Goal: Task Accomplishment & Management: Use online tool/utility

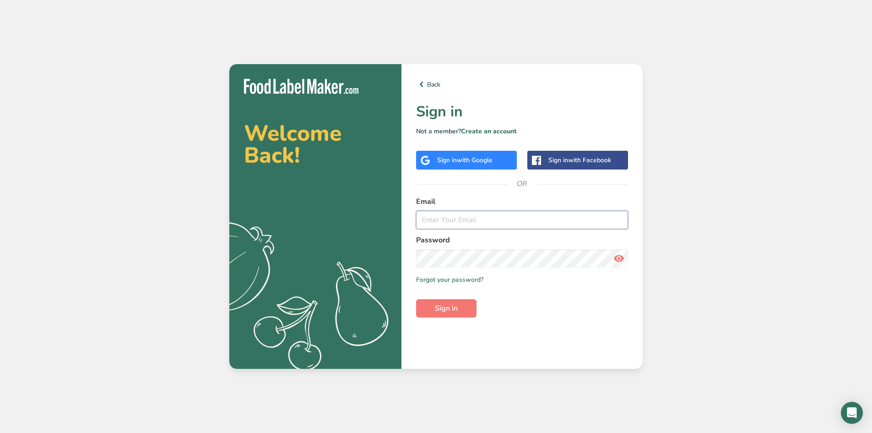
click at [485, 223] on input "email" at bounding box center [522, 220] width 212 height 18
type input "[EMAIL_ADDRESS][DOMAIN_NAME]"
click at [416, 299] on button "Sign in" at bounding box center [446, 308] width 60 height 18
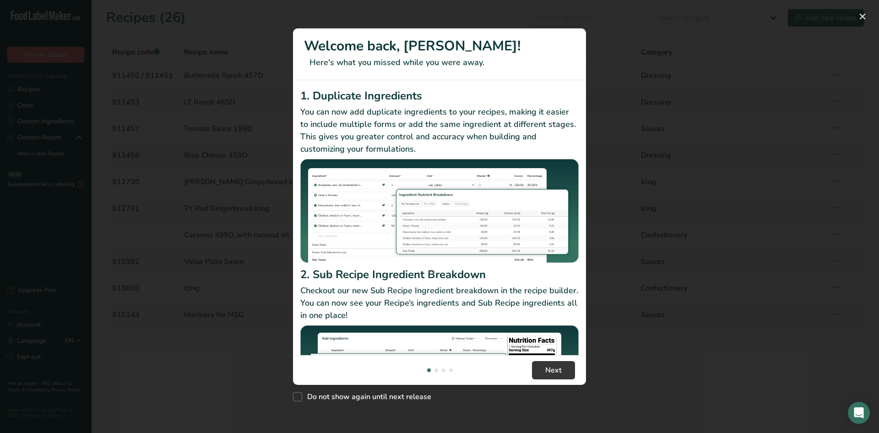
click at [859, 10] on div "New Features" at bounding box center [439, 216] width 879 height 433
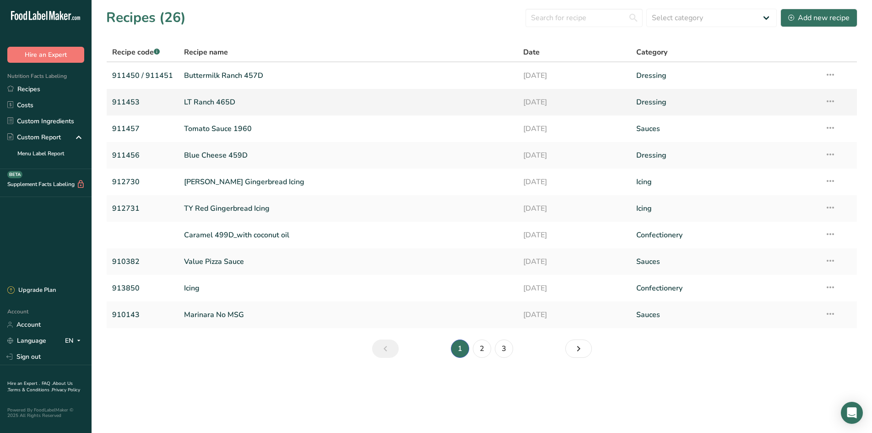
click at [140, 104] on link "911453" at bounding box center [142, 102] width 61 height 19
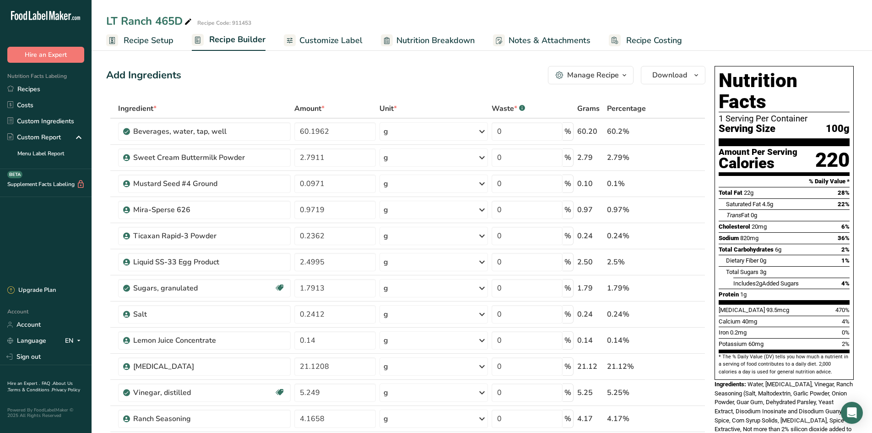
click at [184, 21] on span at bounding box center [188, 21] width 11 height 11
click at [166, 43] on span "Recipe Setup" at bounding box center [149, 40] width 50 height 12
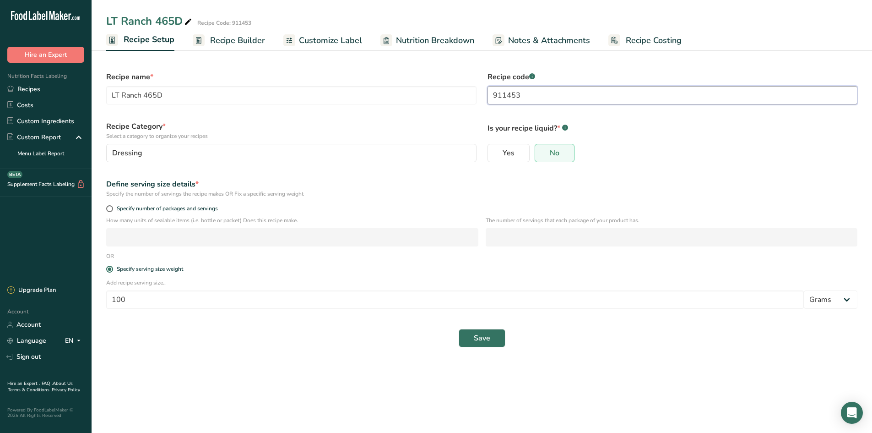
click at [526, 94] on input "911453" at bounding box center [673, 95] width 370 height 18
type input "911452 / 911453"
click at [491, 343] on button "Save" at bounding box center [482, 338] width 47 height 18
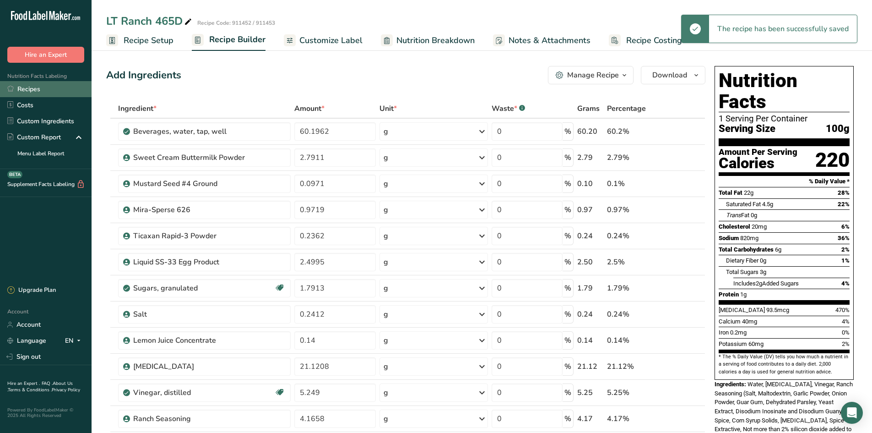
click at [38, 89] on link "Recipes" at bounding box center [46, 89] width 92 height 16
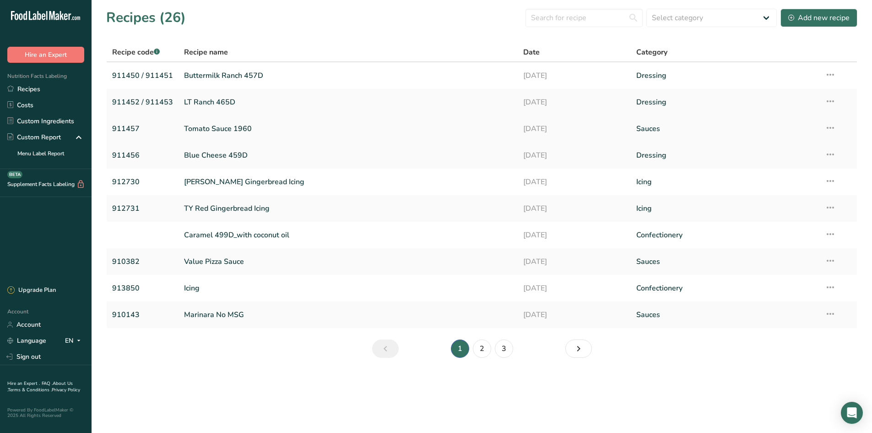
click at [134, 127] on link "911457" at bounding box center [142, 128] width 61 height 19
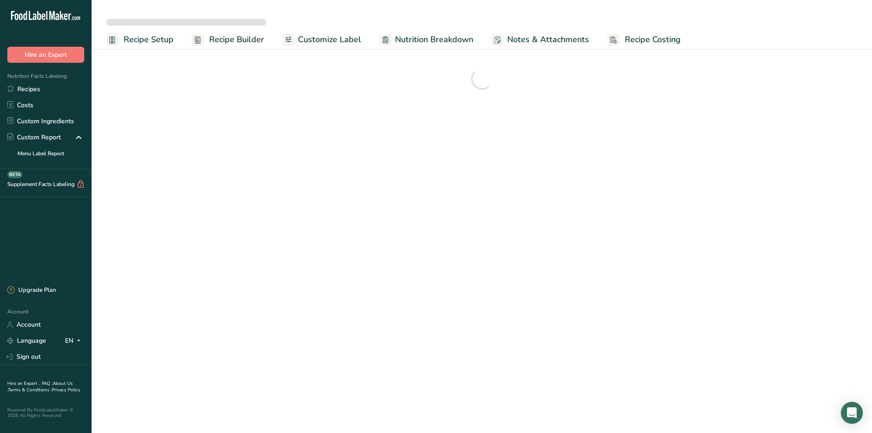
click at [121, 40] on link "Recipe Setup" at bounding box center [139, 39] width 67 height 21
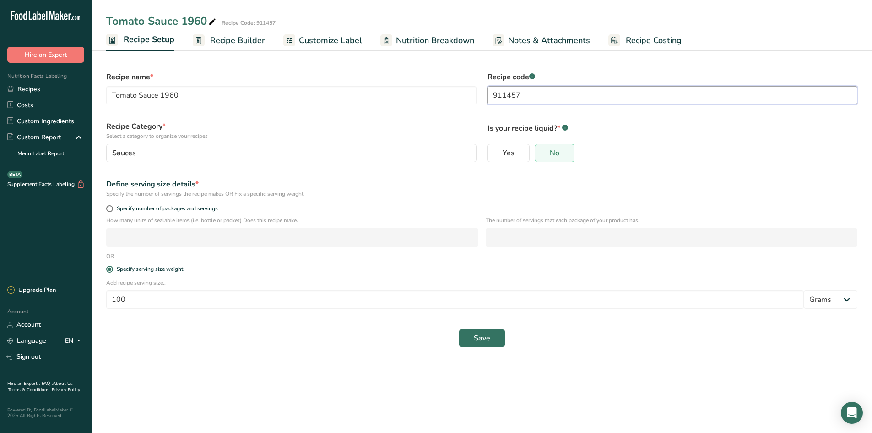
click at [525, 90] on input "911457" at bounding box center [673, 95] width 370 height 18
type input "911457 / 911458"
click at [479, 337] on span "Save" at bounding box center [482, 337] width 16 height 11
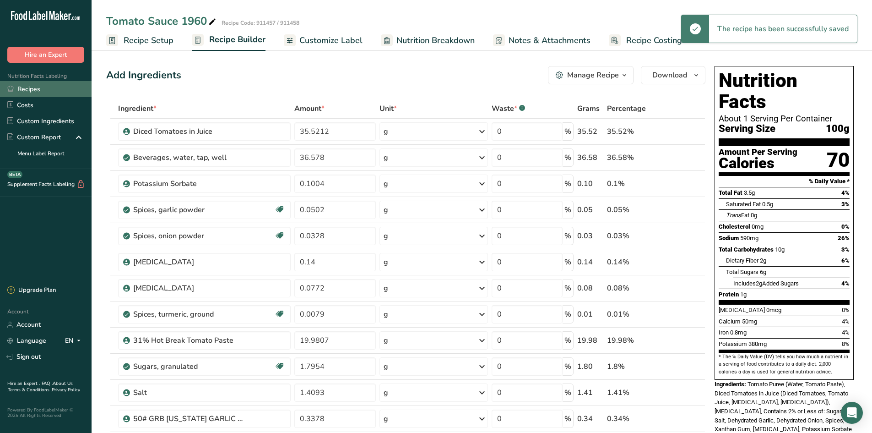
click at [48, 90] on link "Recipes" at bounding box center [46, 89] width 92 height 16
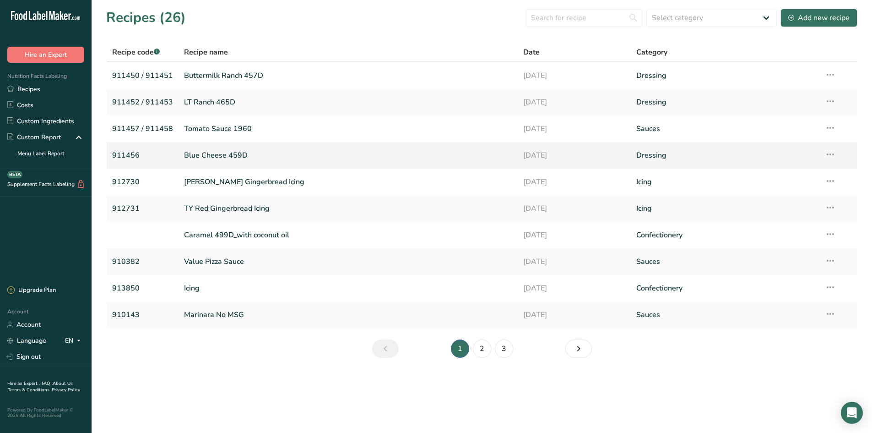
click at [146, 158] on link "911456" at bounding box center [142, 155] width 61 height 19
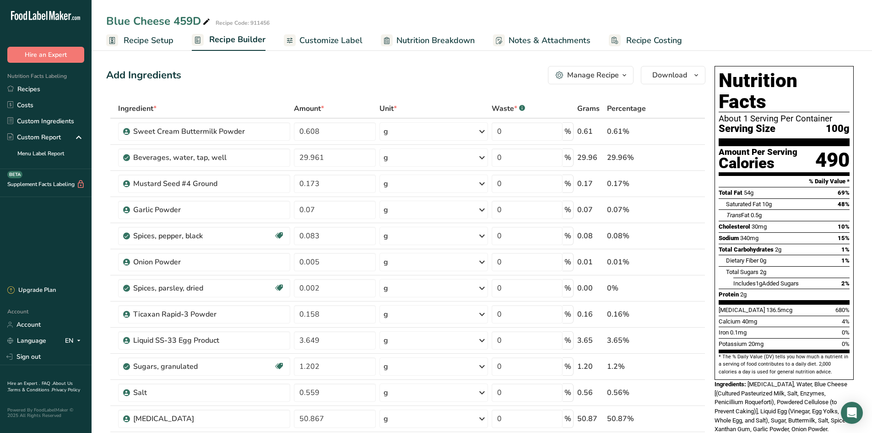
click at [159, 45] on span "Recipe Setup" at bounding box center [149, 40] width 50 height 12
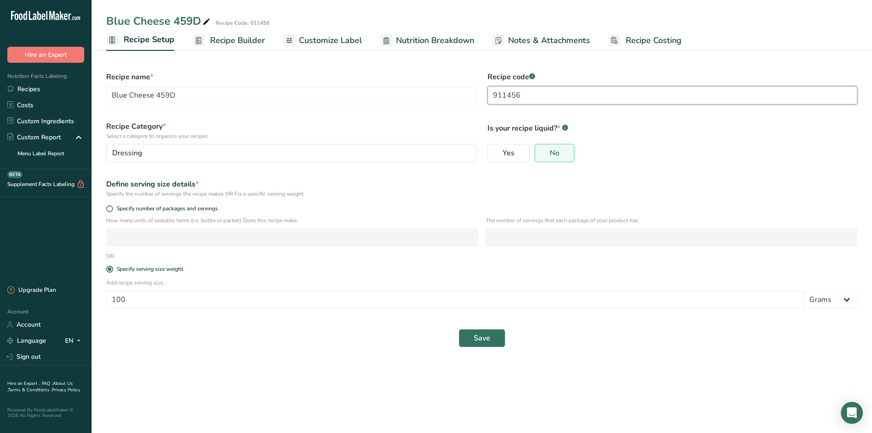
click at [527, 99] on input "911456" at bounding box center [673, 95] width 370 height 18
type input "911455 / 911456"
click at [491, 337] on button "Save" at bounding box center [482, 338] width 47 height 18
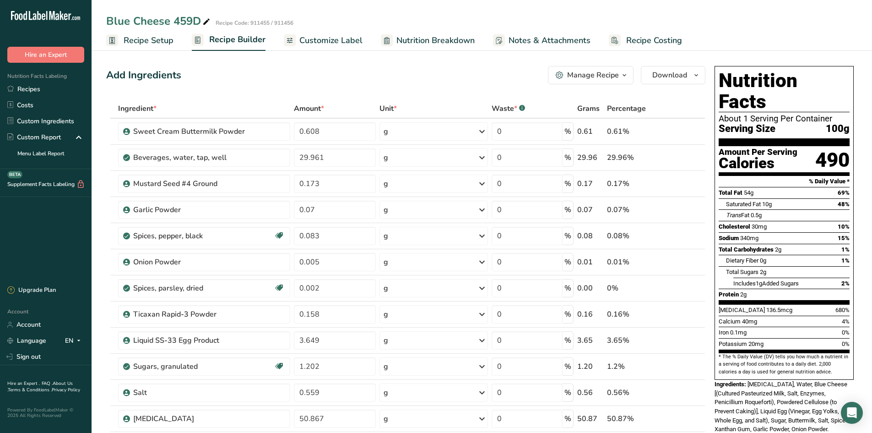
click at [144, 40] on span "Recipe Setup" at bounding box center [149, 40] width 50 height 12
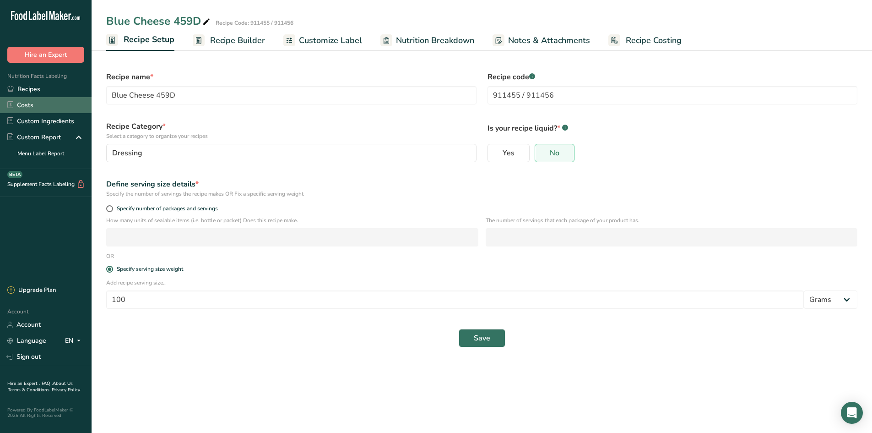
click at [48, 97] on link "Costs" at bounding box center [46, 105] width 92 height 16
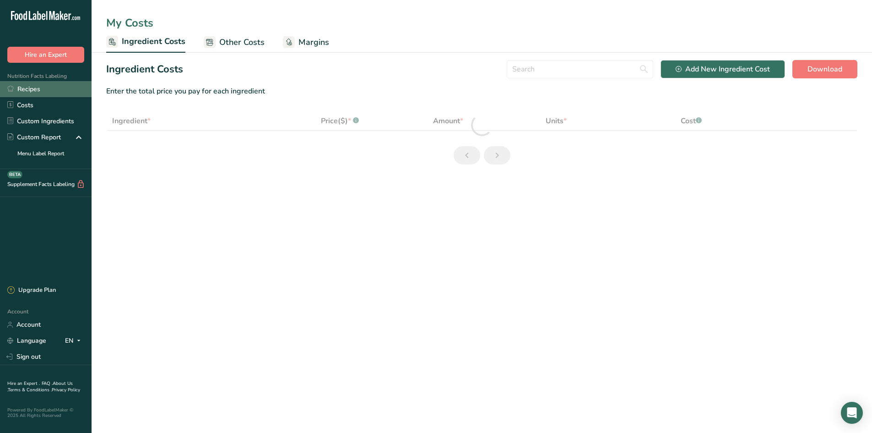
select select "1"
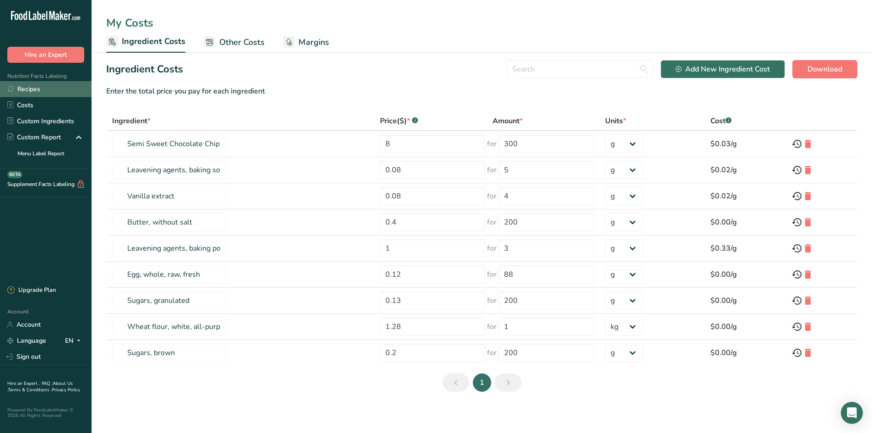
click at [48, 88] on link "Recipes" at bounding box center [46, 89] width 92 height 16
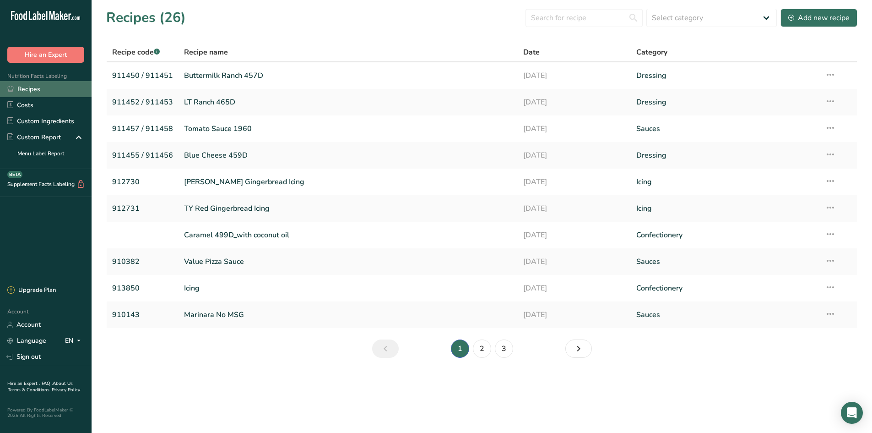
click at [40, 88] on link "Recipes" at bounding box center [46, 89] width 92 height 16
click at [814, 12] on div "Add new recipe" at bounding box center [819, 17] width 61 height 11
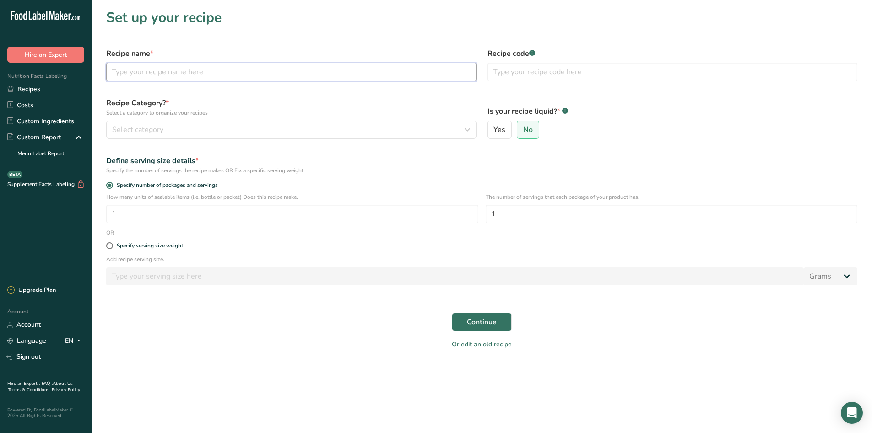
click at [162, 76] on input "text" at bounding box center [291, 72] width 370 height 18
type input "b"
type input "BBQ 351D"
type input "911459"
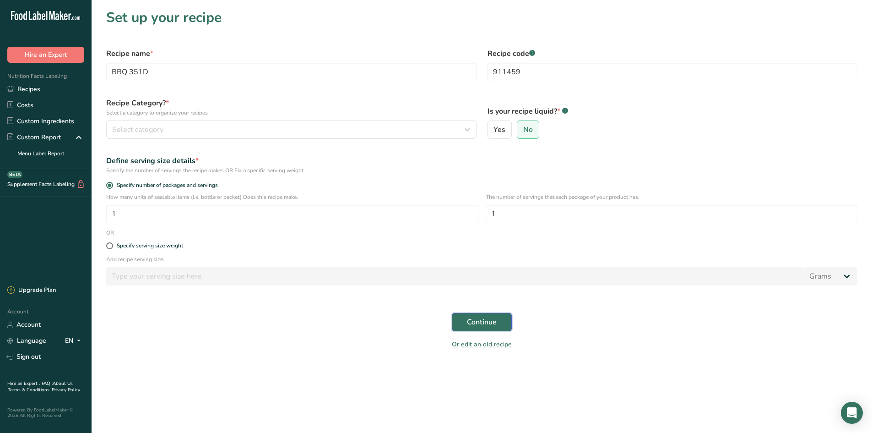
click at [473, 321] on span "Continue" at bounding box center [482, 321] width 30 height 11
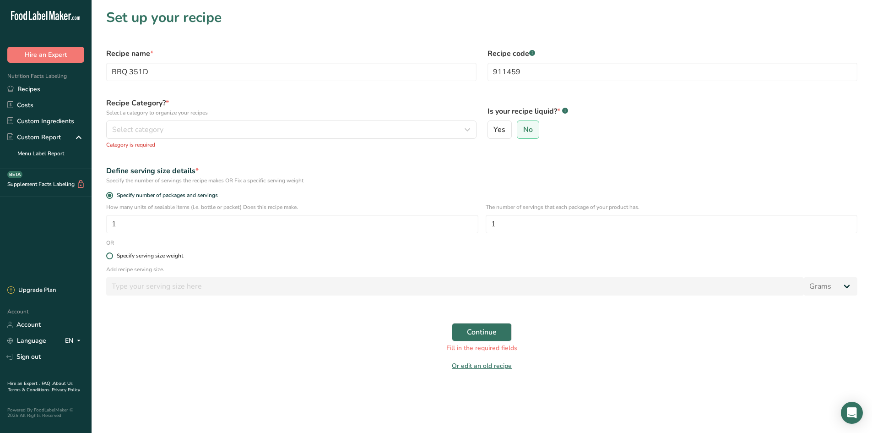
click at [136, 252] on div "Specify serving size weight" at bounding box center [150, 255] width 66 height 7
click at [112, 253] on input "Specify serving size weight" at bounding box center [109, 256] width 6 height 6
radio input "true"
radio input "false"
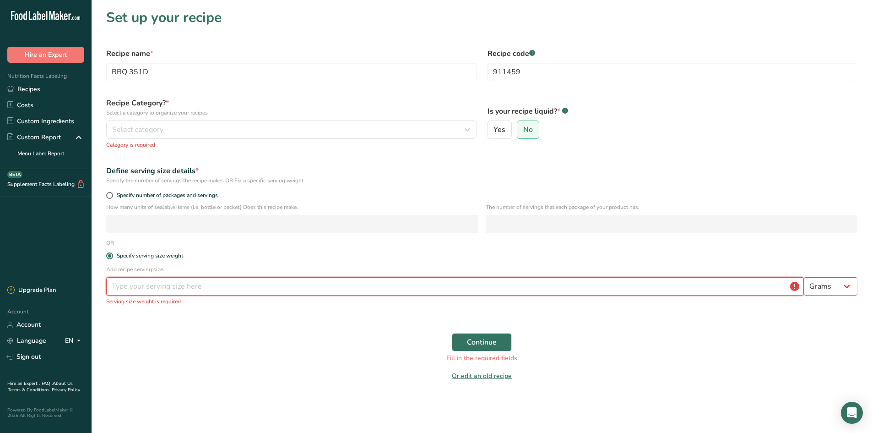
click at [133, 289] on input "number" at bounding box center [455, 286] width 698 height 18
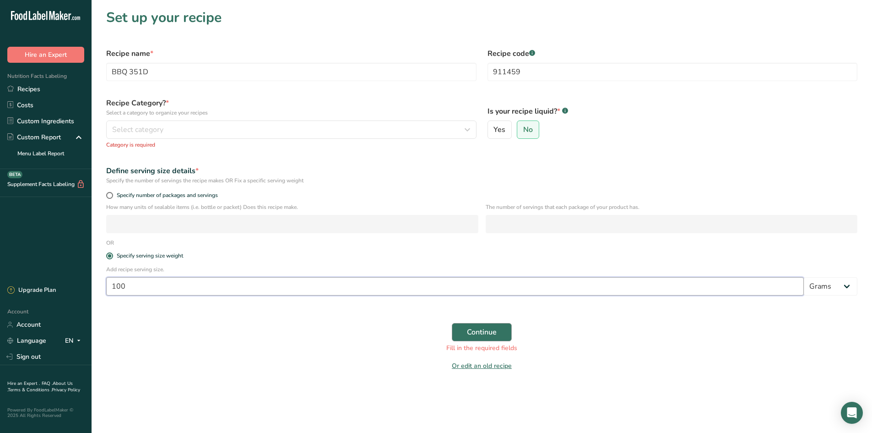
type input "100"
click at [492, 338] on button "Continue" at bounding box center [482, 332] width 60 height 18
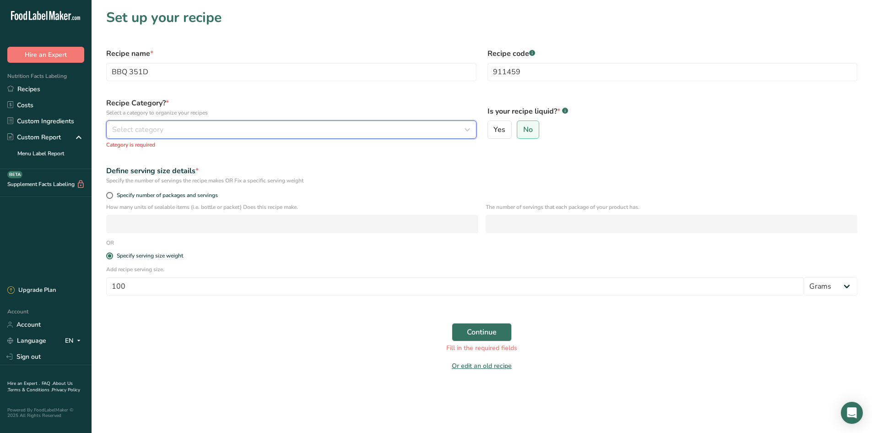
click at [173, 135] on button "Select category" at bounding box center [291, 129] width 370 height 18
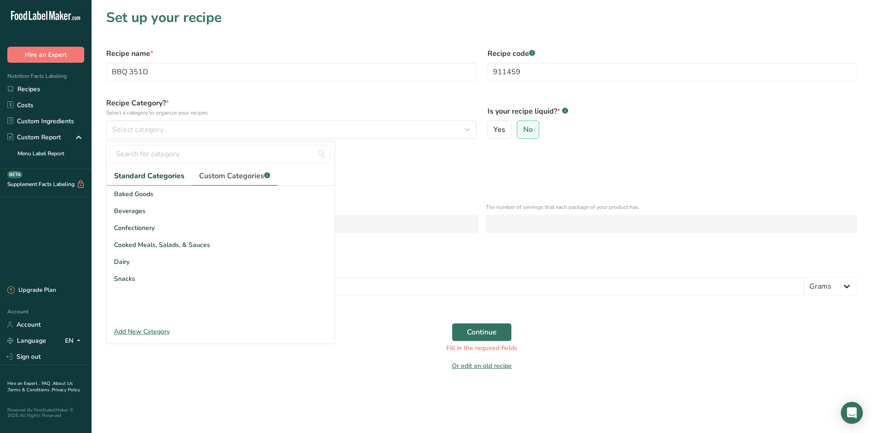
click at [235, 174] on span "Custom Categories .a-a{fill:#347362;}.b-a{fill:#fff;}" at bounding box center [234, 175] width 71 height 11
click at [136, 243] on div "Sauces" at bounding box center [221, 244] width 228 height 17
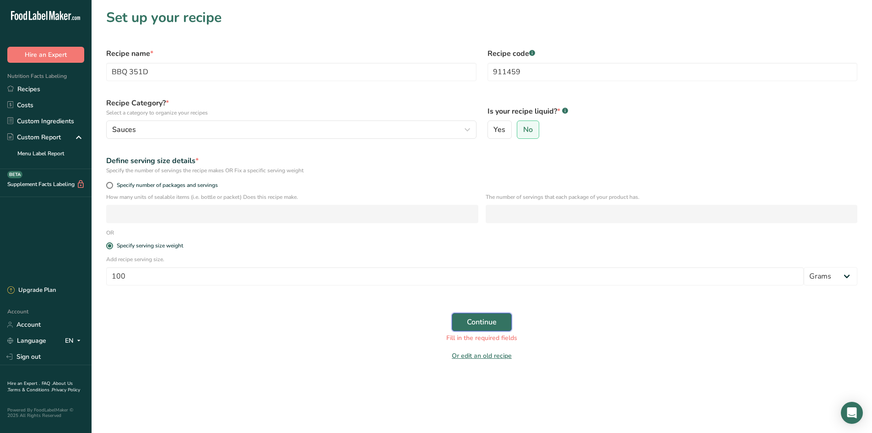
click at [495, 325] on span "Continue" at bounding box center [482, 321] width 30 height 11
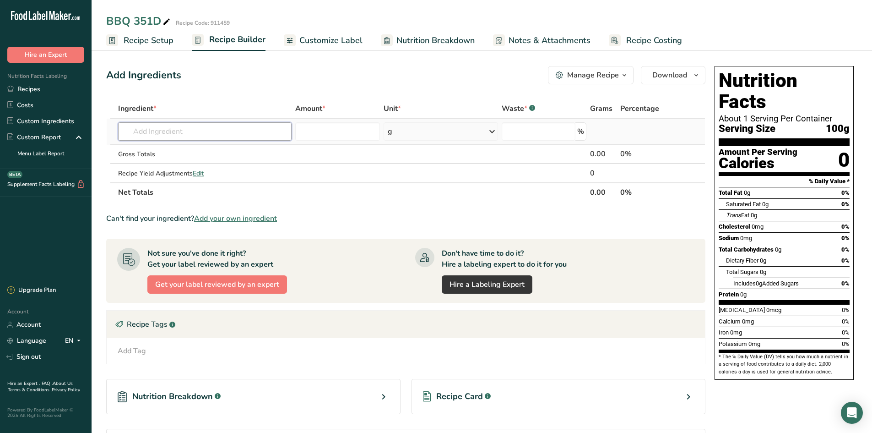
click at [168, 136] on input "text" at bounding box center [205, 131] width 174 height 18
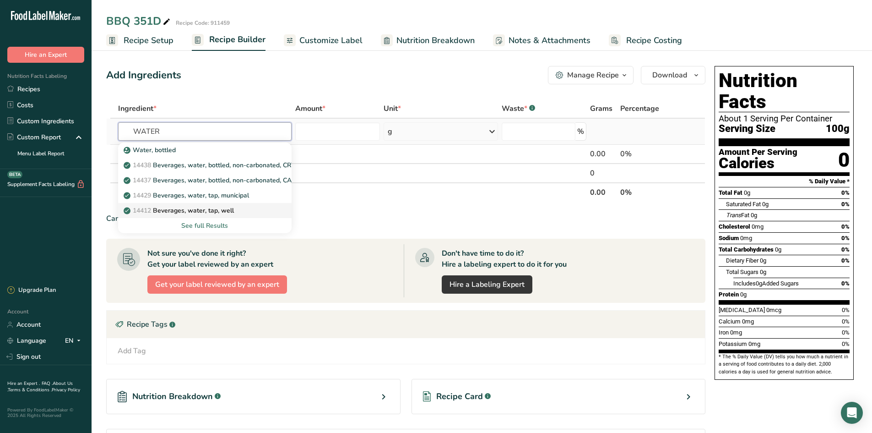
type input "WATER"
click at [205, 205] on link "14412 [GEOGRAPHIC_DATA], water, tap, well" at bounding box center [205, 210] width 174 height 15
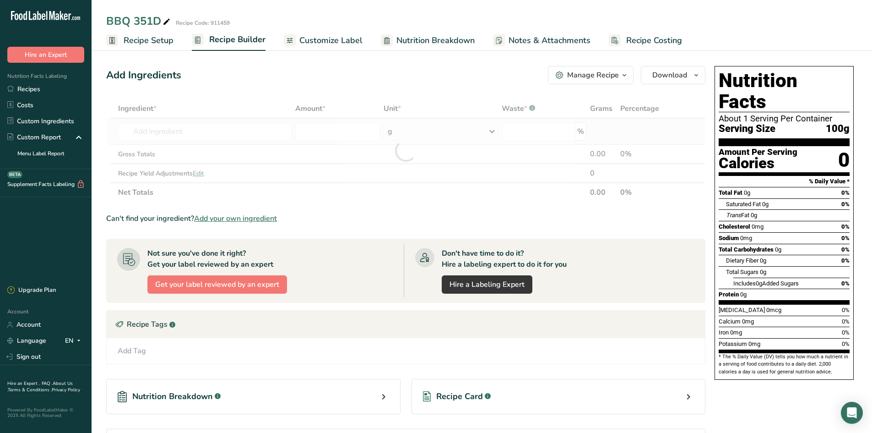
type input "Beverages, water, tap, well"
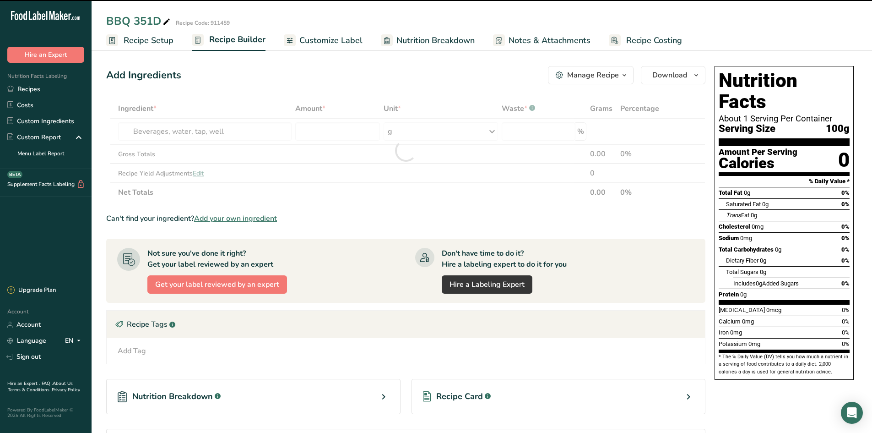
type input "0"
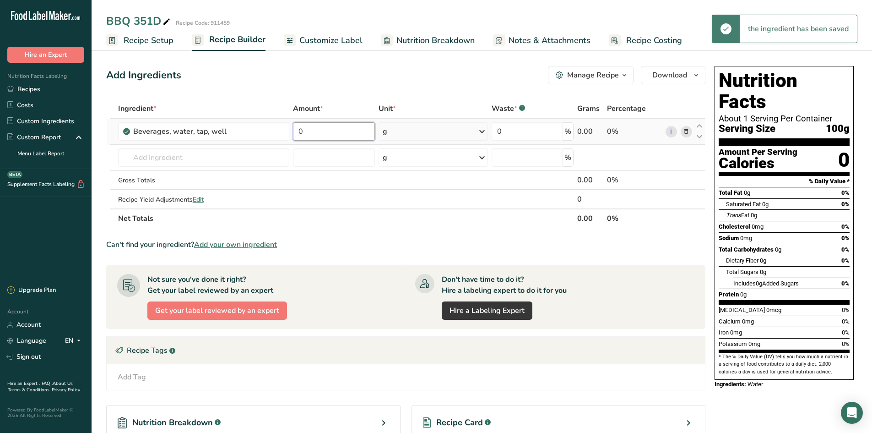
drag, startPoint x: 309, startPoint y: 129, endPoint x: 294, endPoint y: 132, distance: 15.0
click at [294, 132] on input "0" at bounding box center [334, 131] width 82 height 18
type input "30.8779"
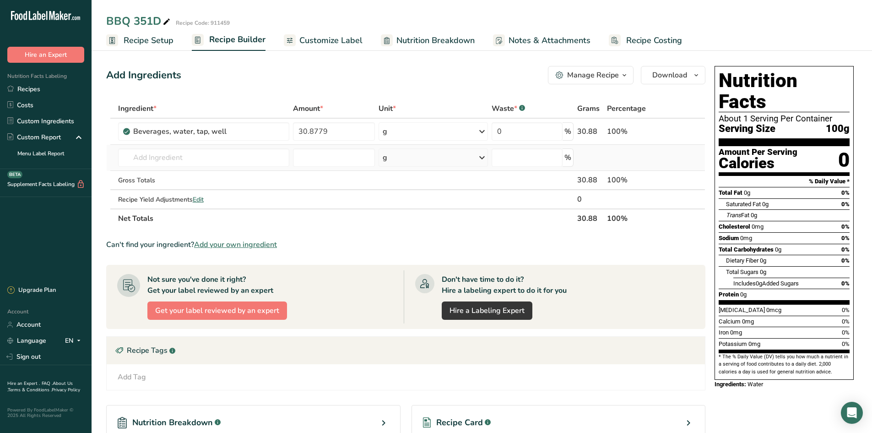
click at [217, 168] on div "Ingredient * Amount * Unit * Waste * .a-a{fill:#347362;}.b-a{fill:#fff;} Grams …" at bounding box center [405, 163] width 599 height 129
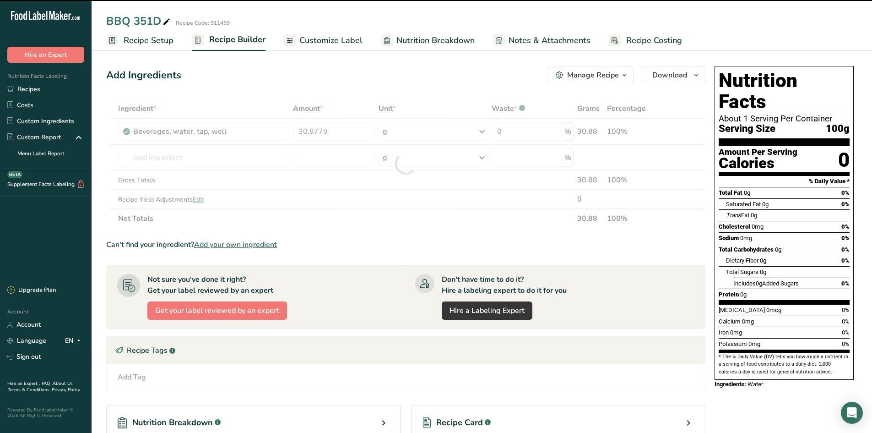
click at [218, 159] on div at bounding box center [405, 163] width 599 height 129
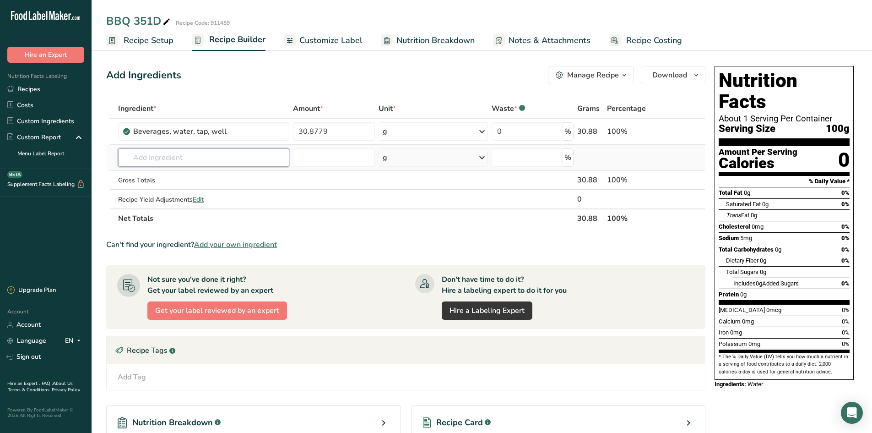
click at [218, 159] on input "text" at bounding box center [203, 157] width 171 height 18
type input "602660"
click at [180, 182] on link "602660 Salt" at bounding box center [203, 176] width 171 height 15
type input "Salt"
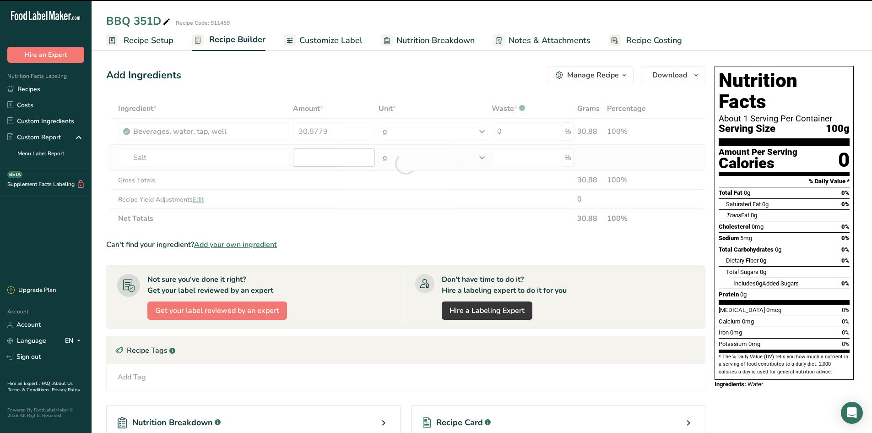
type input "0"
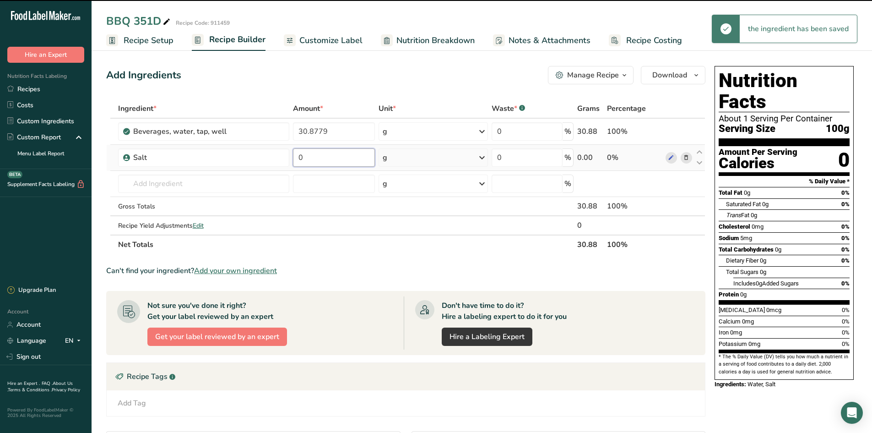
click at [319, 156] on input "0" at bounding box center [334, 157] width 82 height 18
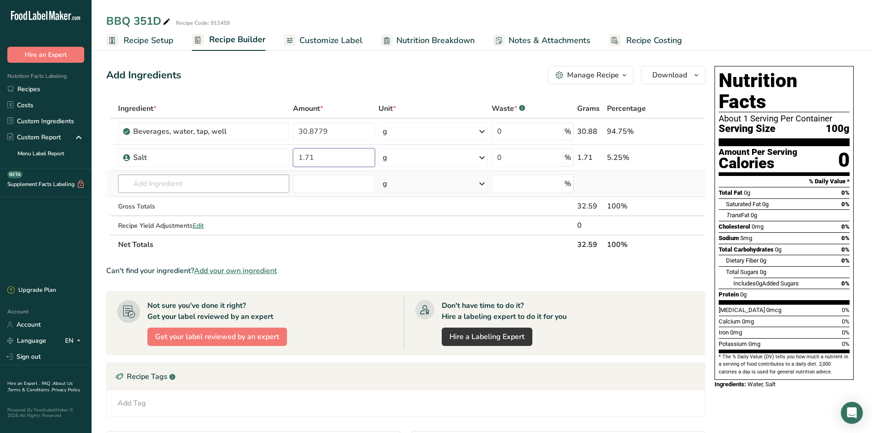
type input "1.71"
click at [212, 186] on div "Ingredient * Amount * Unit * Waste * .a-a{fill:#347362;}.b-a{fill:#fff;} Grams …" at bounding box center [405, 176] width 599 height 155
click at [174, 189] on input "text" at bounding box center [203, 183] width 171 height 18
click at [230, 268] on span "Add your own ingredient" at bounding box center [235, 270] width 83 height 11
click at [178, 186] on input "text" at bounding box center [203, 183] width 171 height 18
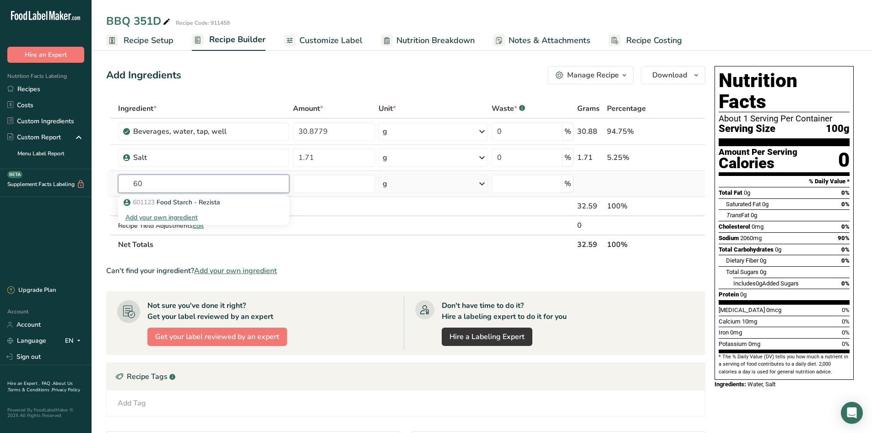
type input "6"
click at [232, 273] on span "Add your own ingredient" at bounding box center [235, 270] width 83 height 11
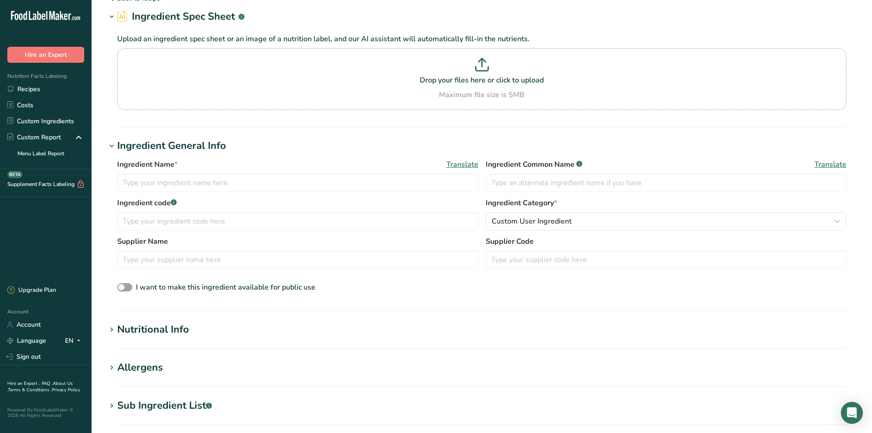
scroll to position [46, 0]
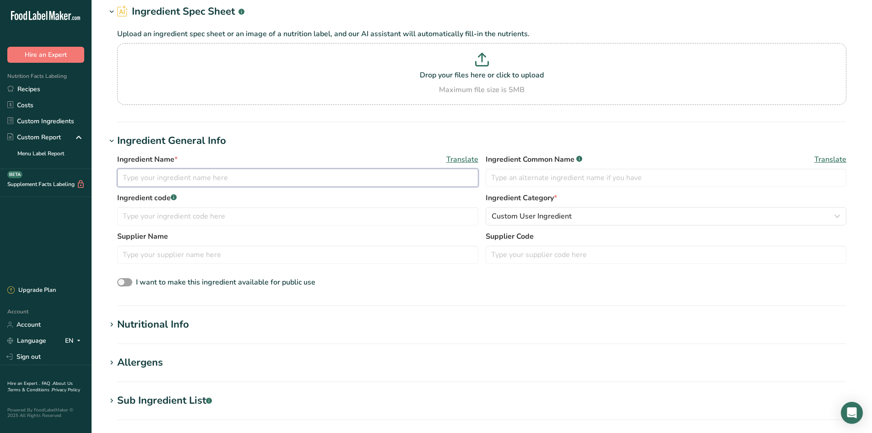
click at [185, 174] on input "text" at bounding box center [297, 178] width 361 height 18
type input "Ground Basil Leaf"
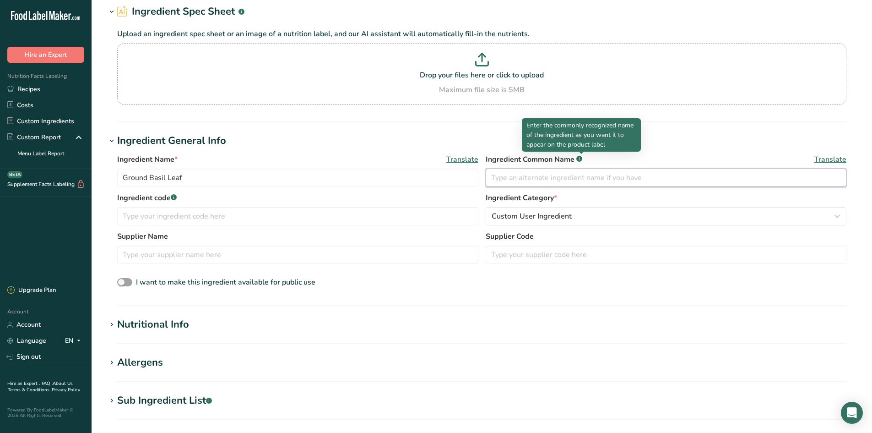
drag, startPoint x: 498, startPoint y: 176, endPoint x: 492, endPoint y: 176, distance: 6.0
click at [498, 176] on input "text" at bounding box center [666, 178] width 361 height 18
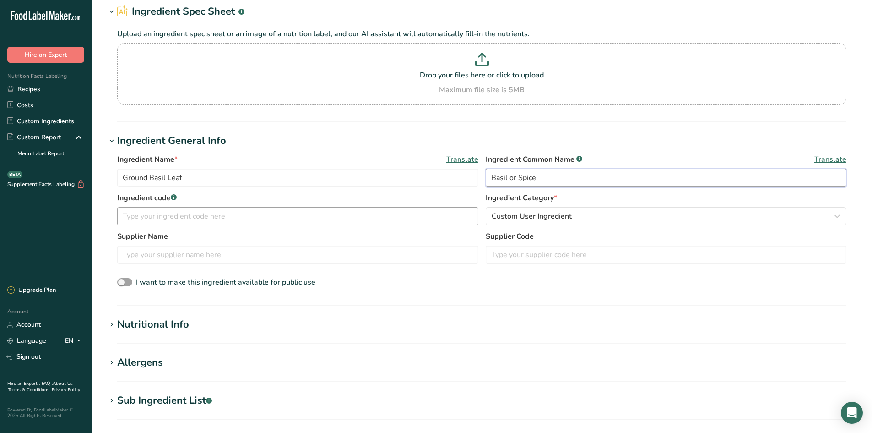
type input "Basil or Spice"
click at [196, 218] on input "text" at bounding box center [297, 216] width 361 height 18
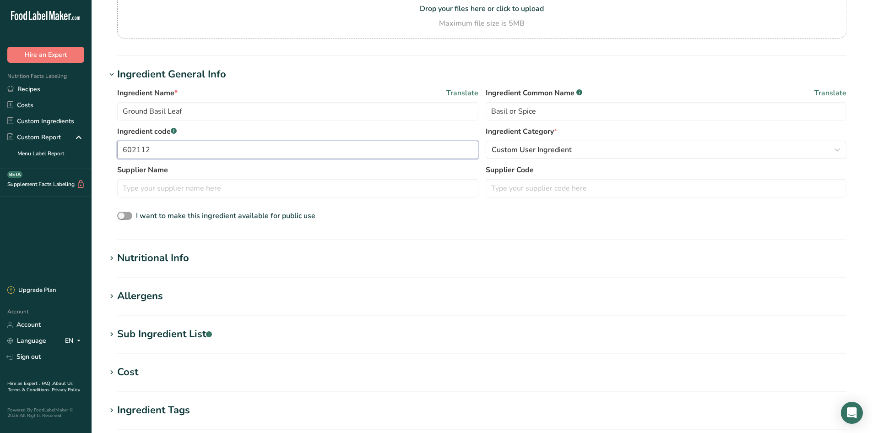
scroll to position [183, 0]
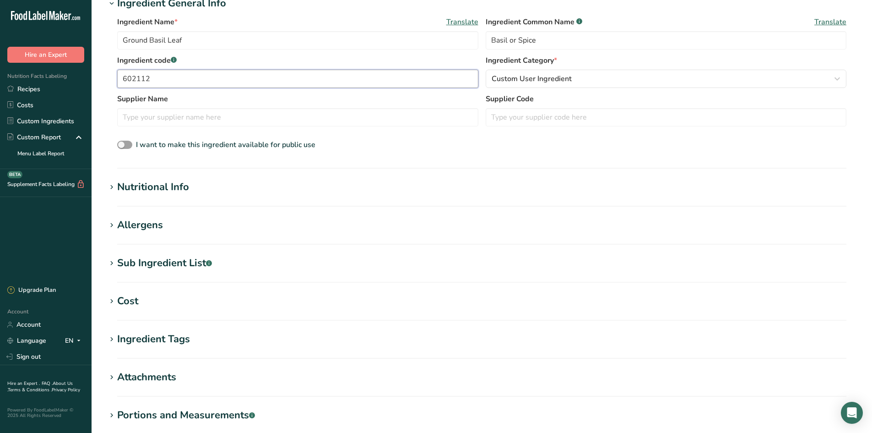
type input "602112"
click at [142, 179] on section "Add new ingredient Back to recipe Ingredient Spec Sheet .a-a{fill:#347362;}.b-a…" at bounding box center [482, 166] width 781 height 699
click at [147, 191] on div "Nutritional Info" at bounding box center [153, 187] width 72 height 15
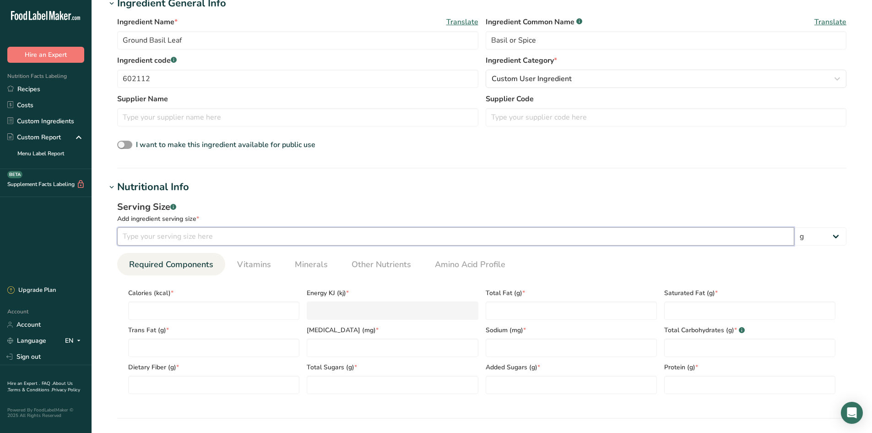
click at [154, 235] on input "number" at bounding box center [455, 236] width 677 height 18
type input "100"
click at [209, 299] on div "Calories (kcal) *" at bounding box center [214, 301] width 179 height 37
click at [202, 307] on input "number" at bounding box center [213, 310] width 171 height 18
type input "2"
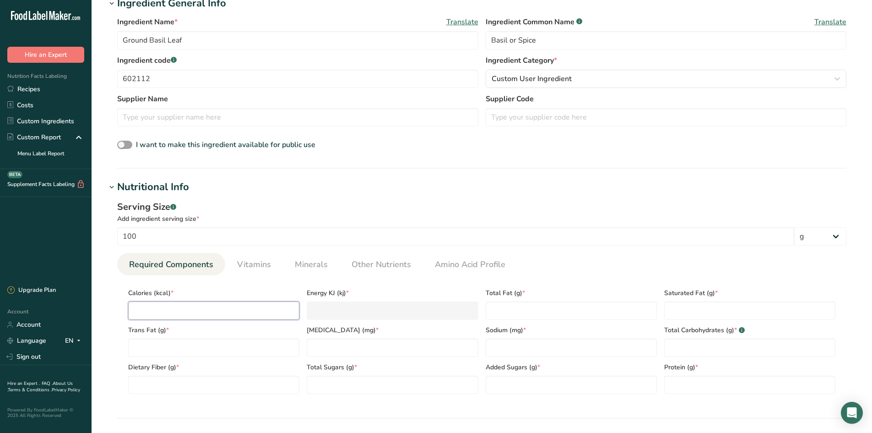
type KJ "8.4"
type input "23"
type KJ "96.2"
type input "233"
type KJ "974.9"
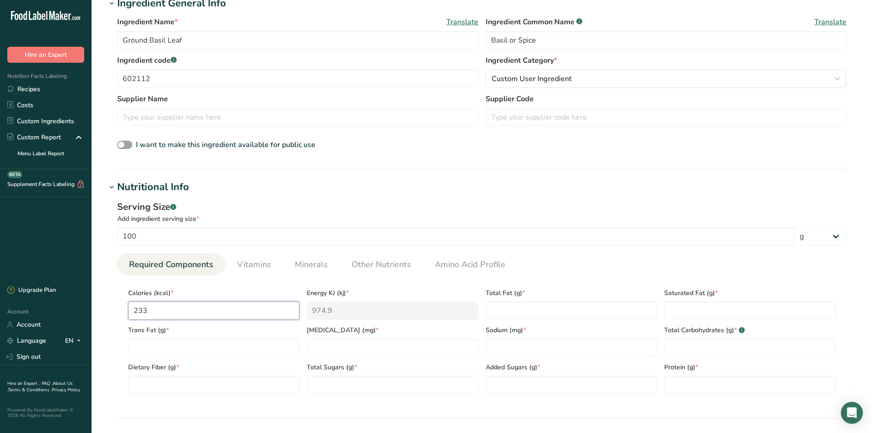
type input "233"
type Fat "4.07"
type Fat "2.16"
type Fat "0"
type input "0"
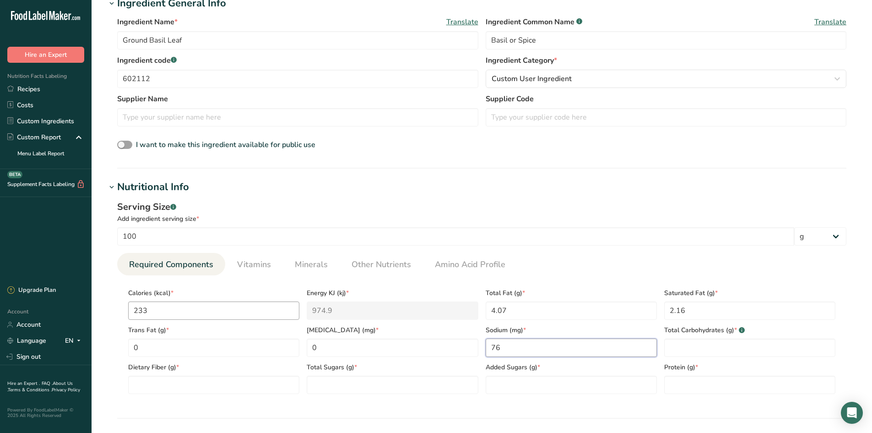
type input "76"
type Carbohydrates "47.75"
type Fiber "37.70"
type Sugars "1.71"
type Sugars "0"
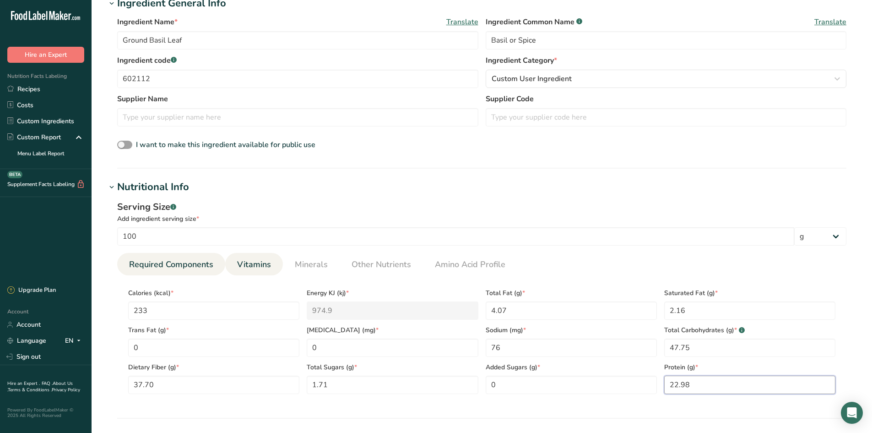
type input "22.98"
click at [262, 268] on span "Vitamins" at bounding box center [254, 264] width 34 height 12
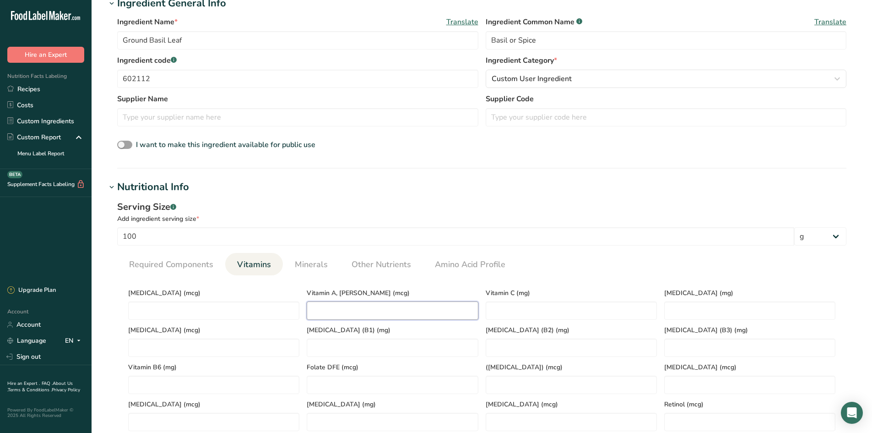
click at [367, 310] on RAE "number" at bounding box center [392, 310] width 171 height 18
click at [511, 306] on C "number" at bounding box center [571, 310] width 171 height 18
type C "0.80"
click at [233, 314] on D "number" at bounding box center [213, 310] width 171 height 18
type D "0"
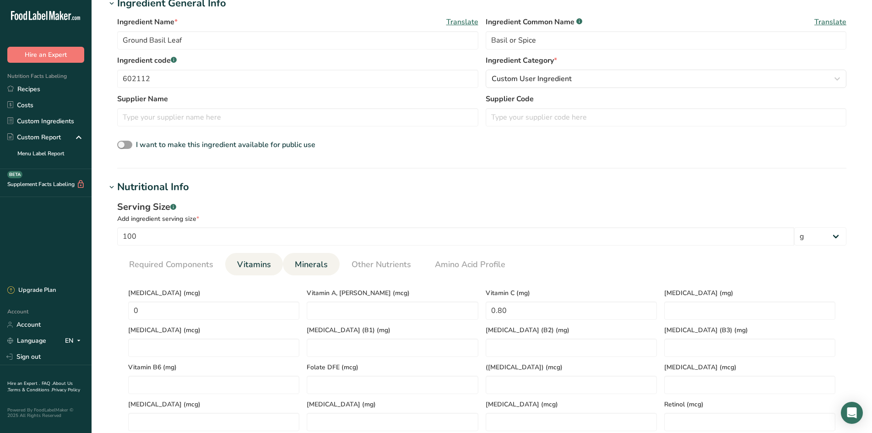
click at [300, 273] on link "Minerals" at bounding box center [311, 264] width 40 height 23
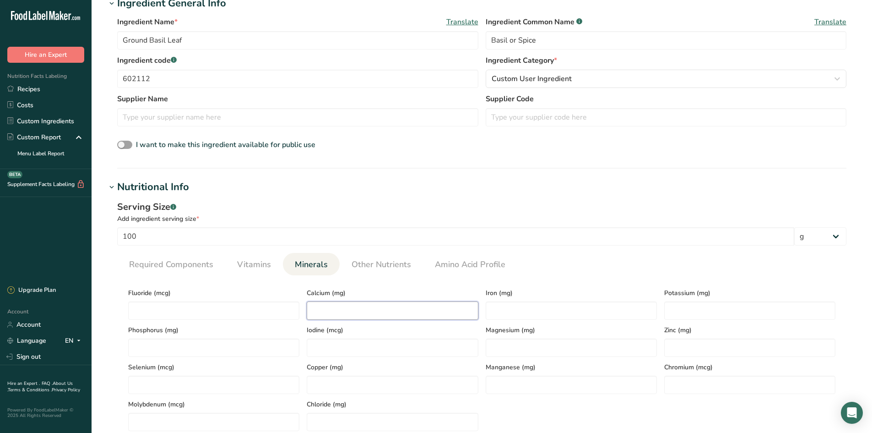
click at [354, 305] on input "number" at bounding box center [392, 310] width 171 height 18
type input "2240"
click at [495, 310] on input "number" at bounding box center [571, 310] width 171 height 18
type input "89.80"
click at [689, 316] on input "number" at bounding box center [749, 310] width 171 height 18
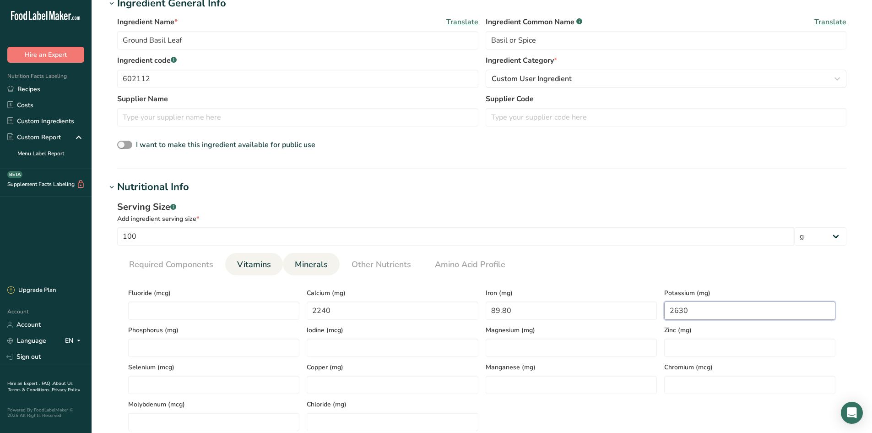
type input "2630"
click at [229, 267] on li "Vitamins" at bounding box center [254, 264] width 58 height 22
click at [255, 268] on span "Vitamins" at bounding box center [254, 264] width 34 height 12
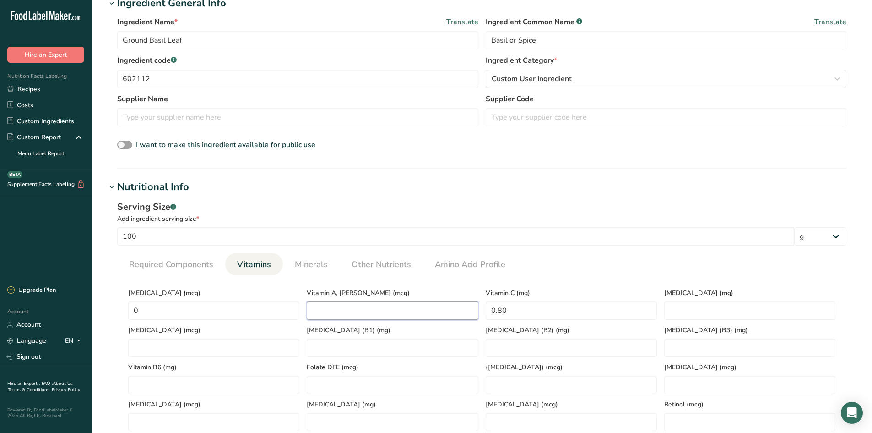
click at [371, 314] on RAE "number" at bounding box center [392, 310] width 171 height 18
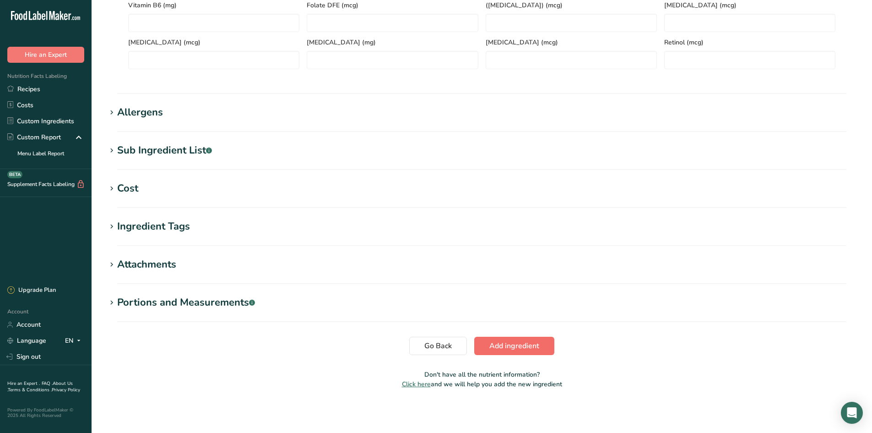
type RAE "1.85"
click at [544, 347] on button "Add ingredient" at bounding box center [514, 346] width 80 height 18
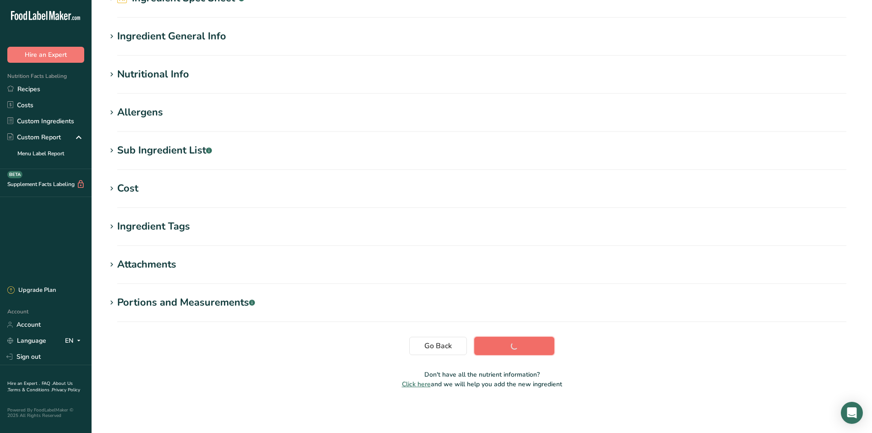
scroll to position [59, 0]
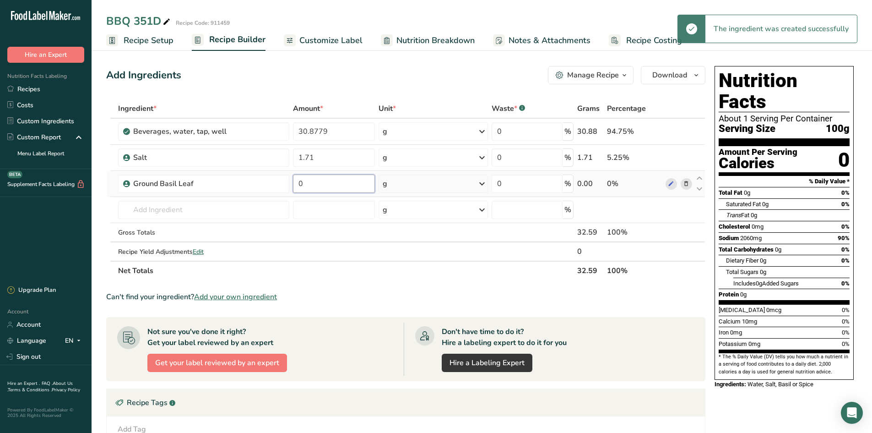
drag, startPoint x: 324, startPoint y: 189, endPoint x: 296, endPoint y: 181, distance: 28.6
click at [296, 181] on input "0" at bounding box center [334, 183] width 82 height 18
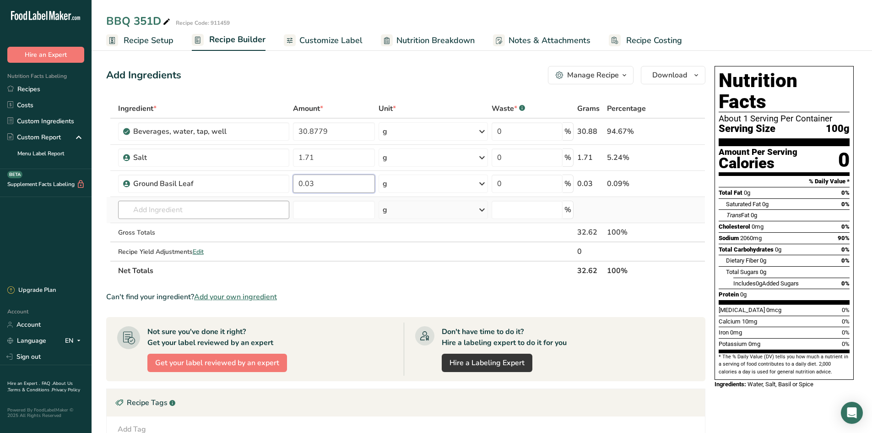
type input "0.03"
click at [163, 216] on div "Ingredient * Amount * Unit * Waste * .a-a{fill:#347362;}.b-a{fill:#fff;} Grams …" at bounding box center [405, 189] width 599 height 181
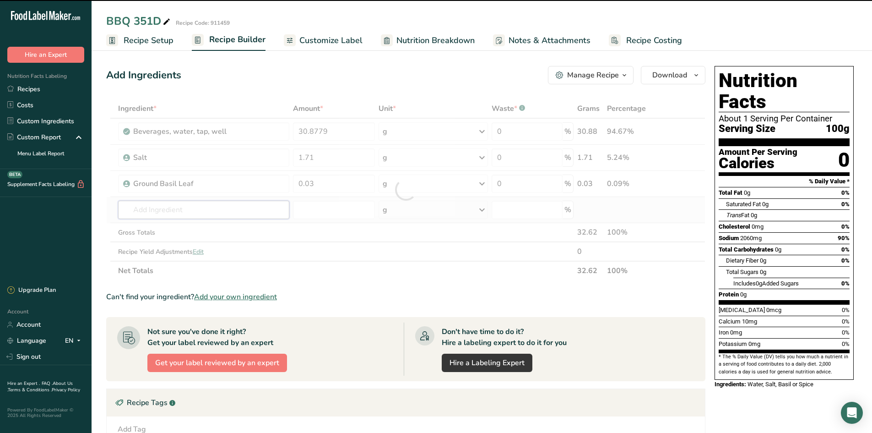
type input "6"
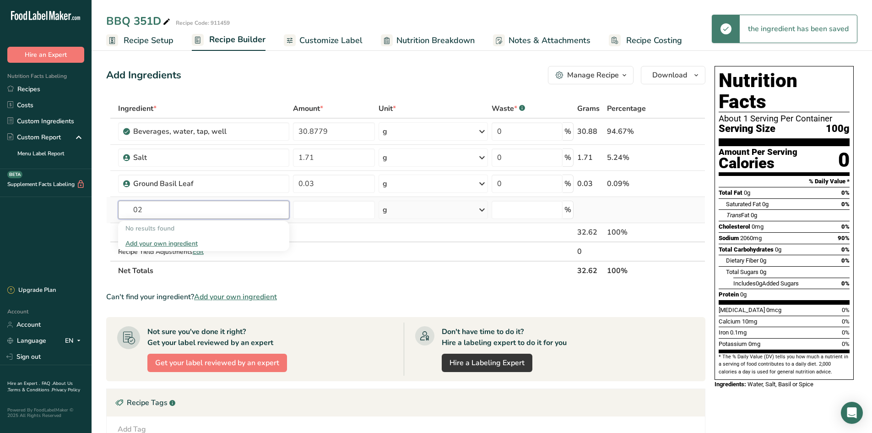
type input "0"
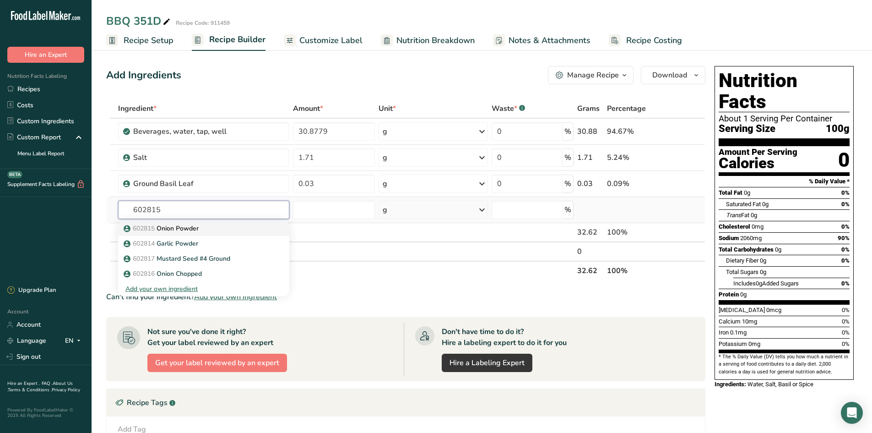
type input "602815"
click at [169, 233] on p "602815 Onion Powder" at bounding box center [161, 228] width 73 height 10
type input "Onion Powder"
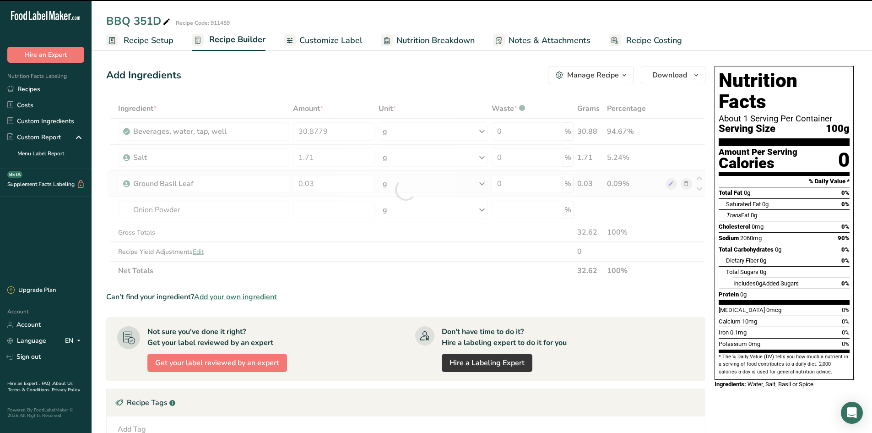
type input "0"
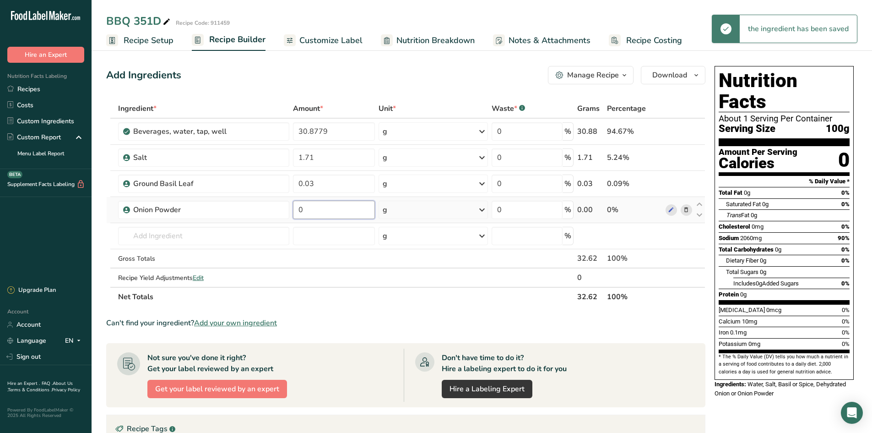
click at [322, 216] on input "0" at bounding box center [334, 210] width 82 height 18
type input "0.07"
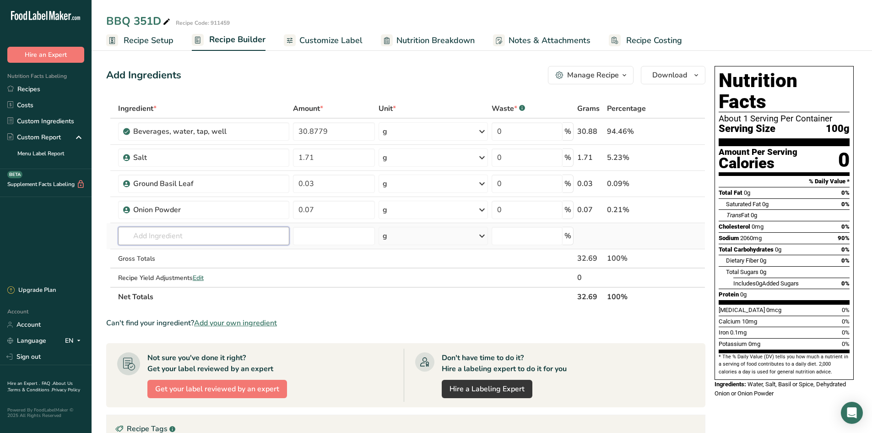
click at [199, 242] on div "Ingredient * Amount * Unit * Waste * .a-a{fill:#347362;}.b-a{fill:#fff;} Grams …" at bounding box center [405, 202] width 599 height 207
type input "6"
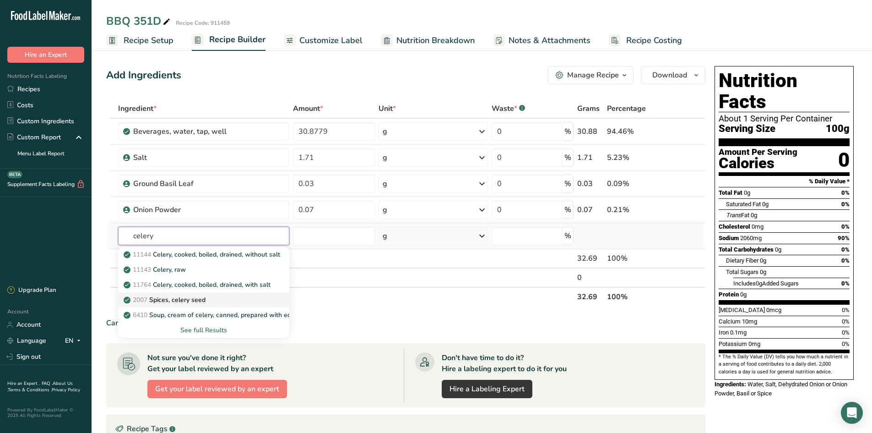
type input "celery"
click at [196, 303] on p "2007 Spices, celery seed" at bounding box center [165, 300] width 80 height 10
type input "Spices, celery seed"
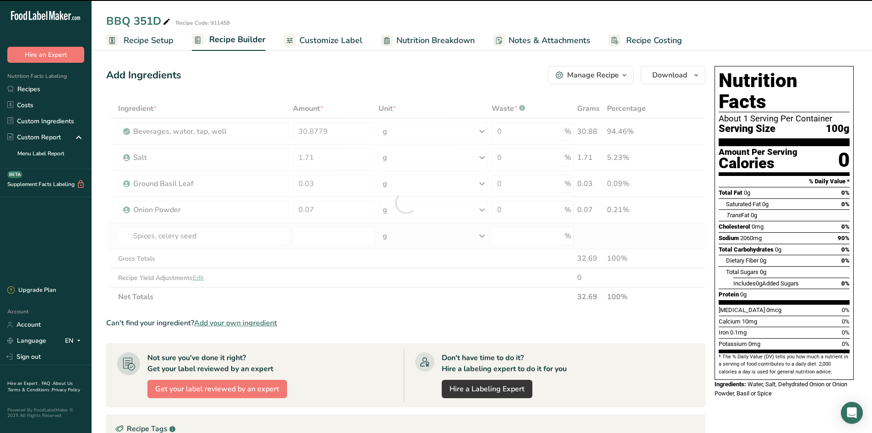
type input "0"
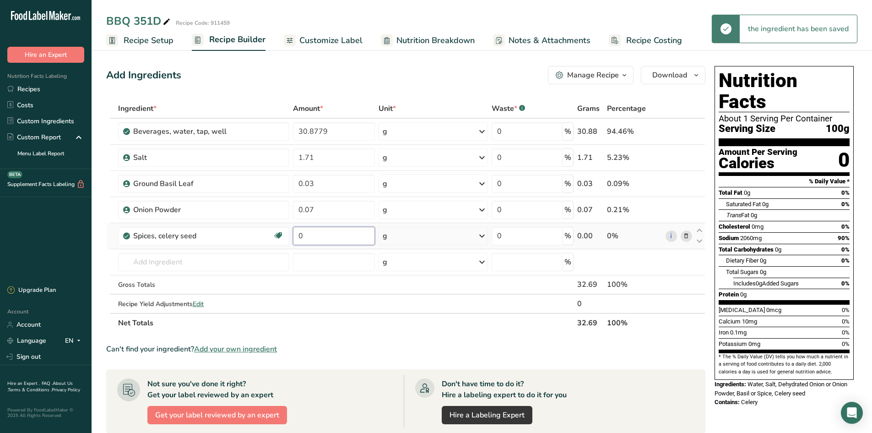
drag, startPoint x: 305, startPoint y: 233, endPoint x: 294, endPoint y: 232, distance: 10.5
click at [294, 232] on input "0" at bounding box center [334, 236] width 82 height 18
type input "0.04"
click at [212, 268] on div "Ingredient * Amount * Unit * Waste * .a-a{fill:#347362;}.b-a{fill:#fff;} Grams …" at bounding box center [405, 216] width 599 height 234
click at [226, 348] on span "Add your own ingredient" at bounding box center [235, 348] width 83 height 11
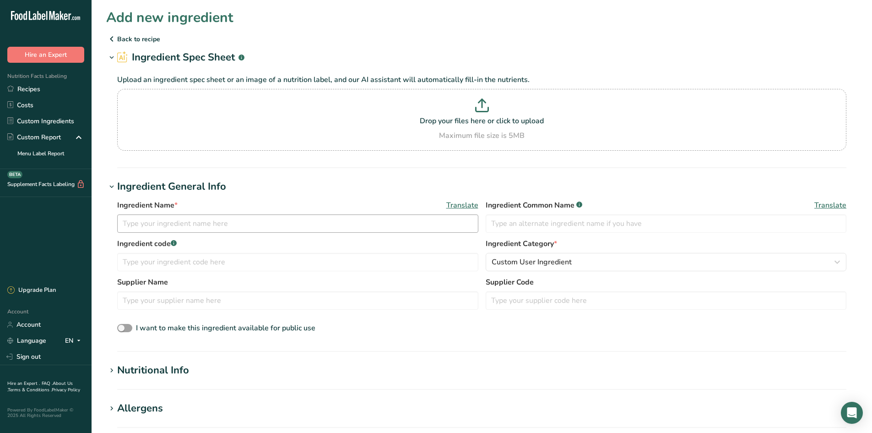
drag, startPoint x: 142, startPoint y: 240, endPoint x: 159, endPoint y: 232, distance: 19.3
click at [143, 239] on label "Ingredient code .a-a{fill:#347362;}.b-a{fill:#fff;}" at bounding box center [297, 243] width 361 height 11
click at [163, 228] on input "text" at bounding box center [297, 223] width 361 height 18
type input "W"
type input "Celery Seed, Whole"
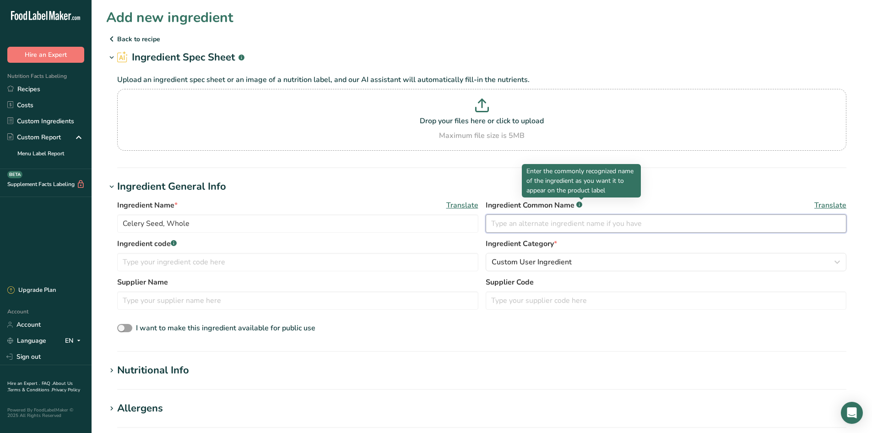
click at [567, 223] on input "text" at bounding box center [666, 223] width 361 height 18
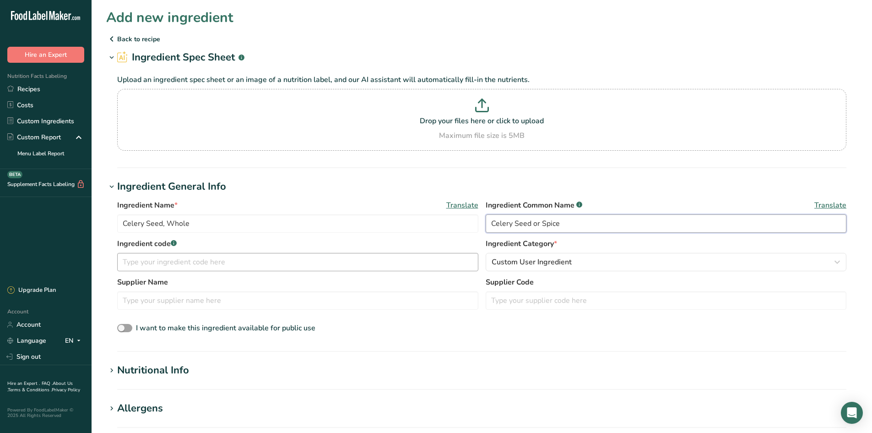
type input "Celery Seed or Spice"
click at [240, 261] on input "text" at bounding box center [297, 262] width 361 height 18
type input "602054"
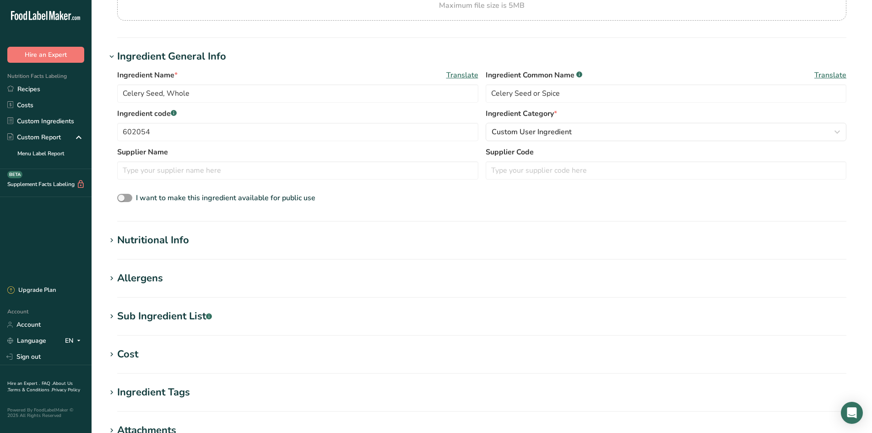
scroll to position [137, 0]
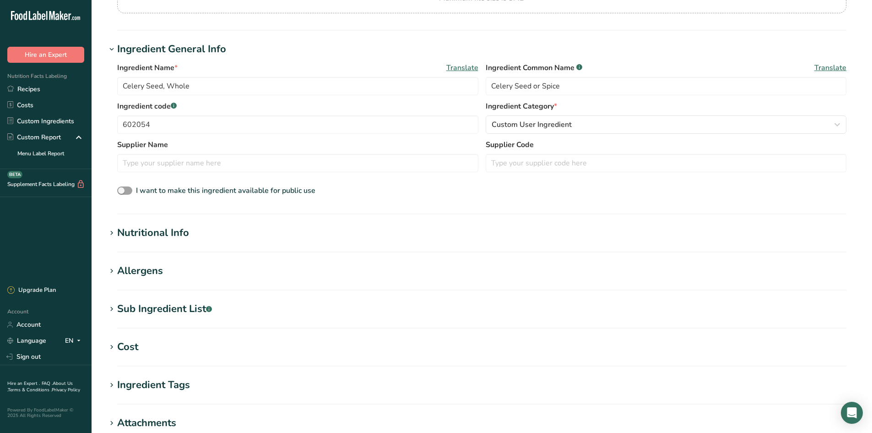
click at [136, 241] on section "Nutritional Info Serving Size .a-a{fill:#347362;}.b-a{fill:#fff;} Add ingredien…" at bounding box center [481, 238] width 751 height 27
click at [148, 228] on div "Nutritional Info" at bounding box center [153, 232] width 72 height 15
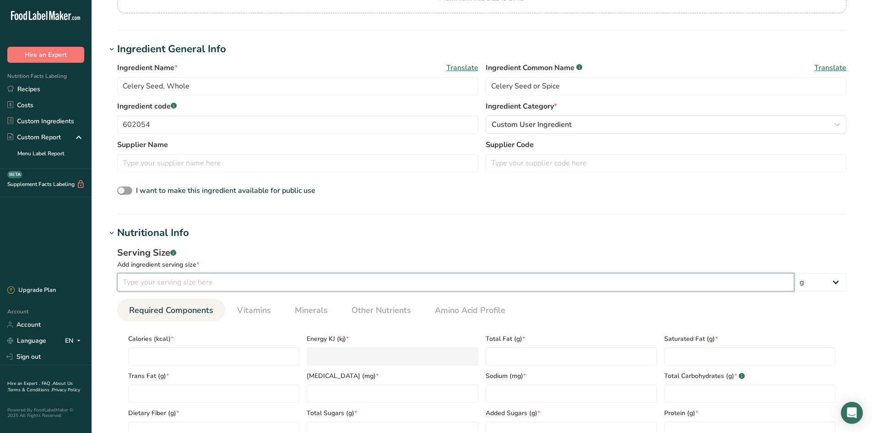
click at [138, 290] on input "number" at bounding box center [455, 282] width 677 height 18
type input "100"
click at [155, 360] on input "number" at bounding box center [213, 356] width 171 height 18
type input "3"
type KJ "12.6"
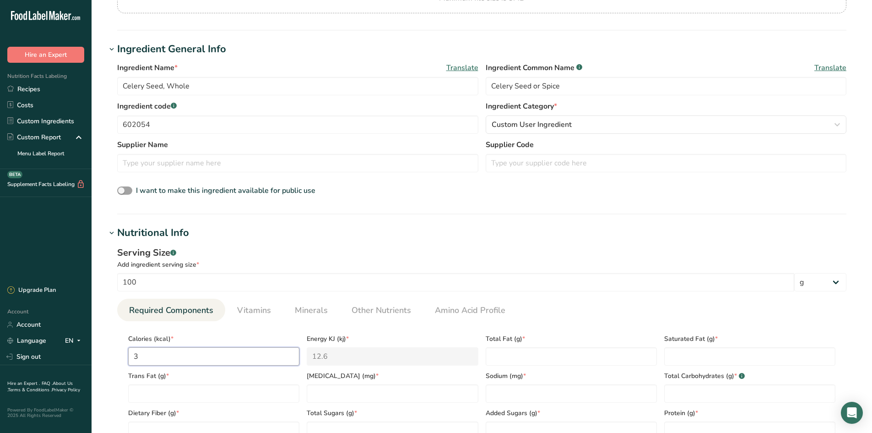
type input "39"
type KJ "163.2"
type input "392"
type KJ "1640.1"
type input "392"
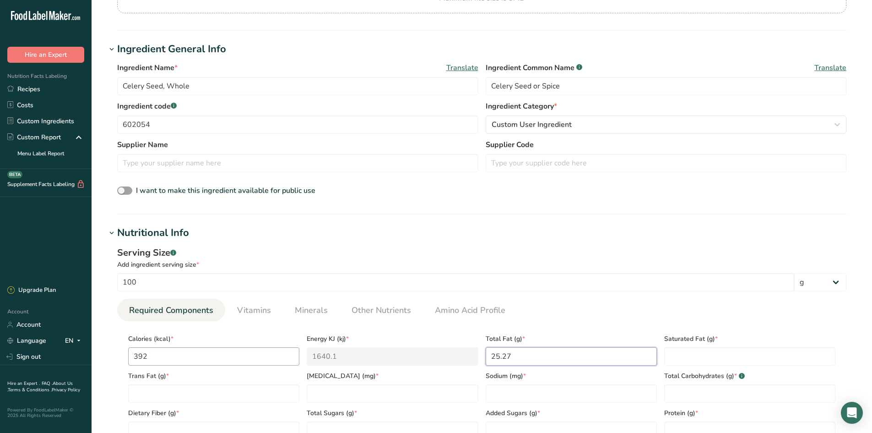
type Fat "25.27"
type Fat "0"
type Fat "2.19"
type Fat "0"
type input "0"
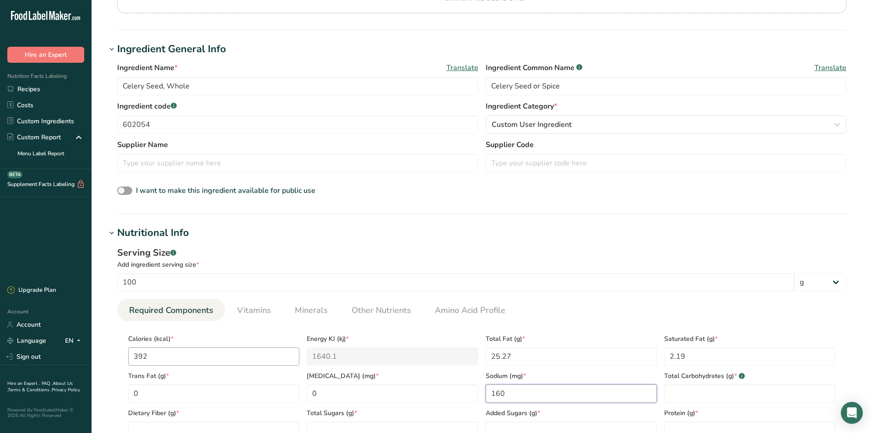
type input "160"
type Carbohydrates "41.35"
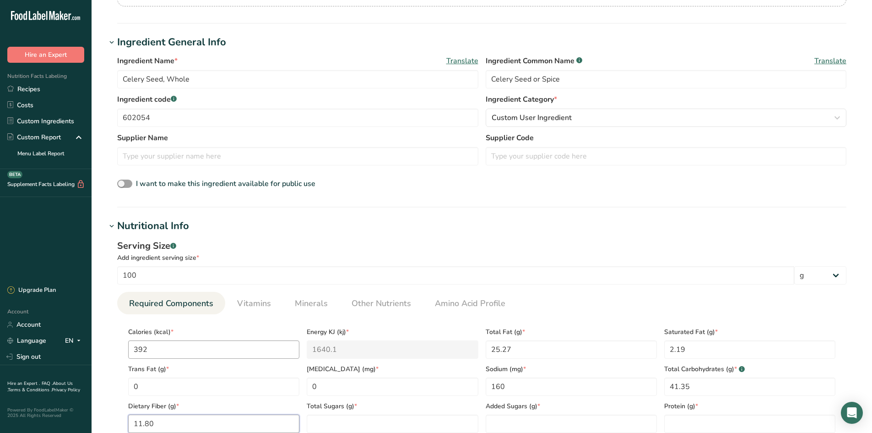
type Fiber "11.80"
type Sugars "0.67"
type Sugars "0"
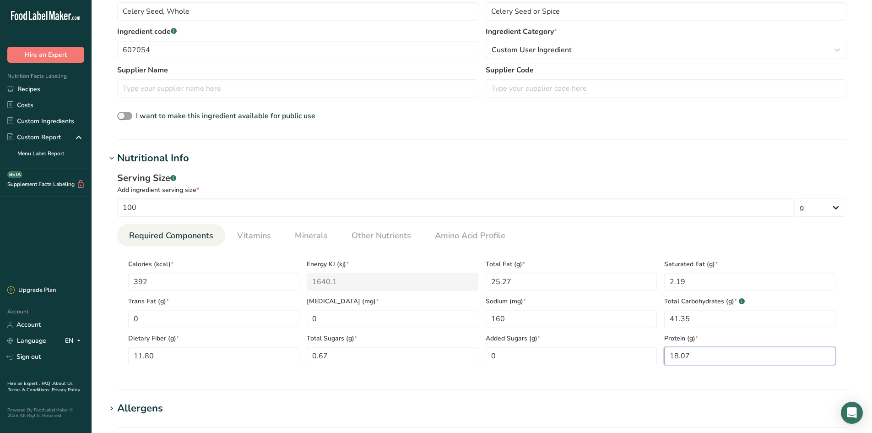
scroll to position [236, 0]
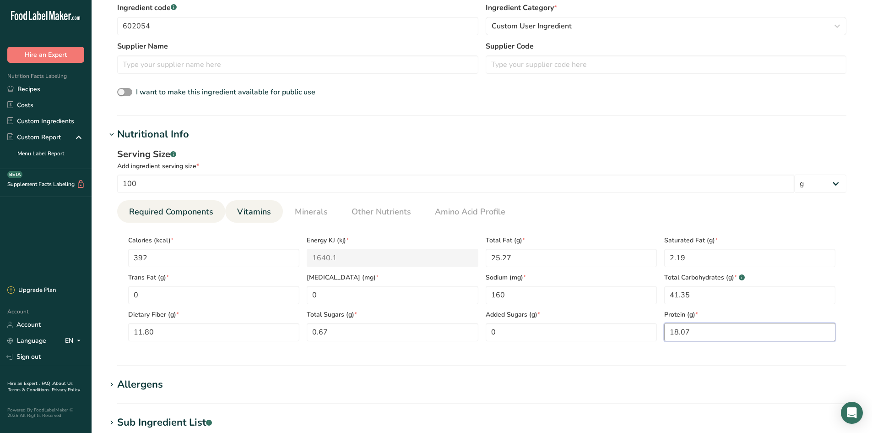
type input "18.07"
click at [258, 204] on link "Vitamins" at bounding box center [254, 211] width 41 height 23
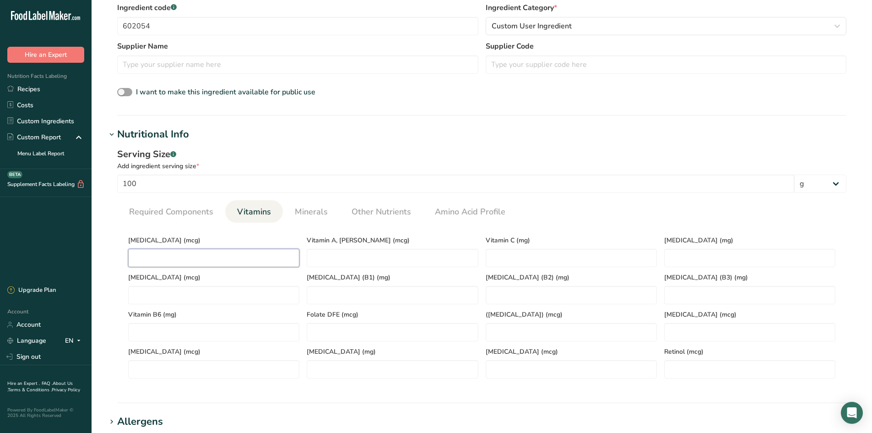
click at [200, 256] on D "number" at bounding box center [213, 258] width 171 height 18
type D "0"
type RAE "0.15"
click at [515, 254] on C "number" at bounding box center [571, 258] width 171 height 18
type C "17.10"
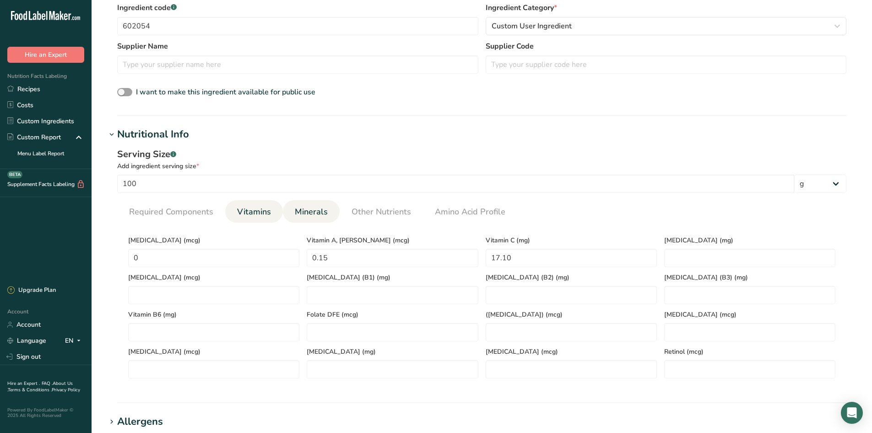
click at [297, 220] on link "Minerals" at bounding box center [311, 211] width 40 height 23
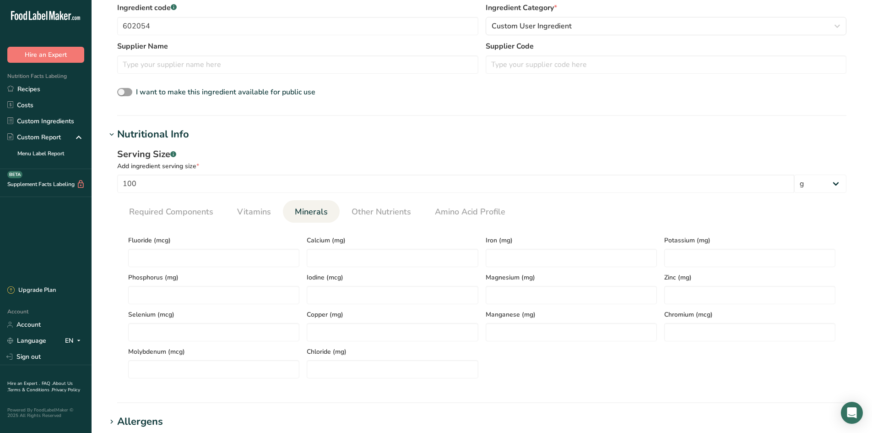
click at [333, 245] on span "Calcium (mg)" at bounding box center [392, 240] width 171 height 10
click at [336, 256] on input "number" at bounding box center [392, 258] width 171 height 18
type input "1767"
type input "44.90"
type input "1400"
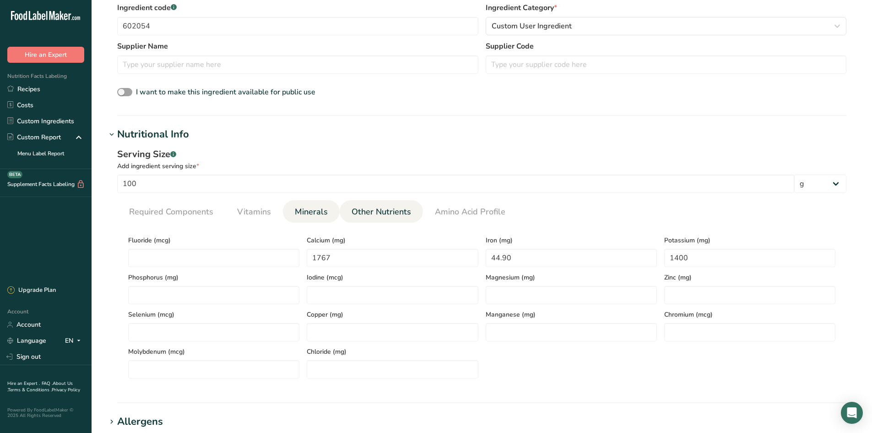
click at [398, 208] on span "Other Nutrients" at bounding box center [382, 212] width 60 height 12
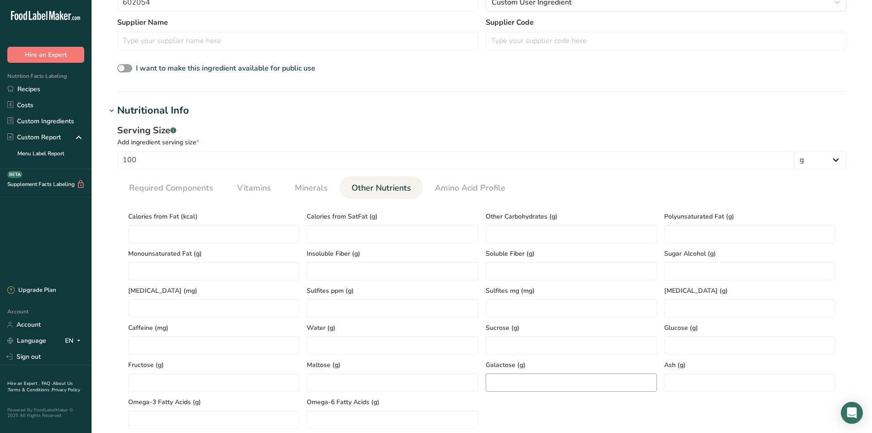
scroll to position [282, 0]
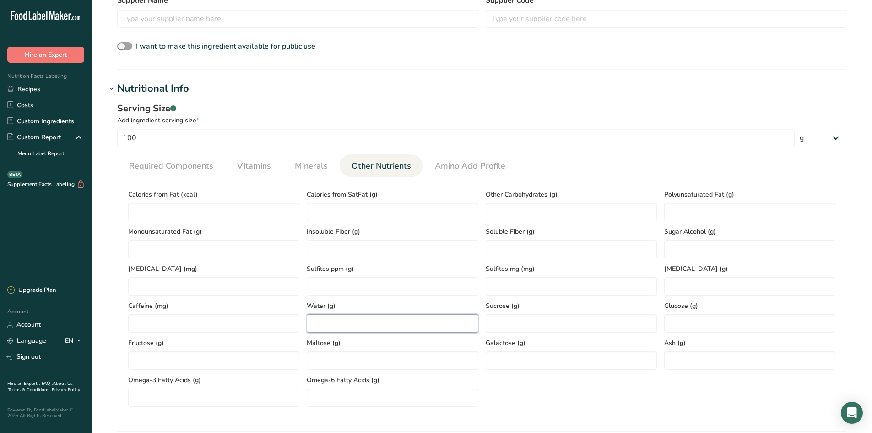
click at [322, 319] on input "number" at bounding box center [392, 323] width 171 height 18
type input "6.04"
click at [686, 356] on input "number" at bounding box center [749, 360] width 171 height 18
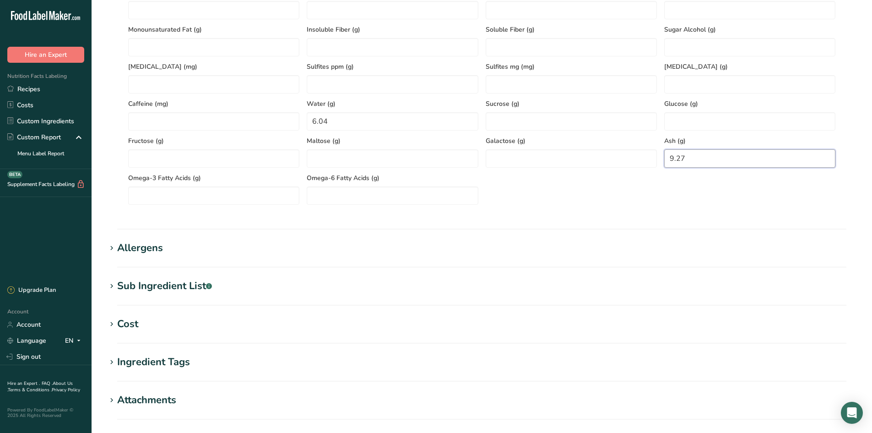
scroll to position [619, 0]
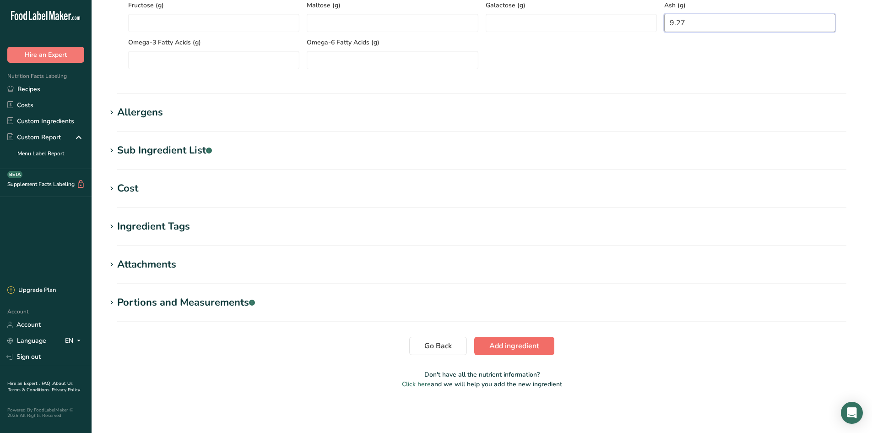
type input "9.27"
click at [545, 348] on button "Add ingredient" at bounding box center [514, 346] width 80 height 18
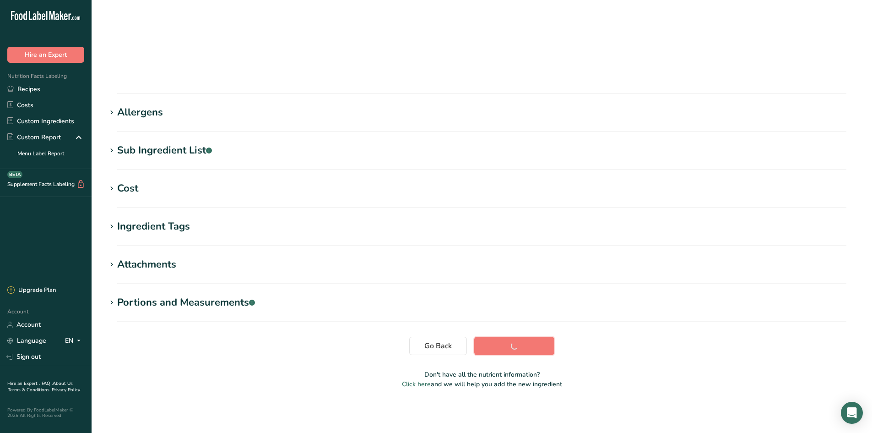
scroll to position [59, 0]
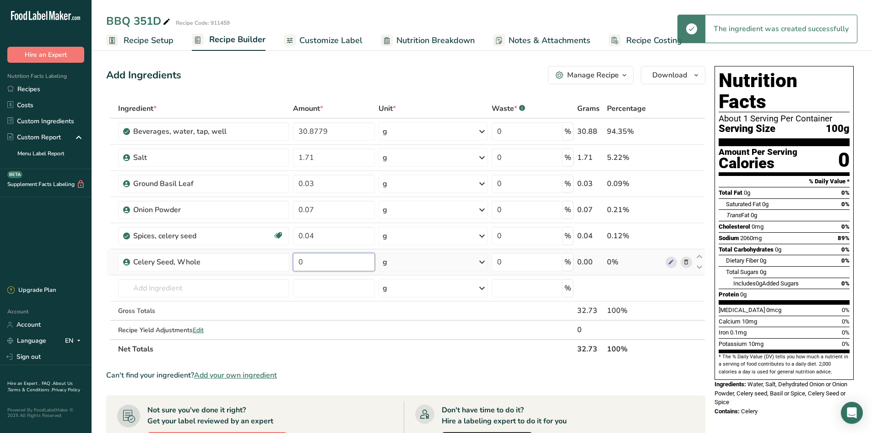
click at [312, 264] on input "0" at bounding box center [334, 262] width 82 height 18
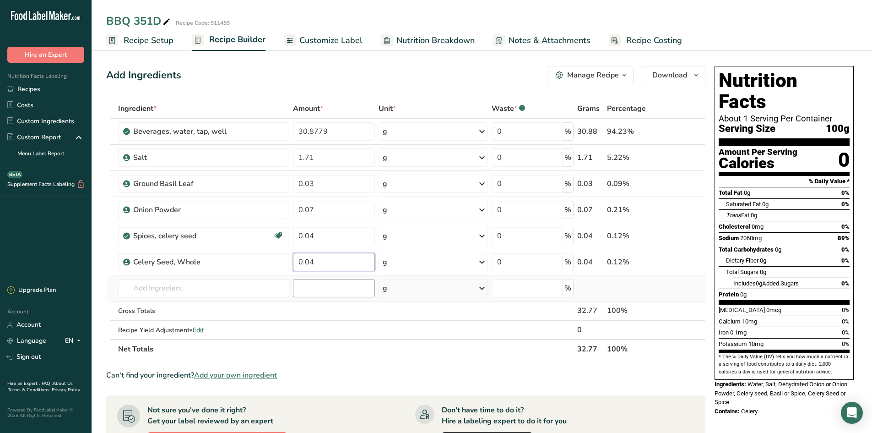
type input "0.04"
click at [302, 291] on div "Ingredient * Amount * Unit * Waste * .a-a{fill:#347362;}.b-a{fill:#fff;} Grams …" at bounding box center [405, 229] width 599 height 260
click at [686, 234] on icon at bounding box center [686, 236] width 6 height 10
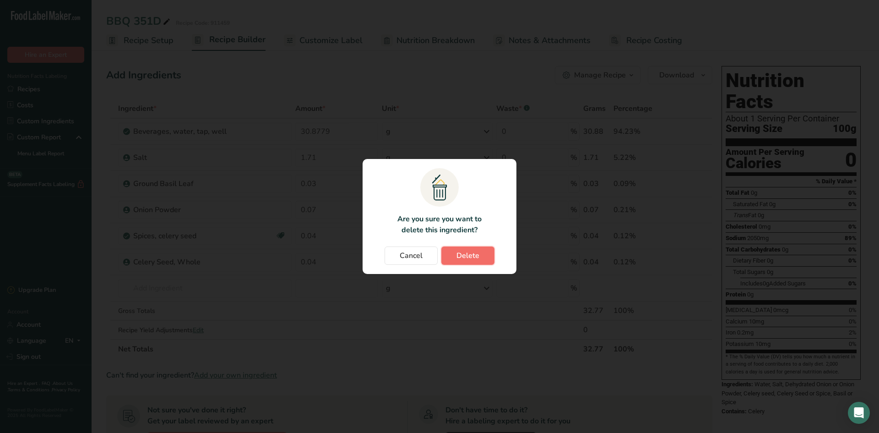
click at [471, 257] on span "Delete" at bounding box center [468, 255] width 23 height 11
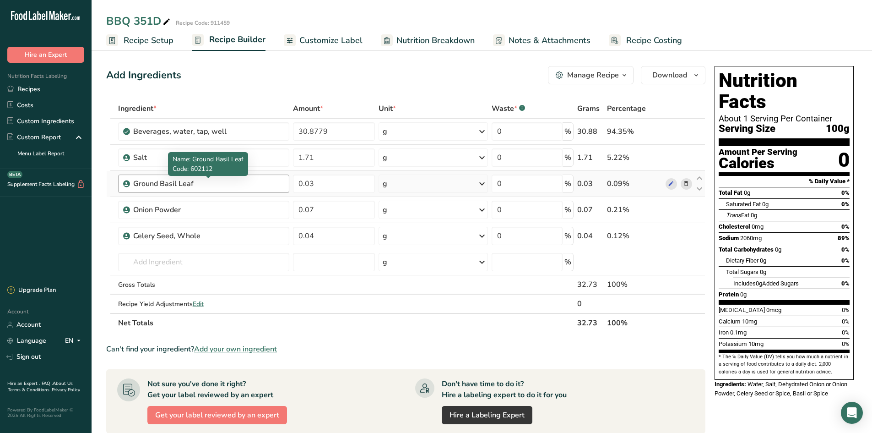
drag, startPoint x: 202, startPoint y: 187, endPoint x: 173, endPoint y: 181, distance: 29.9
click at [173, 181] on div "Ground Basil Leaf" at bounding box center [190, 183] width 114 height 11
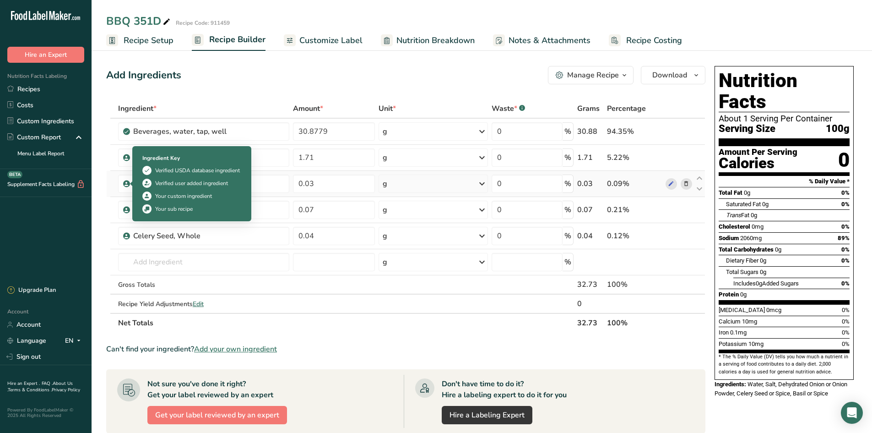
click at [124, 181] on icon at bounding box center [126, 184] width 5 height 8
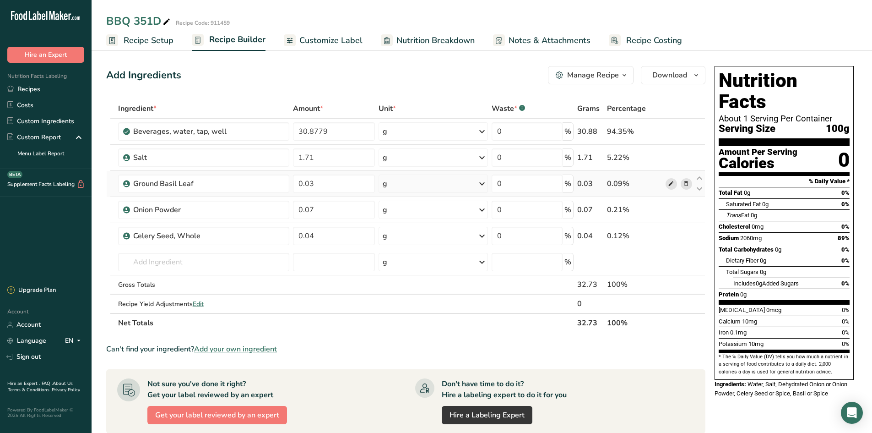
click at [670, 184] on icon at bounding box center [671, 184] width 6 height 10
click at [136, 274] on td "Almond flour 1211 Milk, whole, 3.25% milkfat, without added vitamin A and [MEDI…" at bounding box center [203, 262] width 175 height 26
click at [136, 267] on input "text" at bounding box center [203, 262] width 171 height 18
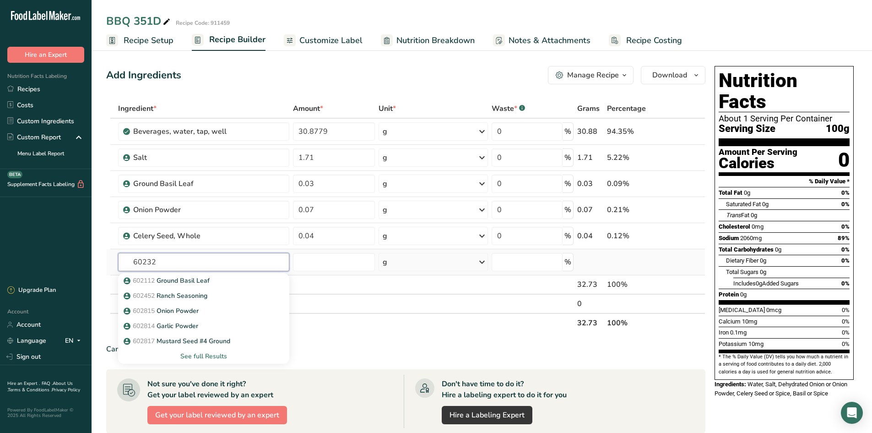
type input "602320"
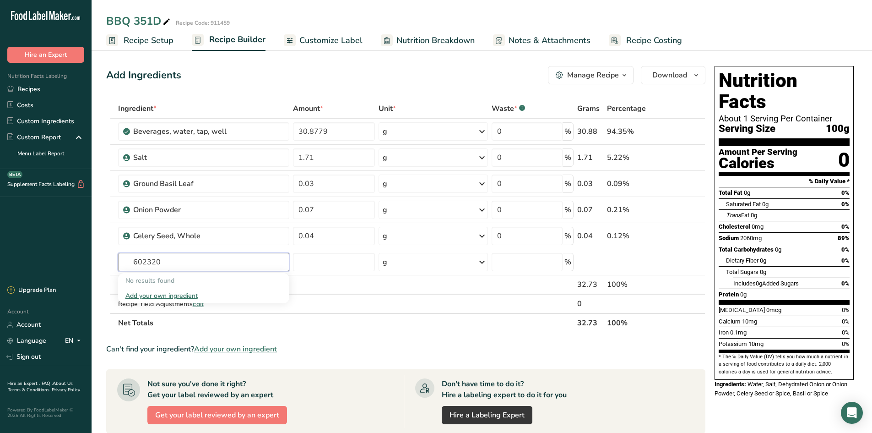
drag, startPoint x: 180, startPoint y: 257, endPoint x: 60, endPoint y: 243, distance: 121.3
click at [87, 243] on div ".a-20{fill:#fff;} Hire an Expert Nutrition Facts Labeling Recipes Costs Custom …" at bounding box center [436, 331] width 872 height 663
click at [254, 348] on span "Add your own ingredient" at bounding box center [235, 348] width 83 height 11
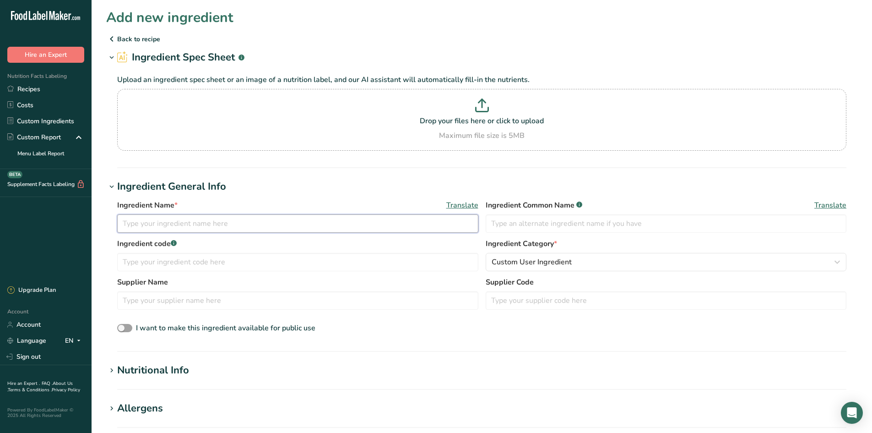
click at [163, 221] on input "text" at bounding box center [297, 223] width 361 height 18
click at [546, 227] on input "text" at bounding box center [666, 223] width 361 height 18
type input "Spice"
click at [141, 227] on input "text" at bounding box center [297, 223] width 361 height 18
type input "Black Pepper Fine Ground"
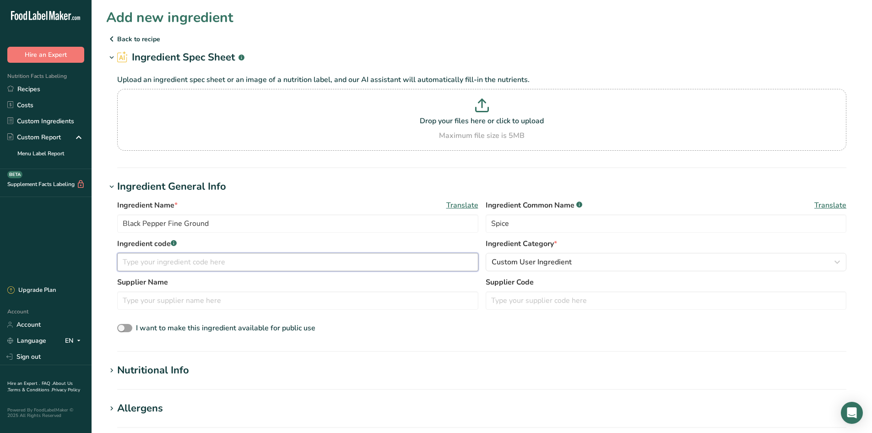
click at [275, 261] on input "text" at bounding box center [297, 262] width 361 height 18
click at [295, 259] on input "text" at bounding box center [297, 262] width 361 height 18
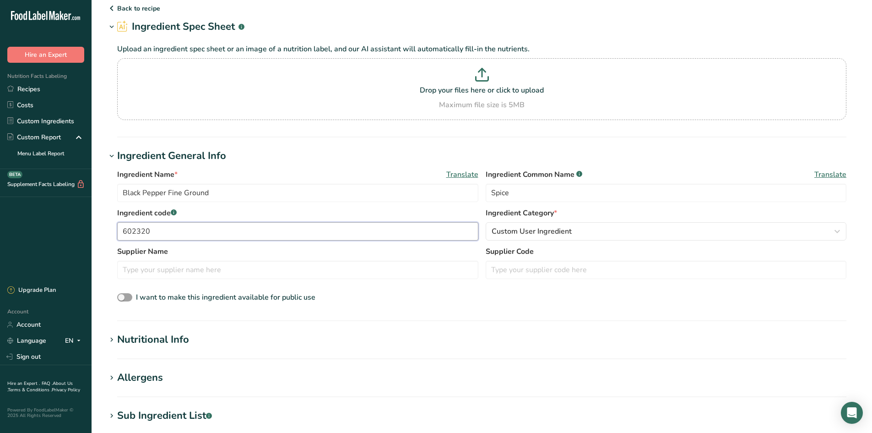
scroll to position [92, 0]
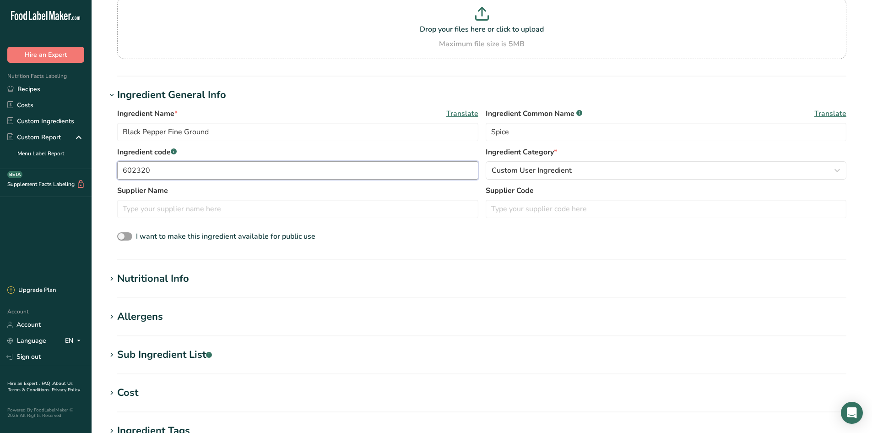
type input "602320"
click at [173, 267] on section "Add new ingredient Back to recipe Ingredient Spec Sheet .a-a{fill:#347362;}.b-a…" at bounding box center [482, 257] width 781 height 699
click at [170, 276] on div "Nutritional Info" at bounding box center [153, 278] width 72 height 15
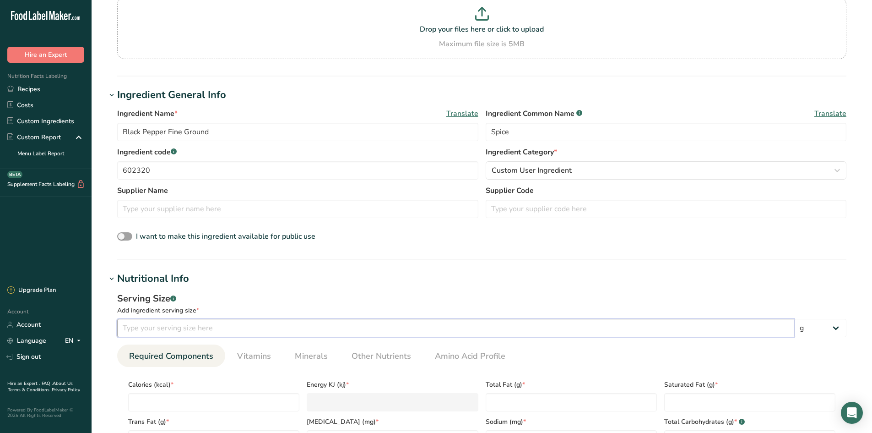
click at [131, 332] on input "number" at bounding box center [455, 328] width 677 height 18
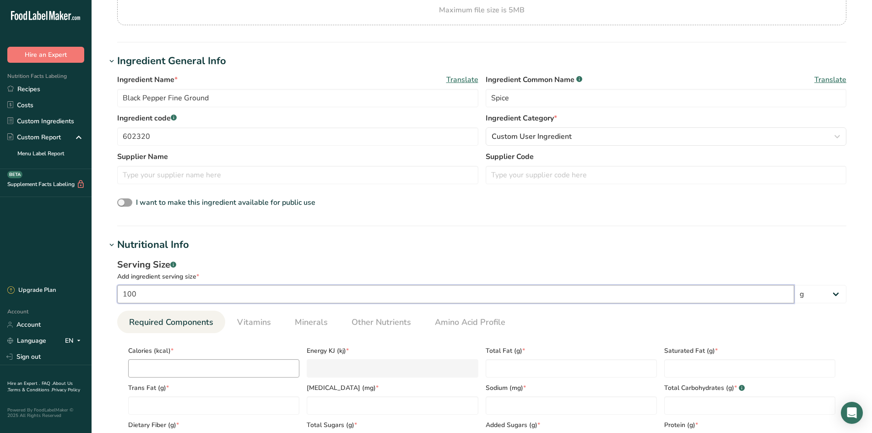
scroll to position [183, 0]
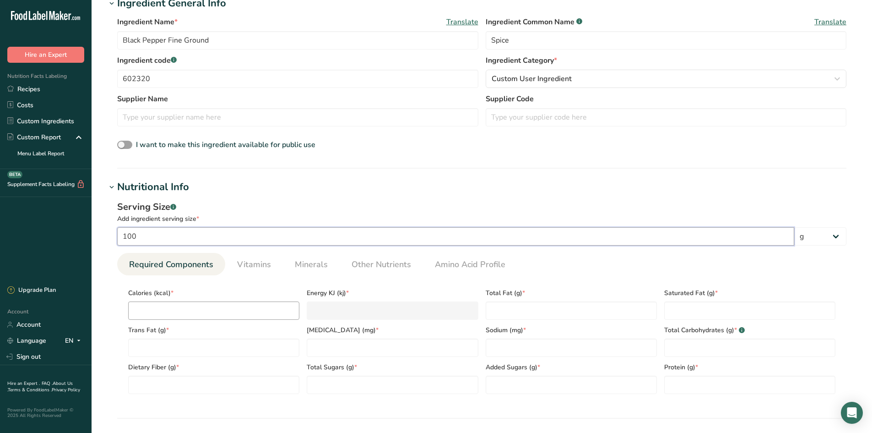
type input "100"
click at [166, 304] on input "number" at bounding box center [213, 310] width 171 height 18
type input "2"
type KJ "8.4"
type input "25"
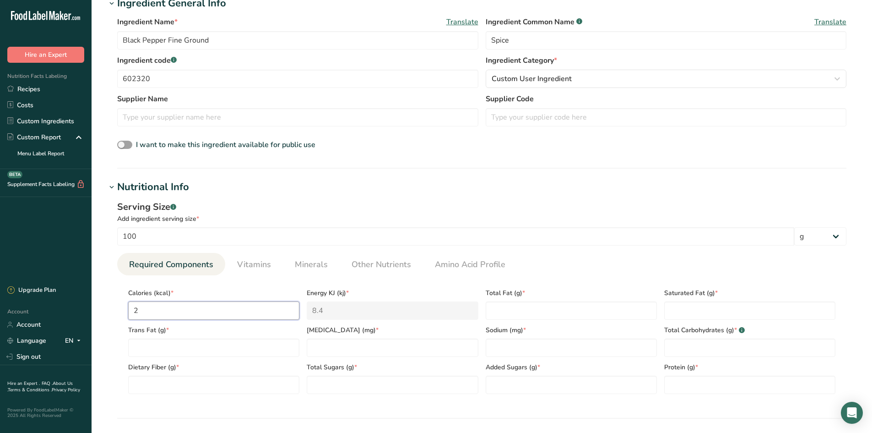
type KJ "104.6"
type input "251"
type KJ "1050.2"
type input "251"
type Fat "3.3"
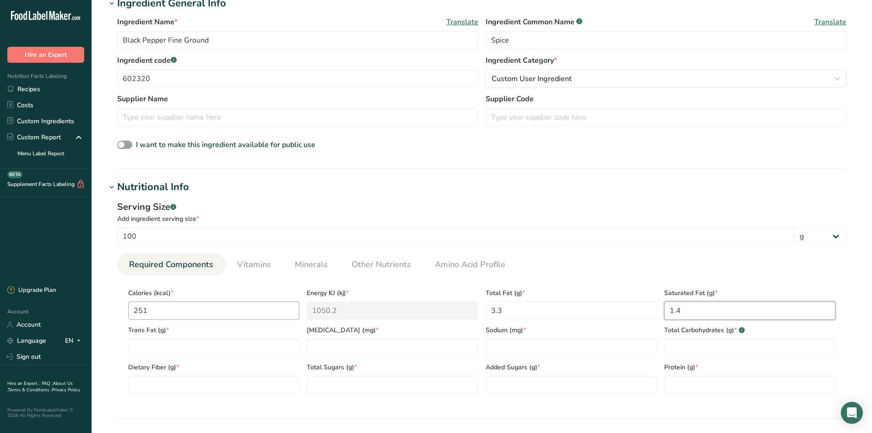
type Fat "1.4"
type Fat "0"
type input "0"
type input "20"
type Carbohydrates "64"
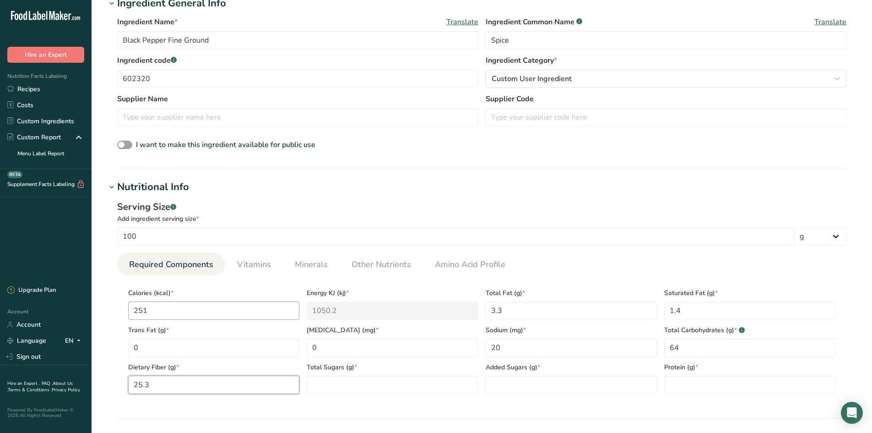
type Fiber "25.3"
type Sugars "0.6"
type Sugars "0"
type input "10.4"
click at [239, 257] on link "Vitamins" at bounding box center [254, 264] width 41 height 23
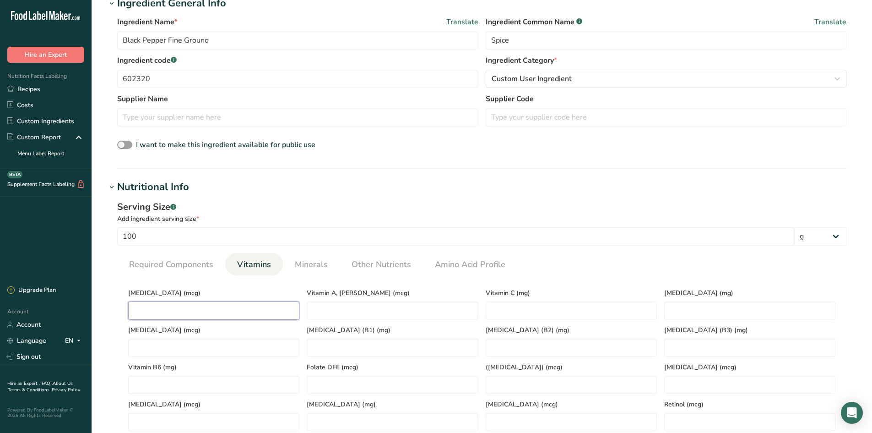
click at [201, 313] on D "number" at bounding box center [213, 310] width 171 height 18
type D "0"
type RAE "27.4"
type C "0"
click at [305, 256] on link "Minerals" at bounding box center [311, 264] width 40 height 23
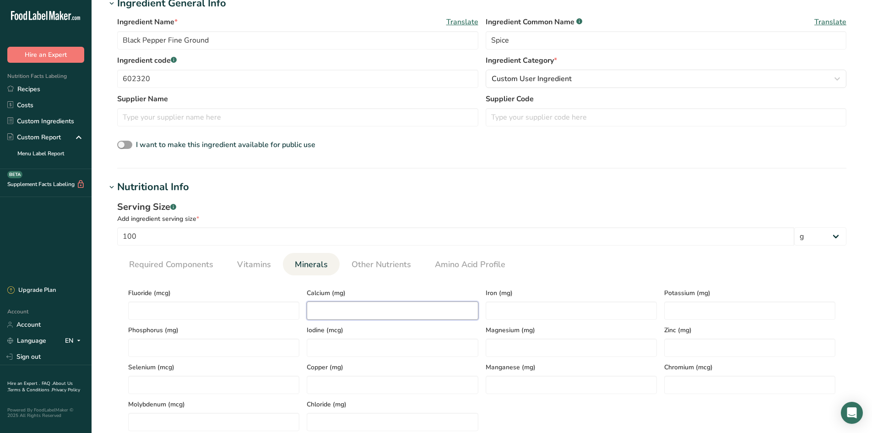
click at [342, 305] on input "number" at bounding box center [392, 310] width 171 height 18
type input "443"
type input "9.7"
type input "1329"
click at [348, 261] on link "Other Nutrients" at bounding box center [381, 264] width 67 height 23
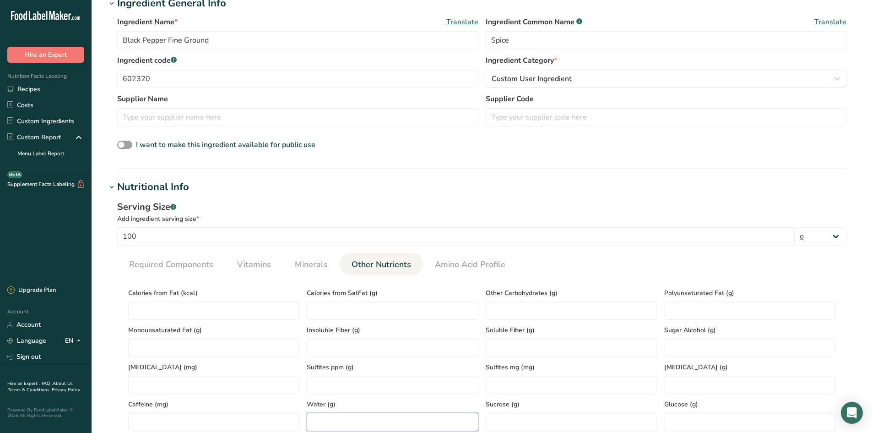
click at [350, 416] on input "number" at bounding box center [392, 422] width 171 height 18
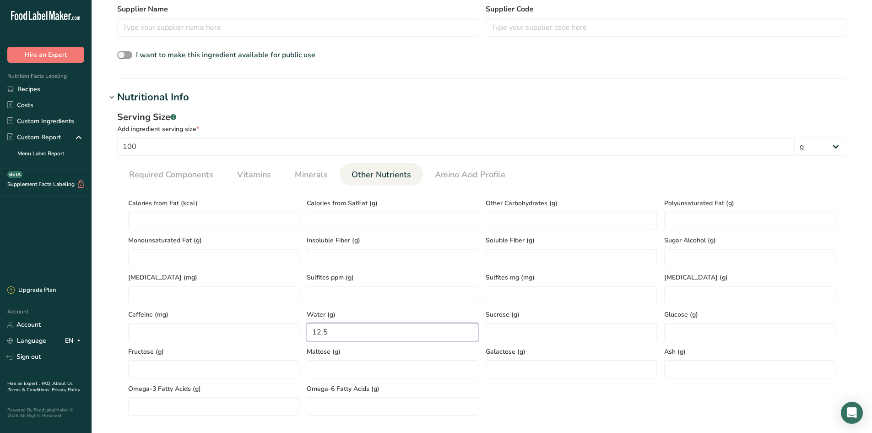
scroll to position [275, 0]
type input "12.5"
click at [694, 368] on input "number" at bounding box center [749, 367] width 171 height 18
type input "4.5"
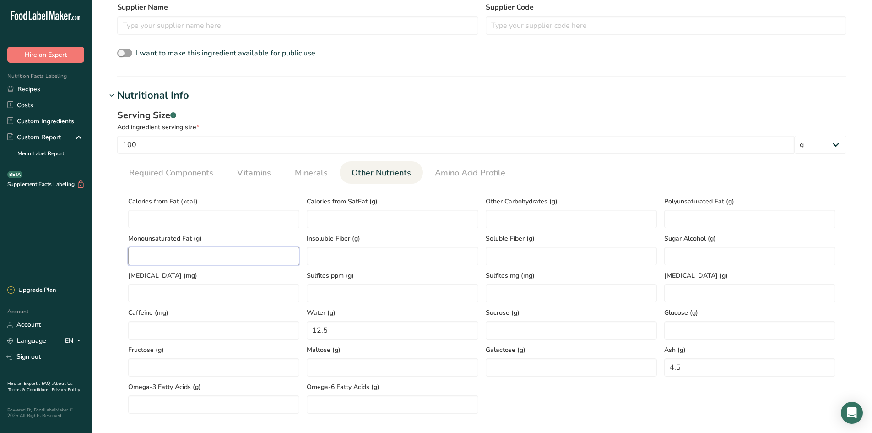
click at [221, 258] on Fat "number" at bounding box center [213, 256] width 171 height 18
type Fat "0.7"
click at [686, 210] on Fat "number" at bounding box center [749, 219] width 171 height 18
type Fat "1.0"
click at [303, 171] on span "Minerals" at bounding box center [311, 173] width 33 height 12
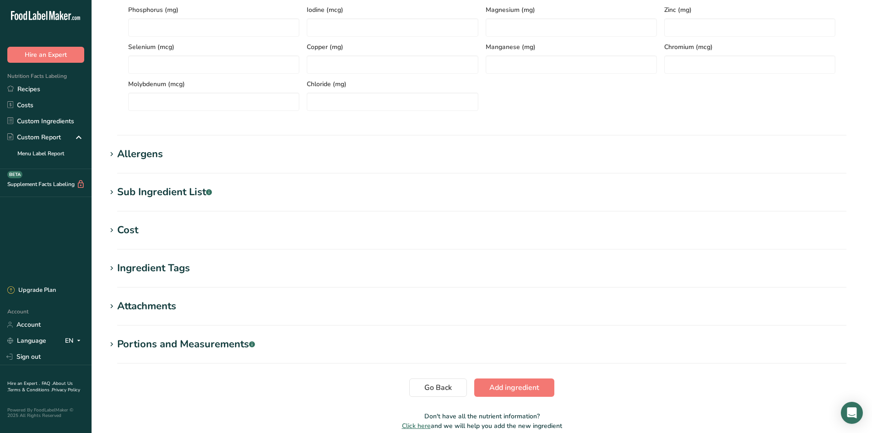
scroll to position [504, 0]
click at [523, 386] on span "Add ingredient" at bounding box center [515, 386] width 50 height 11
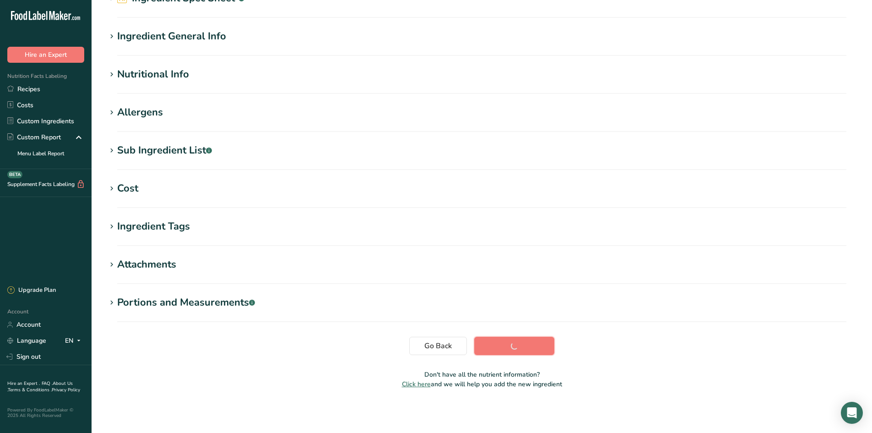
scroll to position [59, 0]
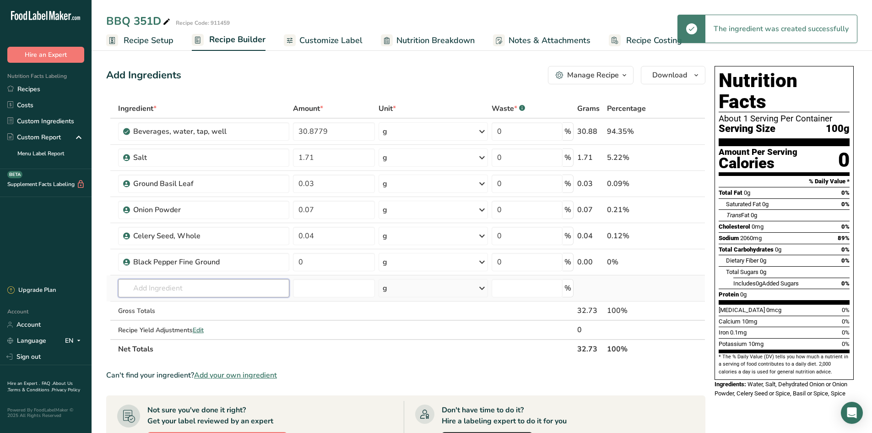
click at [157, 285] on input "text" at bounding box center [203, 288] width 171 height 18
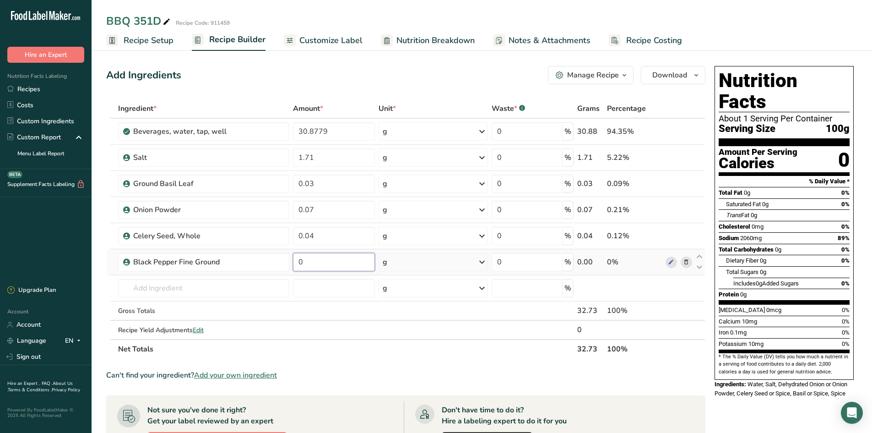
click at [323, 268] on input "0" at bounding box center [334, 262] width 82 height 18
type input "0.04"
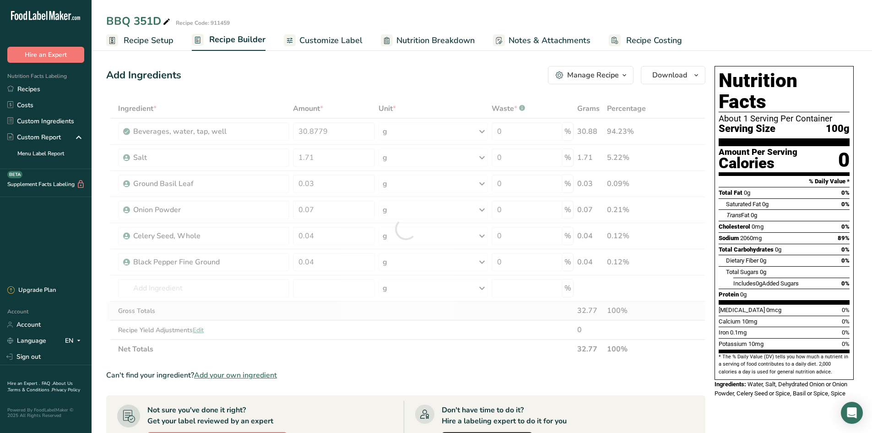
click at [145, 301] on div "Ingredient * Amount * Unit * Waste * .a-a{fill:#347362;}.b-a{fill:#fff;} Grams …" at bounding box center [405, 229] width 599 height 260
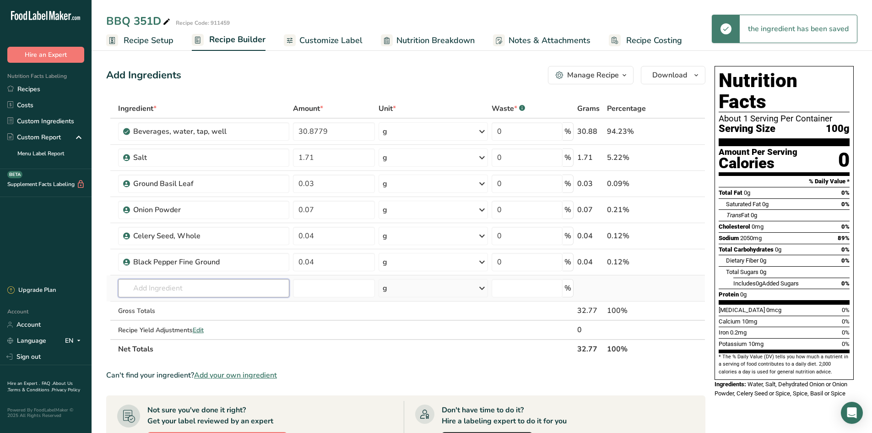
click at [145, 284] on input "text" at bounding box center [203, 288] width 171 height 18
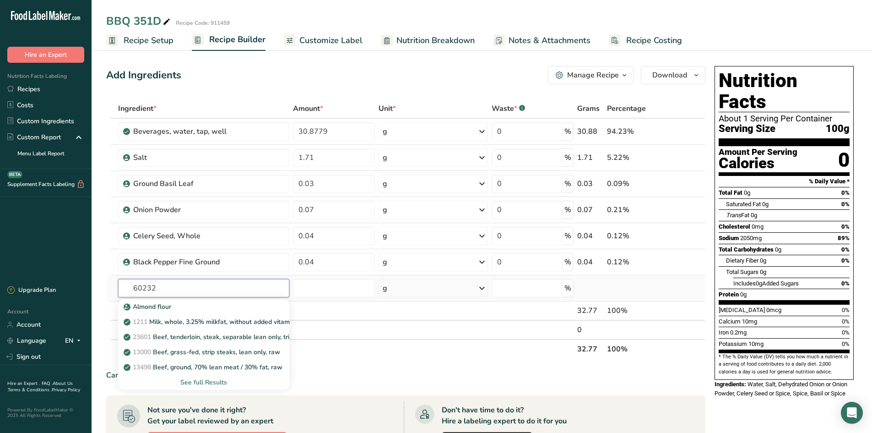
type input "602323"
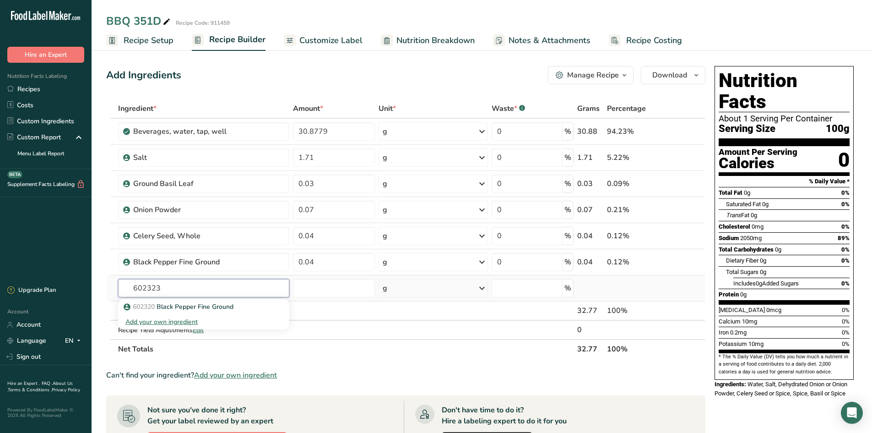
drag, startPoint x: 190, startPoint y: 289, endPoint x: 107, endPoint y: 283, distance: 82.7
click at [119, 287] on input "602323" at bounding box center [203, 288] width 171 height 18
click at [240, 371] on span "Add your own ingredient" at bounding box center [235, 375] width 83 height 11
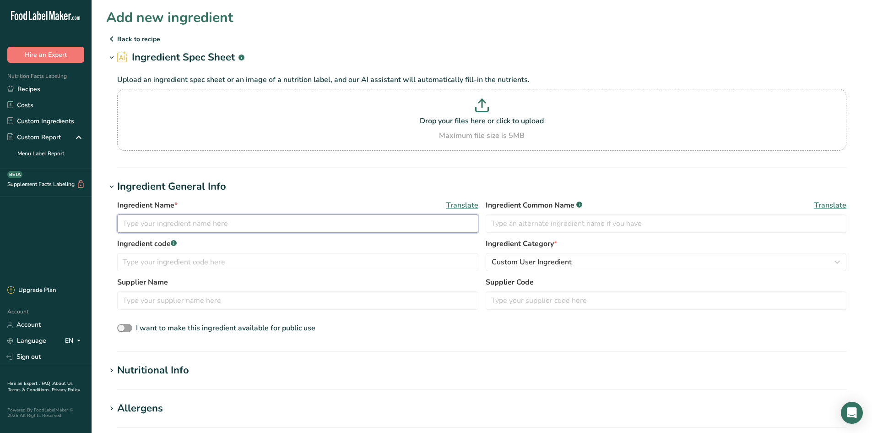
click at [138, 220] on input "text" at bounding box center [297, 223] width 361 height 18
type input "Red Pepper, Ground"
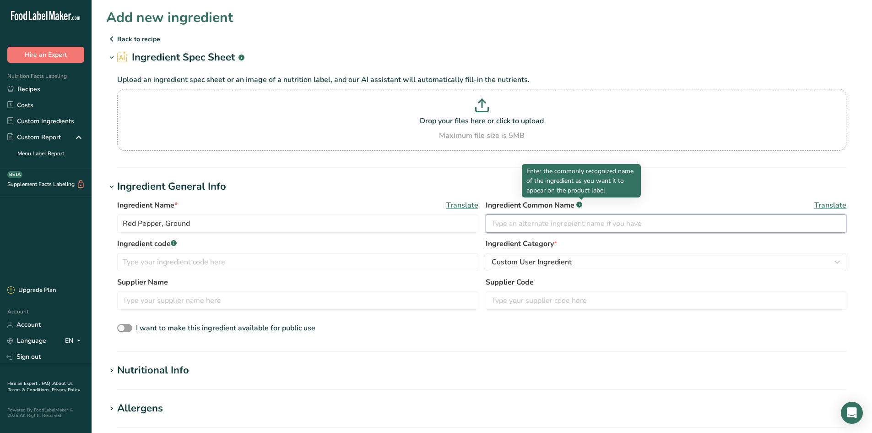
click at [512, 224] on input "text" at bounding box center [666, 223] width 361 height 18
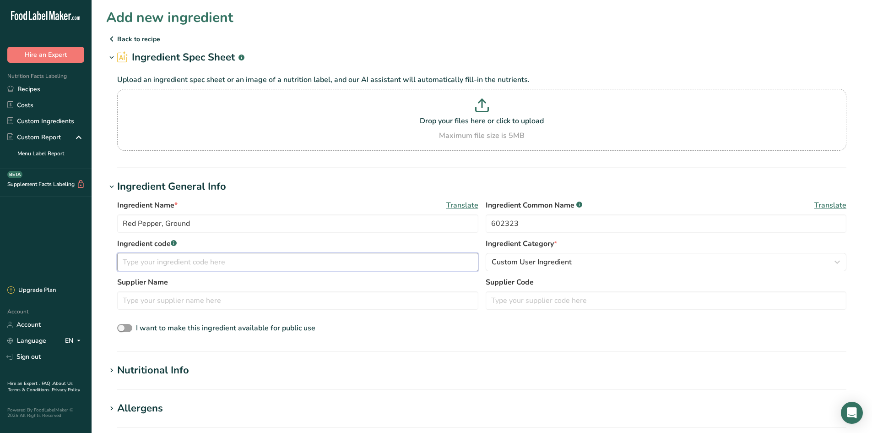
click at [239, 270] on input "text" at bounding box center [297, 262] width 361 height 18
drag, startPoint x: 514, startPoint y: 227, endPoint x: 479, endPoint y: 225, distance: 34.8
click at [481, 225] on div "Ingredient Name * Translate Red Pepper, Ground Ingredient Common Name .a-a{fill…" at bounding box center [481, 219] width 729 height 38
type input "3"
click at [319, 259] on input "text" at bounding box center [297, 262] width 361 height 18
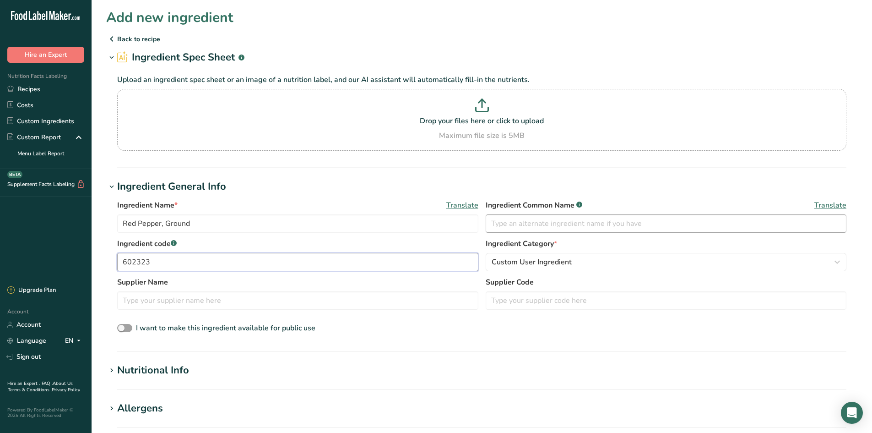
type input "602323"
click at [503, 229] on input "text" at bounding box center [666, 223] width 361 height 18
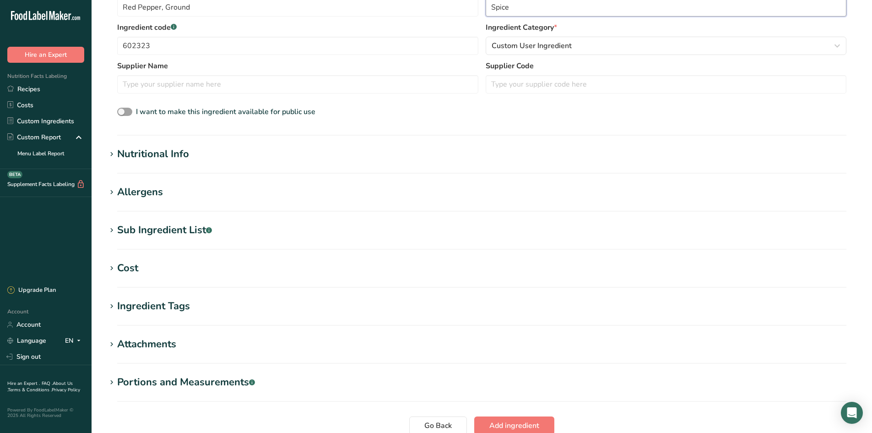
scroll to position [229, 0]
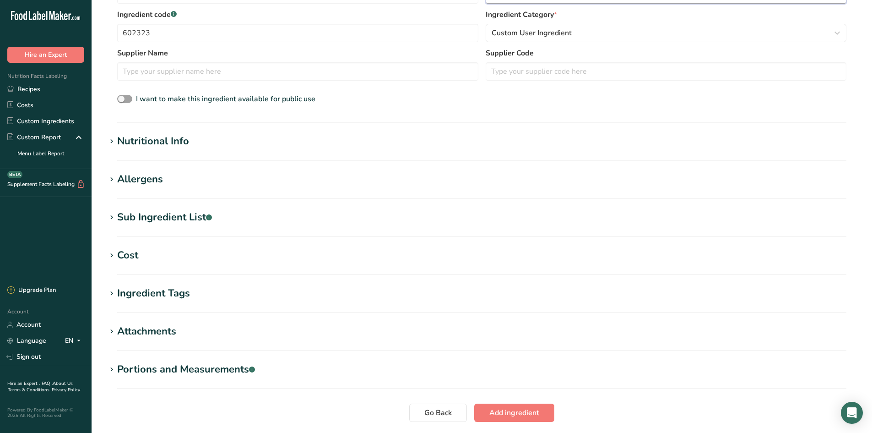
type input "Spice"
click at [187, 129] on section "Add new ingredient Back to recipe Ingredient Spec Sheet .a-a{fill:#347362;}.b-a…" at bounding box center [482, 120] width 781 height 699
click at [190, 138] on h1 "Nutritional Info" at bounding box center [481, 141] width 751 height 15
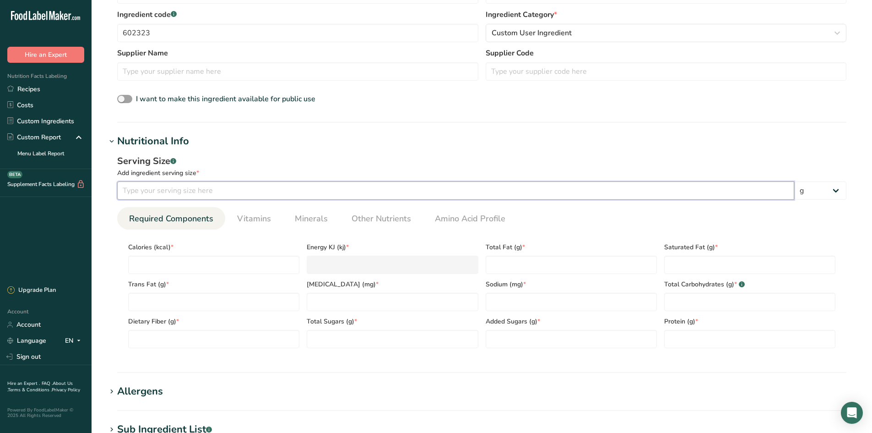
click at [157, 185] on input "number" at bounding box center [455, 190] width 677 height 18
type input "100"
click at [235, 269] on input "number" at bounding box center [213, 265] width 171 height 18
type input "3"
type KJ "12.6"
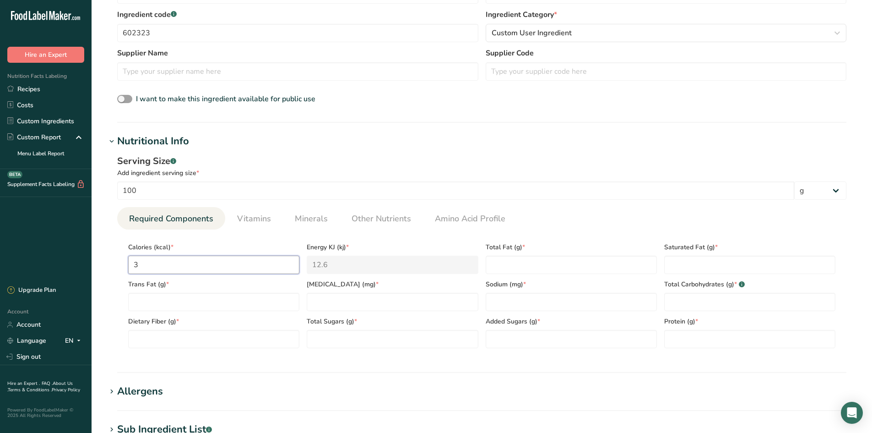
type input "31"
type KJ "129.7"
type input "318"
type KJ "1330.5"
type input "318"
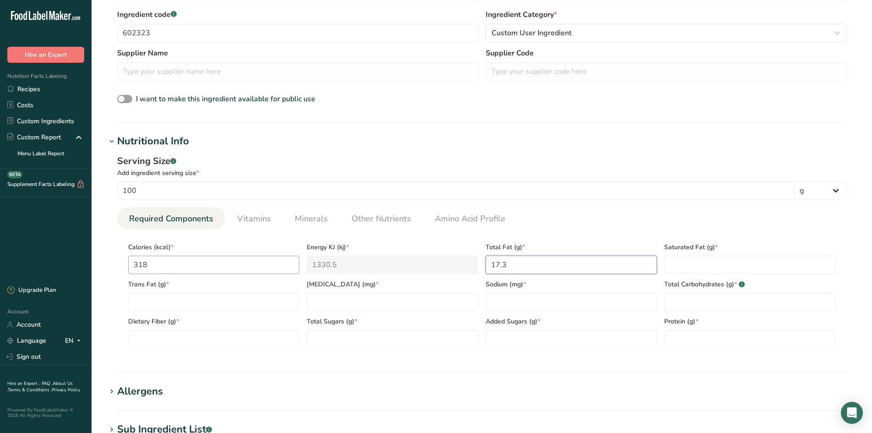
type Fat "17.3"
click at [683, 262] on Fat "3.36" at bounding box center [749, 265] width 171 height 18
type Fat "3.3"
type Fat "0"
type input "0"
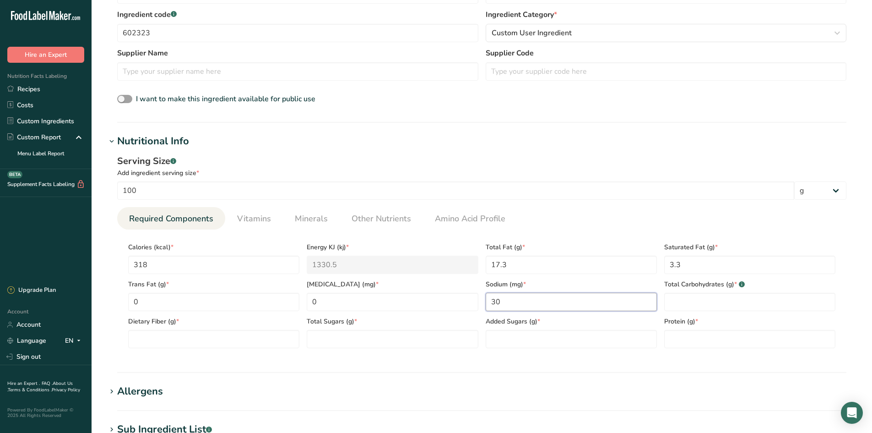
type input "30"
type Carbohydrates "56.6"
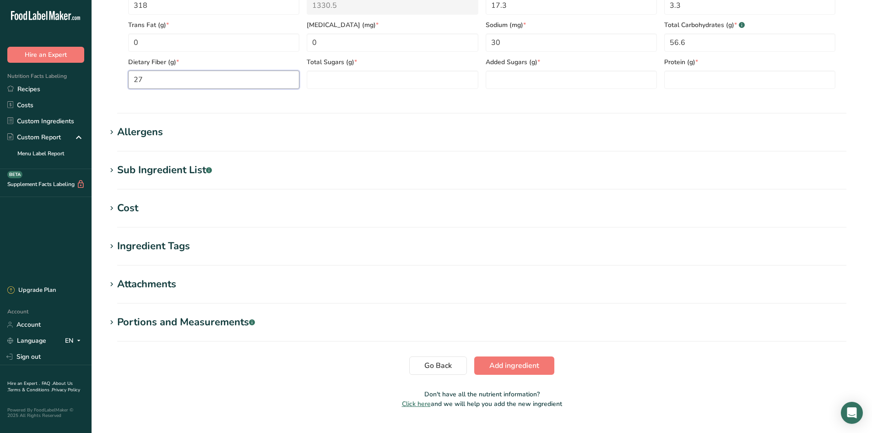
scroll to position [508, 0]
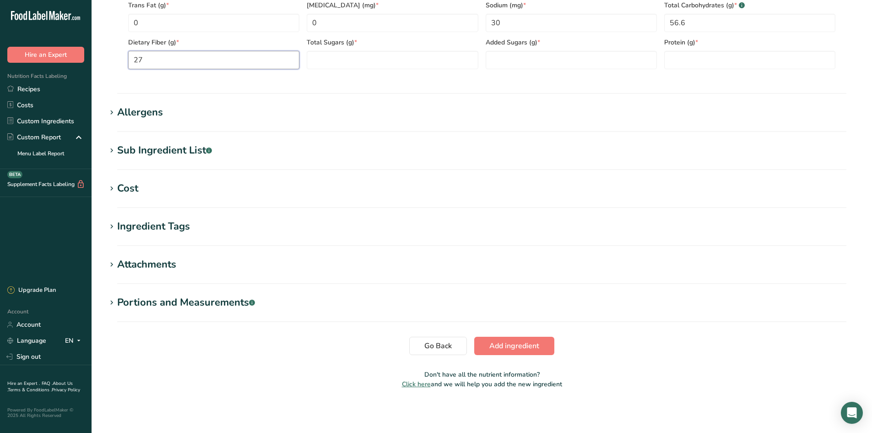
click at [199, 62] on Fiber "27" at bounding box center [213, 60] width 171 height 18
click at [199, 62] on Fiber "27.7" at bounding box center [213, 60] width 171 height 18
type Fiber "27.2"
type Sugars "10.3"
type Sugars "0"
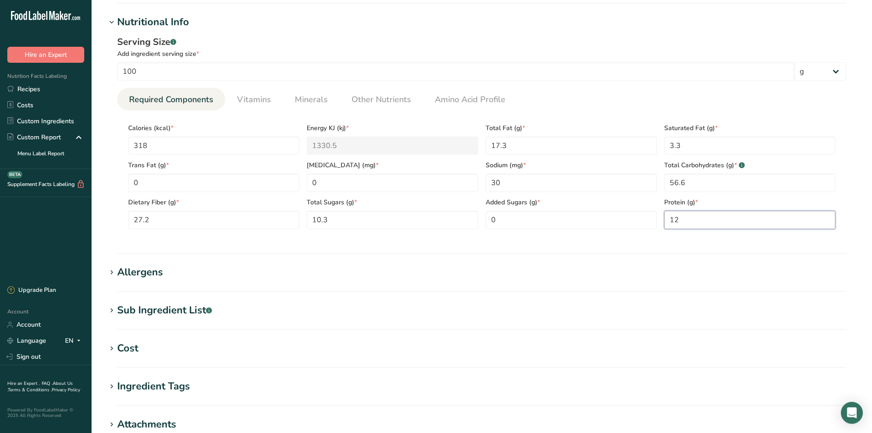
scroll to position [325, 0]
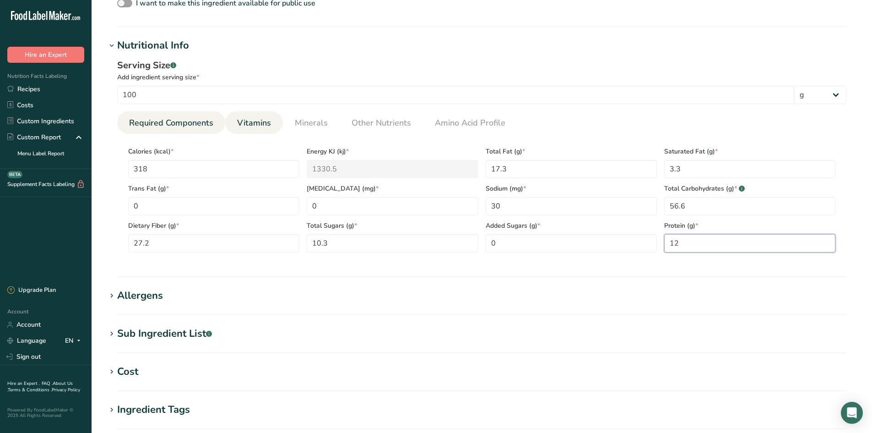
type input "12"
click at [244, 119] on span "Vitamins" at bounding box center [254, 123] width 34 height 12
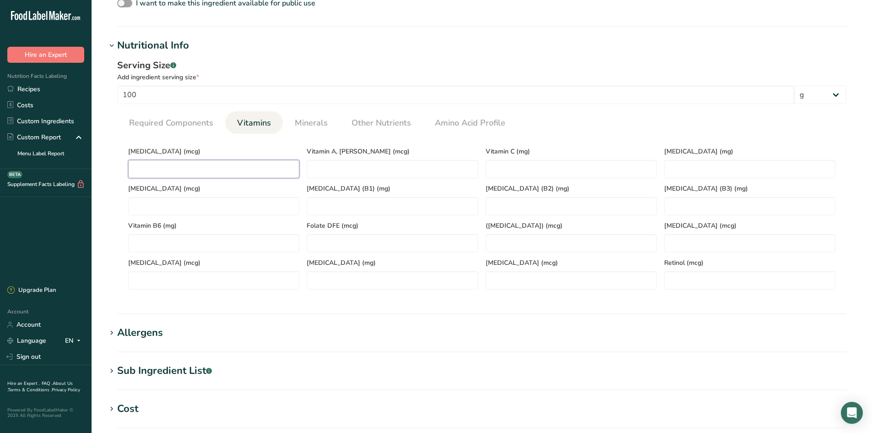
click at [223, 176] on D "number" at bounding box center [213, 169] width 171 height 18
type D "0"
type RAE "2080.5"
type C "76.4"
click at [296, 120] on span "Minerals" at bounding box center [311, 123] width 33 height 12
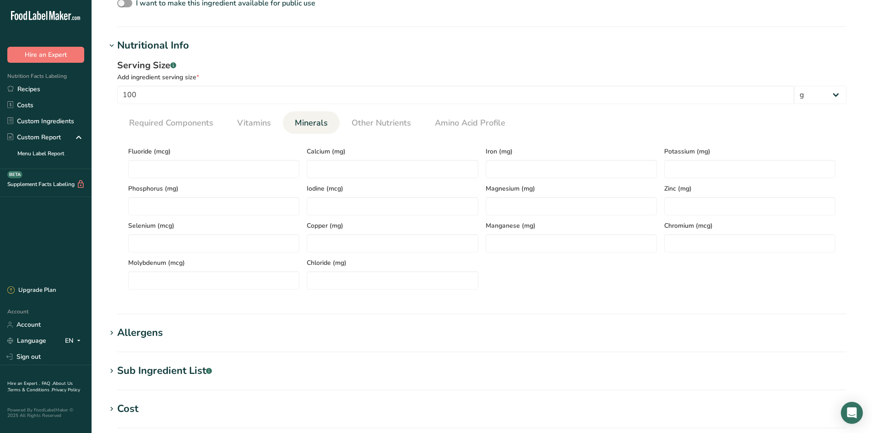
click at [352, 158] on div "Calcium (mg)" at bounding box center [392, 159] width 179 height 37
drag, startPoint x: 352, startPoint y: 158, endPoint x: 355, endPoint y: 164, distance: 7.0
click at [354, 160] on div "Calcium (mg)" at bounding box center [392, 159] width 179 height 37
click at [354, 164] on input "number" at bounding box center [392, 169] width 171 height 18
type input "148"
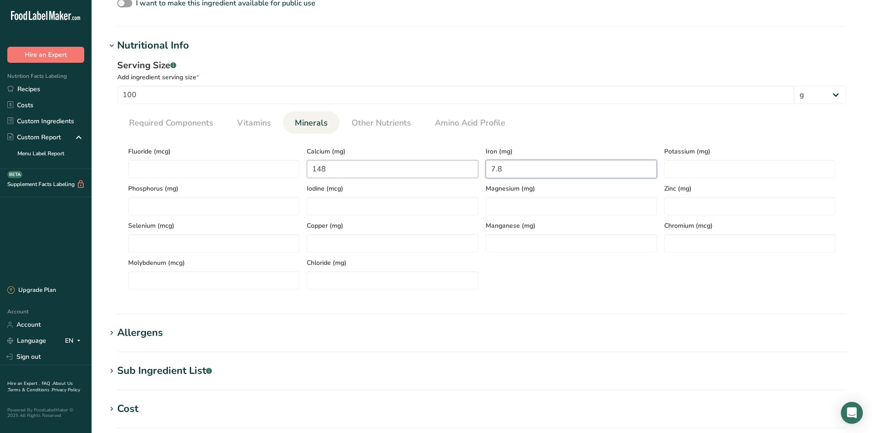
type input "7.8"
type input "2014"
click at [385, 116] on link "Other Nutrients" at bounding box center [381, 122] width 67 height 23
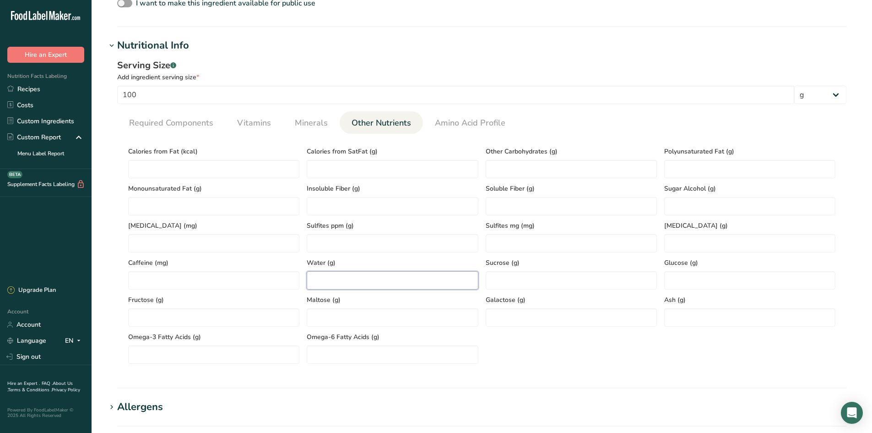
click at [327, 279] on input "number" at bounding box center [392, 280] width 171 height 18
type input "8.1"
click at [690, 326] on div "Calories from Fat (kcal) Calories from SatFat (g) Other Carbohydrates (g) Polyu…" at bounding box center [482, 252] width 715 height 223
click at [689, 318] on input "number" at bounding box center [749, 317] width 171 height 18
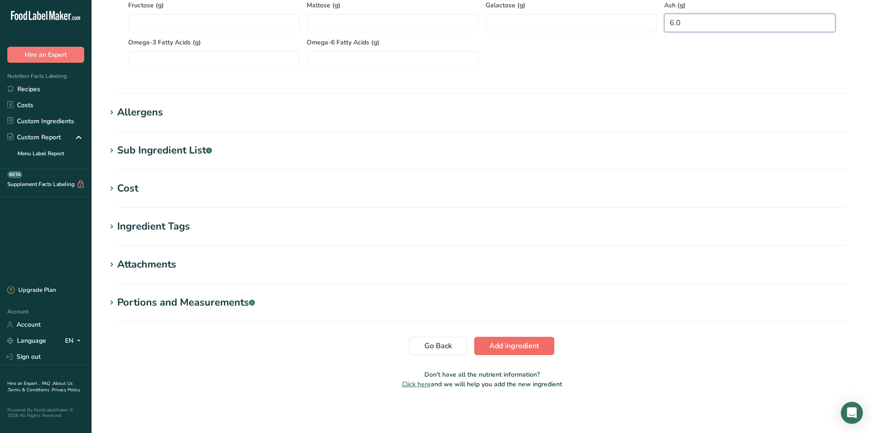
type input "6.0"
click at [505, 343] on span "Add ingredient" at bounding box center [515, 345] width 50 height 11
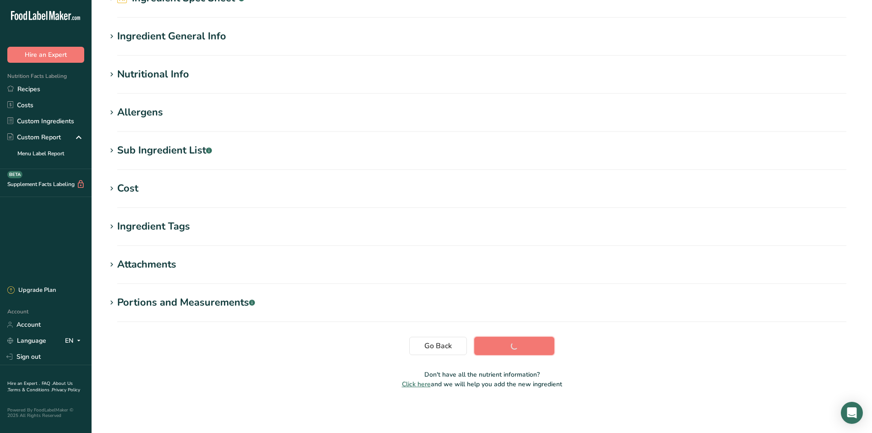
scroll to position [59, 0]
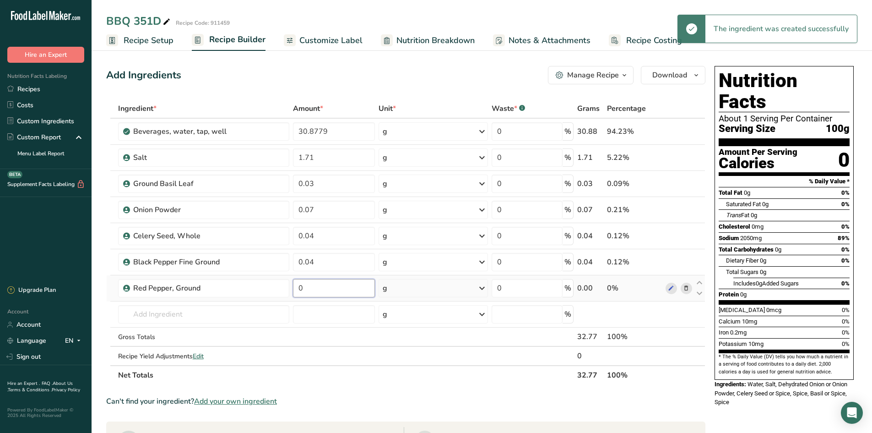
click at [321, 295] on input "0" at bounding box center [334, 288] width 82 height 18
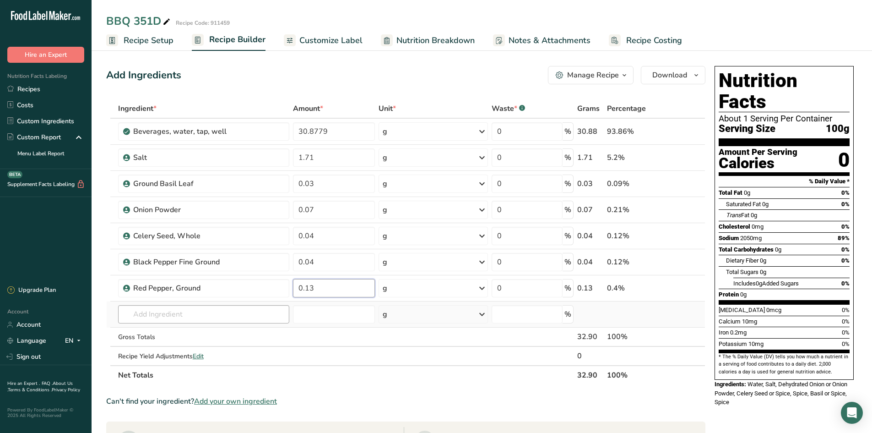
type input "0.13"
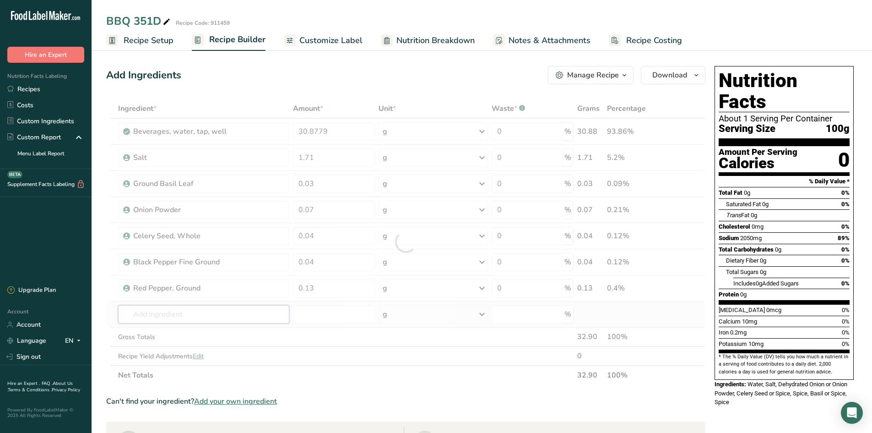
click at [198, 318] on div "Ingredient * Amount * Unit * Waste * .a-a{fill:#347362;}.b-a{fill:#fff;} Grams …" at bounding box center [405, 242] width 599 height 286
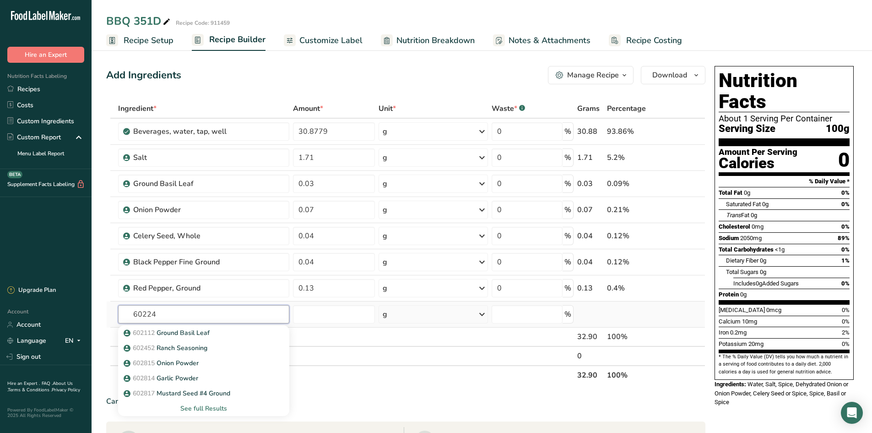
type input "602243"
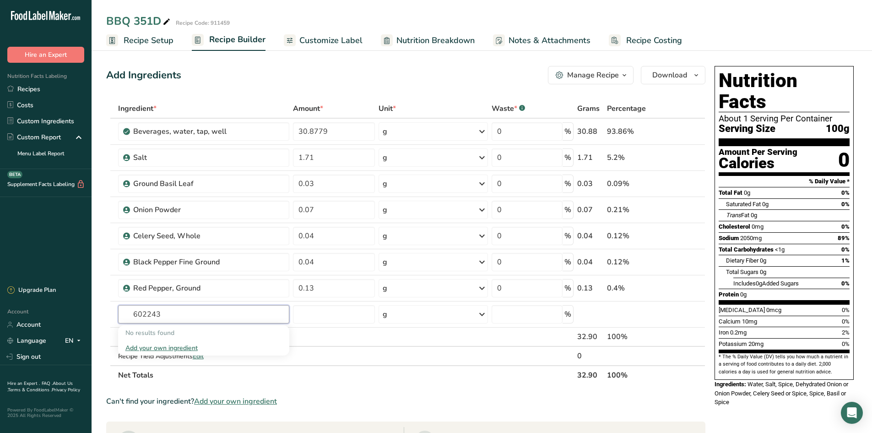
drag, startPoint x: 198, startPoint y: 318, endPoint x: 97, endPoint y: 305, distance: 102.1
click at [97, 305] on section "Add Ingredients Manage Recipe Delete Recipe Duplicate Recipe Scale Recipe Save …" at bounding box center [482, 382] width 781 height 668
click at [220, 403] on span "Add your own ingredient" at bounding box center [235, 401] width 83 height 11
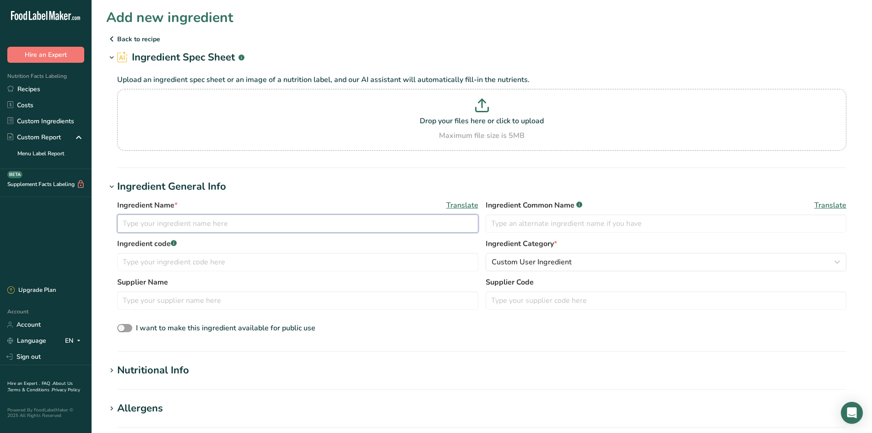
click at [148, 226] on input "text" at bounding box center [297, 223] width 361 height 18
click at [169, 224] on input "text" at bounding box center [297, 223] width 361 height 18
type input "Paprika, Ground"
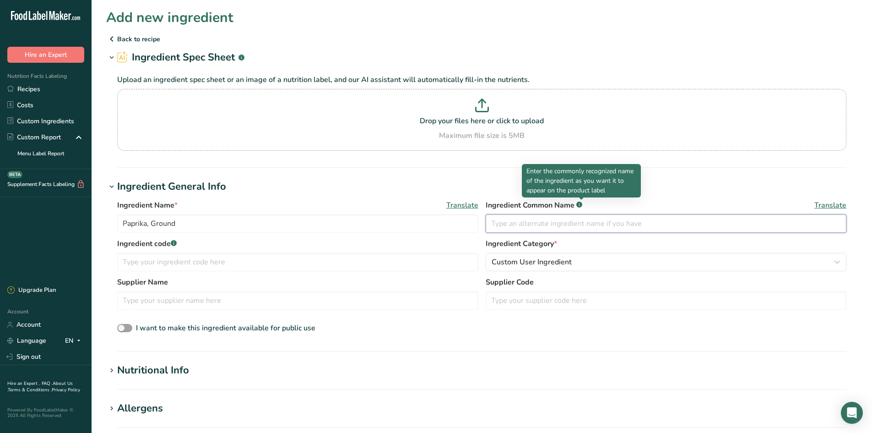
click at [514, 224] on input "text" at bounding box center [666, 223] width 361 height 18
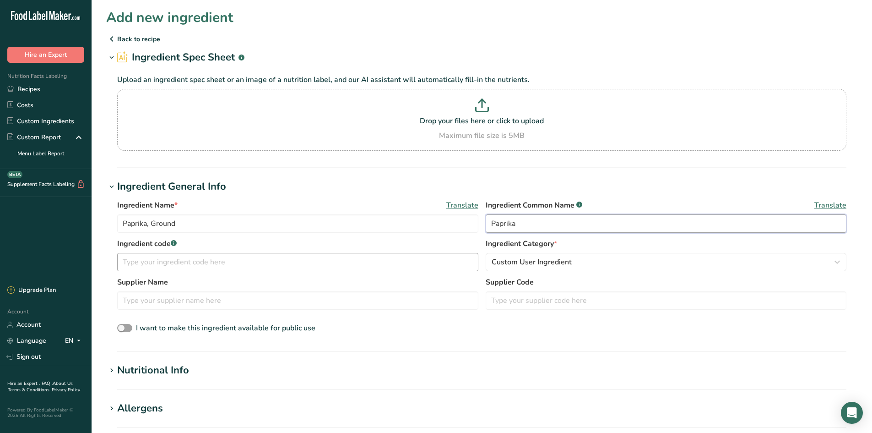
type input "Paprika"
click at [159, 265] on input "text" at bounding box center [297, 262] width 361 height 18
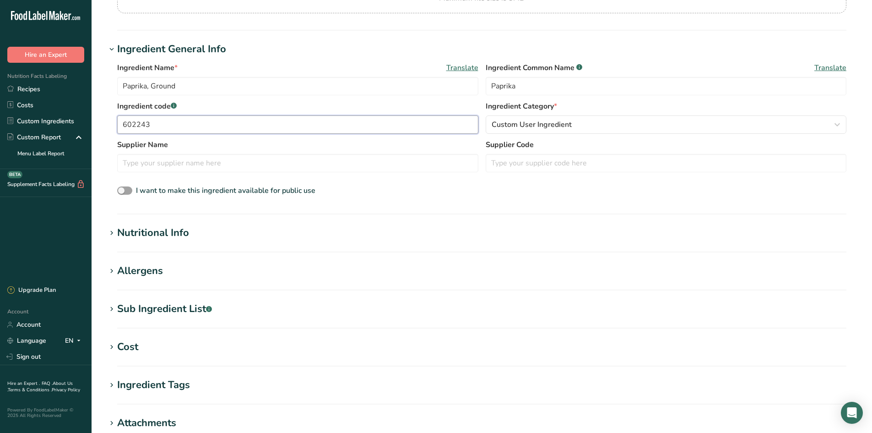
type input "602243"
click at [174, 237] on div "Nutritional Info" at bounding box center [153, 232] width 72 height 15
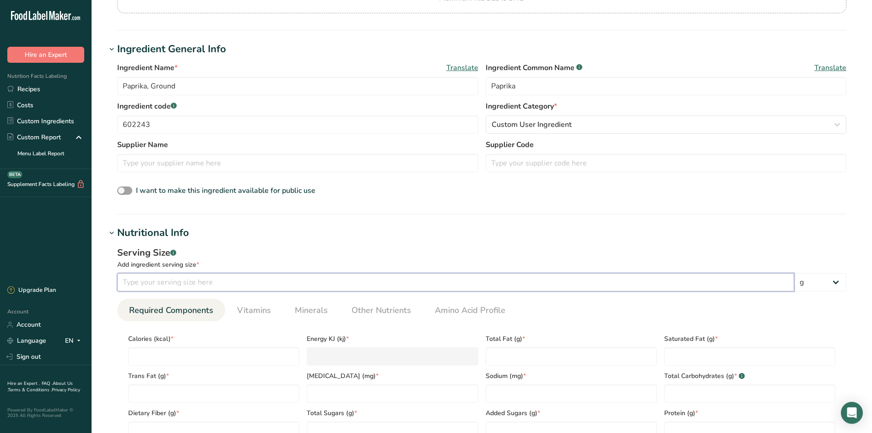
click at [166, 279] on input "number" at bounding box center [455, 282] width 677 height 18
type input "100"
drag, startPoint x: 167, startPoint y: 352, endPoint x: 171, endPoint y: 357, distance: 6.5
click at [168, 354] on input "number" at bounding box center [213, 356] width 171 height 18
type input "2"
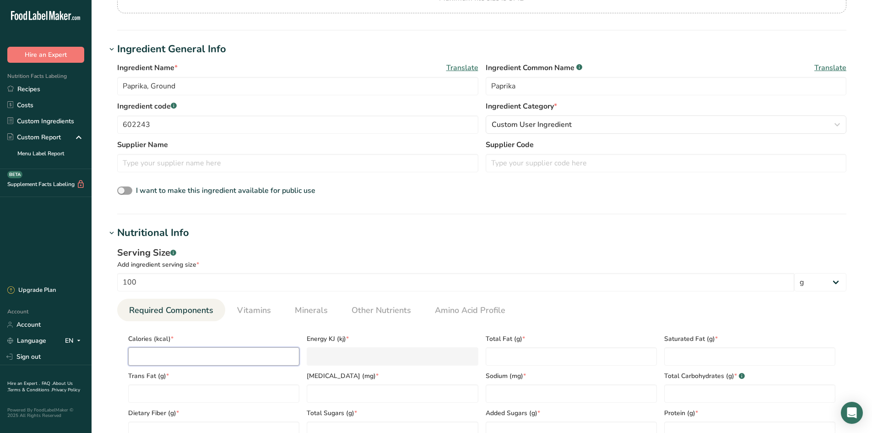
type KJ "8.4"
type input "28"
type KJ "117.2"
type input "282"
type KJ "1179.9"
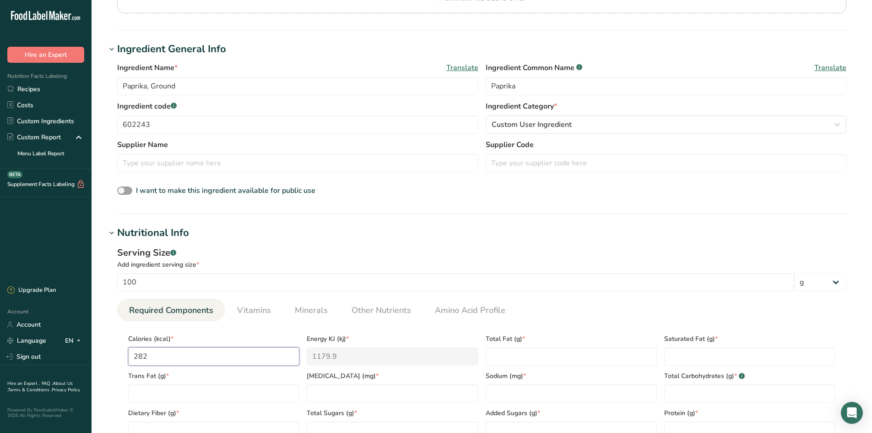
type input "282"
type Fat "12.9"
type Fat "2.1"
type Fat "0"
type input "0"
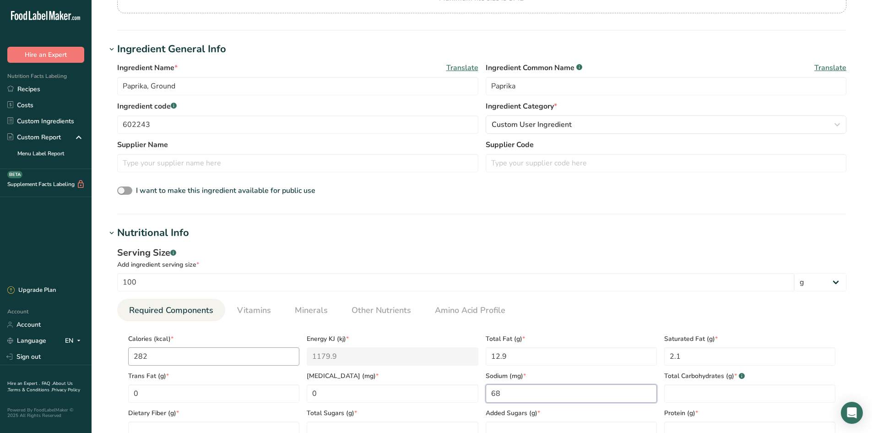
type input "68"
type Carbohydrates "54"
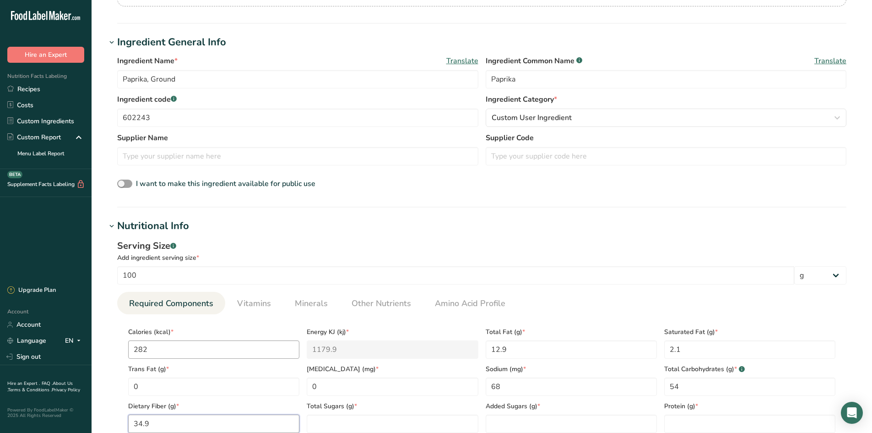
type Fiber "34.9"
type Sugars "10.3"
type Sugars "0"
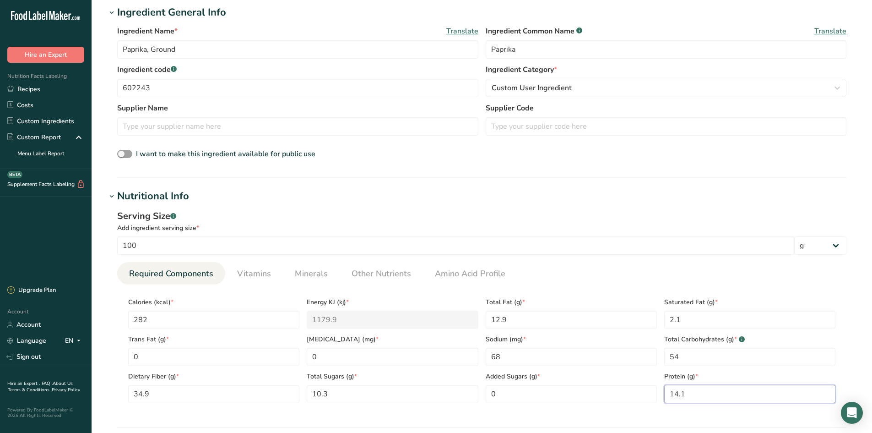
scroll to position [190, 0]
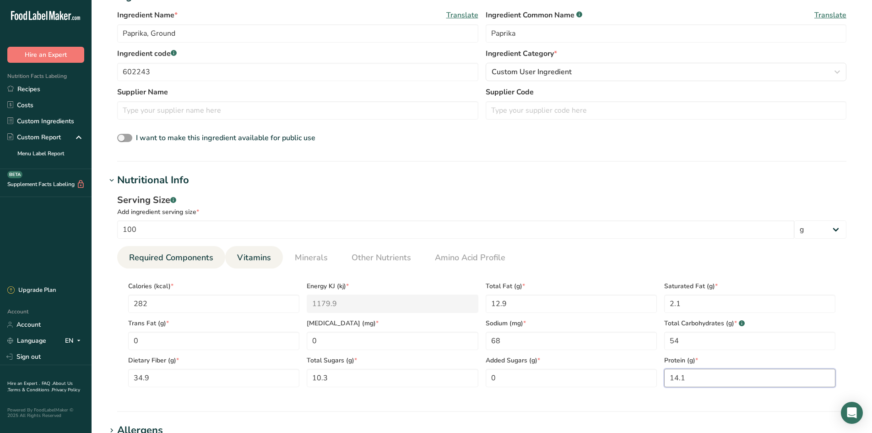
type input "14.1"
click at [256, 249] on link "Vitamins" at bounding box center [254, 257] width 41 height 23
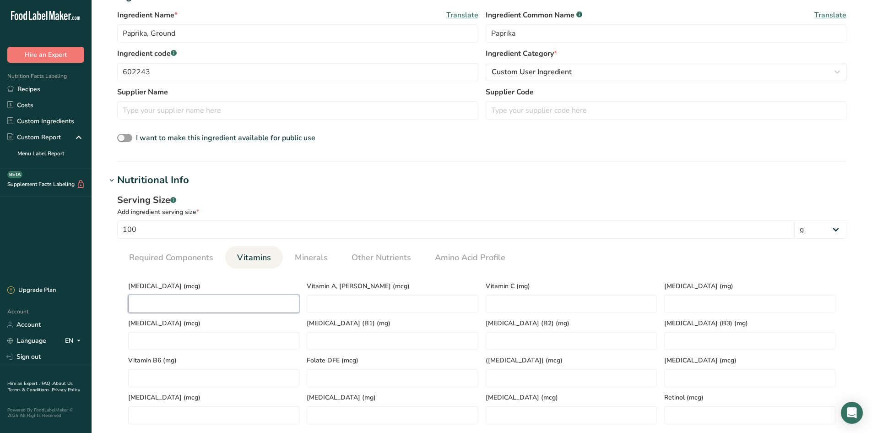
click at [294, 299] on D "number" at bounding box center [213, 303] width 171 height 18
click at [318, 300] on RAE "number" at bounding box center [392, 303] width 171 height 18
click at [168, 307] on D "number" at bounding box center [213, 303] width 171 height 18
type D "0"
type RAE "2462.7"
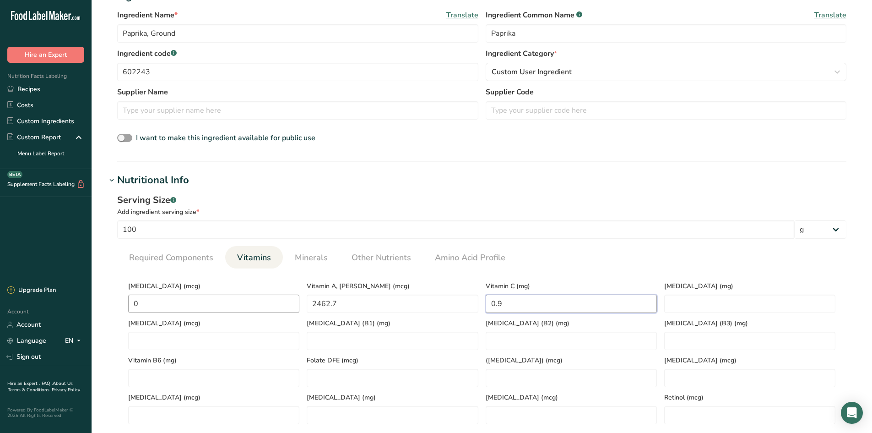
type C "0.9"
click at [306, 266] on link "Minerals" at bounding box center [311, 257] width 40 height 23
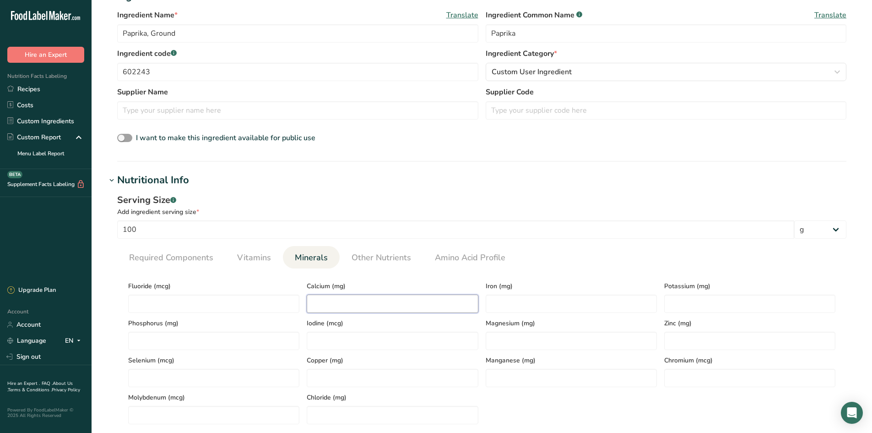
click at [348, 304] on input "number" at bounding box center [392, 303] width 171 height 18
type input "229"
type input "21.1"
type input "2280"
click at [369, 249] on link "Other Nutrients" at bounding box center [381, 257] width 67 height 23
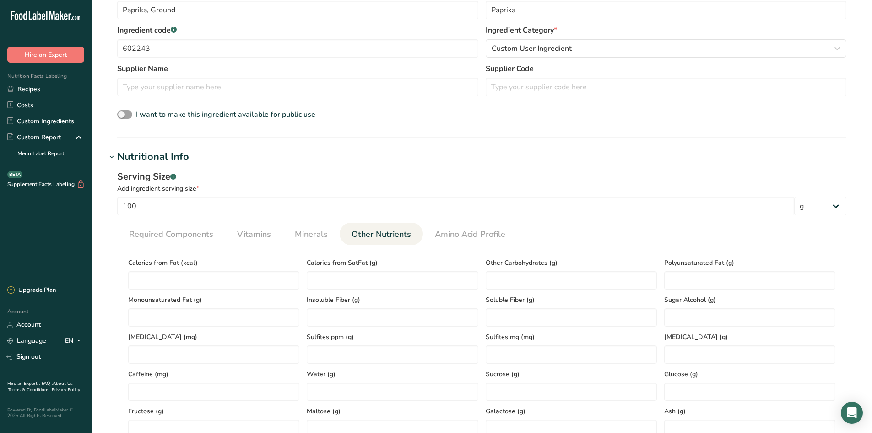
scroll to position [282, 0]
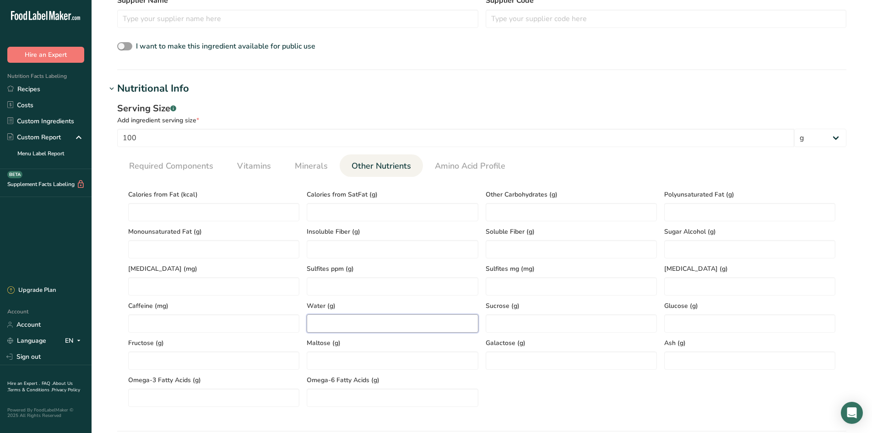
click at [327, 329] on input "number" at bounding box center [392, 323] width 171 height 18
type input "11.2"
click at [679, 357] on input "number" at bounding box center [749, 360] width 171 height 18
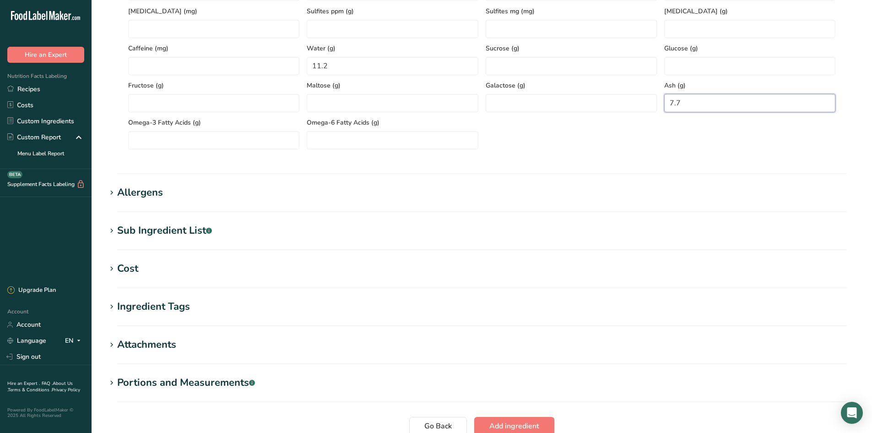
scroll to position [556, 0]
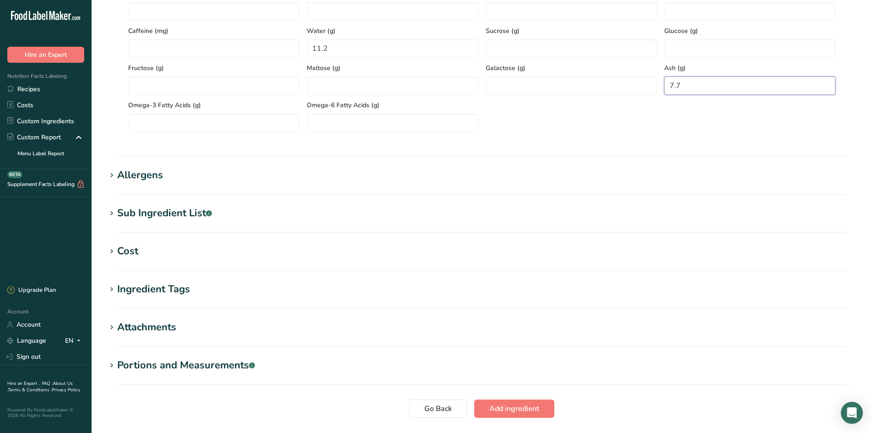
type input "7.7"
click at [526, 411] on span "Add ingredient" at bounding box center [515, 408] width 50 height 11
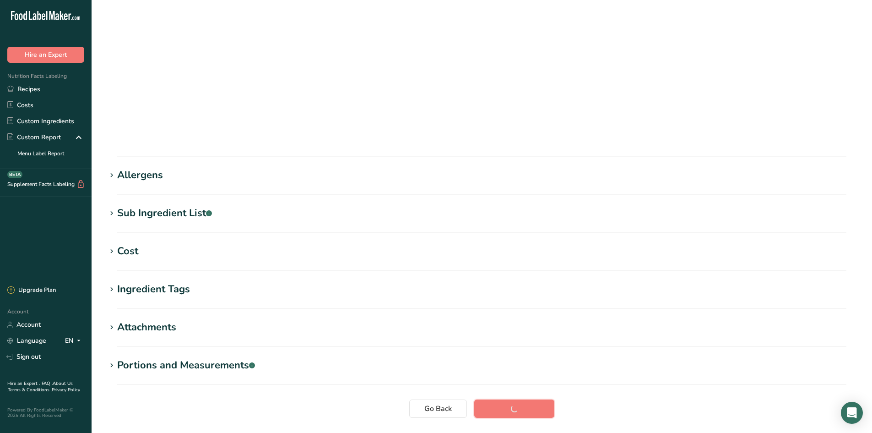
scroll to position [59, 0]
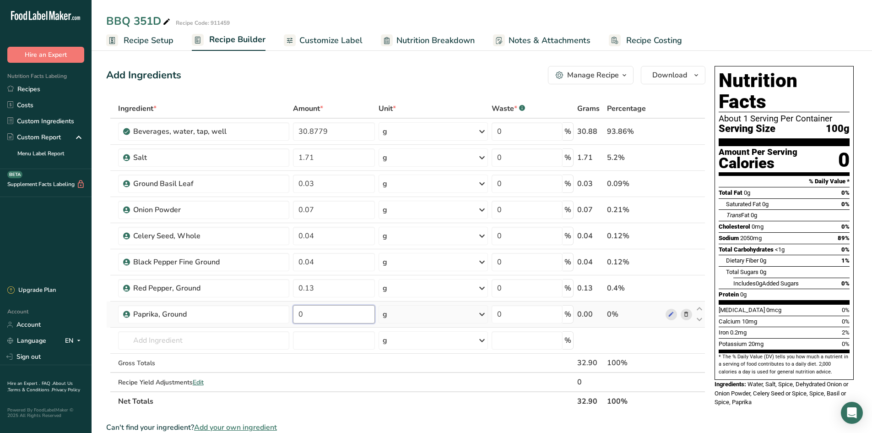
click at [316, 316] on input "0" at bounding box center [334, 314] width 82 height 18
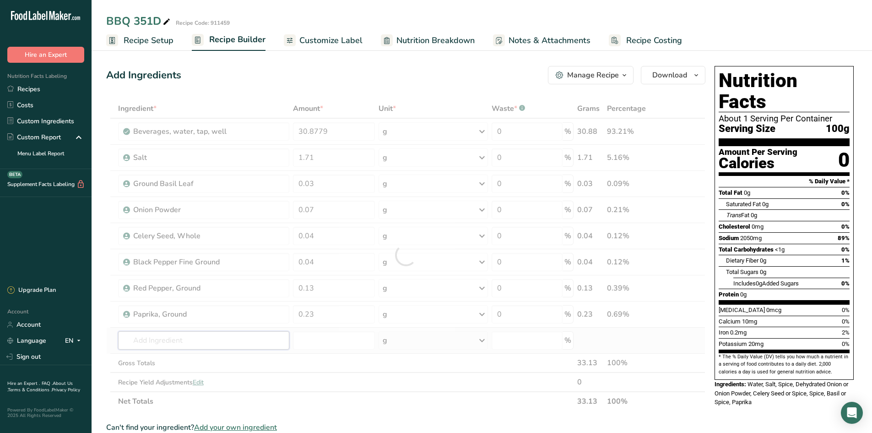
click at [159, 347] on div "Ingredient * Amount * Unit * Waste * .a-a{fill:#347362;}.b-a{fill:#fff;} Grams …" at bounding box center [405, 255] width 599 height 312
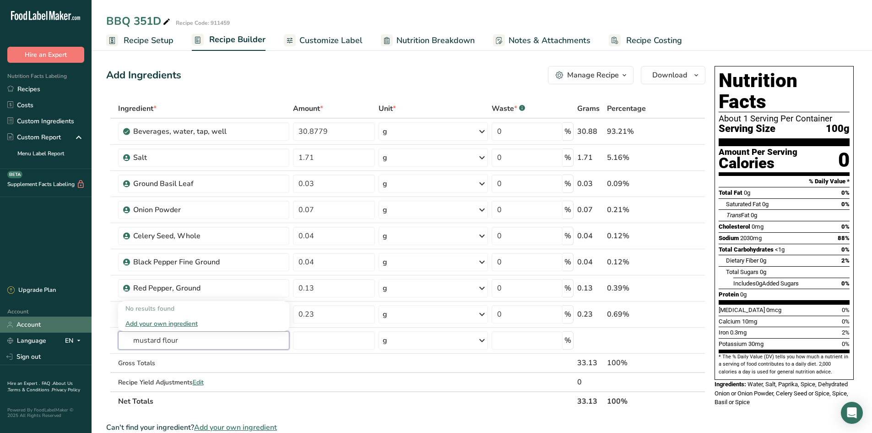
drag, startPoint x: 129, startPoint y: 333, endPoint x: 42, endPoint y: 327, distance: 87.2
click at [49, 330] on div ".a-20{fill:#fff;} Hire an Expert Nutrition Facts Labeling Recipes Costs Custom …" at bounding box center [436, 370] width 872 height 741
click at [182, 322] on div "Add your own ingredient" at bounding box center [203, 324] width 157 height 10
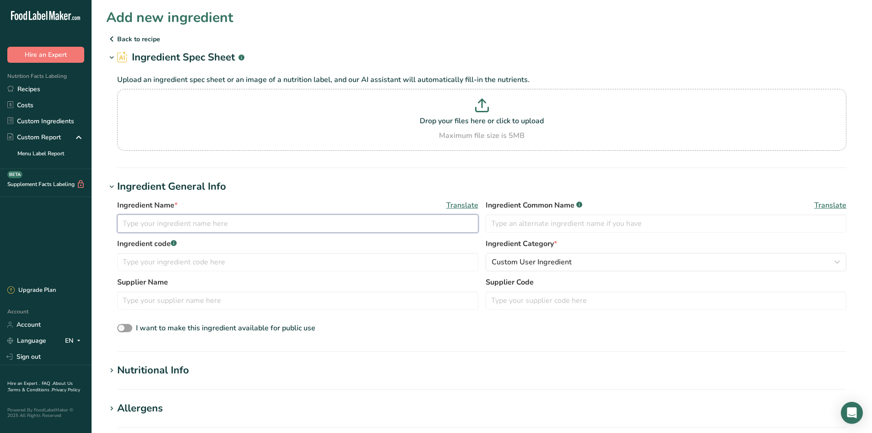
click at [175, 220] on input "text" at bounding box center [297, 223] width 361 height 18
click at [541, 228] on input "text" at bounding box center [666, 223] width 361 height 18
click at [267, 272] on div "Ingredient code .a-a{fill:#347362;}.b-a{fill:#fff;} Ingredient Category * Custo…" at bounding box center [481, 257] width 729 height 38
click at [269, 263] on input "text" at bounding box center [297, 262] width 361 height 18
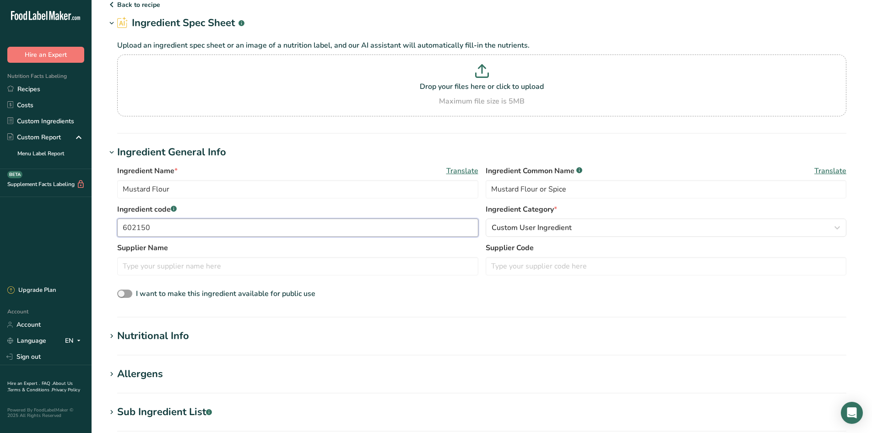
scroll to position [92, 0]
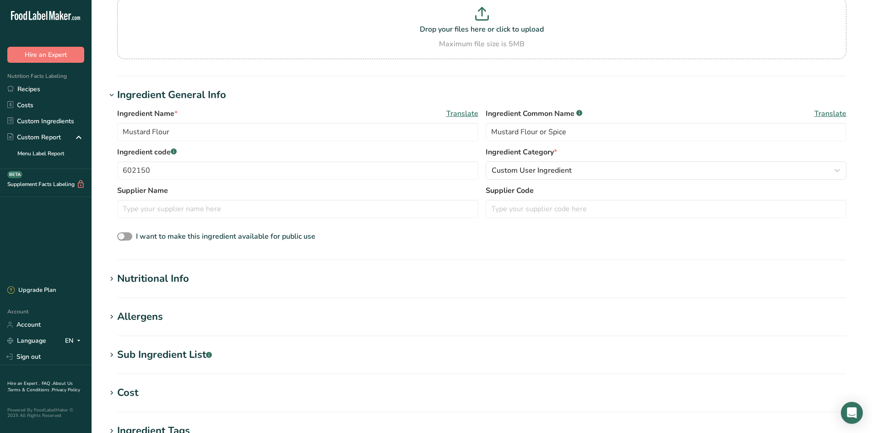
click at [154, 277] on div "Nutritional Info" at bounding box center [153, 278] width 72 height 15
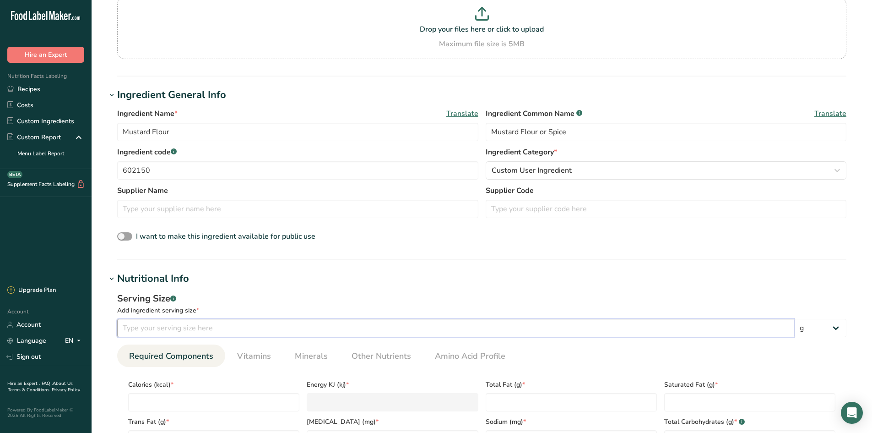
drag, startPoint x: 142, startPoint y: 327, endPoint x: 131, endPoint y: 330, distance: 11.6
click at [143, 329] on input "number" at bounding box center [455, 328] width 677 height 18
click at [196, 403] on input "number" at bounding box center [213, 402] width 171 height 18
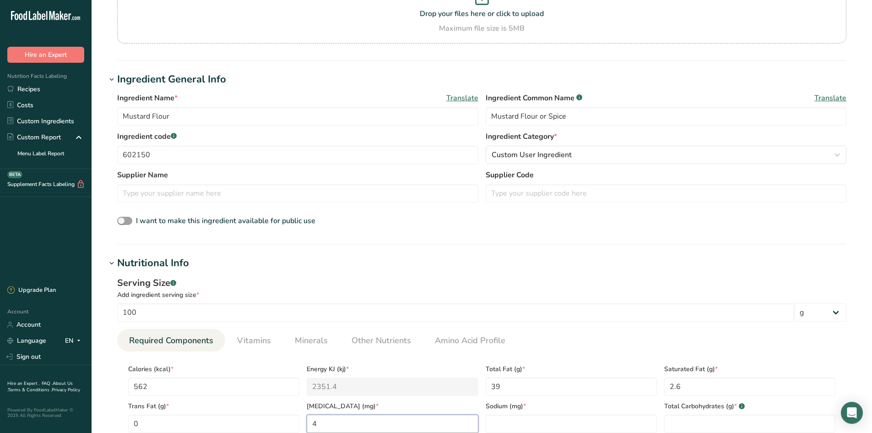
click at [404, 425] on input "4" at bounding box center [392, 423] width 171 height 18
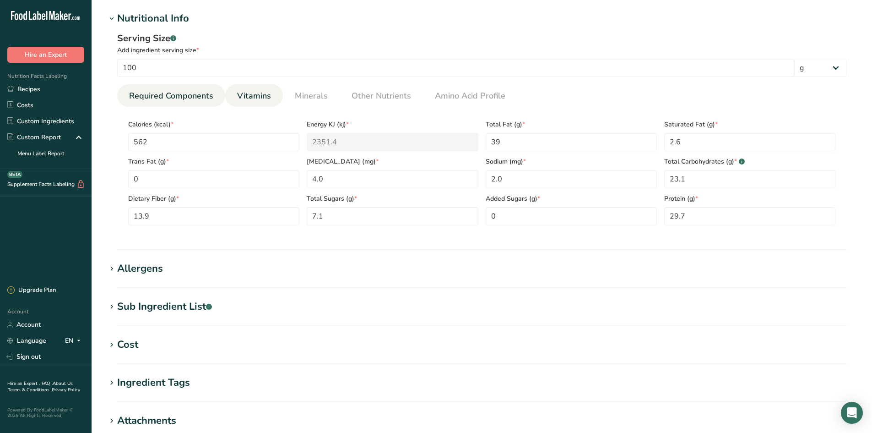
click at [242, 90] on span "Vitamins" at bounding box center [254, 96] width 34 height 12
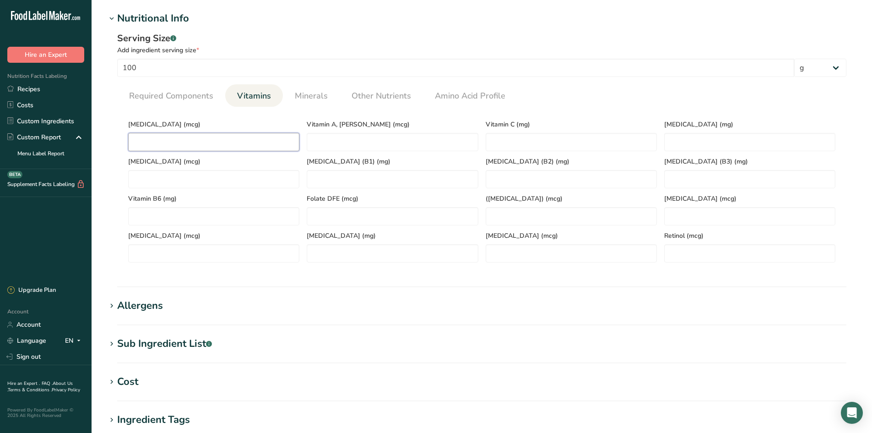
click at [178, 139] on D "number" at bounding box center [213, 142] width 171 height 18
click at [289, 98] on li "Minerals" at bounding box center [311, 95] width 57 height 22
click at [307, 101] on span "Minerals" at bounding box center [311, 96] width 33 height 12
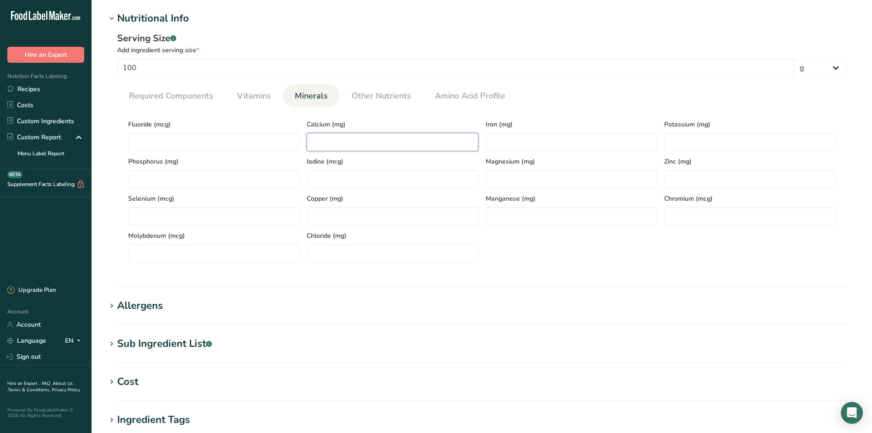
click at [347, 133] on input "number" at bounding box center [392, 142] width 171 height 18
click at [389, 93] on span "Other Nutrients" at bounding box center [382, 96] width 60 height 12
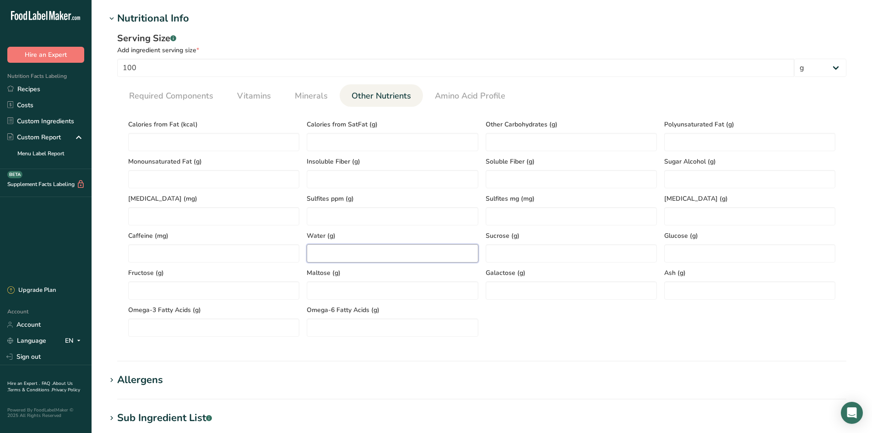
click at [369, 246] on input "number" at bounding box center [392, 253] width 171 height 18
click at [747, 291] on input "number" at bounding box center [749, 290] width 171 height 18
click at [175, 179] on Fat "number" at bounding box center [213, 179] width 171 height 18
click at [686, 140] on Fat "number" at bounding box center [749, 142] width 171 height 18
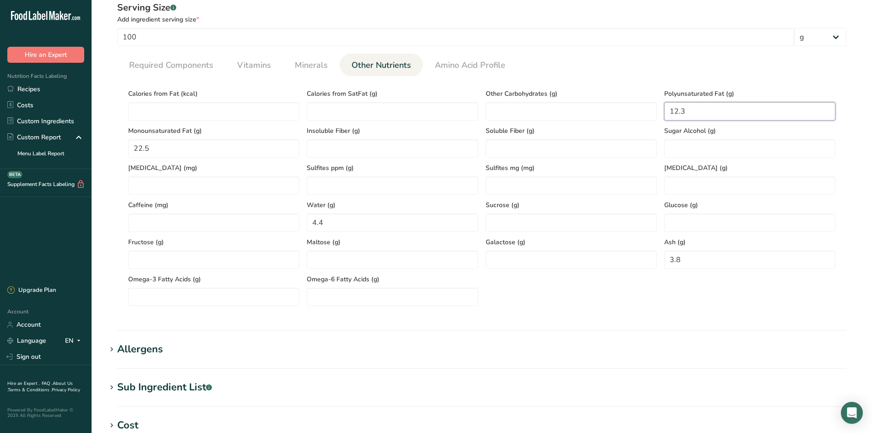
scroll to position [443, 0]
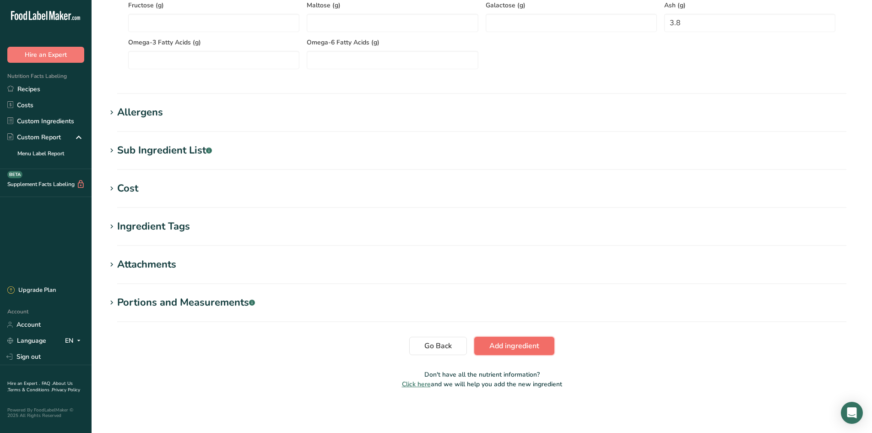
click at [537, 342] on span "Add ingredient" at bounding box center [515, 345] width 50 height 11
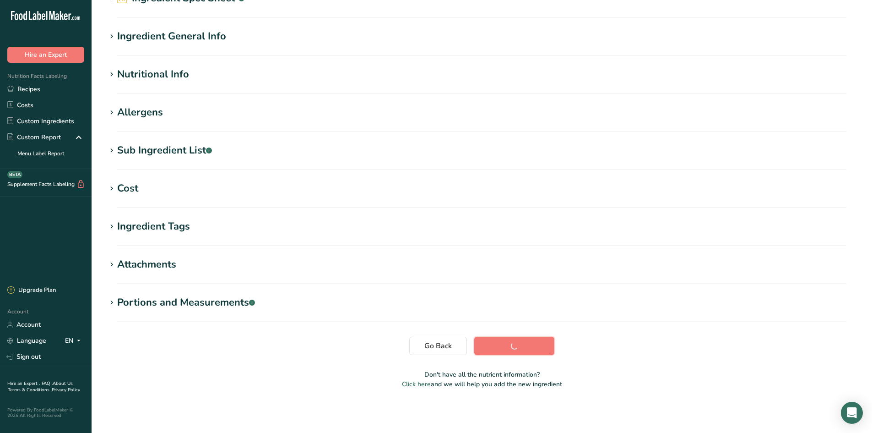
scroll to position [59, 0]
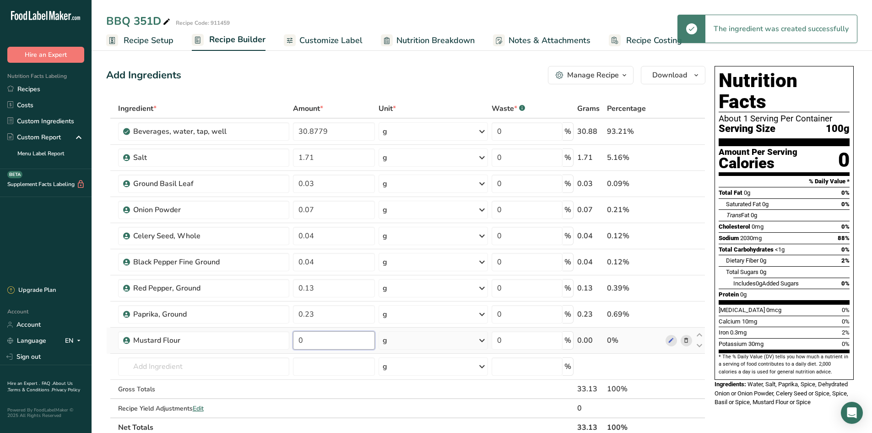
click at [314, 343] on input "0" at bounding box center [334, 340] width 82 height 18
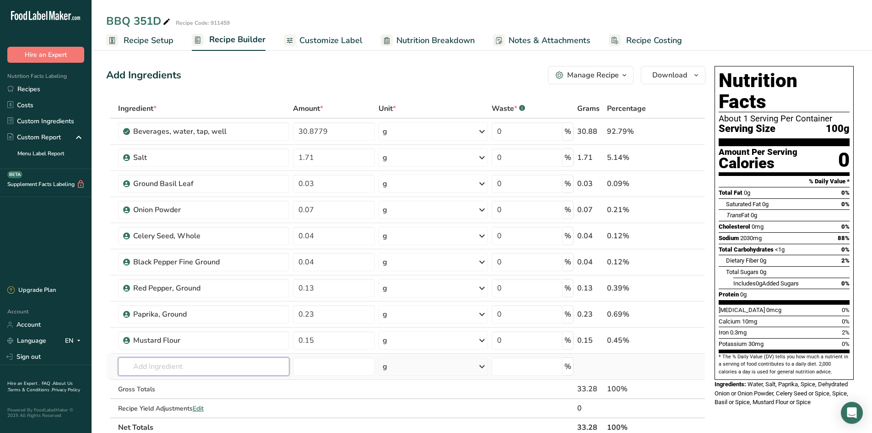
click at [193, 374] on div "Ingredient * Amount * Unit * Waste * .a-a{fill:#347362;}.b-a{fill:#fff;} Grams …" at bounding box center [405, 268] width 599 height 338
click at [189, 338] on p "600019 Light Brown Sugar" at bounding box center [168, 335] width 87 height 10
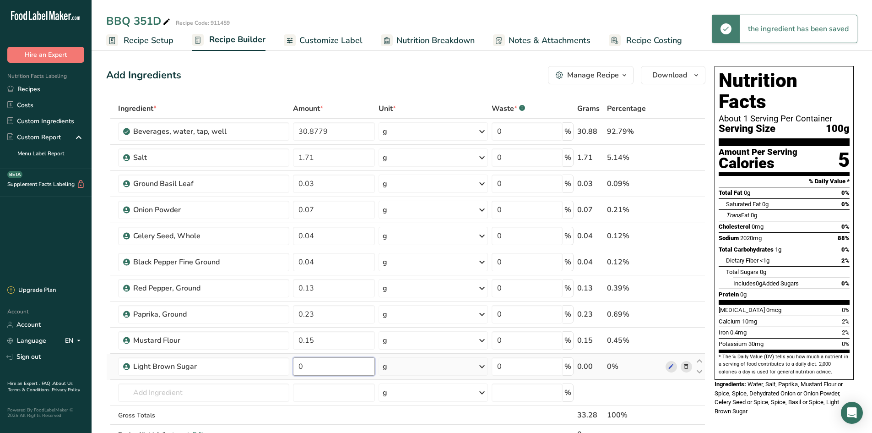
click at [323, 370] on input "0" at bounding box center [334, 366] width 82 height 18
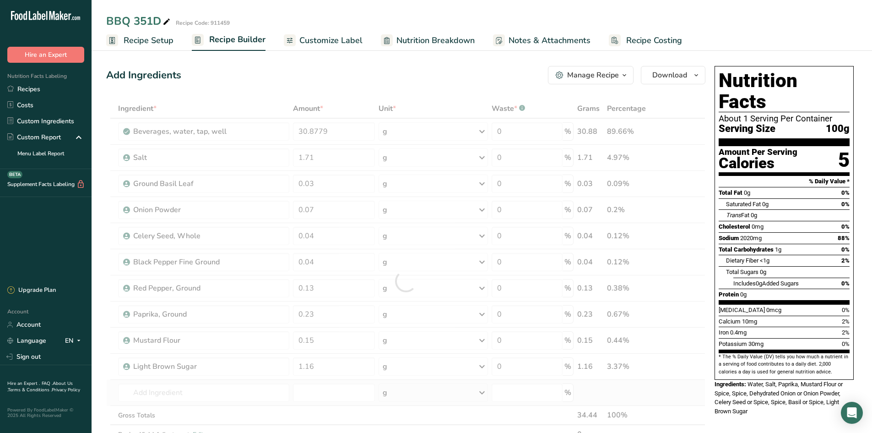
click at [201, 383] on div "Ingredient * Amount * Unit * Waste * .a-a{fill:#347362;}.b-a{fill:#fff;} Grams …" at bounding box center [405, 281] width 599 height 364
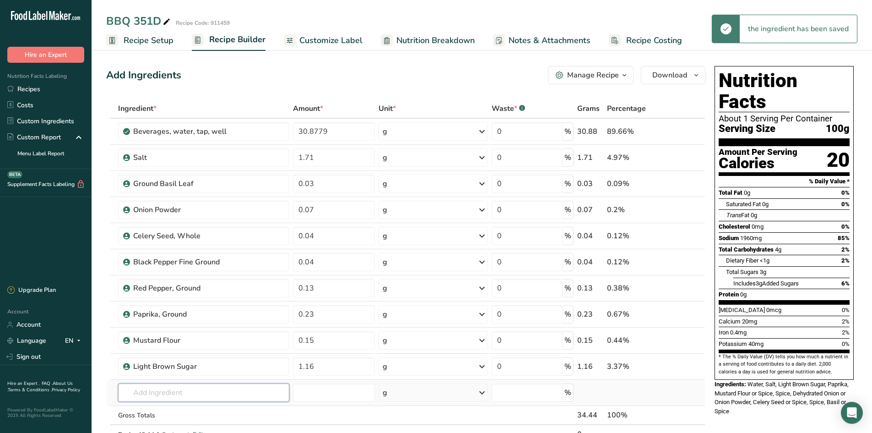
click at [199, 393] on input "text" at bounding box center [203, 392] width 171 height 18
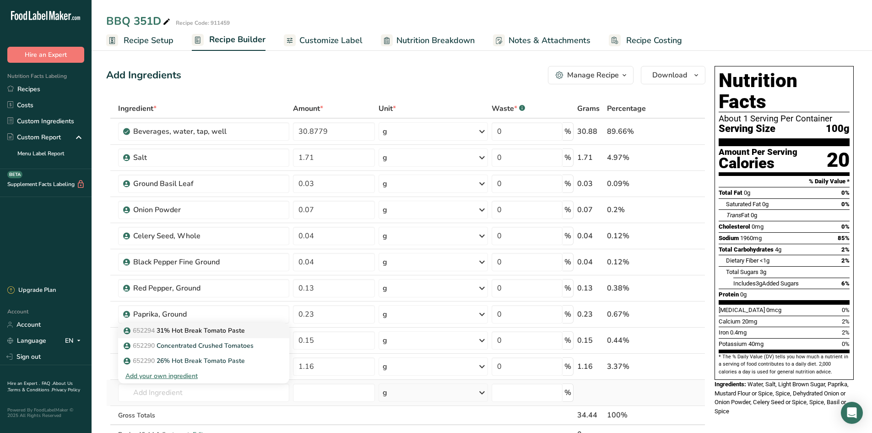
click at [212, 327] on p "652294 31% Hot Break Tomato Paste" at bounding box center [185, 331] width 120 height 10
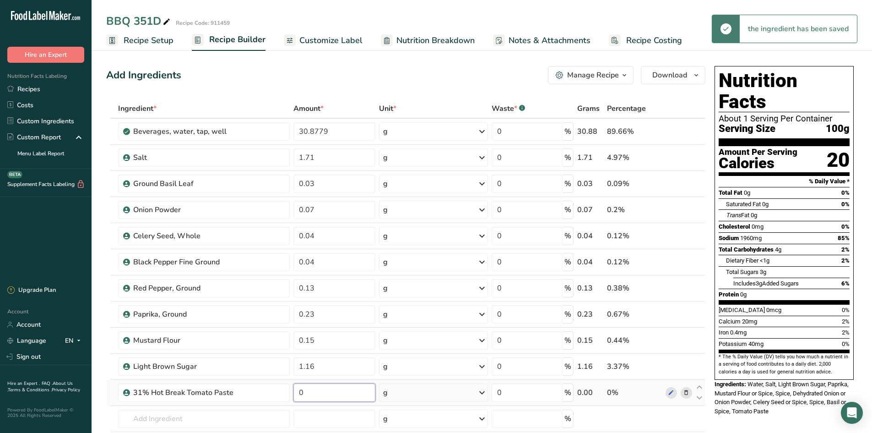
click at [319, 394] on input "0" at bounding box center [335, 392] width 82 height 18
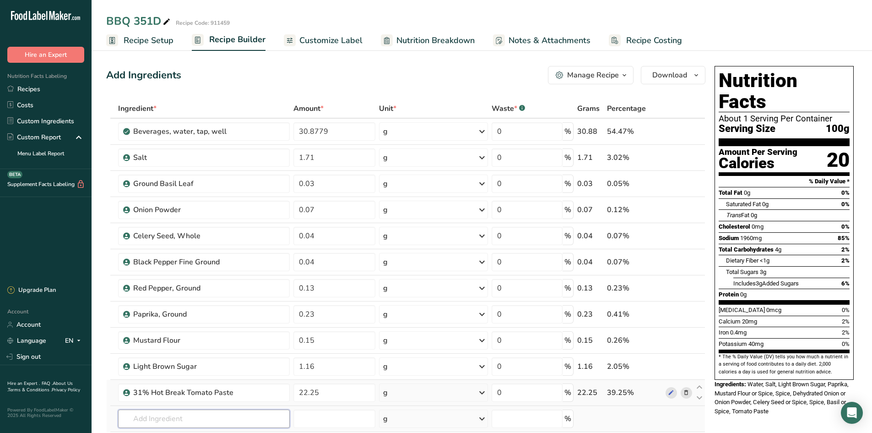
click at [206, 421] on div "Ingredient * Amount * Unit * Waste * .a-a{fill:#347362;}.b-a{fill:#fff;} Grams …" at bounding box center [405, 294] width 599 height 390
drag, startPoint x: 172, startPoint y: 418, endPoint x: 82, endPoint y: 392, distance: 94.5
click at [106, 406] on section "Add Ingredients Manage Recipe Delete Recipe Duplicate Recipe Scale Recipe Save …" at bounding box center [482, 434] width 781 height 772
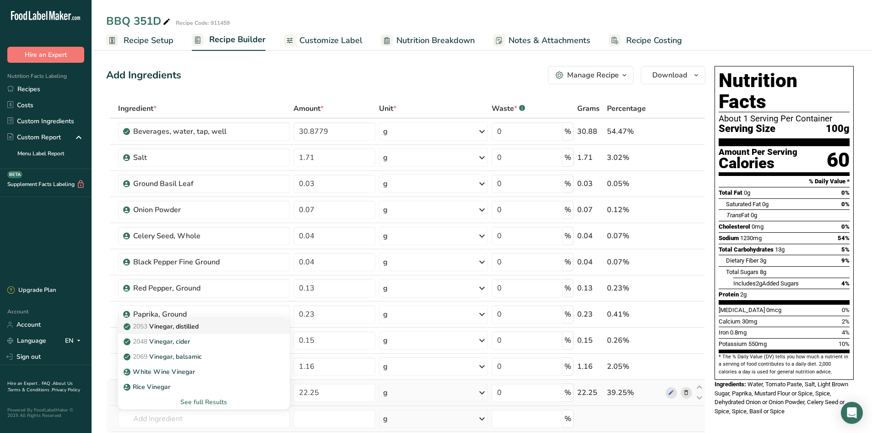
click at [203, 326] on div "2053 Vinegar, distilled" at bounding box center [196, 326] width 142 height 10
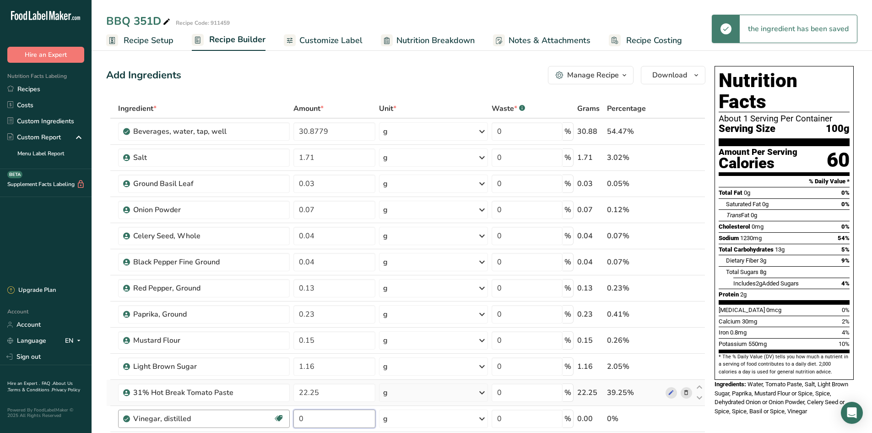
drag, startPoint x: 320, startPoint y: 417, endPoint x: 289, endPoint y: 419, distance: 31.2
click at [289, 419] on tr "Vinegar, distilled Dairy free Gluten free Vegan Vegetarian Soy free 0 g Portion…" at bounding box center [406, 419] width 599 height 26
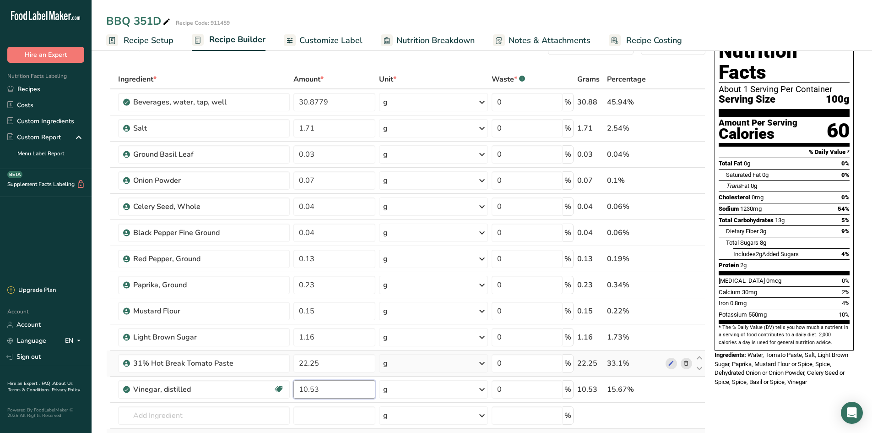
scroll to position [46, 0]
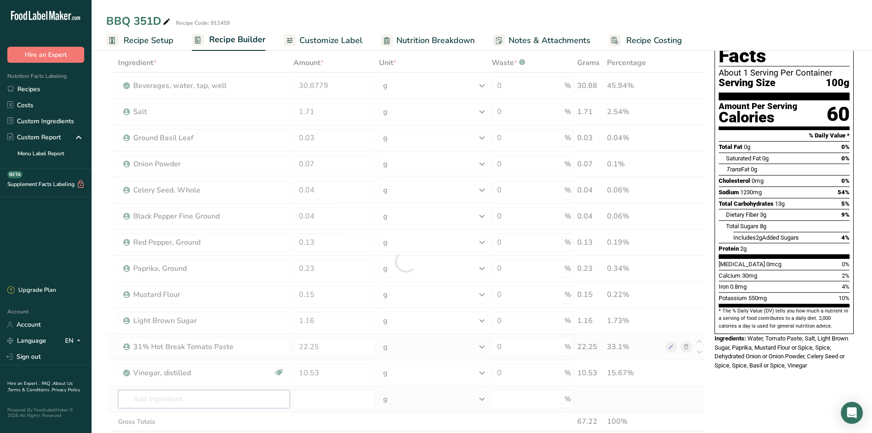
click at [198, 394] on div "Ingredient * Amount * Unit * Waste * .a-a{fill:#347362;}.b-a{fill:#fff;} Grams …" at bounding box center [405, 261] width 599 height 416
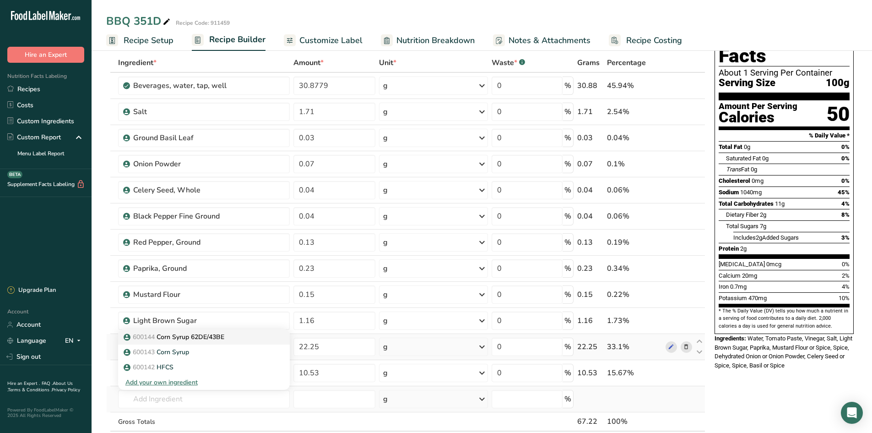
click at [215, 338] on p "600144 Corn Syrup 62DE/43BE" at bounding box center [174, 337] width 99 height 10
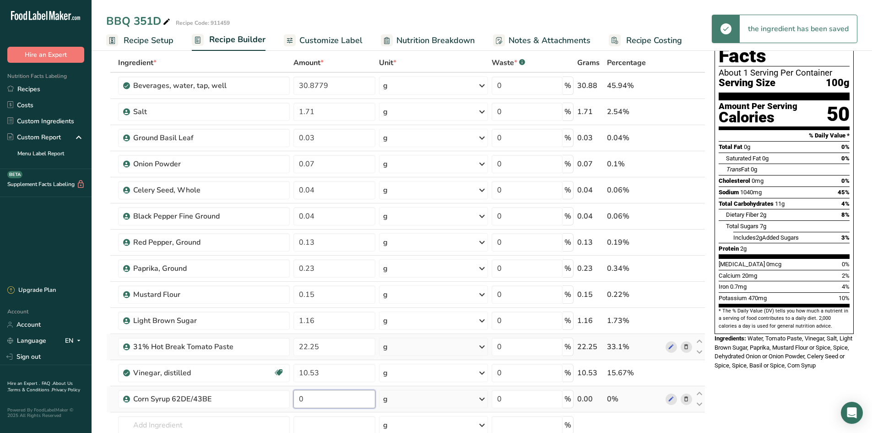
click at [306, 401] on input "0" at bounding box center [335, 399] width 82 height 18
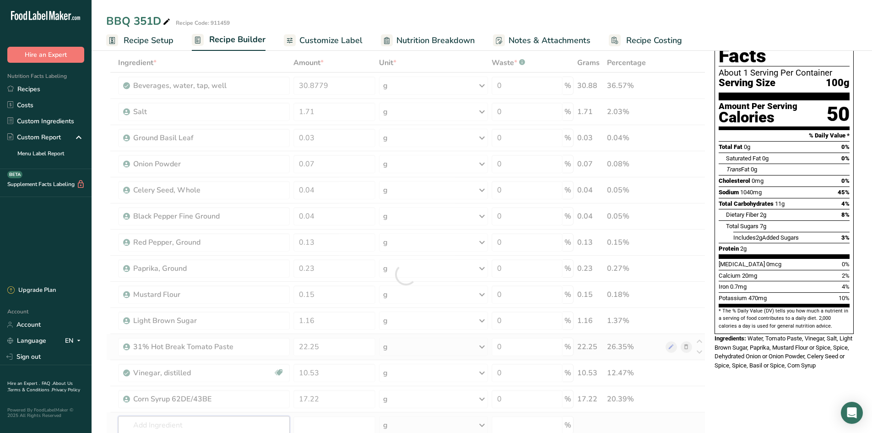
click at [177, 424] on div "Ingredient * Amount * Unit * Waste * .a-a{fill:#347362;}.b-a{fill:#fff;} Grams …" at bounding box center [405, 274] width 599 height 442
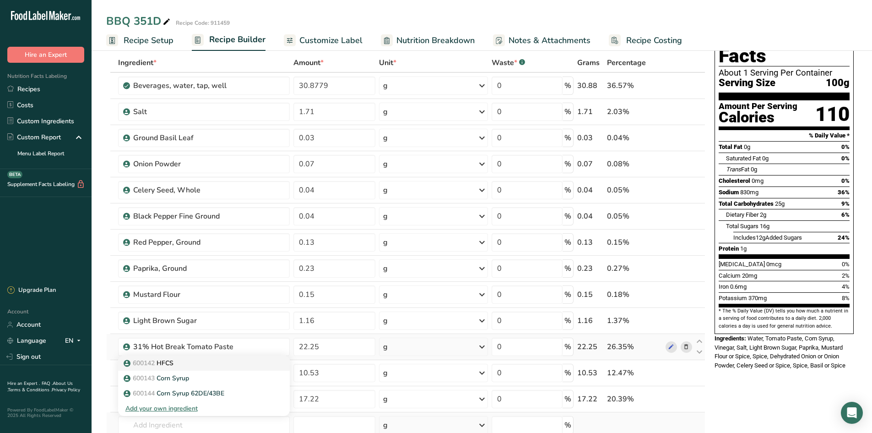
click at [175, 368] on link "600142 HFCS" at bounding box center [204, 362] width 172 height 15
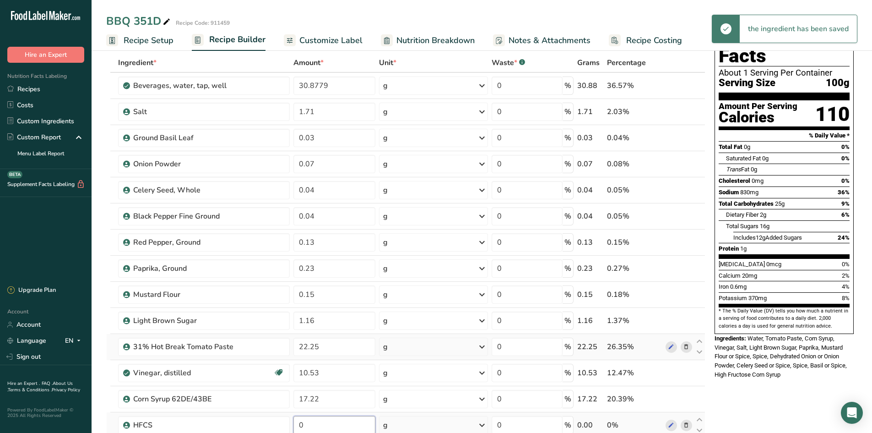
click at [321, 420] on input "0" at bounding box center [335, 425] width 82 height 18
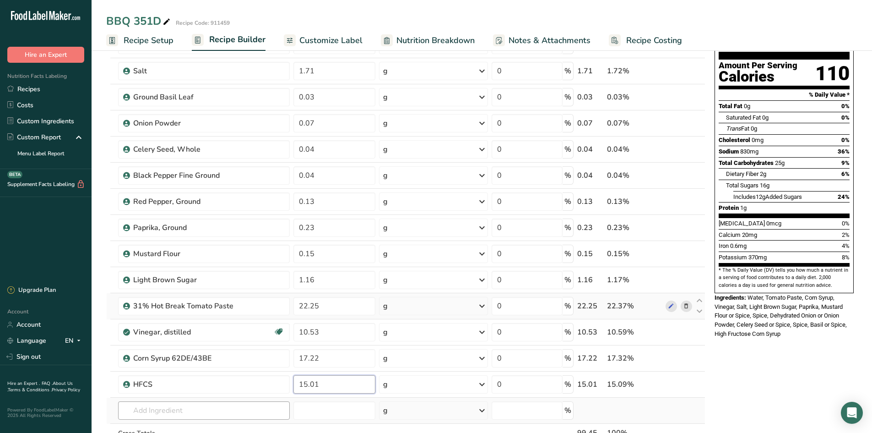
scroll to position [137, 0]
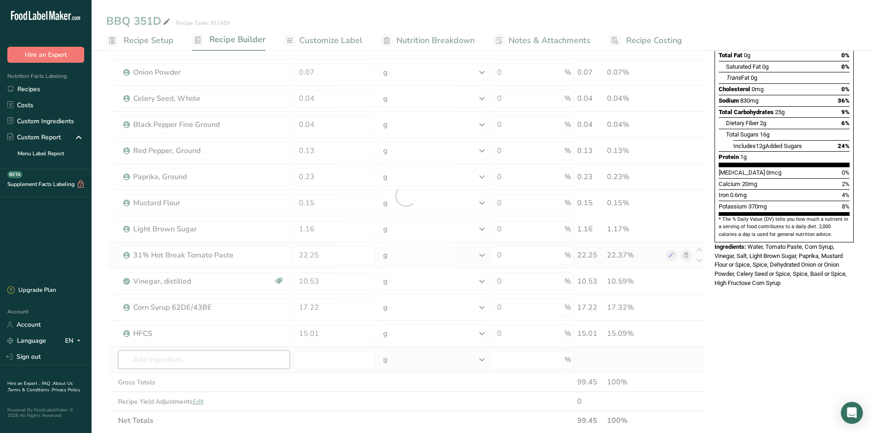
click at [206, 360] on div "Ingredient * Amount * Unit * Waste * .a-a{fill:#347362;}.b-a{fill:#fff;} Grams …" at bounding box center [405, 196] width 599 height 468
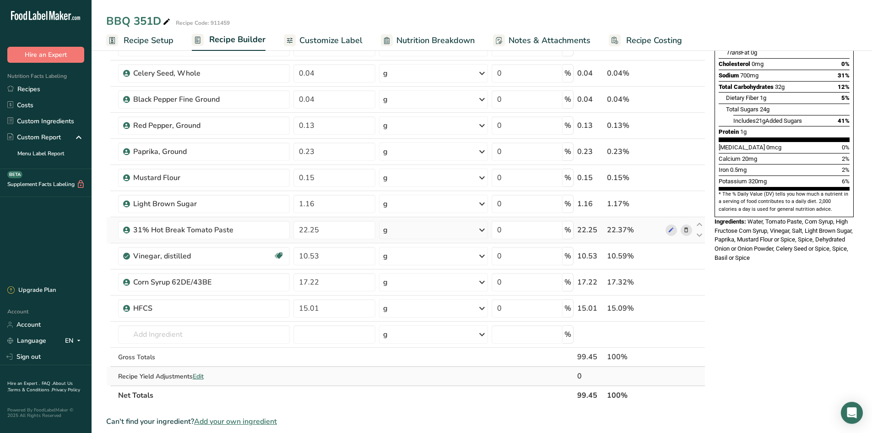
scroll to position [183, 0]
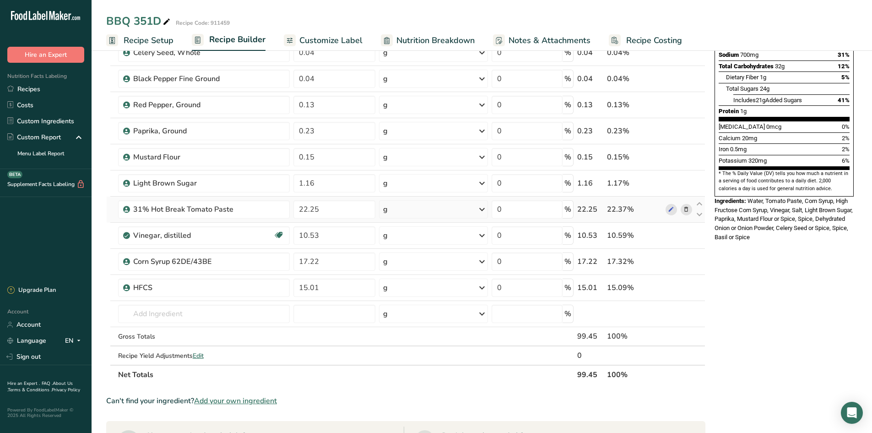
click at [247, 402] on span "Add your own ingredient" at bounding box center [235, 400] width 83 height 11
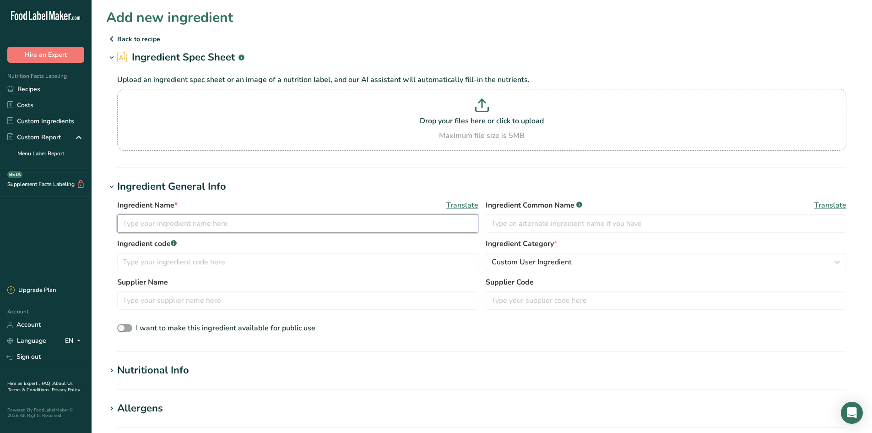
click at [179, 222] on input "text" at bounding box center [297, 223] width 361 height 18
click at [521, 223] on input "text" at bounding box center [666, 223] width 361 height 18
click at [159, 264] on input "text" at bounding box center [297, 262] width 361 height 18
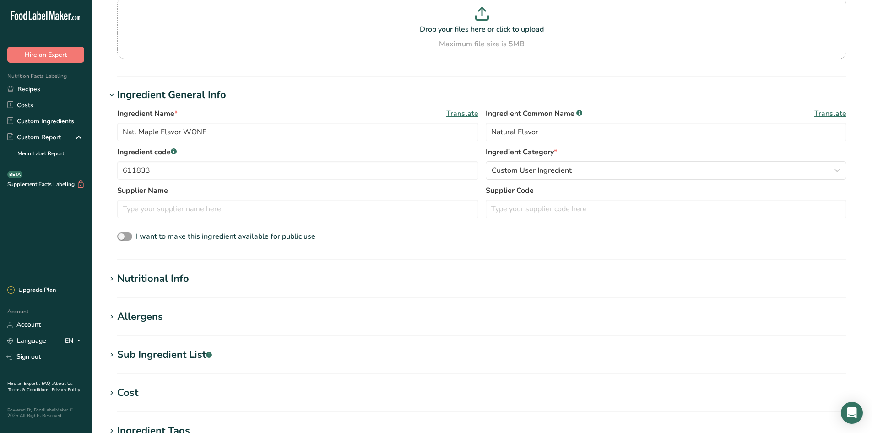
click at [140, 273] on div "Nutritional Info" at bounding box center [153, 278] width 72 height 15
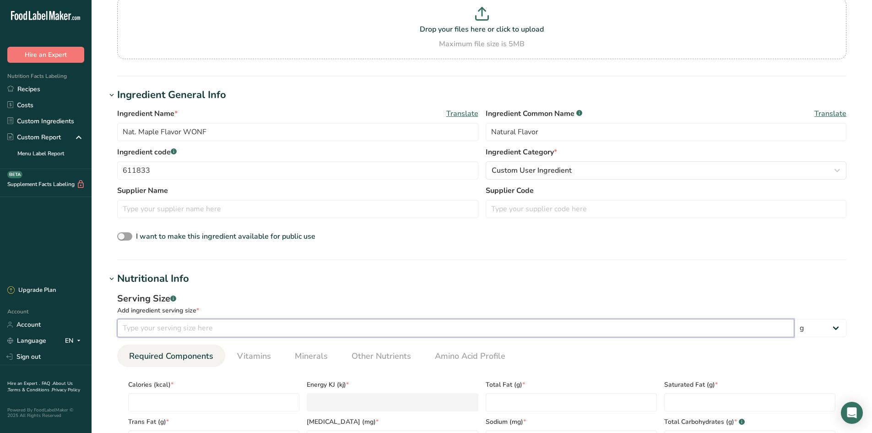
click at [146, 329] on input "number" at bounding box center [455, 328] width 677 height 18
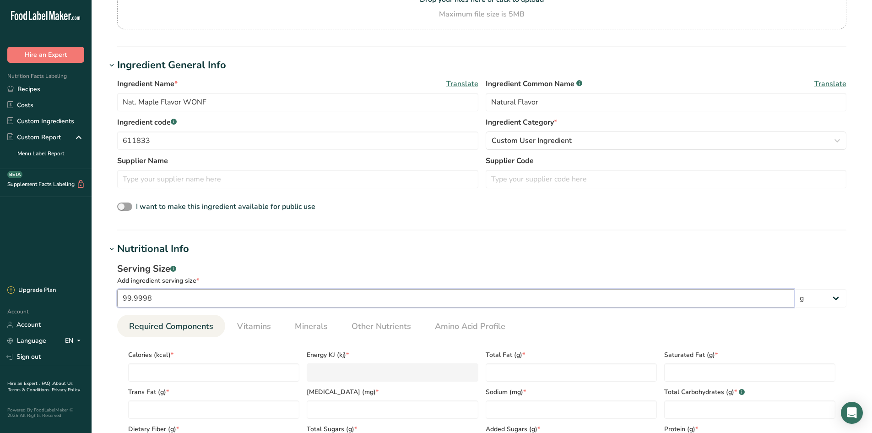
scroll to position [275, 0]
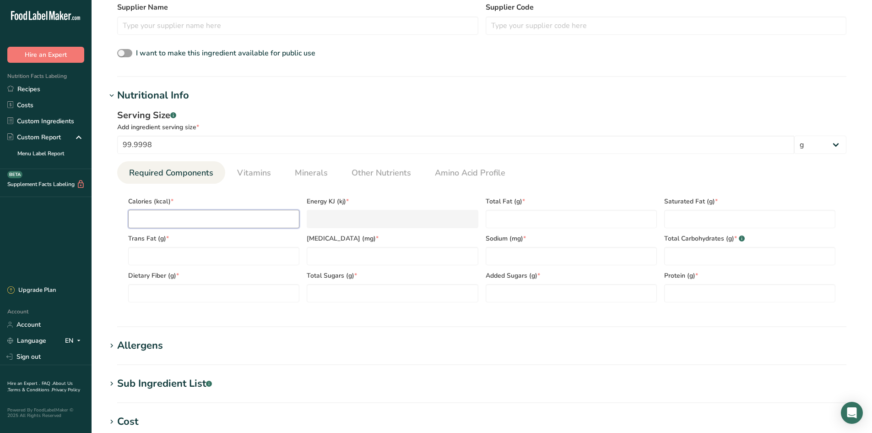
click at [151, 216] on input "number" at bounding box center [213, 219] width 171 height 18
drag, startPoint x: 165, startPoint y: 297, endPoint x: 76, endPoint y: 275, distance: 91.4
click at [85, 278] on div ".a-20{fill:#fff;} Hire an Expert Nutrition Facts Labeling Recipes Costs Custom …" at bounding box center [436, 195] width 872 height 941
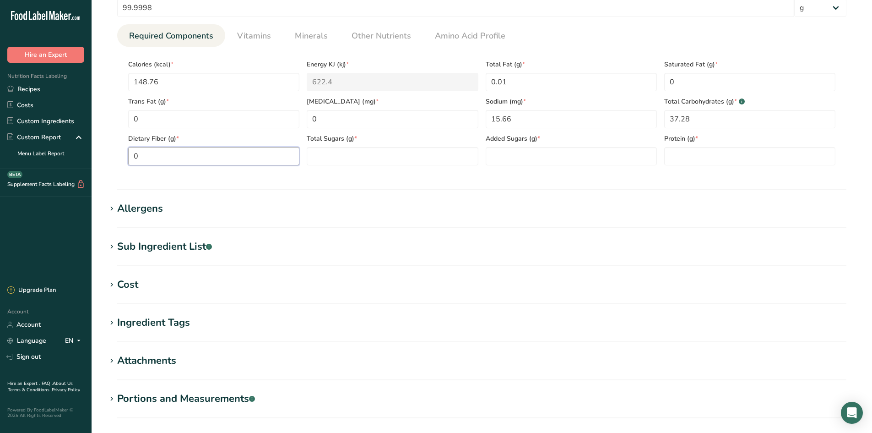
scroll to position [412, 0]
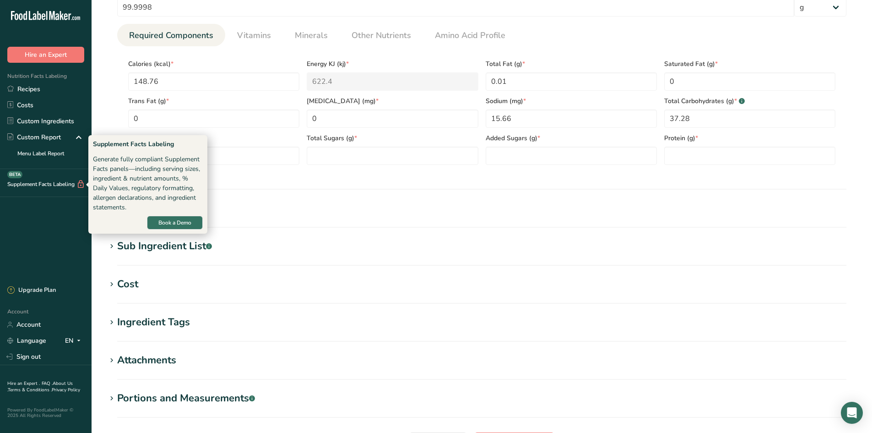
click at [233, 169] on section "Calories (kcal) * 148.76 Energy KJ (kj) * 622.4 Total Fat (g) * 0.01 Saturated …" at bounding box center [481, 109] width 729 height 126
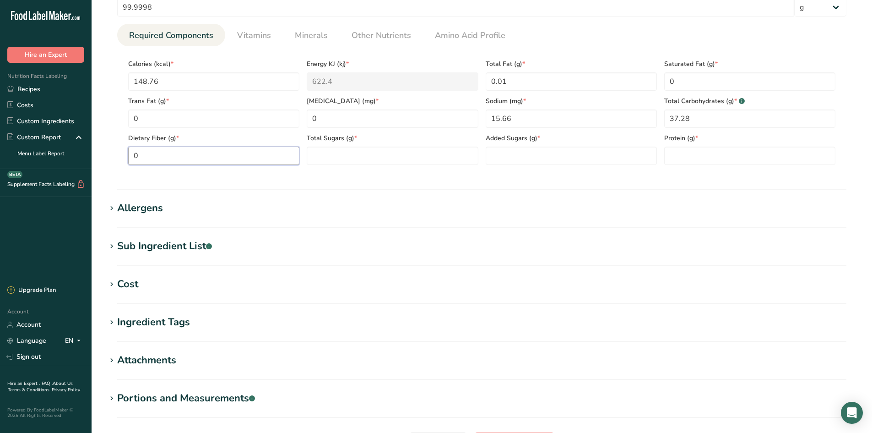
click at [127, 155] on div "Dietary Fiber (g) * 0" at bounding box center [214, 146] width 179 height 37
click at [246, 29] on span "Vitamins" at bounding box center [254, 35] width 34 height 12
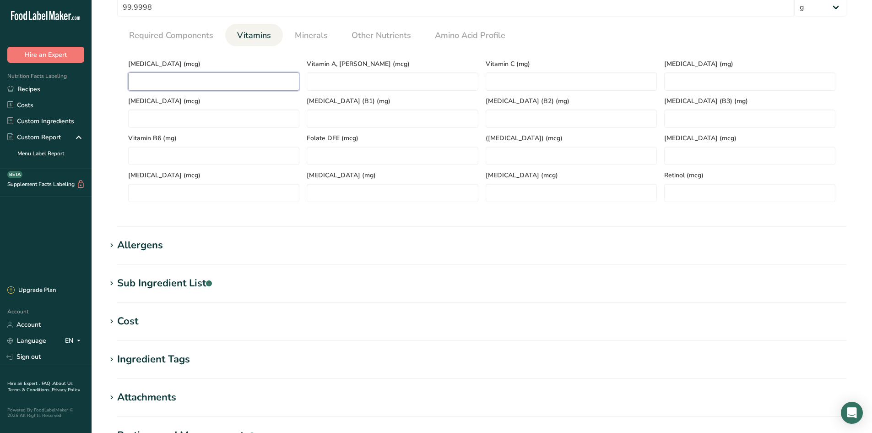
click at [237, 82] on D "number" at bounding box center [213, 81] width 171 height 18
click at [293, 35] on link "Minerals" at bounding box center [311, 35] width 40 height 23
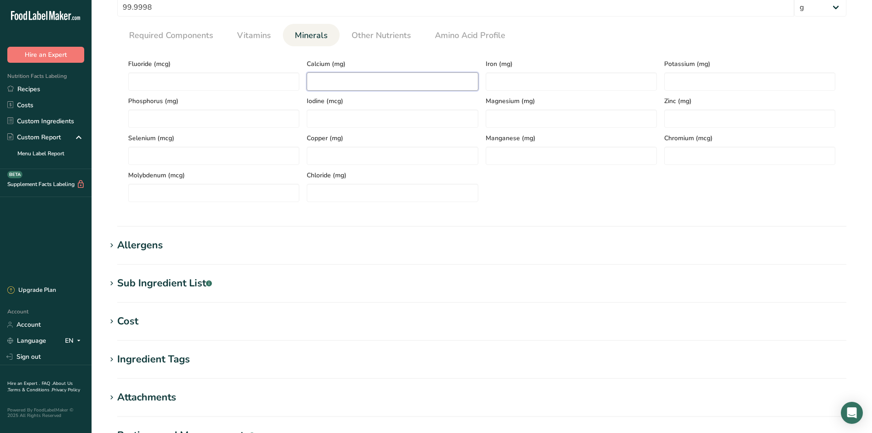
click at [362, 76] on input "number" at bounding box center [392, 81] width 171 height 18
click at [182, 32] on span "Required Components" at bounding box center [171, 35] width 84 height 12
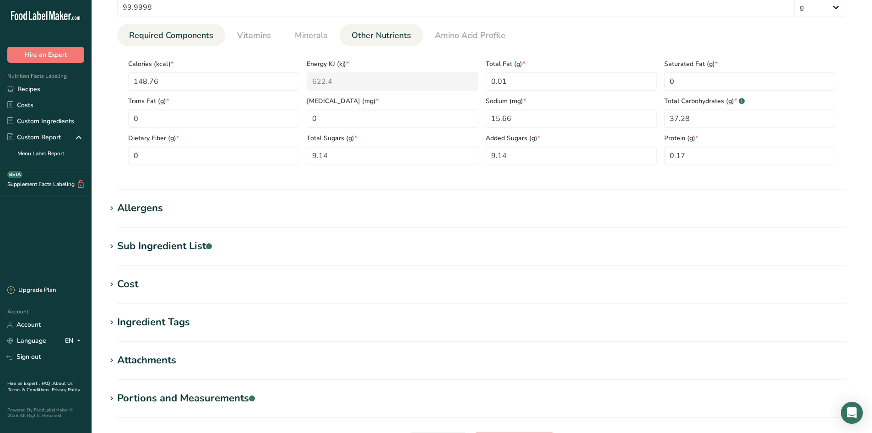
click at [362, 35] on span "Other Nutrients" at bounding box center [382, 35] width 60 height 12
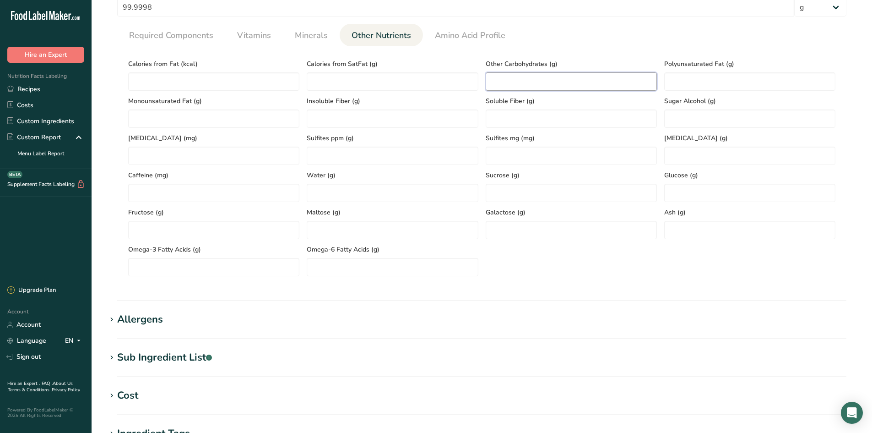
click at [559, 87] on Carbohydrates "number" at bounding box center [571, 81] width 171 height 18
click at [353, 190] on input "number" at bounding box center [392, 193] width 171 height 18
click at [714, 233] on input "number" at bounding box center [749, 230] width 171 height 18
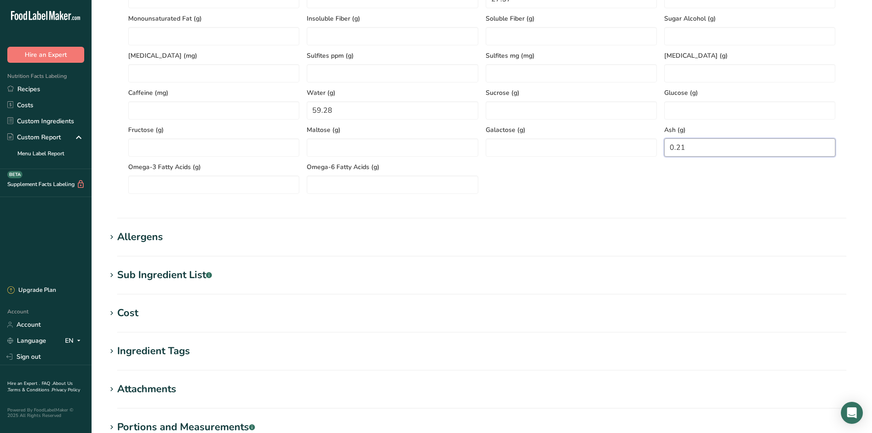
scroll to position [619, 0]
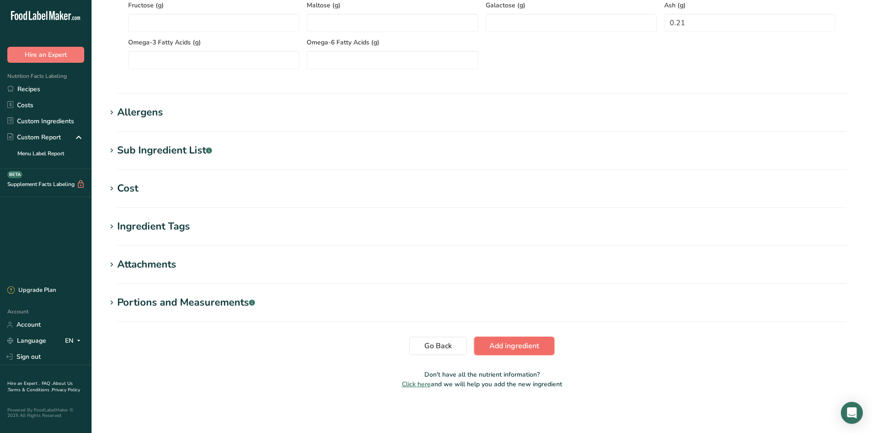
click at [496, 343] on span "Add ingredient" at bounding box center [515, 345] width 50 height 11
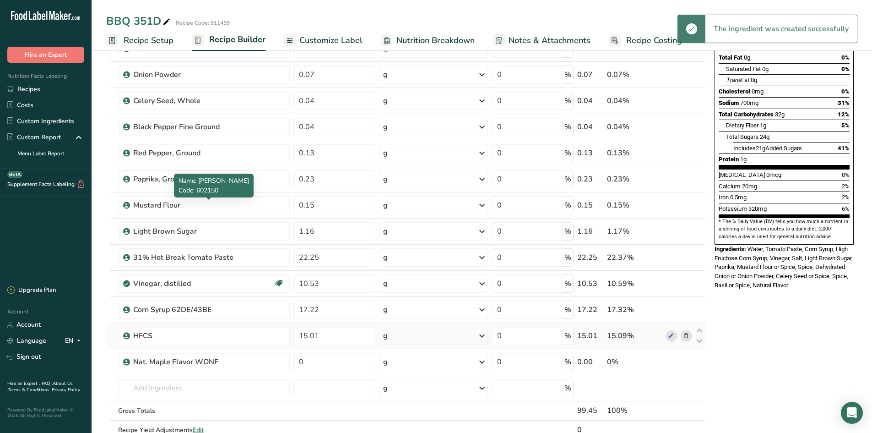
scroll to position [137, 0]
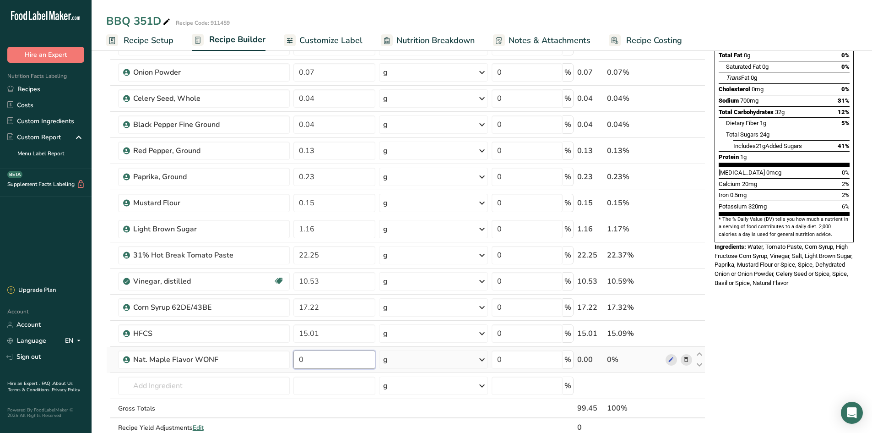
click at [309, 365] on input "0" at bounding box center [335, 359] width 82 height 18
click at [186, 385] on div "Ingredient * Amount * Unit * Waste * .a-a{fill:#347362;}.b-a{fill:#fff;} Grams …" at bounding box center [405, 209] width 599 height 495
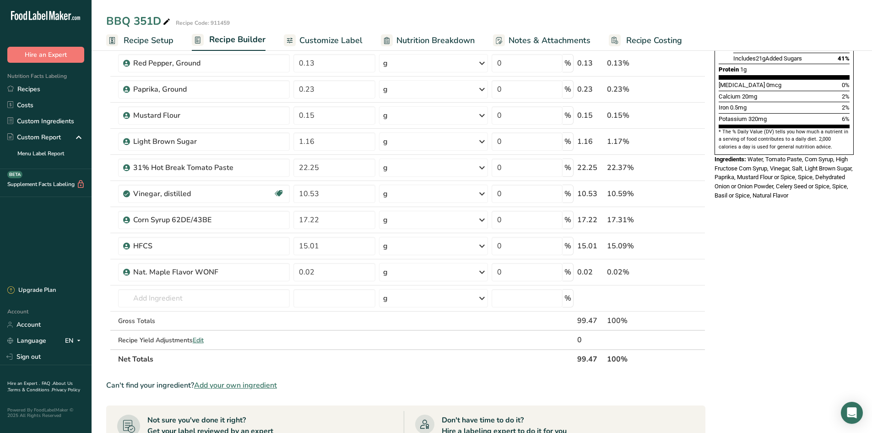
scroll to position [229, 0]
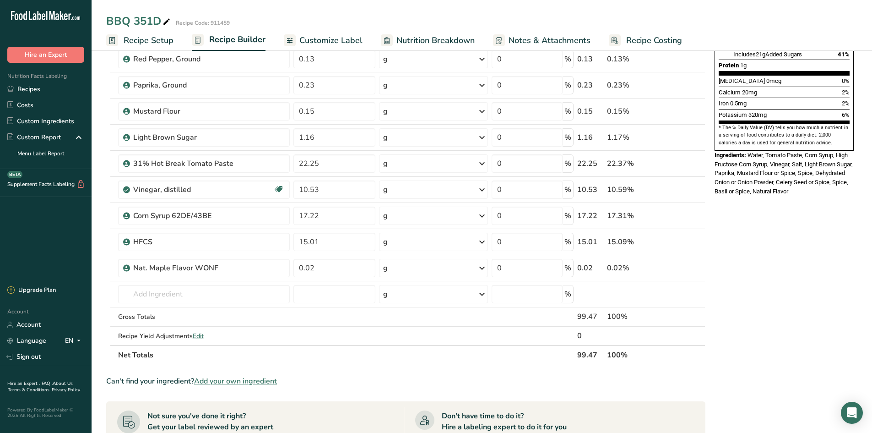
click at [214, 379] on span "Add your own ingredient" at bounding box center [235, 381] width 83 height 11
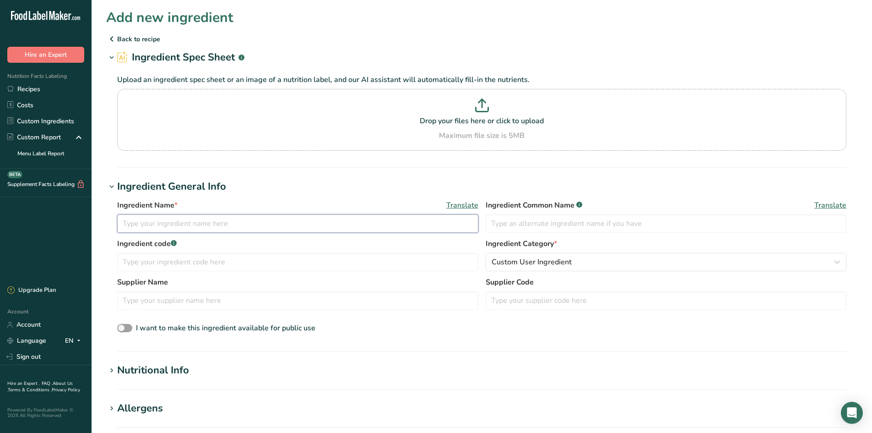
click at [156, 223] on input "text" at bounding box center [297, 223] width 361 height 18
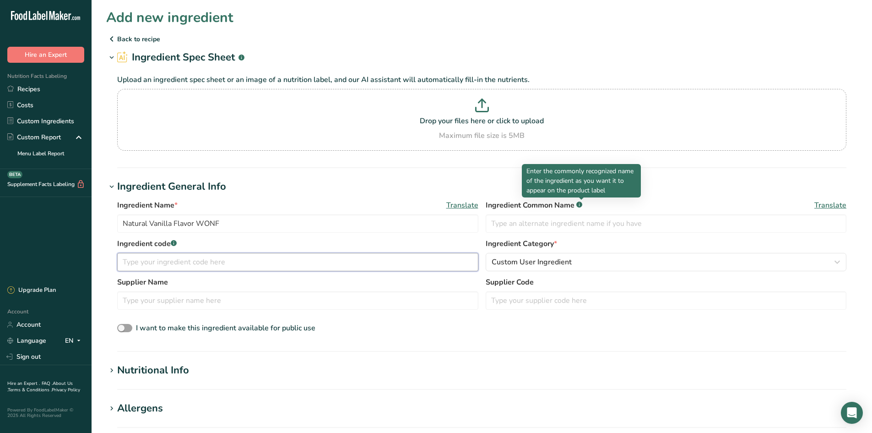
click at [229, 263] on input "text" at bounding box center [297, 262] width 361 height 18
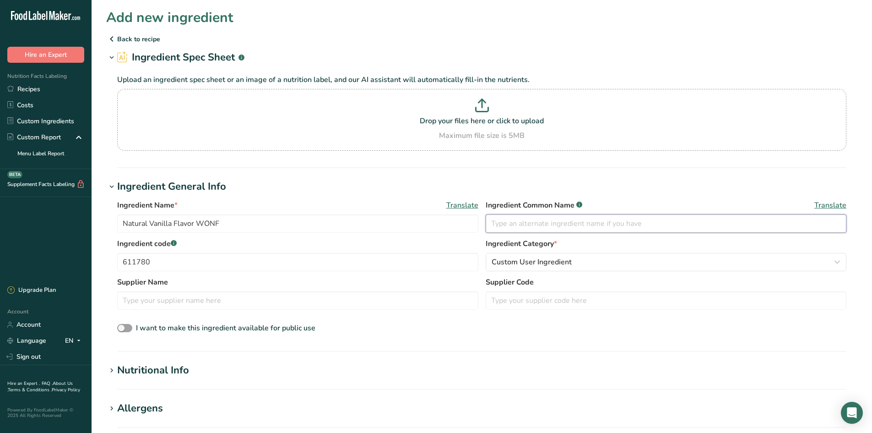
click at [499, 218] on input "text" at bounding box center [666, 223] width 361 height 18
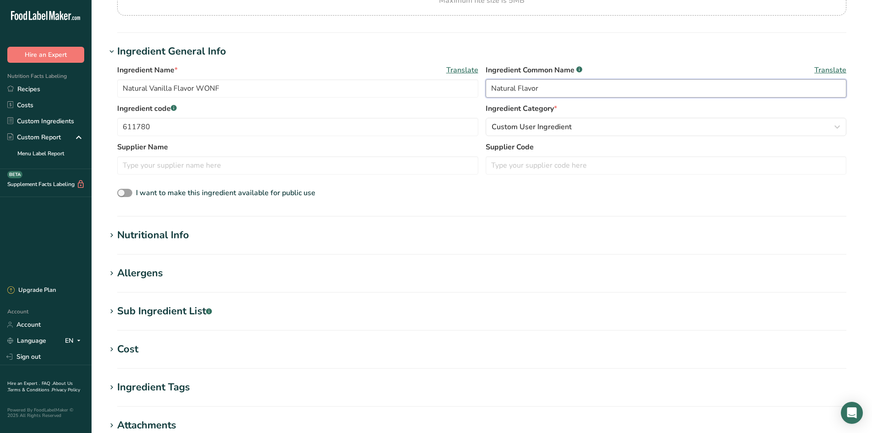
scroll to position [137, 0]
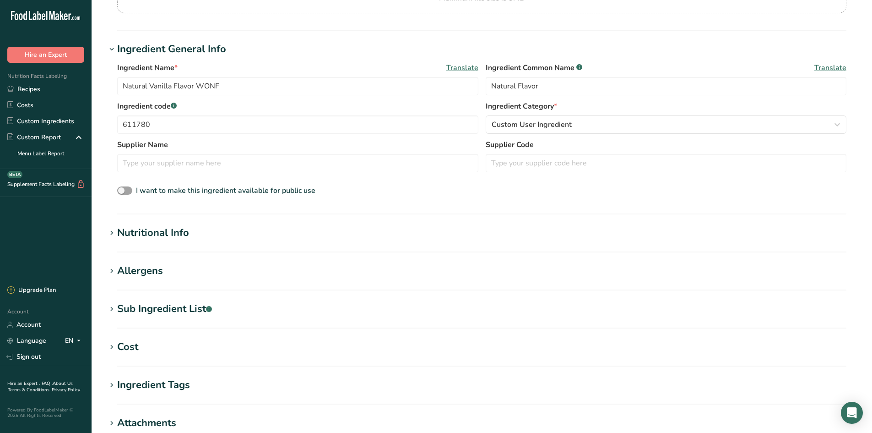
click at [180, 226] on div "Nutritional Info" at bounding box center [153, 232] width 72 height 15
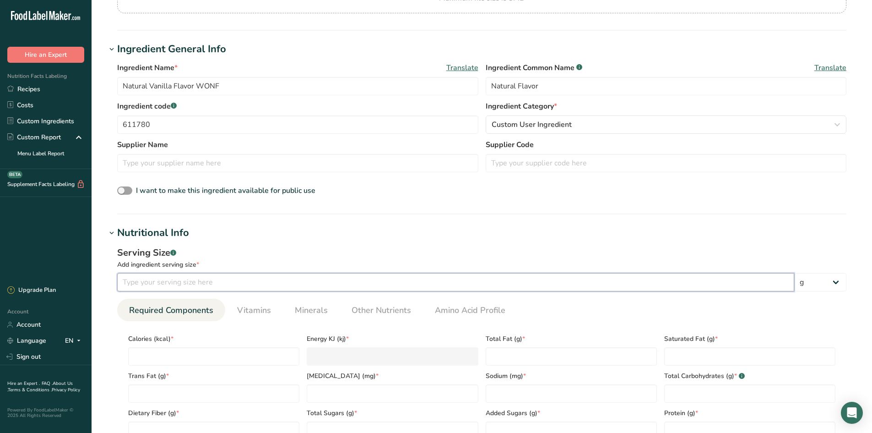
click at [161, 277] on input "number" at bounding box center [455, 282] width 677 height 18
click at [162, 356] on input "number" at bounding box center [213, 356] width 171 height 18
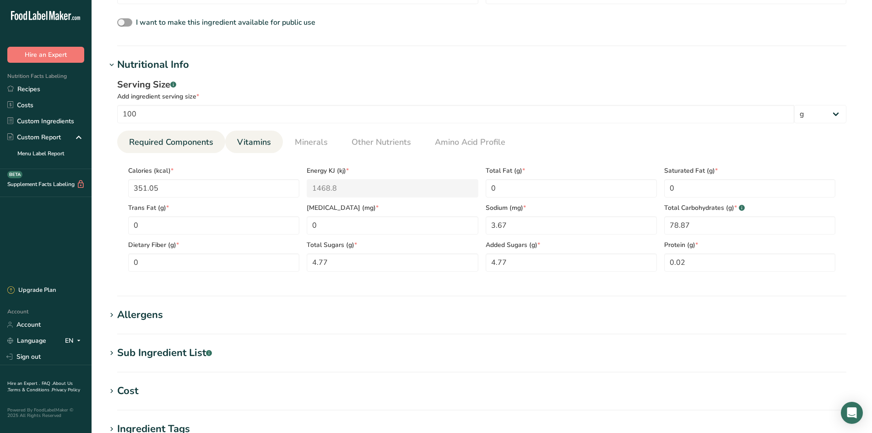
scroll to position [305, 0]
click at [266, 136] on link "Vitamins" at bounding box center [254, 142] width 41 height 23
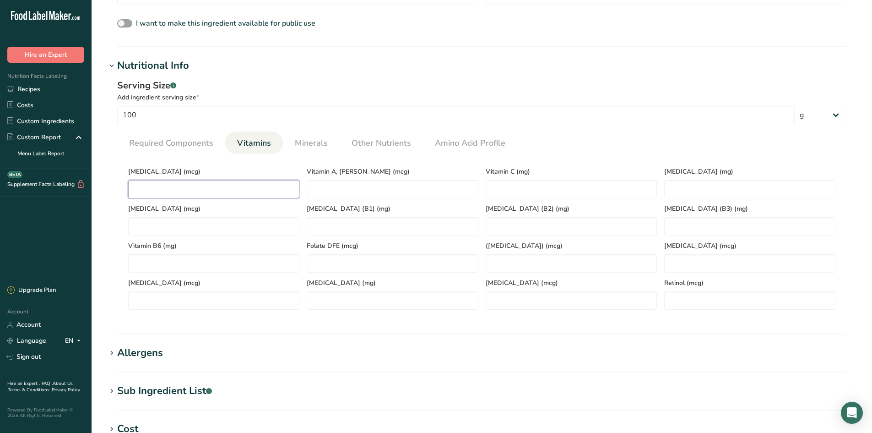
click at [192, 188] on D "number" at bounding box center [213, 189] width 171 height 18
click at [312, 143] on span "Minerals" at bounding box center [311, 143] width 33 height 12
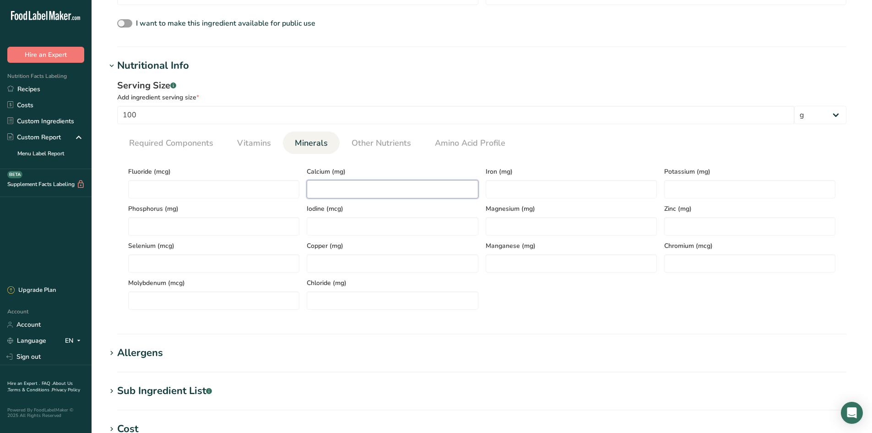
click at [323, 185] on input "number" at bounding box center [392, 189] width 171 height 18
click at [383, 136] on link "Other Nutrients" at bounding box center [381, 142] width 67 height 23
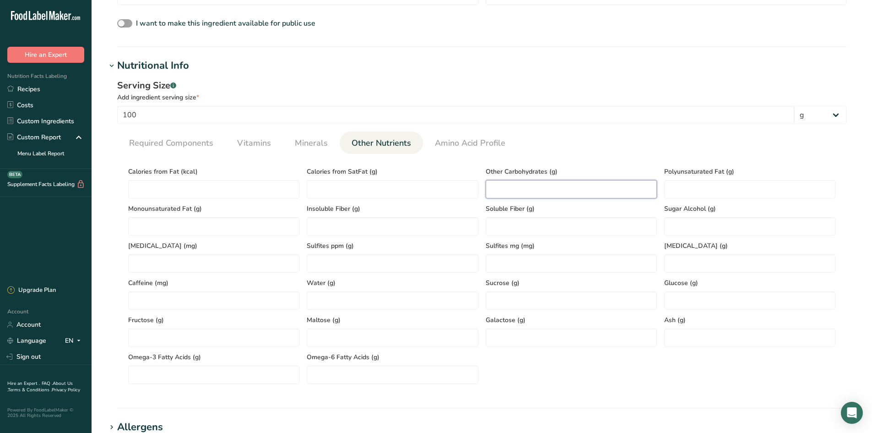
click at [523, 189] on Carbohydrates "number" at bounding box center [571, 189] width 171 height 18
click at [351, 300] on input "number" at bounding box center [392, 300] width 171 height 18
click at [709, 321] on span "Ash (g)" at bounding box center [749, 320] width 171 height 10
click at [702, 341] on input "number" at bounding box center [749, 337] width 171 height 18
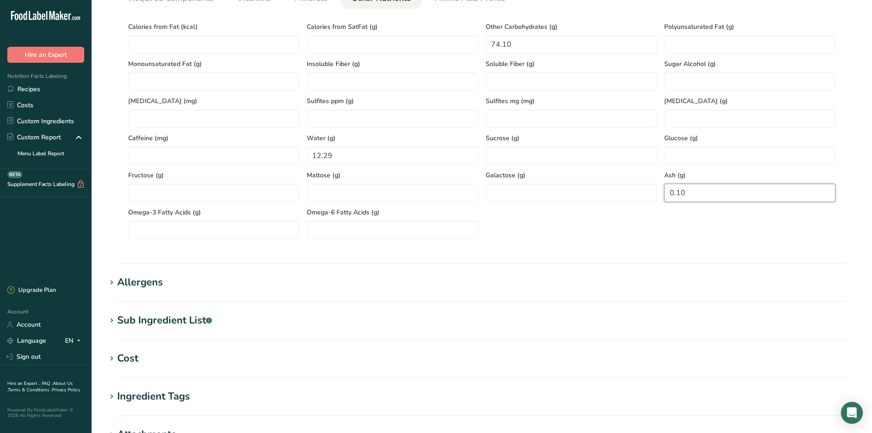
scroll to position [579, 0]
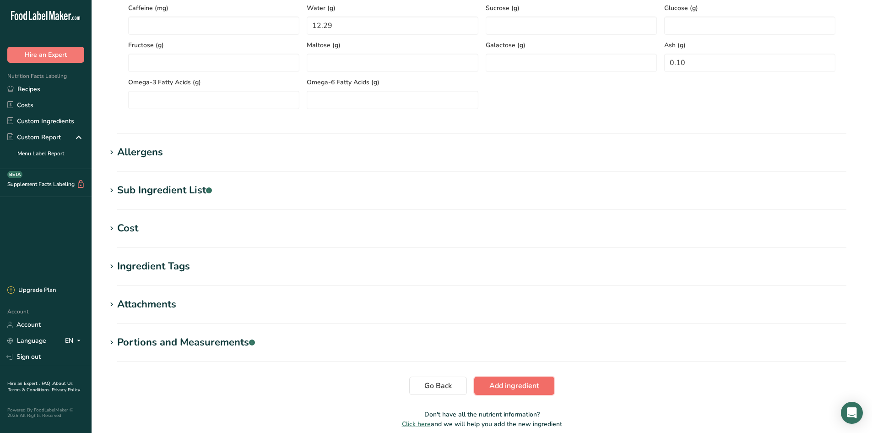
click at [520, 382] on span "Add ingredient" at bounding box center [515, 385] width 50 height 11
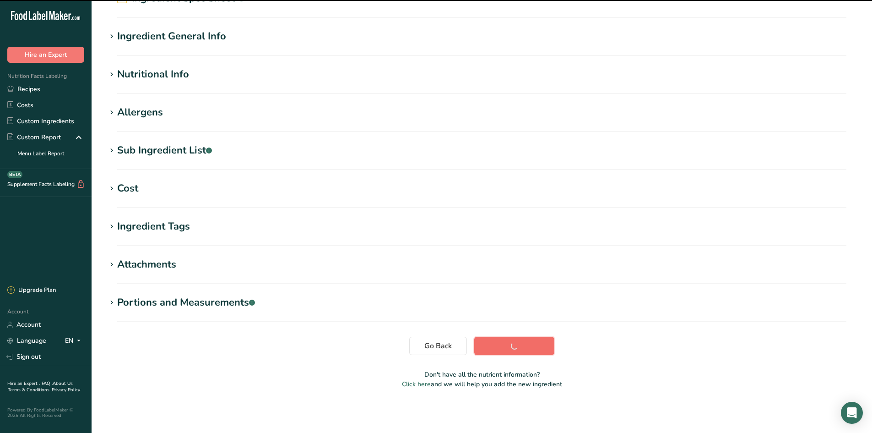
scroll to position [59, 0]
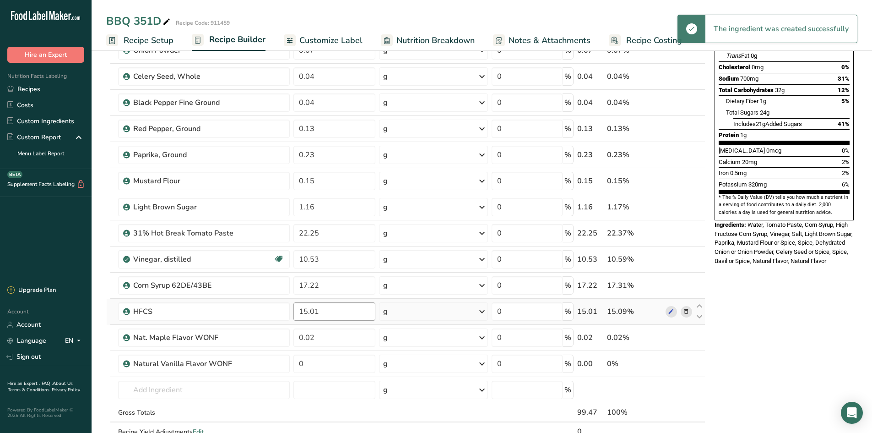
scroll to position [183, 0]
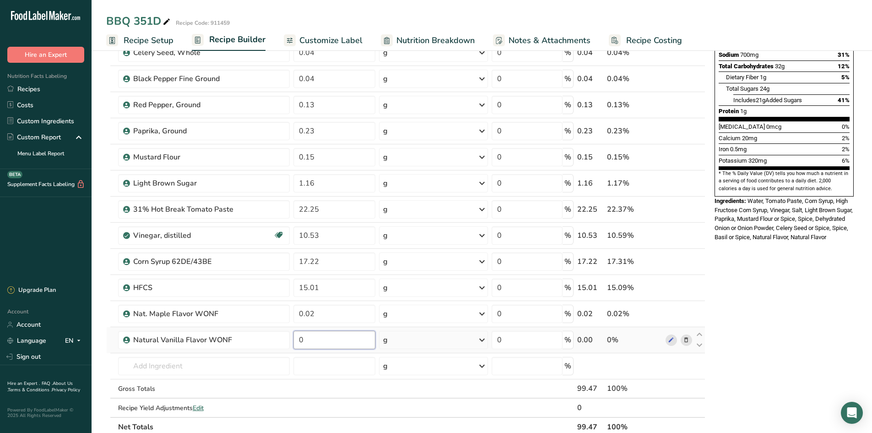
click at [314, 343] on input "0" at bounding box center [335, 340] width 82 height 18
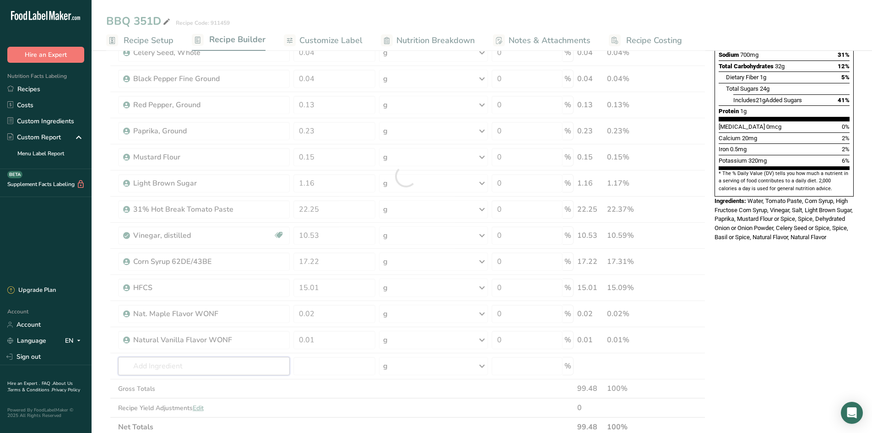
click at [218, 366] on div "Ingredient * Amount * Unit * Waste * .a-a{fill:#347362;}.b-a{fill:#fff;} Grams …" at bounding box center [405, 176] width 599 height 521
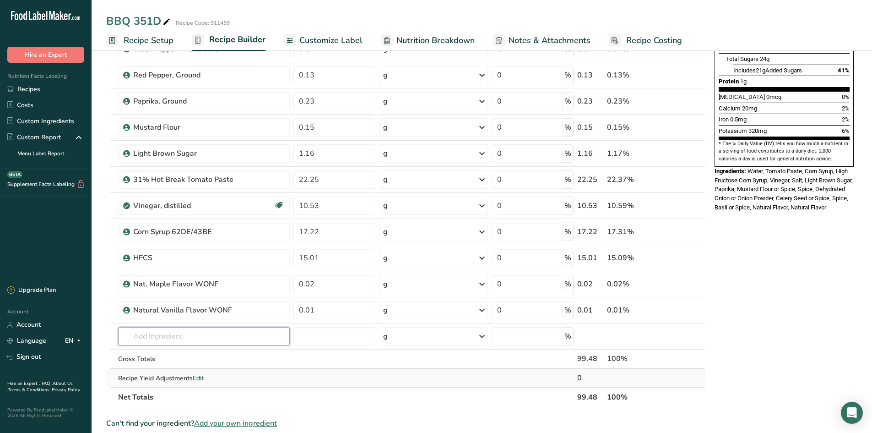
scroll to position [229, 0]
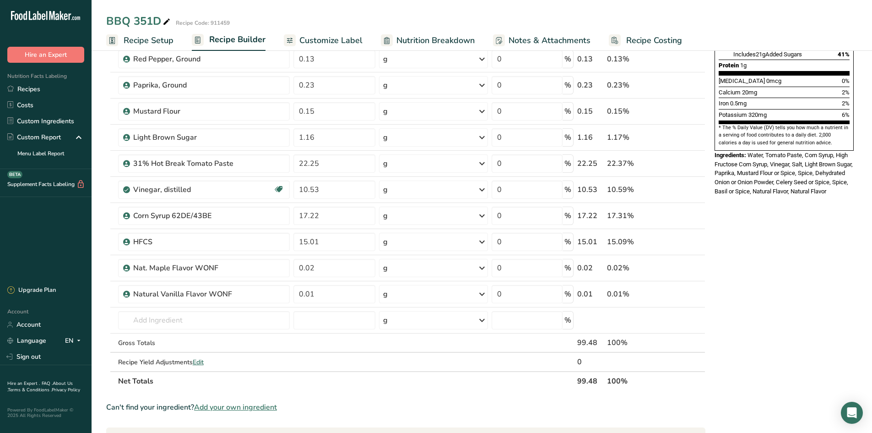
click at [264, 410] on span "Add your own ingredient" at bounding box center [235, 407] width 83 height 11
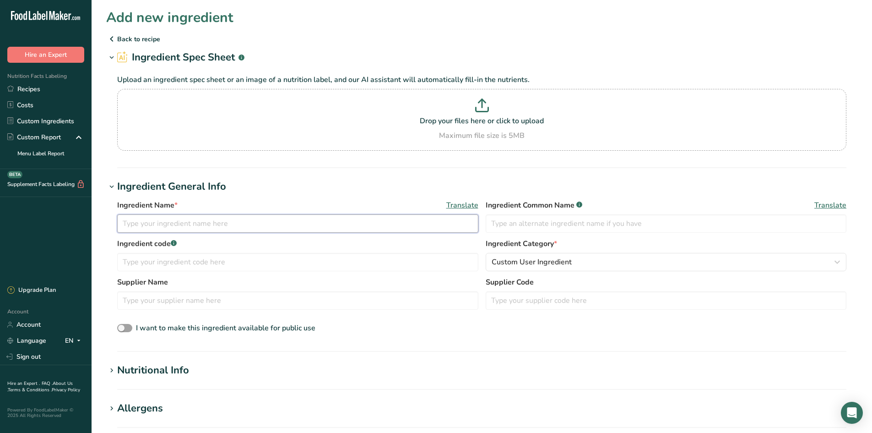
click at [181, 224] on input "text" at bounding box center [297, 223] width 361 height 18
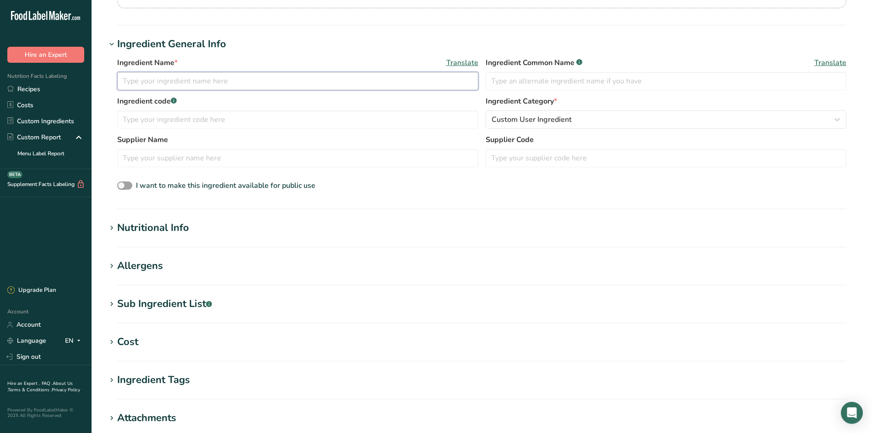
scroll to position [137, 0]
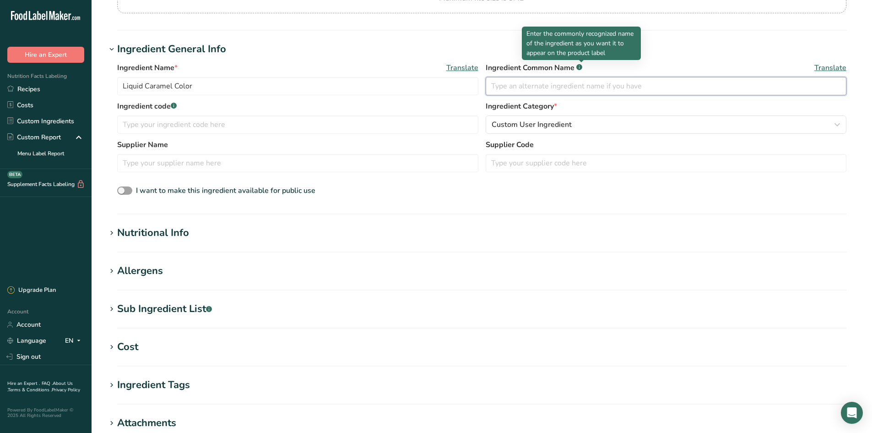
click at [558, 88] on input "text" at bounding box center [666, 86] width 361 height 18
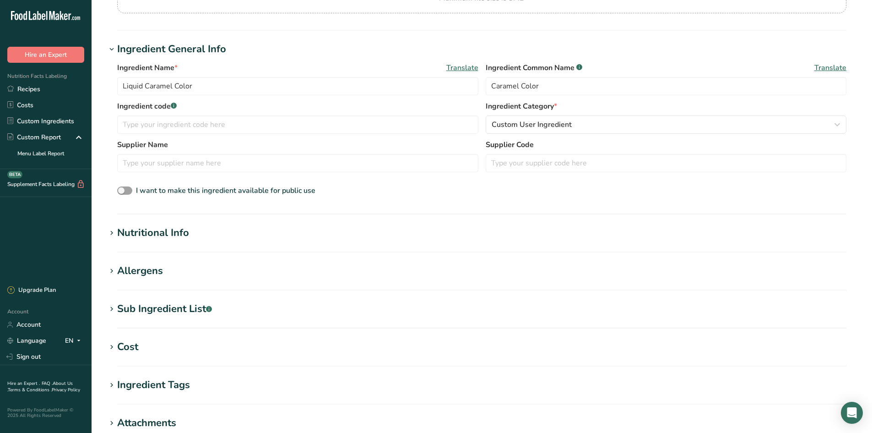
click at [209, 111] on label "Ingredient code .a-a{fill:#347362;}.b-a{fill:#fff;}" at bounding box center [297, 106] width 361 height 11
click at [199, 126] on input "text" at bounding box center [297, 124] width 361 height 18
click at [135, 124] on input "628881" at bounding box center [297, 124] width 361 height 18
drag, startPoint x: 137, startPoint y: 124, endPoint x: 197, endPoint y: 123, distance: 59.5
click at [138, 124] on input "628881" at bounding box center [297, 124] width 361 height 18
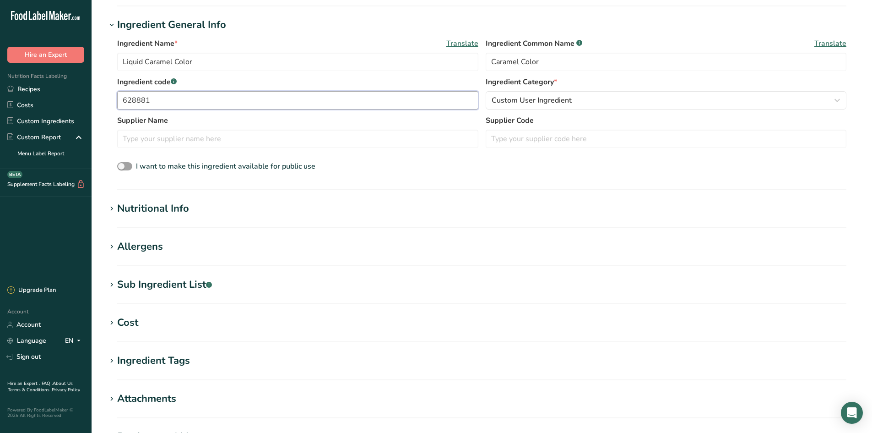
scroll to position [183, 0]
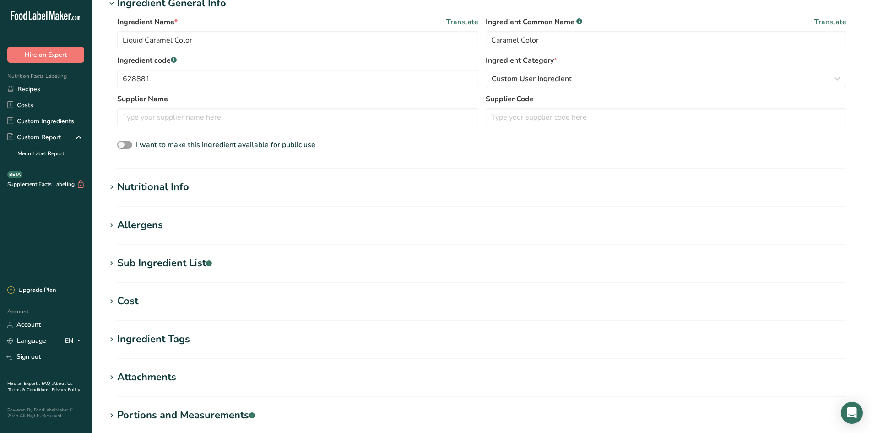
click at [172, 186] on div "Nutritional Info" at bounding box center [153, 187] width 72 height 15
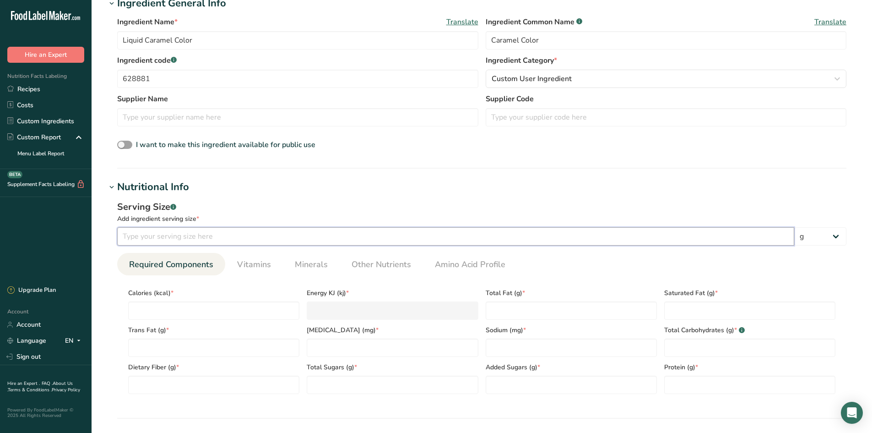
click at [165, 231] on input "number" at bounding box center [455, 236] width 677 height 18
click at [190, 312] on input "number" at bounding box center [213, 310] width 171 height 18
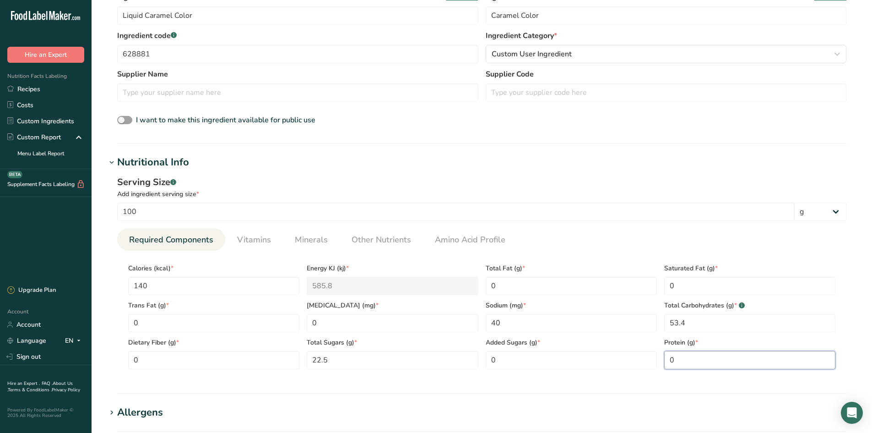
scroll to position [229, 0]
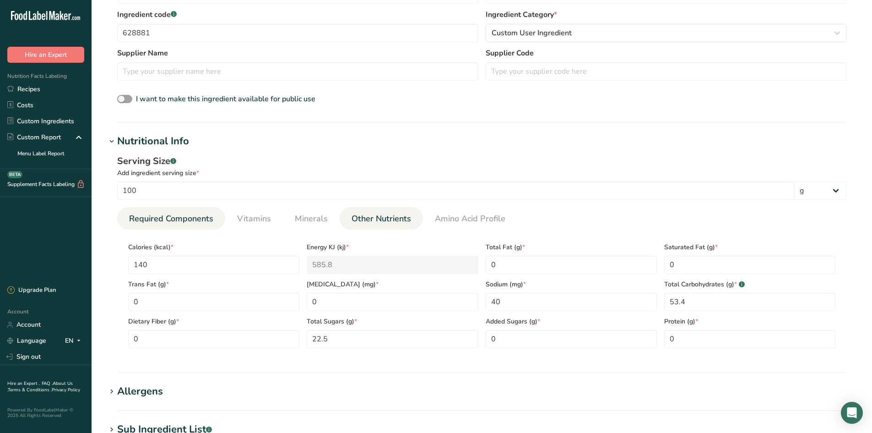
click at [386, 224] on span "Other Nutrients" at bounding box center [382, 218] width 60 height 12
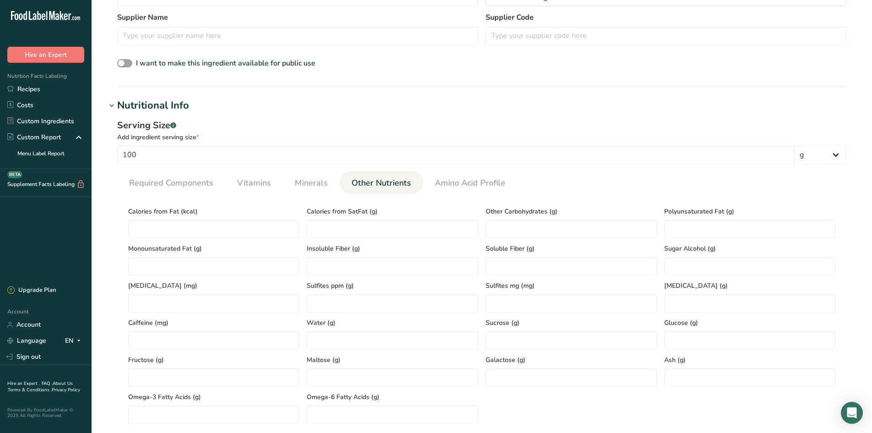
scroll to position [321, 0]
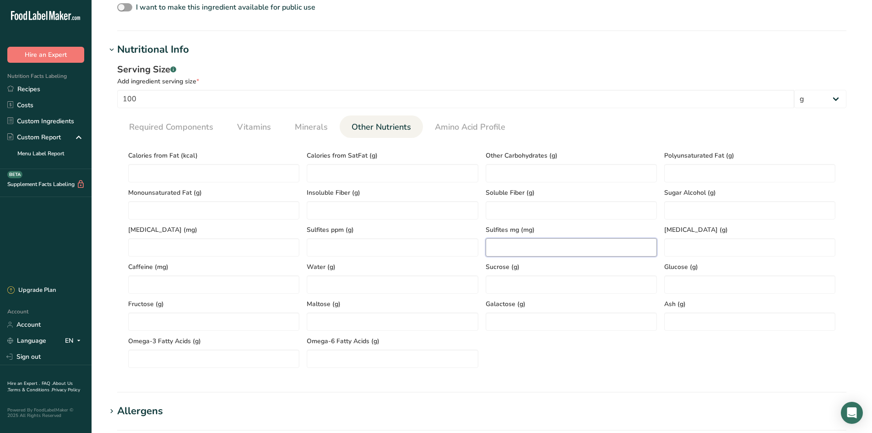
click at [541, 246] on mg "number" at bounding box center [571, 247] width 171 height 18
click at [268, 128] on span "Vitamins" at bounding box center [254, 127] width 34 height 12
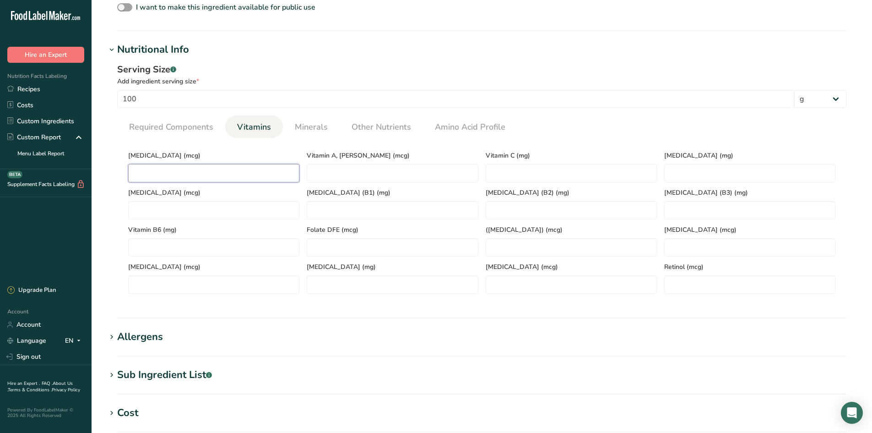
click at [208, 178] on D "number" at bounding box center [213, 173] width 171 height 18
click at [340, 183] on div "[MEDICAL_DATA] (B1) (mg)" at bounding box center [392, 200] width 179 height 37
click at [339, 180] on RAE "number" at bounding box center [392, 173] width 171 height 18
click at [590, 173] on C "number" at bounding box center [571, 173] width 171 height 18
click at [324, 129] on span "Minerals" at bounding box center [311, 127] width 33 height 12
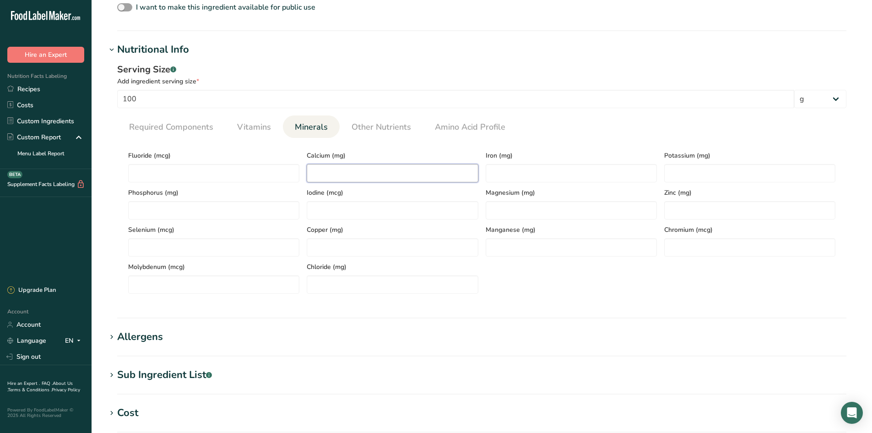
click at [361, 182] on input "number" at bounding box center [392, 173] width 171 height 18
click at [530, 172] on input "number" at bounding box center [571, 173] width 171 height 18
click at [706, 169] on input "number" at bounding box center [749, 173] width 171 height 18
click at [147, 206] on input "number" at bounding box center [213, 210] width 171 height 18
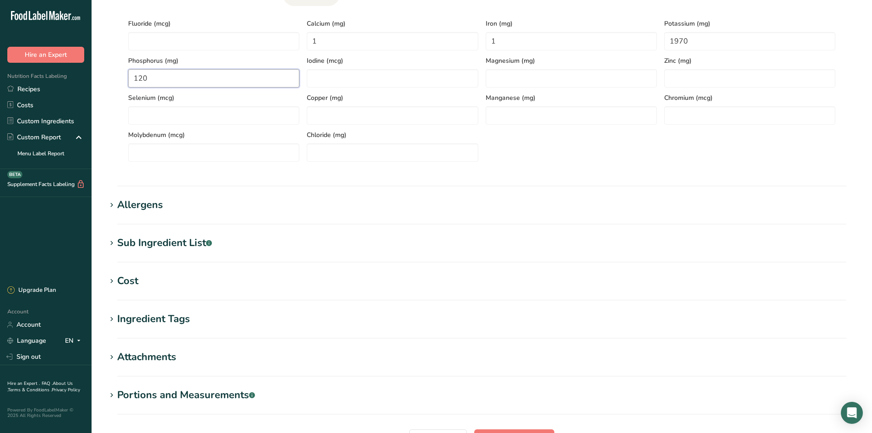
scroll to position [316, 0]
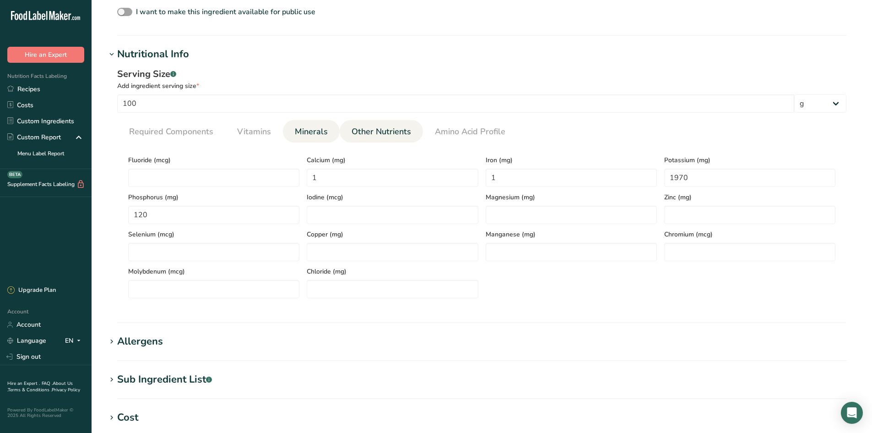
click at [380, 137] on span "Other Nutrients" at bounding box center [382, 131] width 60 height 12
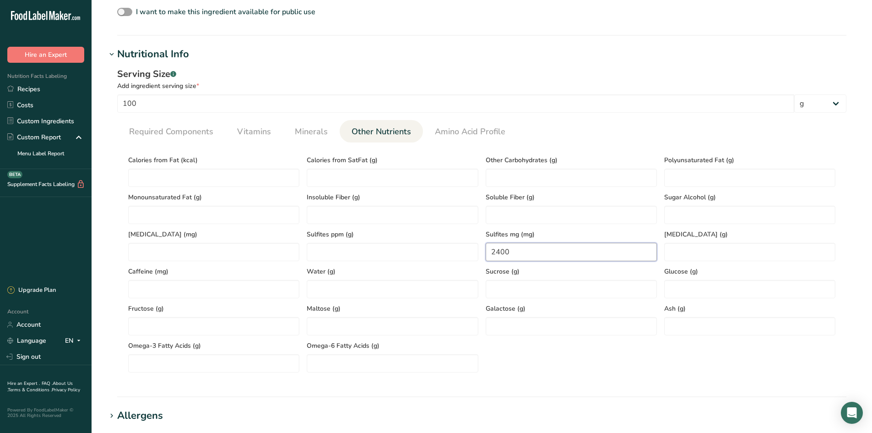
drag, startPoint x: 499, startPoint y: 255, endPoint x: 436, endPoint y: 240, distance: 64.3
click at [452, 246] on div "Calories from Fat (kcal) Calories from SatFat (g) Other Carbohydrates (g) Polyu…" at bounding box center [482, 261] width 715 height 223
click at [393, 262] on div "Water (g)" at bounding box center [392, 279] width 179 height 37
click at [389, 257] on ppm "number" at bounding box center [392, 252] width 171 height 18
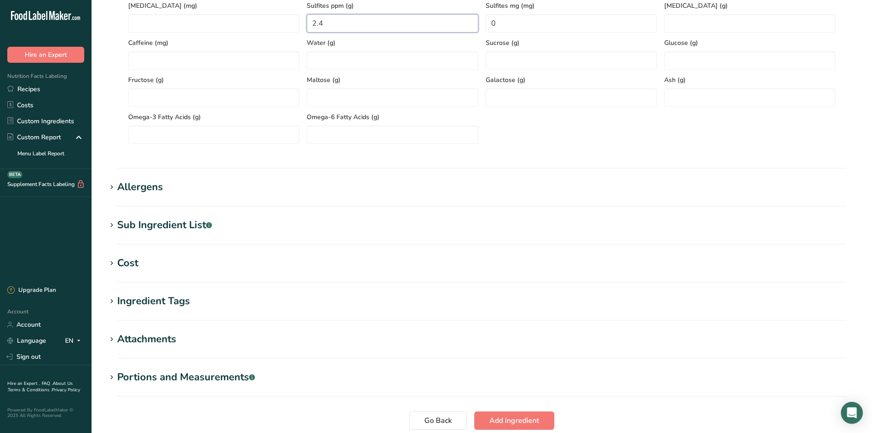
scroll to position [545, 0]
click at [135, 193] on div "Allergens" at bounding box center [140, 186] width 46 height 15
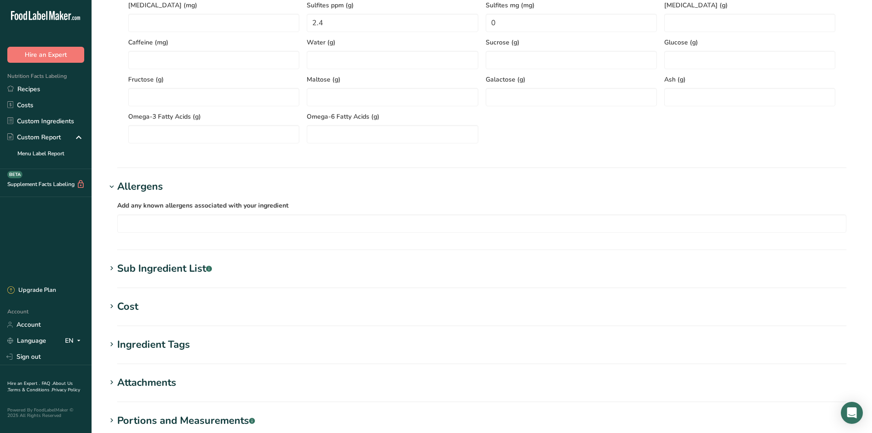
click at [135, 193] on div "Allergens" at bounding box center [140, 186] width 46 height 15
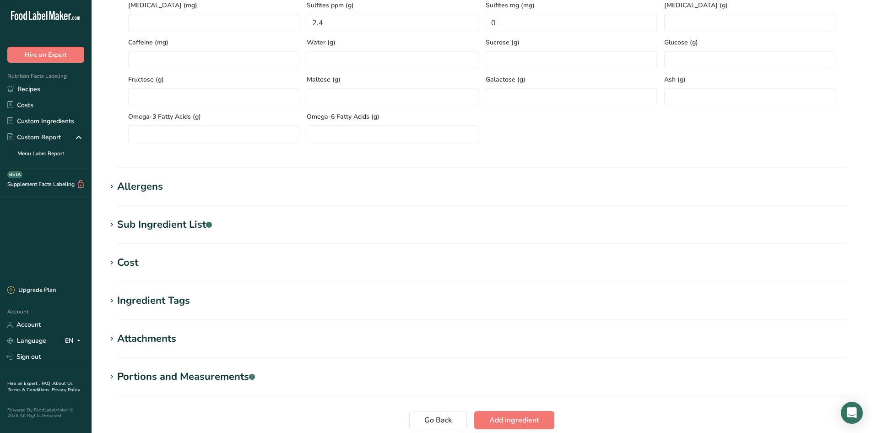
click at [184, 191] on h1 "Allergens" at bounding box center [481, 186] width 751 height 15
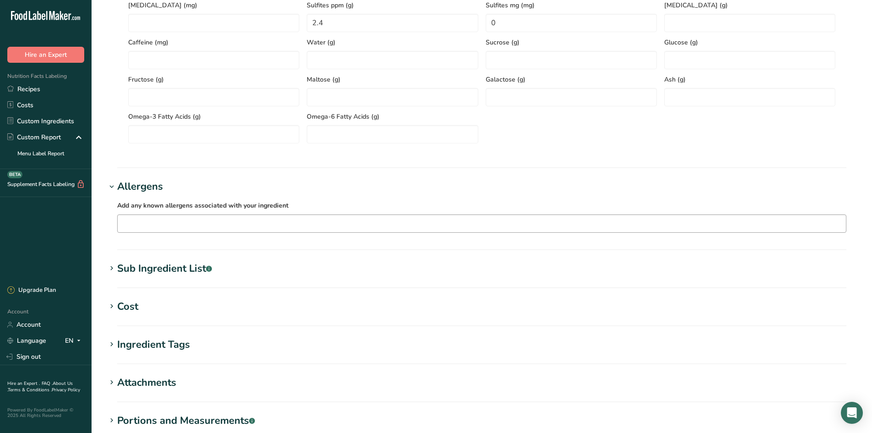
click at [170, 228] on input "text" at bounding box center [482, 223] width 729 height 14
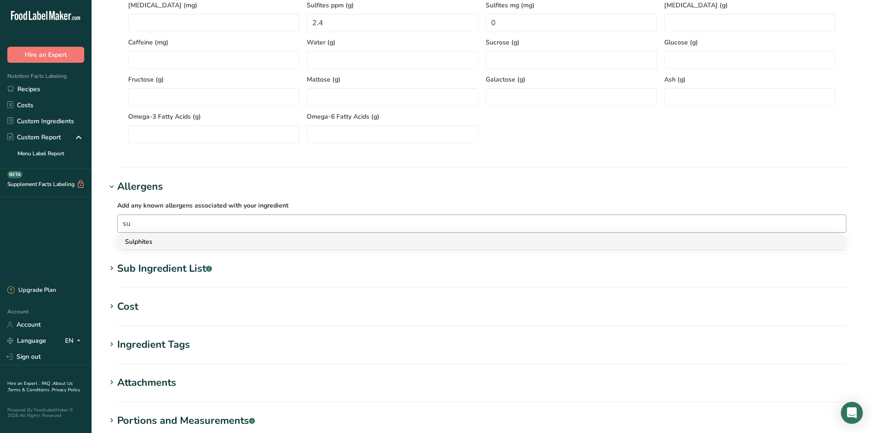
click at [165, 244] on div "Sulphites" at bounding box center [474, 242] width 699 height 10
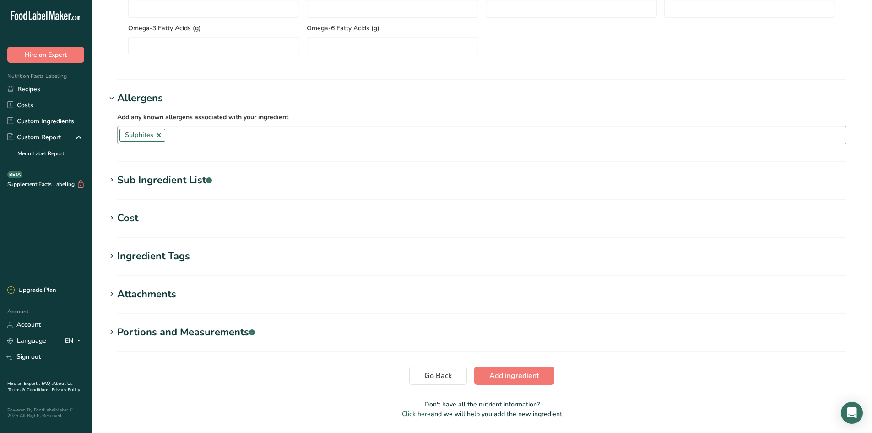
scroll to position [663, 0]
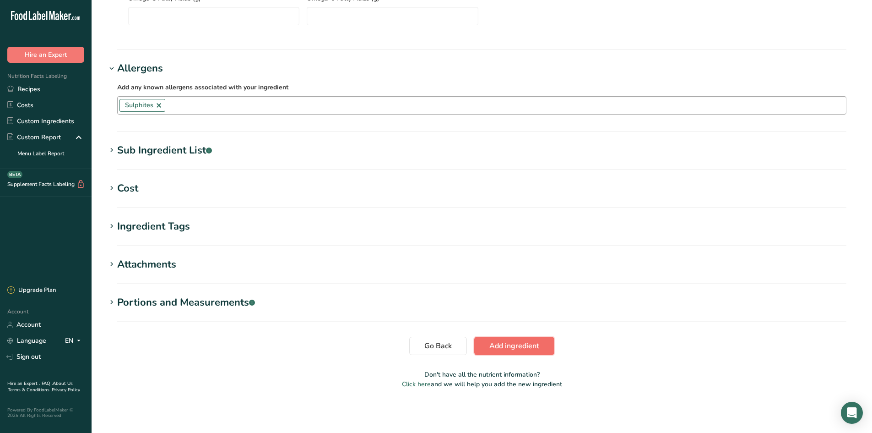
click at [528, 342] on span "Add ingredient" at bounding box center [515, 345] width 50 height 11
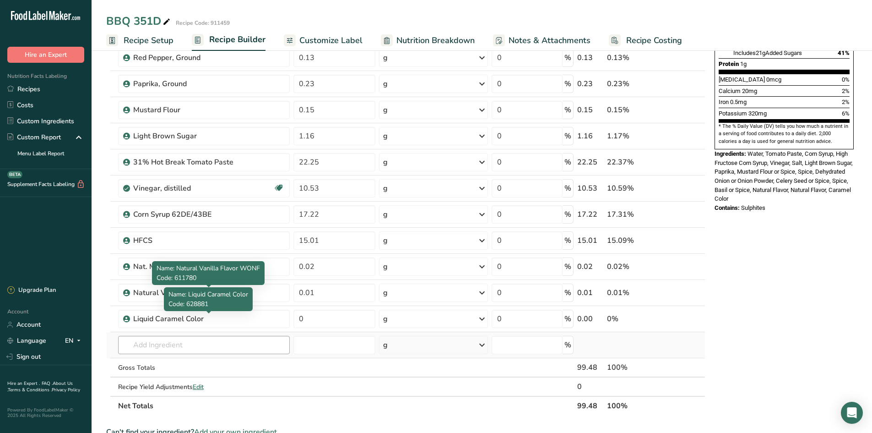
scroll to position [275, 0]
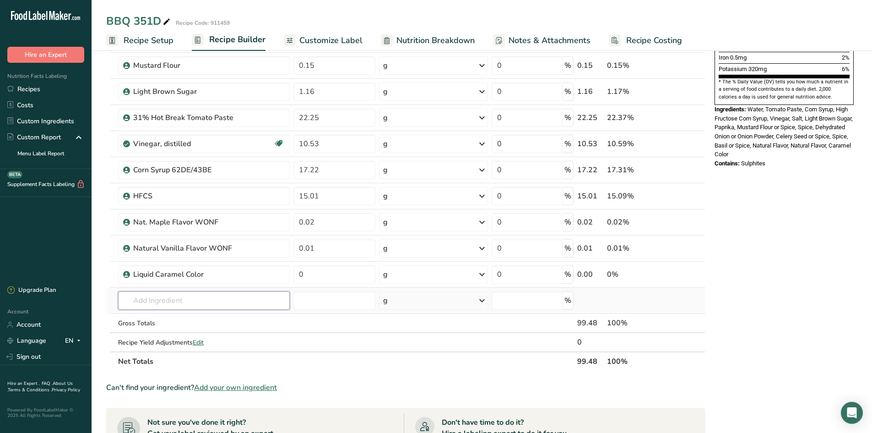
click at [150, 309] on input "text" at bounding box center [204, 300] width 172 height 18
drag, startPoint x: 229, startPoint y: 387, endPoint x: 244, endPoint y: 364, distance: 27.4
click at [229, 387] on span "Add your own ingredient" at bounding box center [235, 387] width 83 height 11
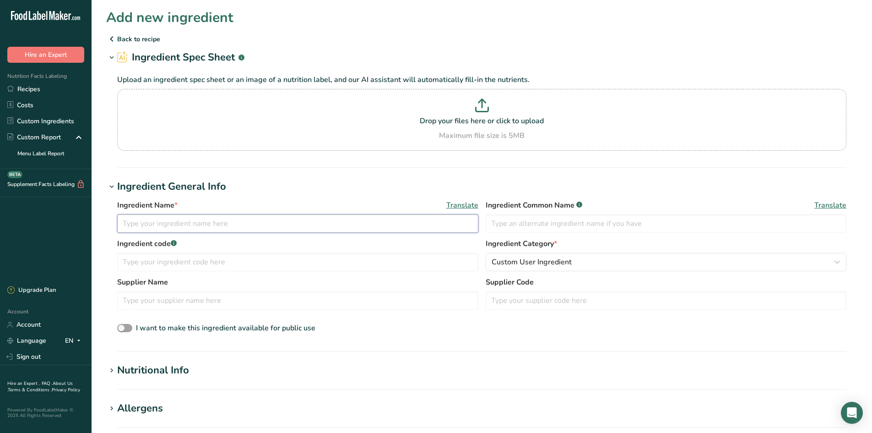
click at [181, 223] on input "text" at bounding box center [297, 223] width 361 height 18
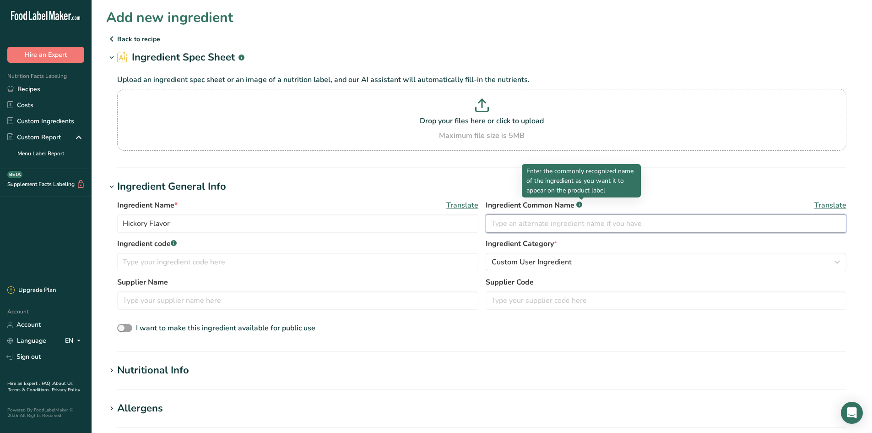
click at [519, 226] on input "text" at bounding box center [666, 223] width 361 height 18
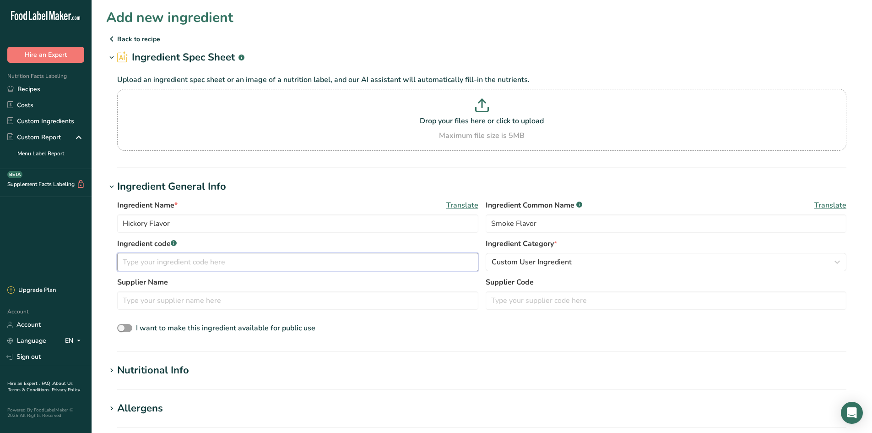
click at [321, 267] on input "text" at bounding box center [297, 262] width 361 height 18
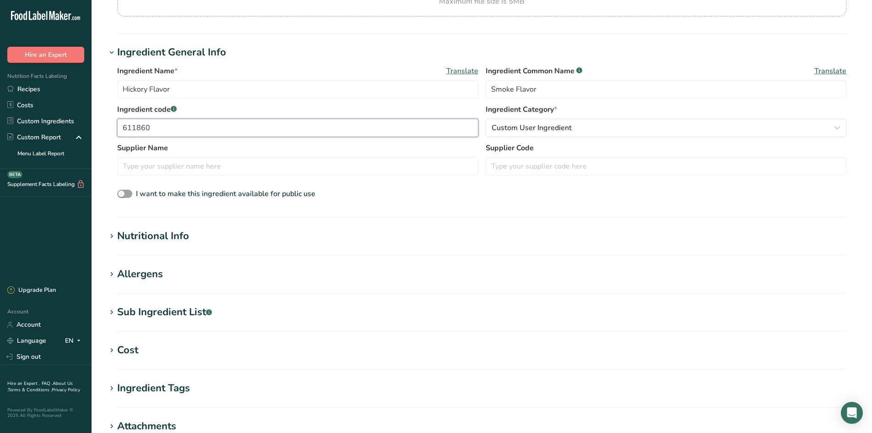
scroll to position [137, 0]
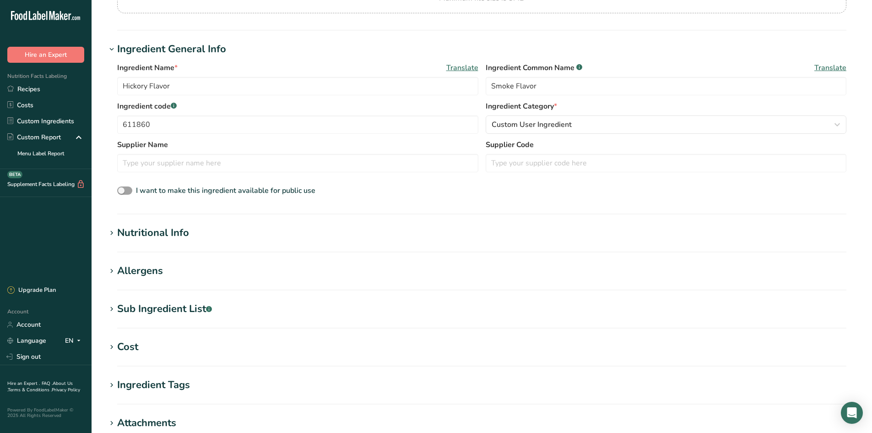
click at [174, 239] on div "Nutritional Info" at bounding box center [153, 232] width 72 height 15
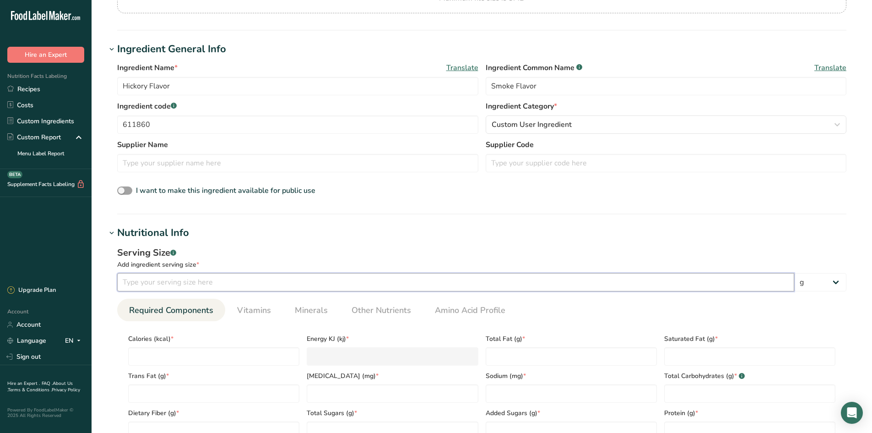
click at [158, 286] on input "number" at bounding box center [455, 282] width 677 height 18
click at [186, 358] on input "number" at bounding box center [213, 356] width 171 height 18
click at [251, 358] on input "number" at bounding box center [213, 356] width 171 height 18
click at [512, 359] on Fat "number" at bounding box center [571, 356] width 171 height 18
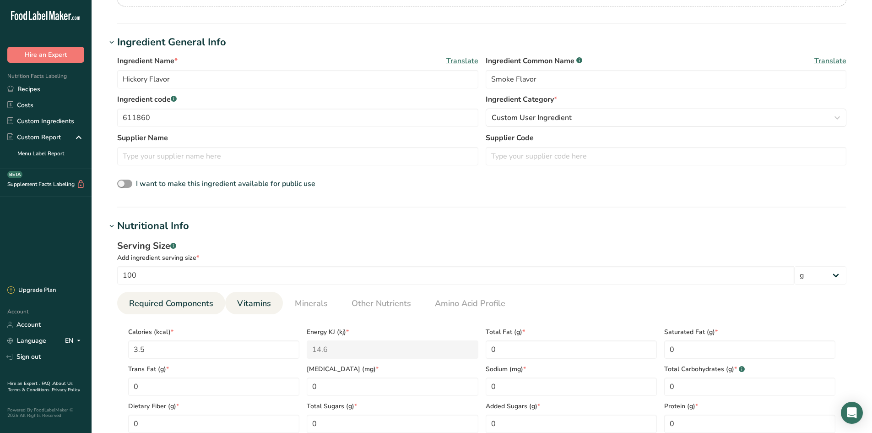
click at [279, 302] on li "Vitamins" at bounding box center [254, 303] width 58 height 22
click at [222, 304] on li "Required Components" at bounding box center [171, 303] width 108 height 22
click at [248, 303] on span "Vitamins" at bounding box center [254, 303] width 34 height 12
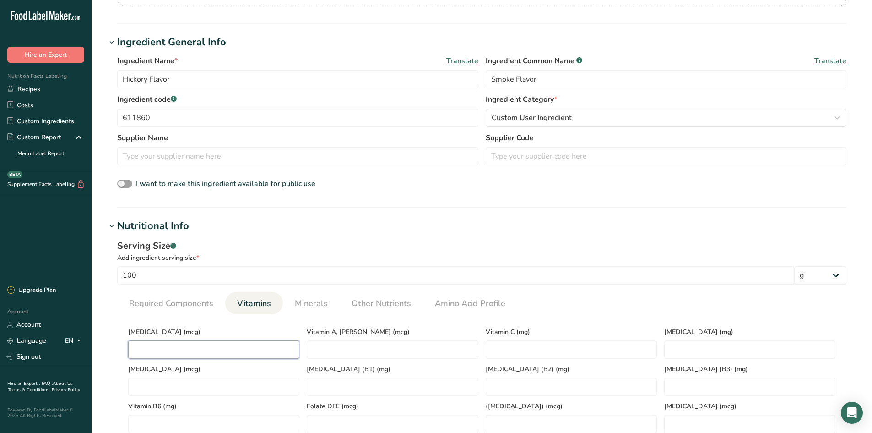
click at [230, 351] on D "number" at bounding box center [213, 349] width 171 height 18
click at [305, 290] on div "Serving Size .a-a{fill:#347362;}.b-a{fill:#fff;} Add ingredient serving size * …" at bounding box center [481, 358] width 751 height 249
click at [303, 299] on span "Minerals" at bounding box center [311, 303] width 33 height 12
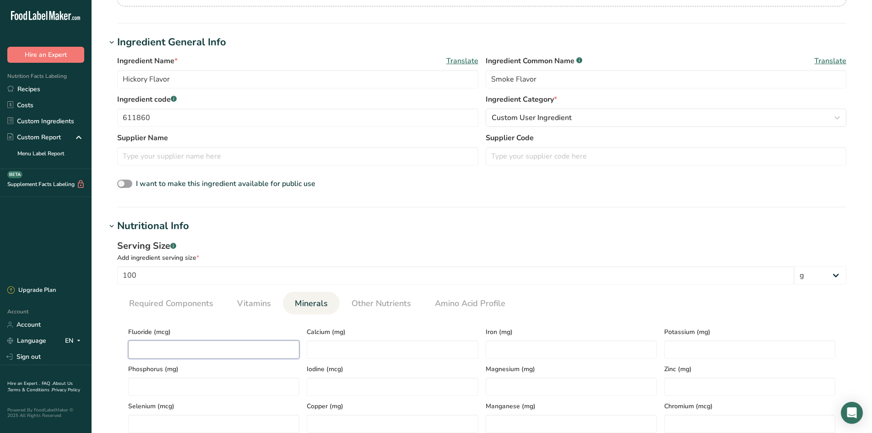
click at [299, 349] on input "number" at bounding box center [213, 349] width 171 height 18
click at [305, 350] on div "Calcium (mg)" at bounding box center [392, 339] width 179 height 37
click at [310, 350] on input "number" at bounding box center [392, 349] width 171 height 18
click at [382, 316] on section "Calories (kcal) * 3.5 Energy KJ (kj) * 14.6 Total Fat (g) * 0 Saturated Fat (g)…" at bounding box center [481, 395] width 729 height 163
click at [384, 305] on span "Other Nutrients" at bounding box center [382, 303] width 60 height 12
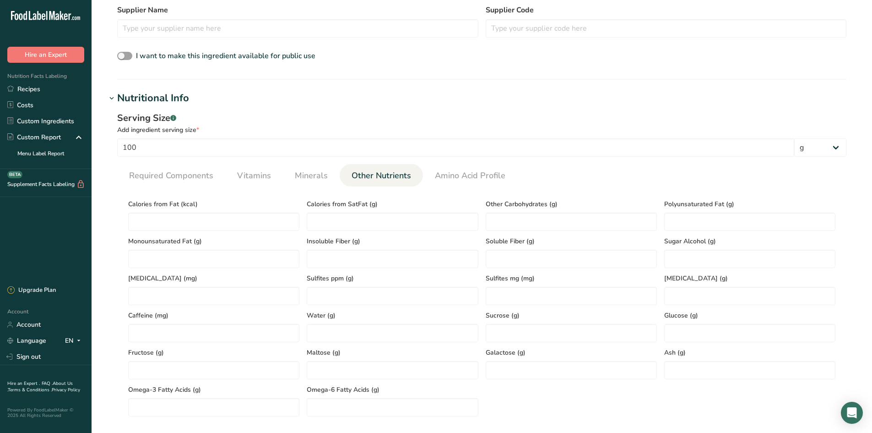
scroll to position [282, 0]
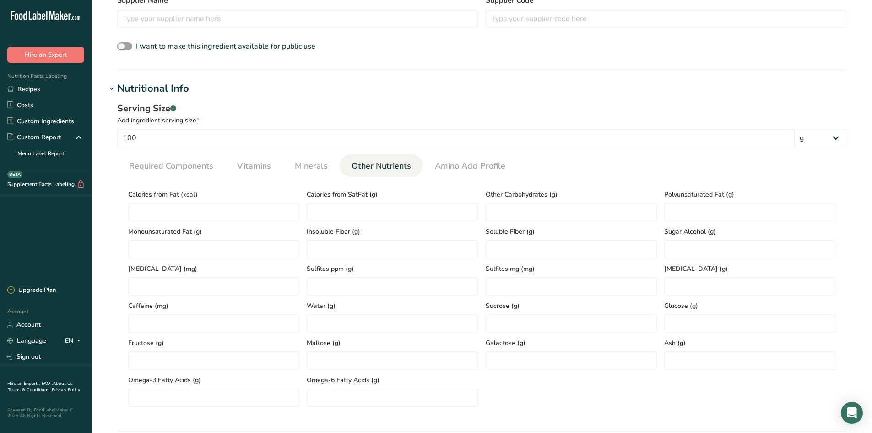
click at [719, 372] on div "Calories from Fat (kcal) Calories from SatFat (g) Other Carbohydrates (g) Polyu…" at bounding box center [482, 295] width 715 height 223
click at [718, 360] on input "number" at bounding box center [749, 360] width 171 height 18
click at [331, 327] on input "number" at bounding box center [392, 323] width 171 height 18
click at [191, 165] on span "Required Components" at bounding box center [171, 166] width 84 height 12
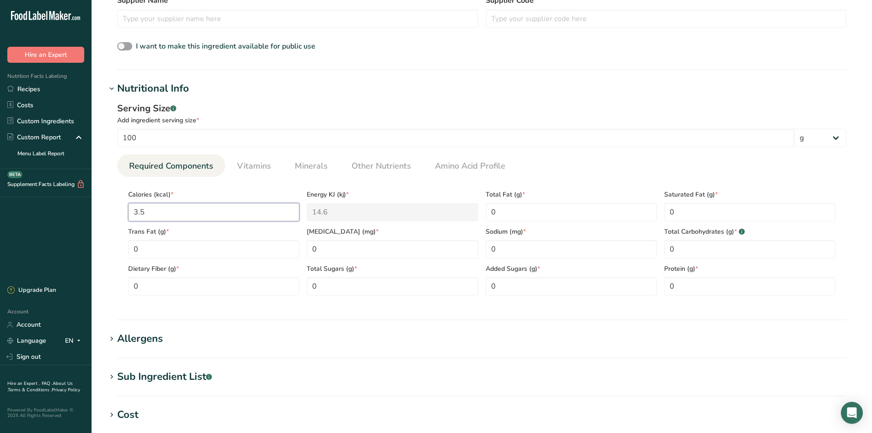
drag, startPoint x: 157, startPoint y: 209, endPoint x: 116, endPoint y: 203, distance: 41.2
click at [116, 203] on div "Serving Size .a-a{fill:#347362;}.b-a{fill:#fff;} Add ingredient serving size * …" at bounding box center [481, 202] width 751 height 212
click at [392, 386] on section "Sub Ingredient List .a-a{fill:#347362;}.b-a{fill:#fff;} Translate" at bounding box center [481, 382] width 751 height 27
click at [387, 320] on hr at bounding box center [481, 319] width 729 height 1
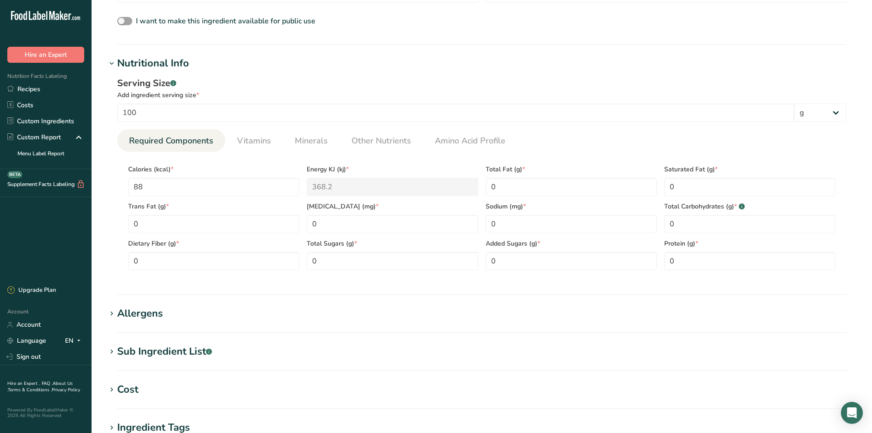
scroll to position [327, 0]
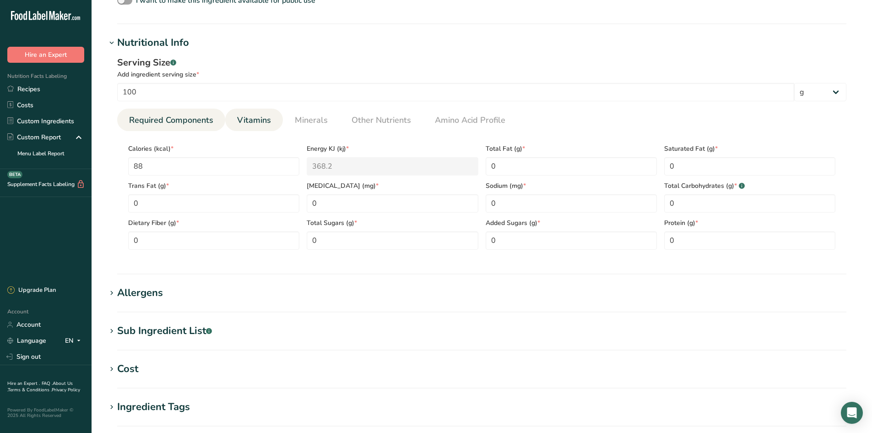
click at [262, 126] on span "Vitamins" at bounding box center [254, 120] width 34 height 12
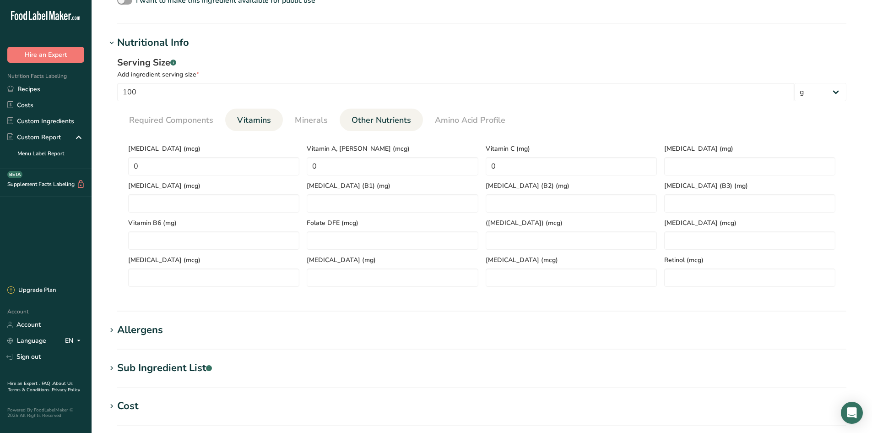
drag, startPoint x: 360, startPoint y: 123, endPoint x: 355, endPoint y: 124, distance: 4.7
click at [360, 124] on span "Other Nutrients" at bounding box center [382, 120] width 60 height 12
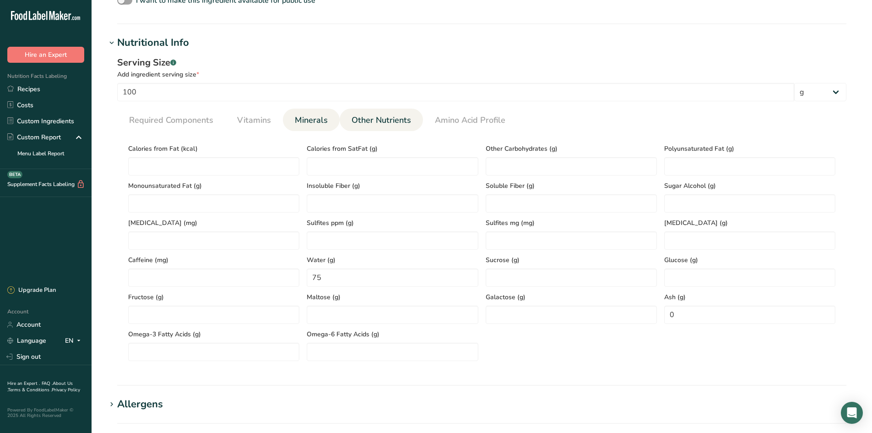
click at [311, 120] on span "Minerals" at bounding box center [311, 120] width 33 height 12
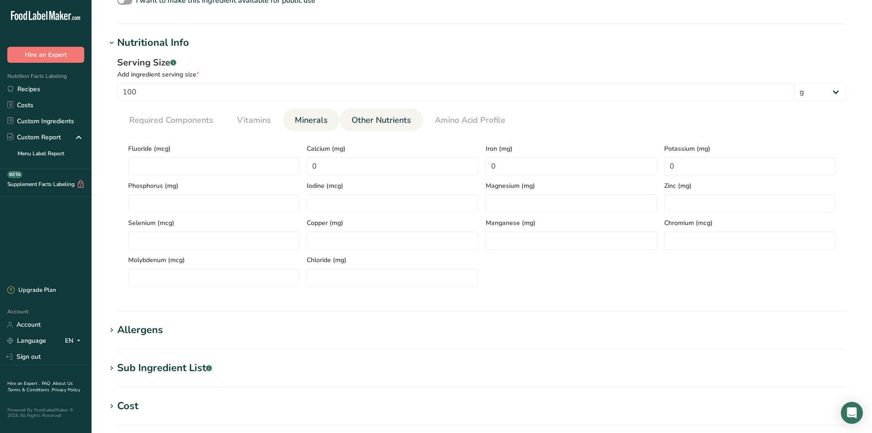
click at [403, 120] on span "Other Nutrients" at bounding box center [382, 120] width 60 height 12
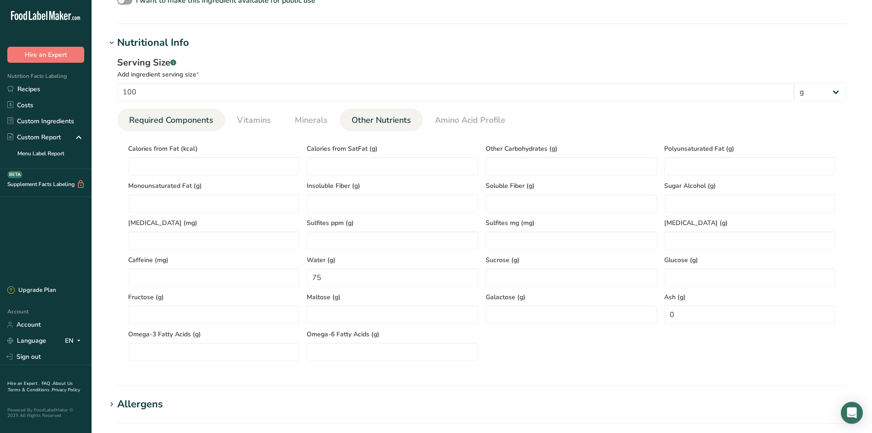
click at [177, 121] on span "Required Components" at bounding box center [171, 120] width 84 height 12
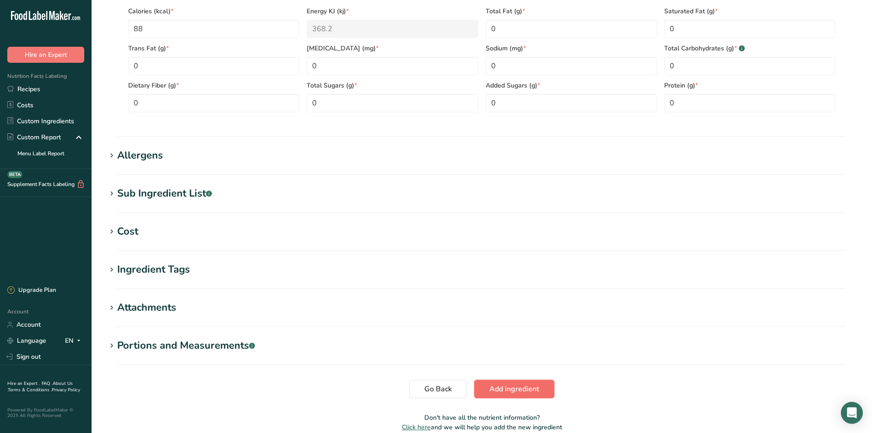
click at [512, 396] on button "Add ingredient" at bounding box center [514, 389] width 80 height 18
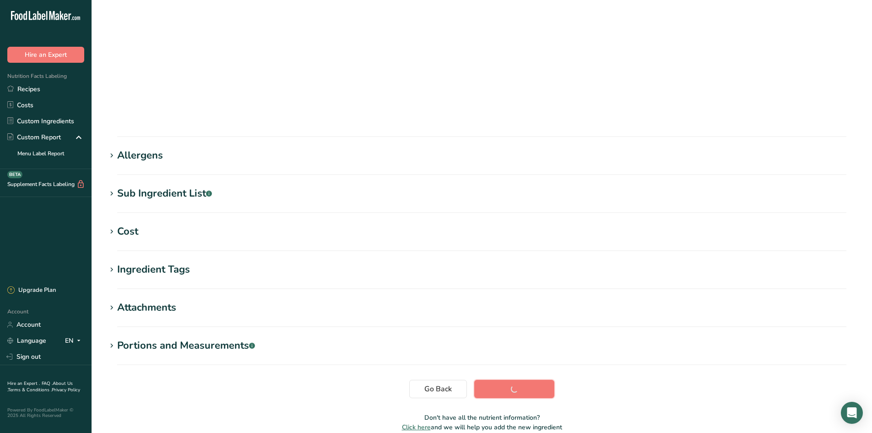
scroll to position [59, 0]
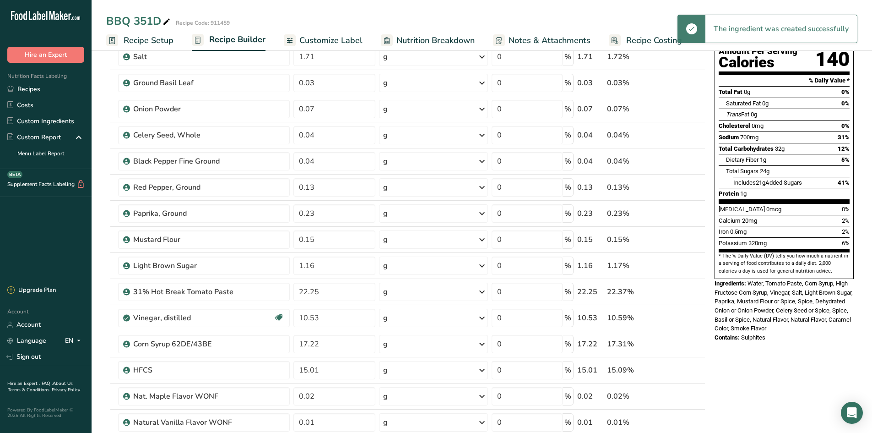
scroll to position [321, 0]
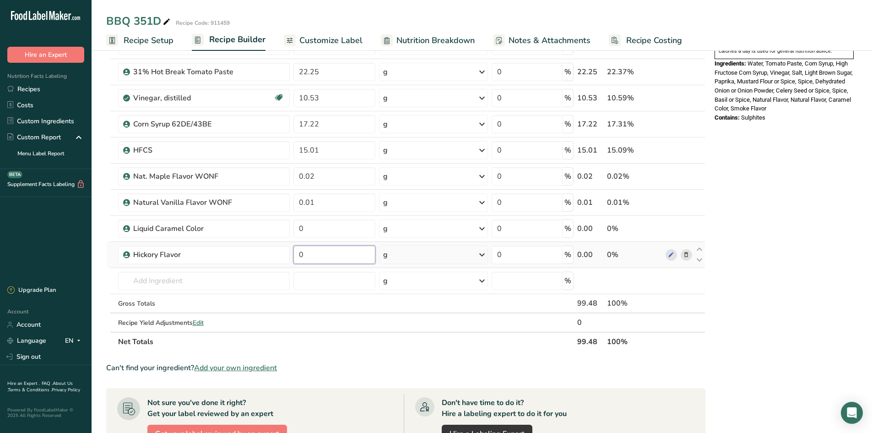
click at [319, 259] on input "0" at bounding box center [335, 254] width 82 height 18
click at [273, 284] on div "Ingredient * Amount * Unit * Waste * .a-a{fill:#347362;}.b-a{fill:#fff;} Grams …" at bounding box center [405, 64] width 599 height 573
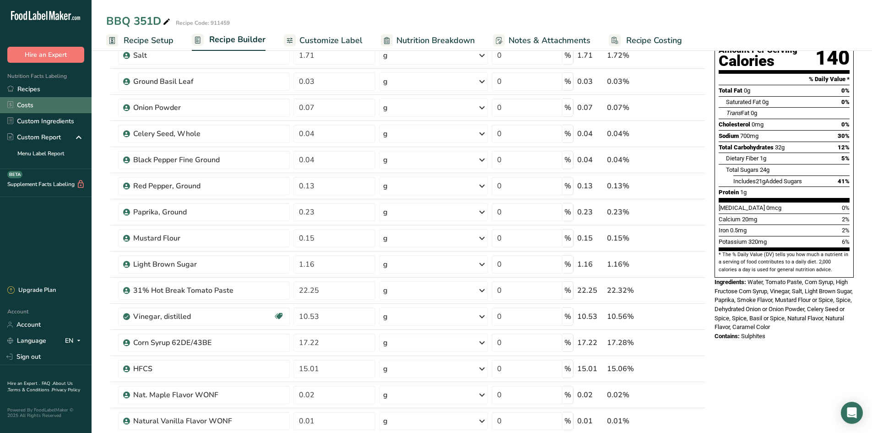
scroll to position [0, 0]
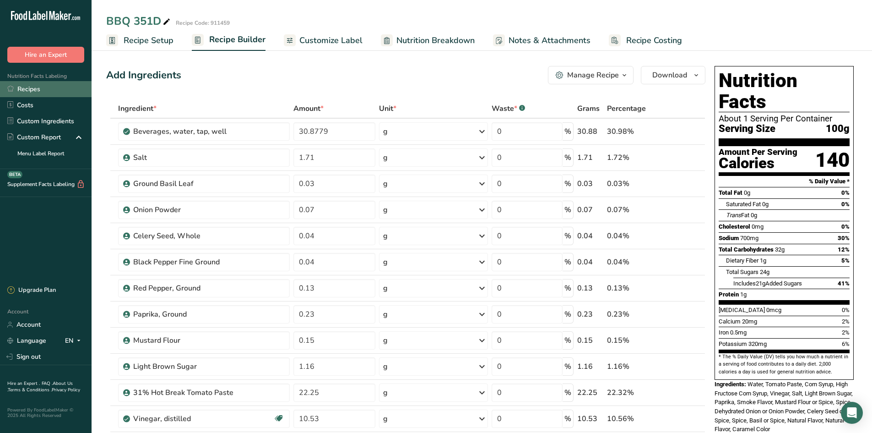
click at [35, 87] on link "Recipes" at bounding box center [46, 89] width 92 height 16
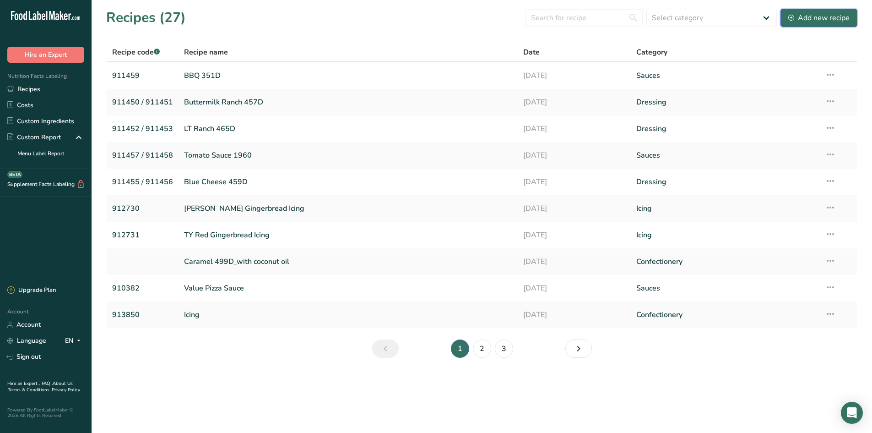
click at [842, 19] on div "Add new recipe" at bounding box center [819, 17] width 61 height 11
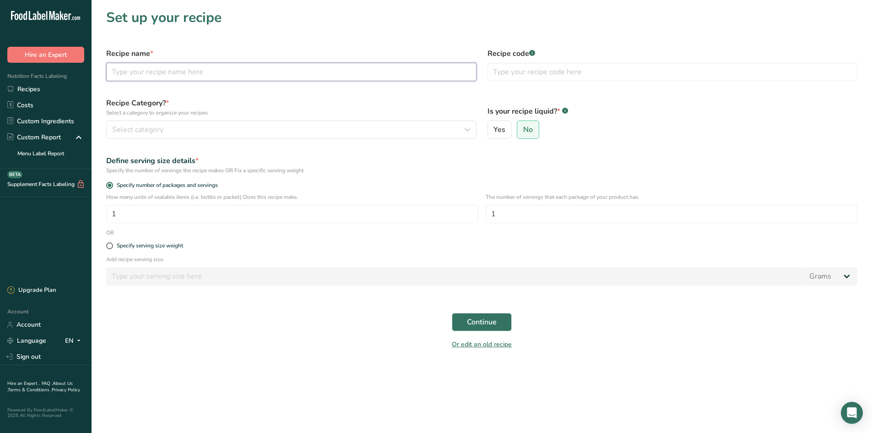
click at [157, 77] on input "text" at bounding box center [291, 72] width 370 height 18
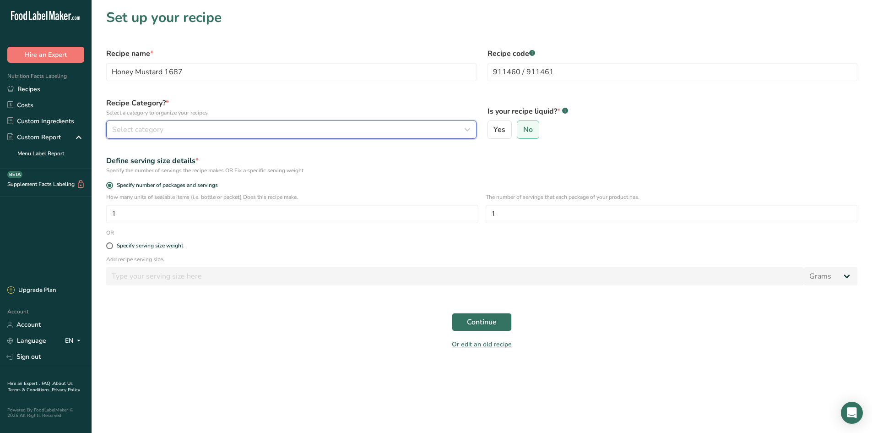
click at [116, 121] on button "Select category" at bounding box center [291, 129] width 370 height 18
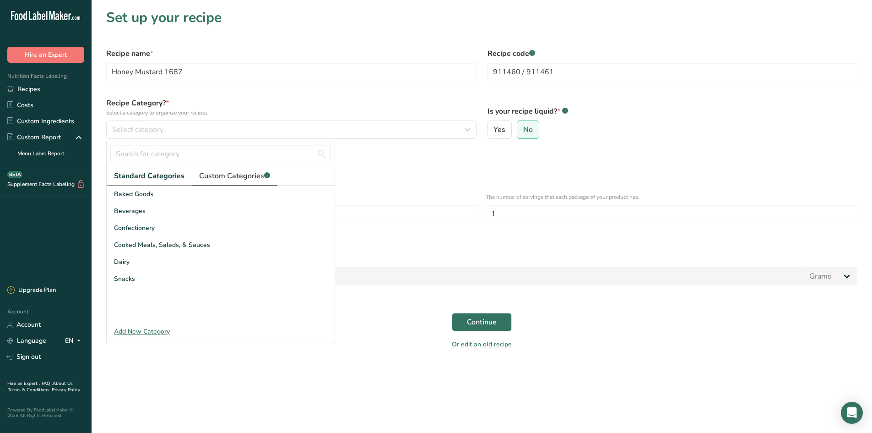
click at [230, 176] on span "Custom Categories .a-a{fill:#347362;}.b-a{fill:#fff;}" at bounding box center [234, 175] width 71 height 11
click at [147, 197] on div "Dressing" at bounding box center [221, 193] width 228 height 17
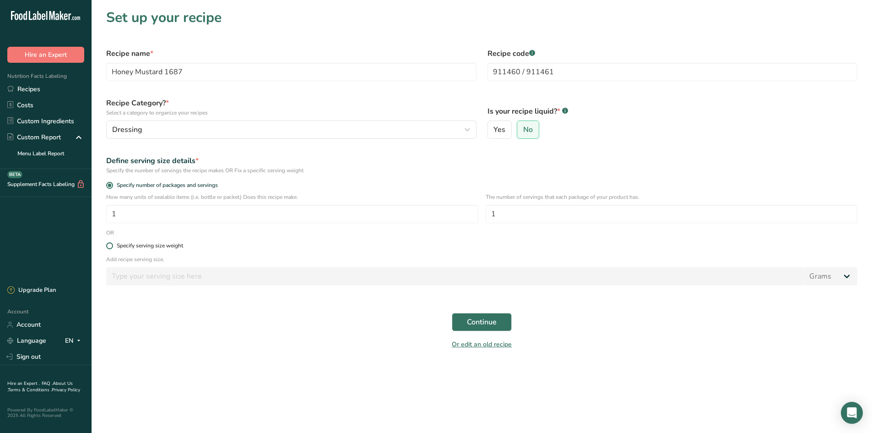
click at [148, 248] on div "Specify serving size weight" at bounding box center [150, 245] width 66 height 7
click at [112, 248] on input "Specify serving size weight" at bounding box center [109, 246] width 6 height 6
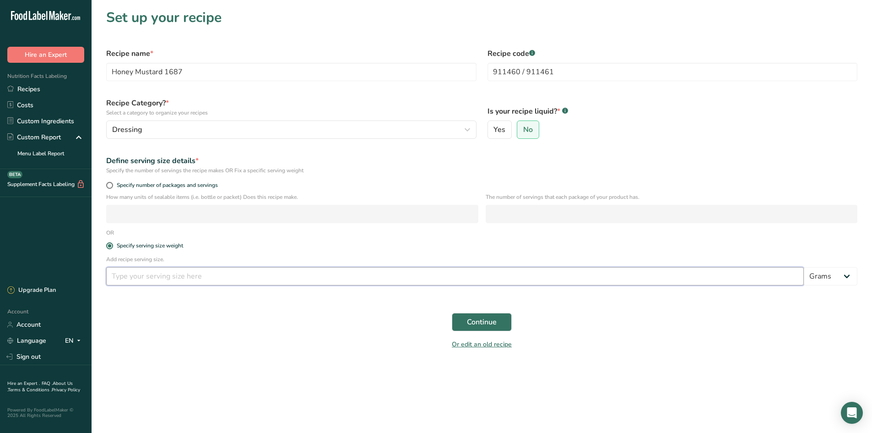
click at [148, 271] on input "number" at bounding box center [455, 276] width 698 height 18
click at [501, 325] on button "Continue" at bounding box center [482, 322] width 60 height 18
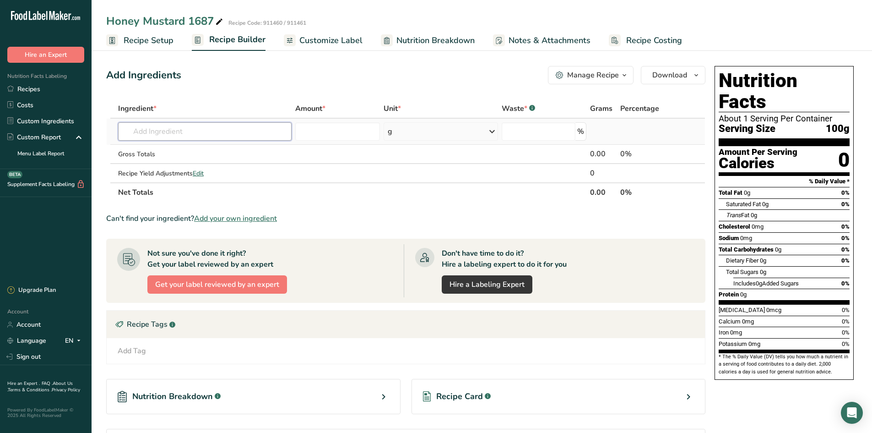
click at [162, 125] on input "text" at bounding box center [205, 131] width 174 height 18
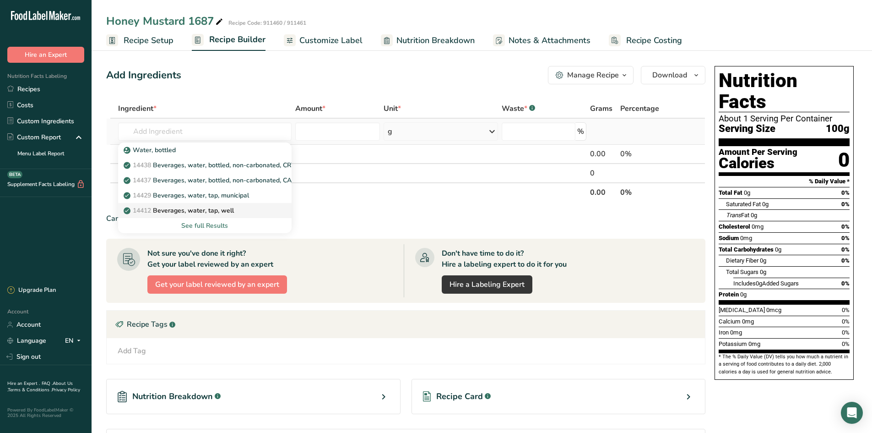
click at [257, 207] on div "14412 [GEOGRAPHIC_DATA], water, tap, well" at bounding box center [197, 211] width 144 height 10
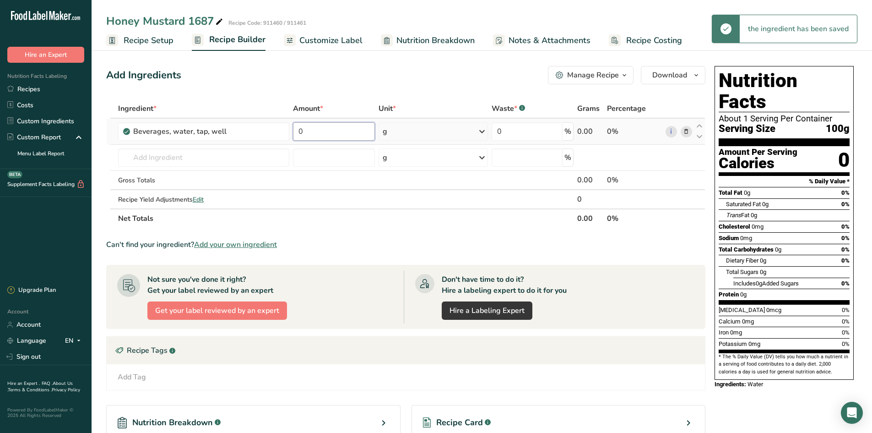
click at [326, 131] on input "0" at bounding box center [334, 131] width 82 height 18
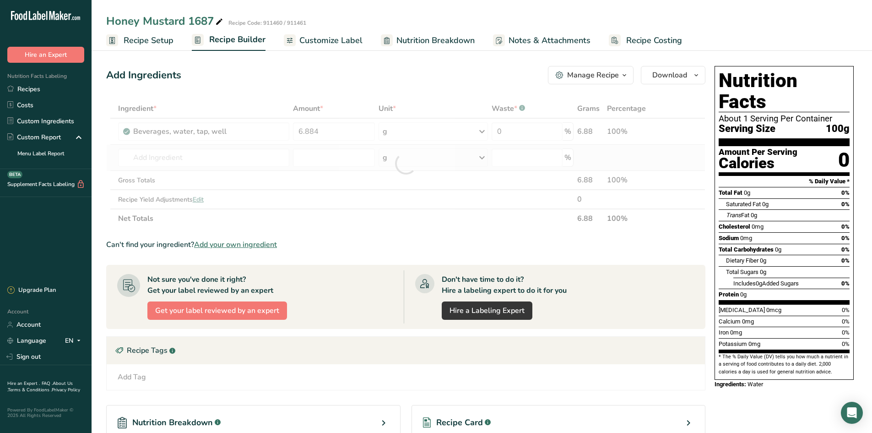
click at [217, 167] on div "Ingredient * Amount * Unit * Waste * .a-a{fill:#347362;}.b-a{fill:#fff;} Grams …" at bounding box center [405, 163] width 599 height 129
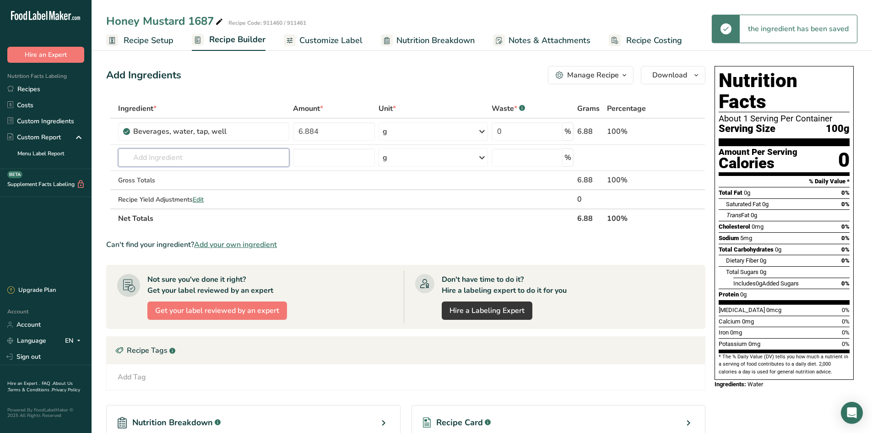
click at [218, 155] on input "text" at bounding box center [203, 157] width 171 height 18
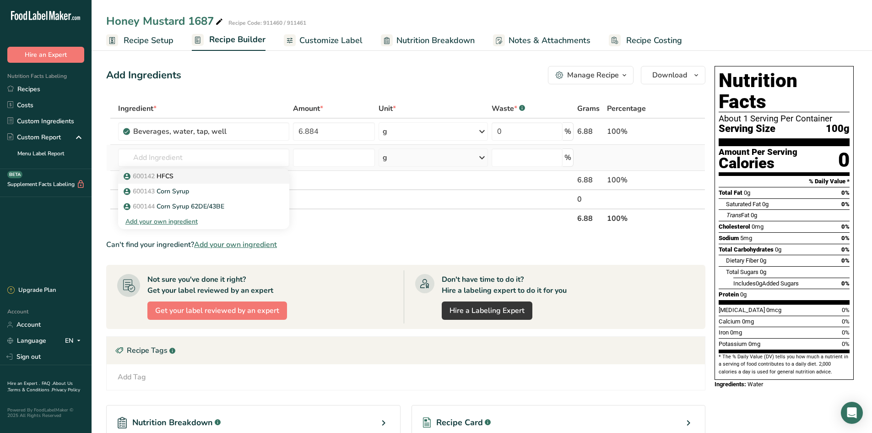
click at [183, 170] on link "600142 HFCS" at bounding box center [203, 176] width 171 height 15
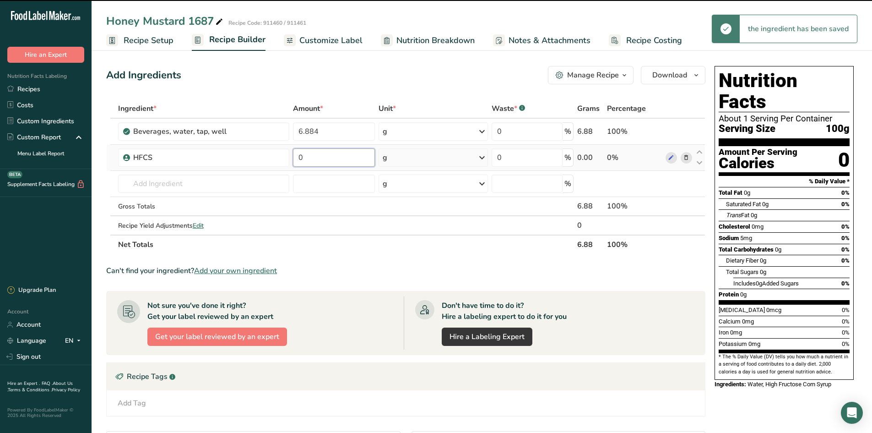
click at [315, 162] on input "0" at bounding box center [334, 157] width 82 height 18
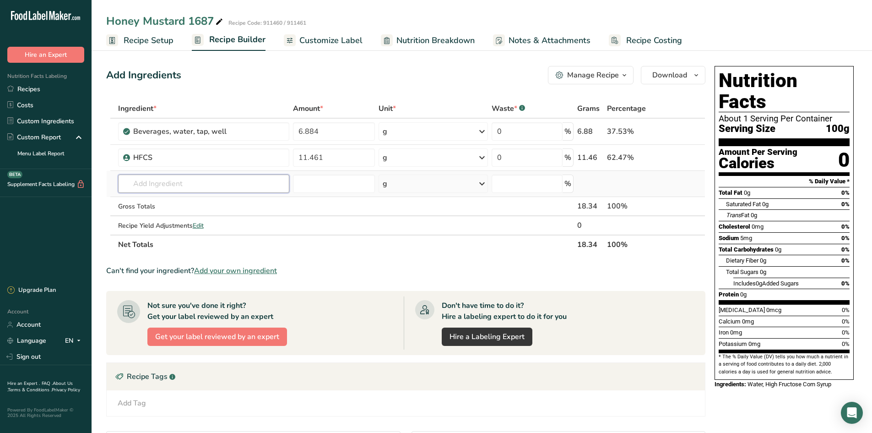
click at [198, 185] on div "Ingredient * Amount * Unit * Waste * .a-a{fill:#347362;}.b-a{fill:#fff;} Grams …" at bounding box center [405, 176] width 599 height 155
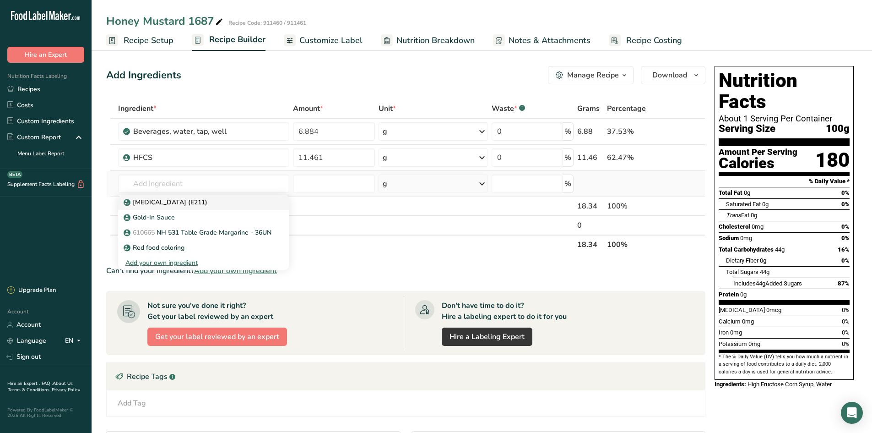
click at [202, 201] on p "[MEDICAL_DATA] (E211)" at bounding box center [166, 202] width 82 height 10
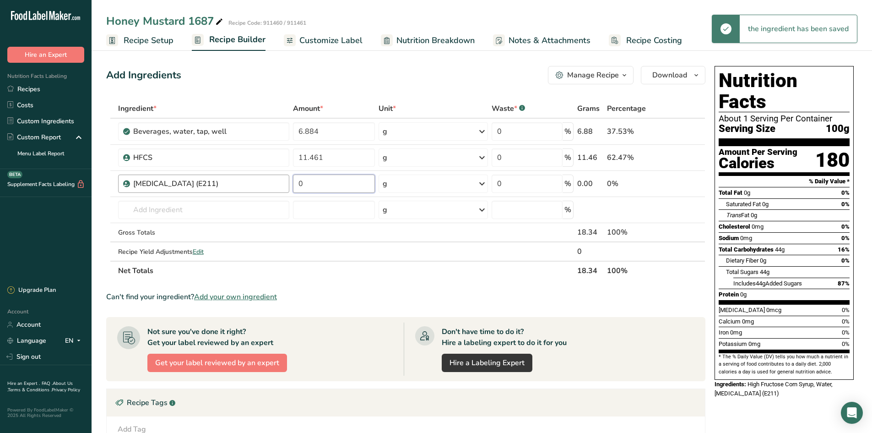
drag, startPoint x: 322, startPoint y: 186, endPoint x: 286, endPoint y: 180, distance: 36.3
click at [286, 180] on tr "[MEDICAL_DATA] (E211) 0 g Weight Units g kg mg See more Volume Units l Volume u…" at bounding box center [406, 184] width 599 height 26
click at [237, 213] on div "Ingredient * Amount * Unit * Waste * .a-a{fill:#347362;}.b-a{fill:#fff;} Grams …" at bounding box center [405, 189] width 599 height 181
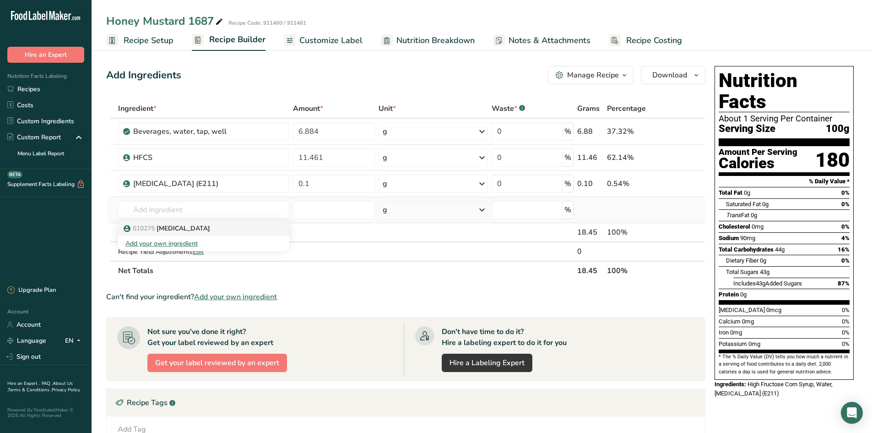
click at [206, 222] on link "610275 [MEDICAL_DATA]" at bounding box center [203, 228] width 171 height 15
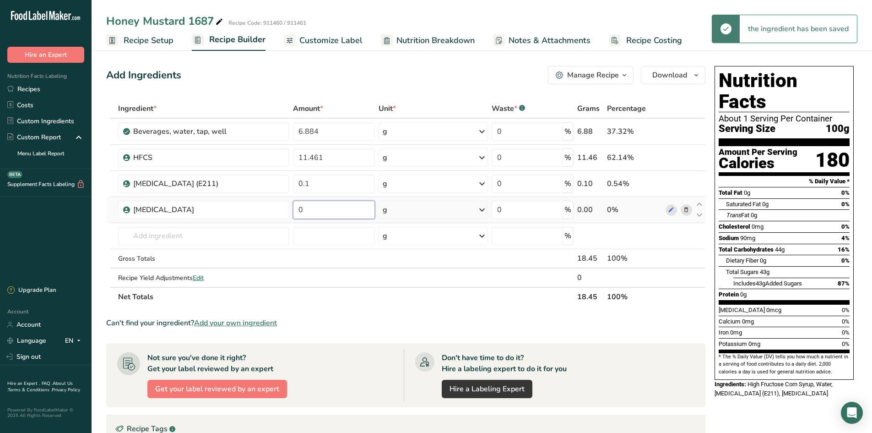
drag, startPoint x: 313, startPoint y: 207, endPoint x: 299, endPoint y: 208, distance: 14.3
click at [299, 208] on input "0" at bounding box center [334, 210] width 82 height 18
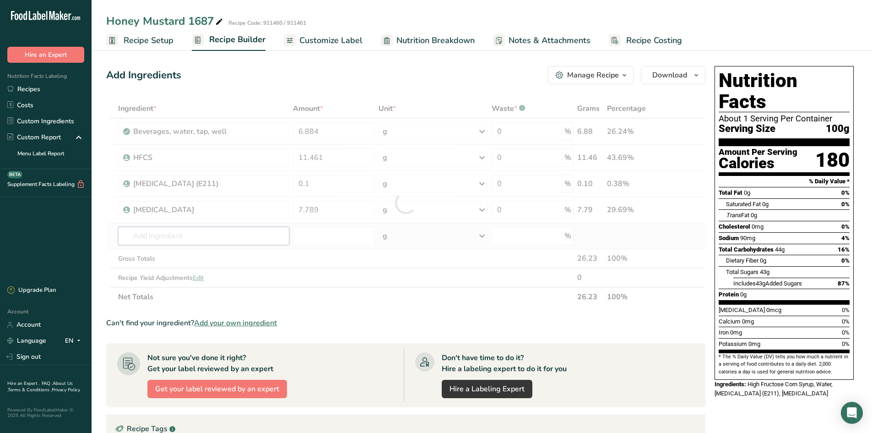
click at [167, 244] on div "Ingredient * Amount * Unit * Waste * .a-a{fill:#347362;}.b-a{fill:#fff;} Grams …" at bounding box center [405, 202] width 599 height 207
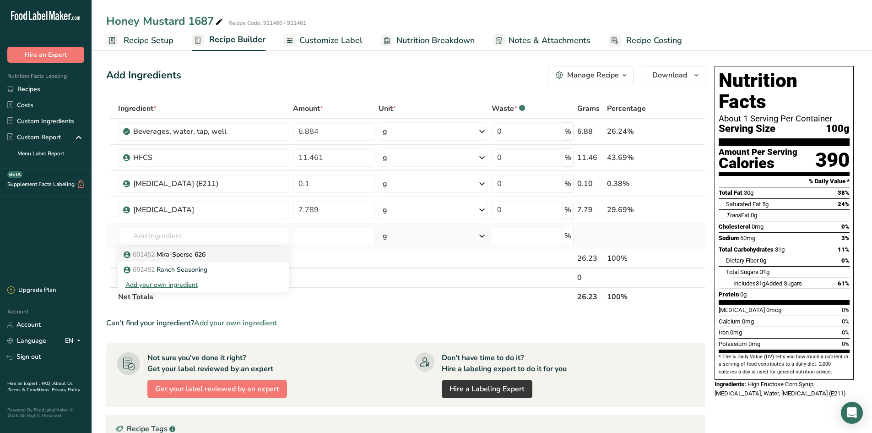
click at [191, 256] on p "601452 Mira-Sperse 626" at bounding box center [165, 255] width 80 height 10
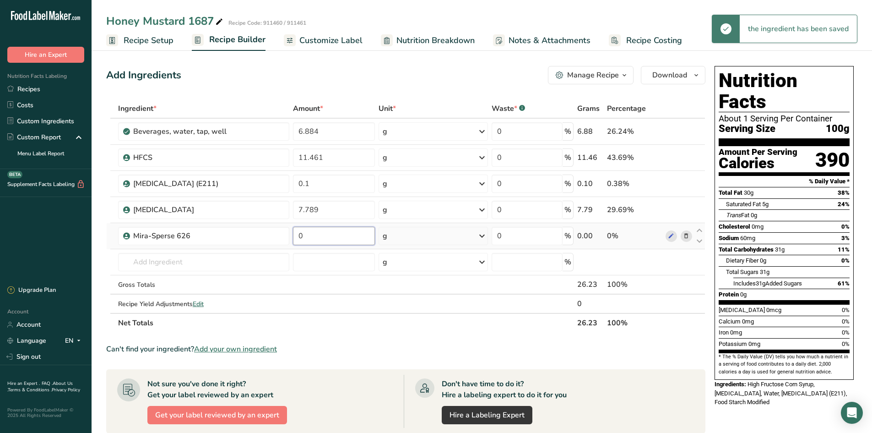
drag, startPoint x: 316, startPoint y: 239, endPoint x: 295, endPoint y: 237, distance: 21.6
click at [295, 237] on input "0" at bounding box center [334, 236] width 82 height 18
click at [225, 261] on div "Ingredient * Amount * Unit * Waste * .a-a{fill:#347362;}.b-a{fill:#fff;} Grams …" at bounding box center [405, 216] width 599 height 234
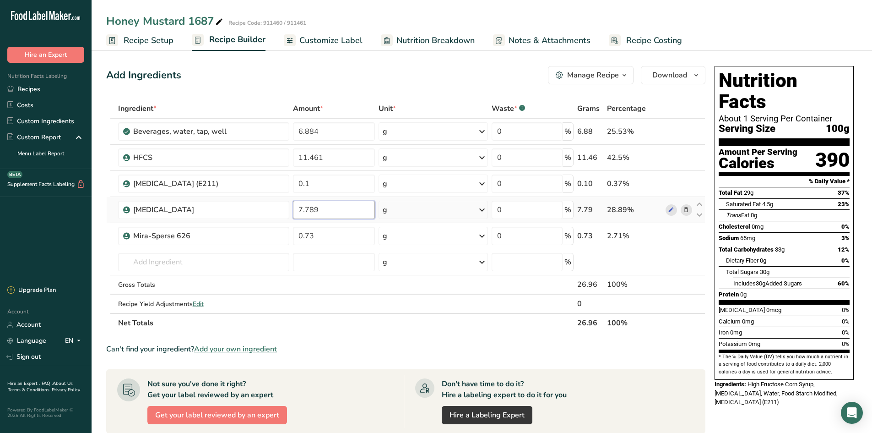
click at [321, 212] on input "7.789" at bounding box center [334, 210] width 82 height 18
drag, startPoint x: 323, startPoint y: 209, endPoint x: 281, endPoint y: 201, distance: 42.9
click at [281, 201] on tr "[MEDICAL_DATA] 7.789 g Weight Units g kg mg See more Volume Units l mL fl oz Se…" at bounding box center [406, 210] width 599 height 26
click at [169, 261] on div "Ingredient * Amount * Unit * Waste * .a-a{fill:#347362;}.b-a{fill:#fff;} Grams …" at bounding box center [405, 216] width 599 height 234
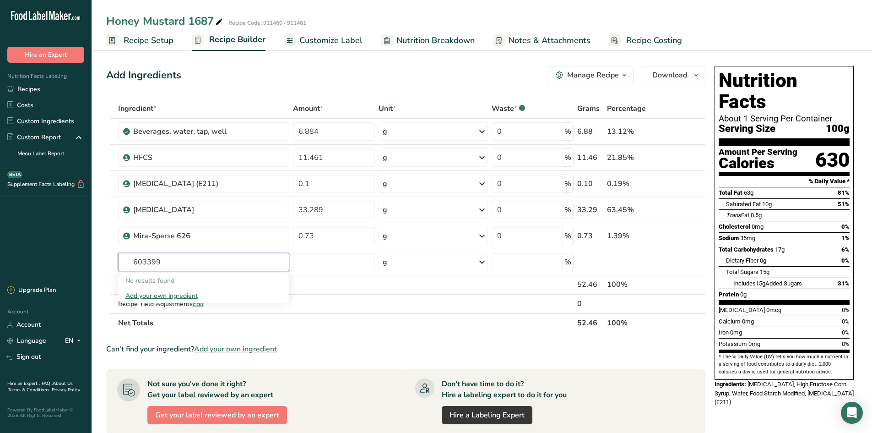
drag, startPoint x: 169, startPoint y: 265, endPoint x: 54, endPoint y: 230, distance: 120.0
click at [82, 243] on div ".a-20{fill:#fff;} Hire an Expert Nutrition Facts Labeling Recipes Costs Custom …" at bounding box center [436, 331] width 872 height 663
click at [212, 344] on span "Add your own ingredient" at bounding box center [235, 348] width 83 height 11
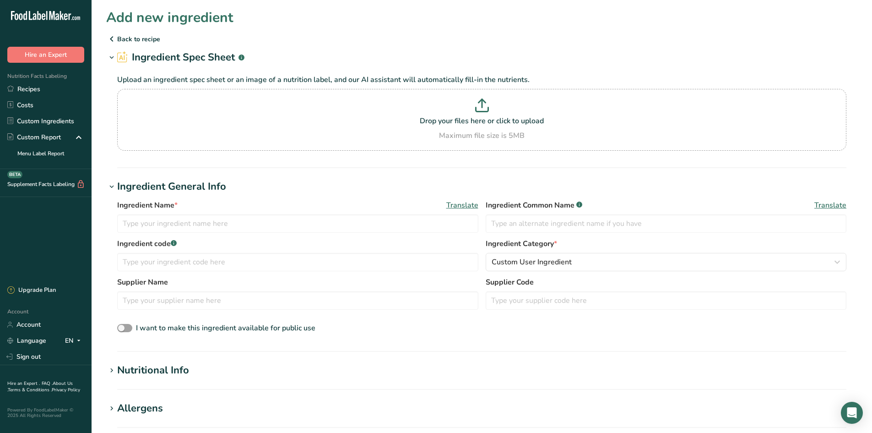
click at [214, 234] on div "Ingredient Name * Translate Ingredient Common Name .a-a{fill:#347362;}.b-a{fill…" at bounding box center [481, 219] width 729 height 38
click at [216, 226] on input "text" at bounding box center [297, 223] width 361 height 18
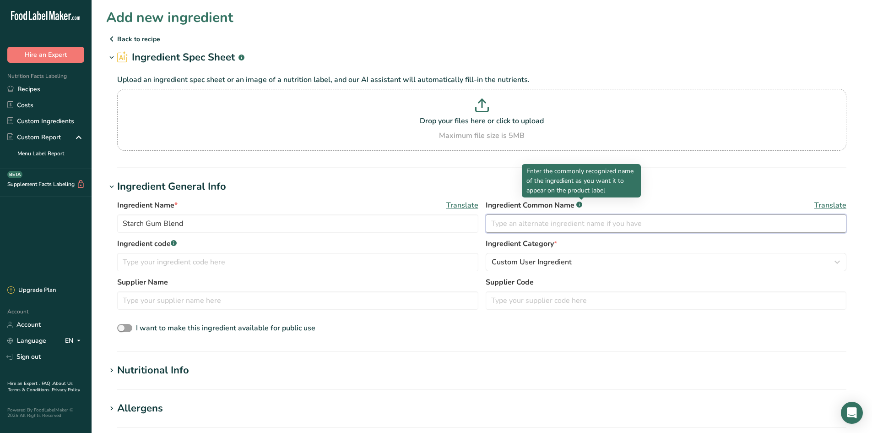
click at [583, 226] on input "text" at bounding box center [666, 223] width 361 height 18
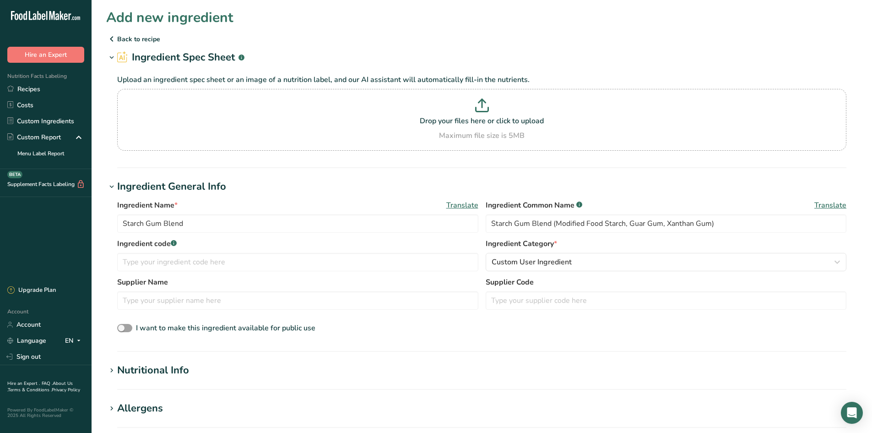
click at [370, 251] on div "Ingredient code .a-a{fill:#347362;}.b-a{fill:#fff;}" at bounding box center [297, 254] width 361 height 33
click at [352, 259] on input "text" at bounding box center [297, 262] width 361 height 18
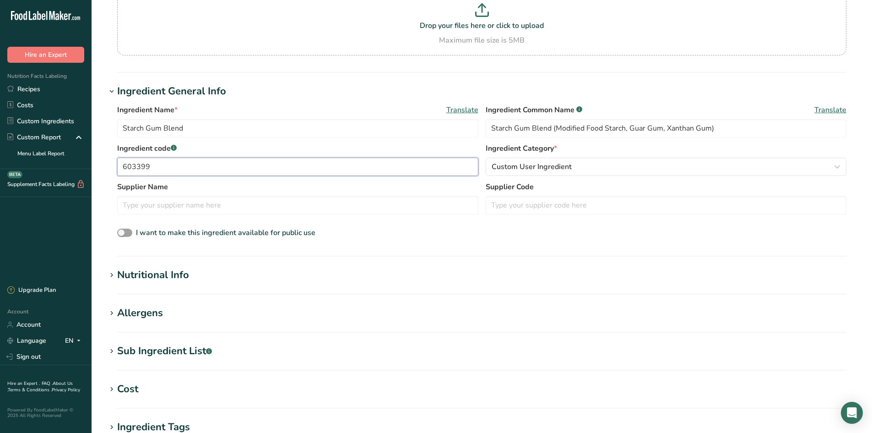
scroll to position [183, 0]
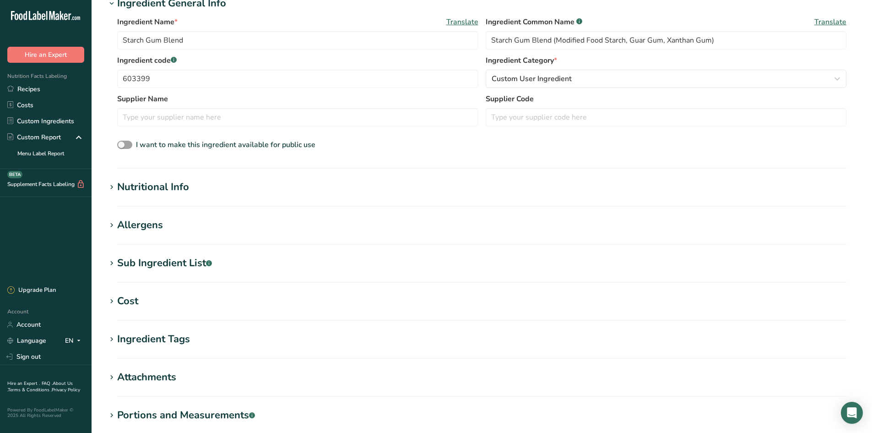
click at [113, 185] on icon at bounding box center [112, 187] width 8 height 13
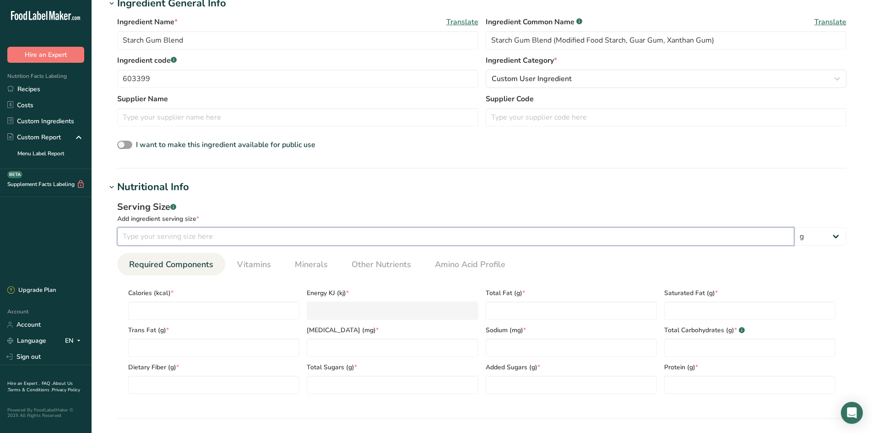
click at [170, 232] on input "number" at bounding box center [455, 236] width 677 height 18
click at [148, 309] on input "number" at bounding box center [213, 310] width 171 height 18
click at [161, 309] on input "number" at bounding box center [213, 310] width 171 height 18
click at [499, 387] on Sugars "number" at bounding box center [571, 385] width 171 height 18
click at [432, 397] on section "Calories (kcal) * 361.44 Energy KJ (kj) * 1512.3 Total Fat (g) * 0.2 Saturated …" at bounding box center [481, 338] width 729 height 126
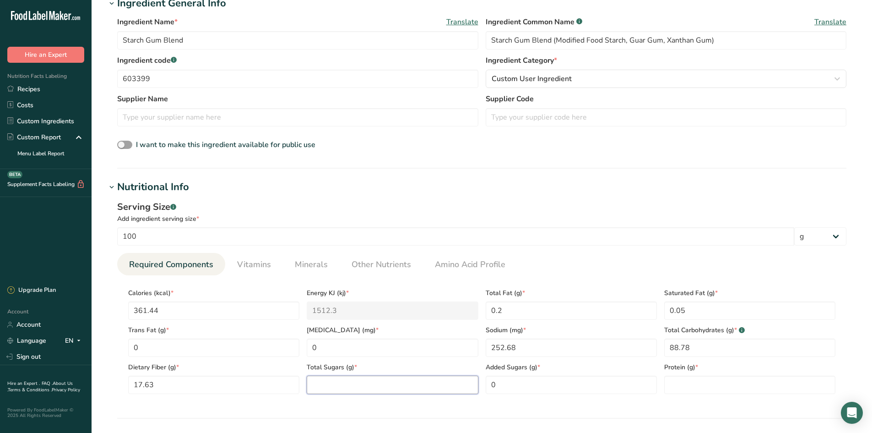
click at [425, 385] on Sugars "number" at bounding box center [392, 385] width 171 height 18
click at [697, 372] on span "*" at bounding box center [697, 367] width 3 height 10
click at [696, 377] on input "number" at bounding box center [749, 385] width 171 height 18
click at [244, 260] on span "Vitamins" at bounding box center [254, 264] width 34 height 12
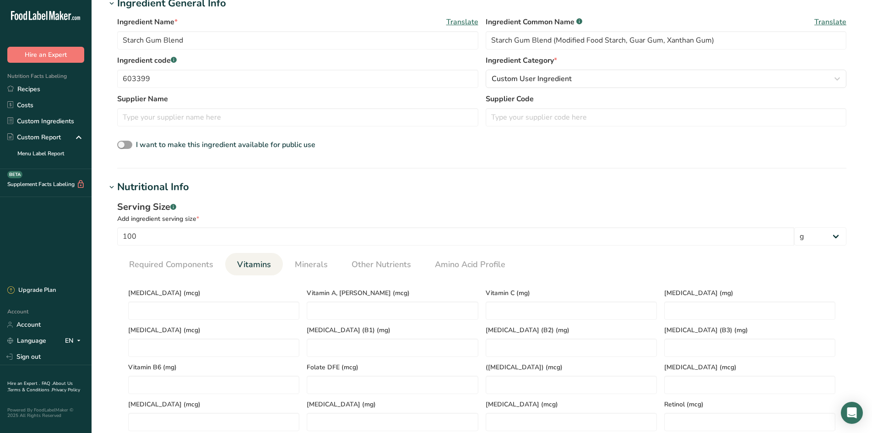
click at [336, 294] on span "Vitamin A, [PERSON_NAME] (mcg)" at bounding box center [392, 293] width 171 height 10
click at [207, 318] on D "number" at bounding box center [213, 310] width 171 height 18
drag, startPoint x: 376, startPoint y: 316, endPoint x: 370, endPoint y: 315, distance: 5.7
click at [375, 316] on RAE "number" at bounding box center [392, 310] width 171 height 18
click at [305, 265] on span "Minerals" at bounding box center [311, 264] width 33 height 12
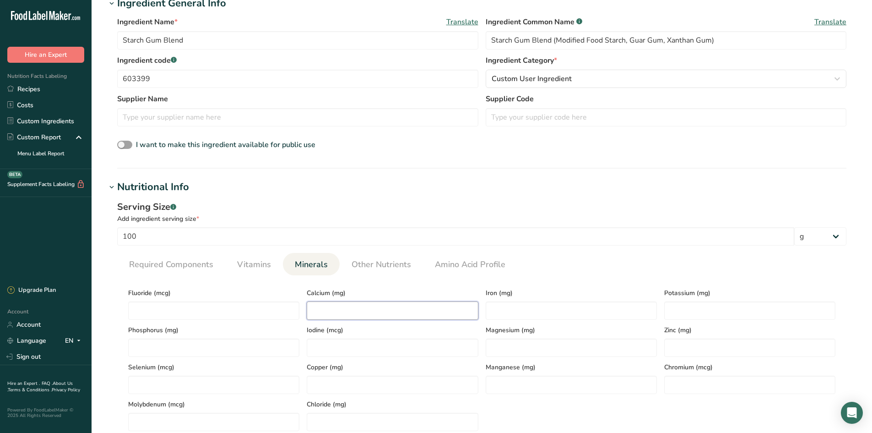
click at [389, 314] on input "number" at bounding box center [392, 310] width 171 height 18
click at [509, 309] on input "number" at bounding box center [571, 310] width 171 height 18
click at [701, 307] on input "number" at bounding box center [749, 310] width 171 height 18
click at [380, 265] on span "Other Nutrients" at bounding box center [382, 264] width 60 height 12
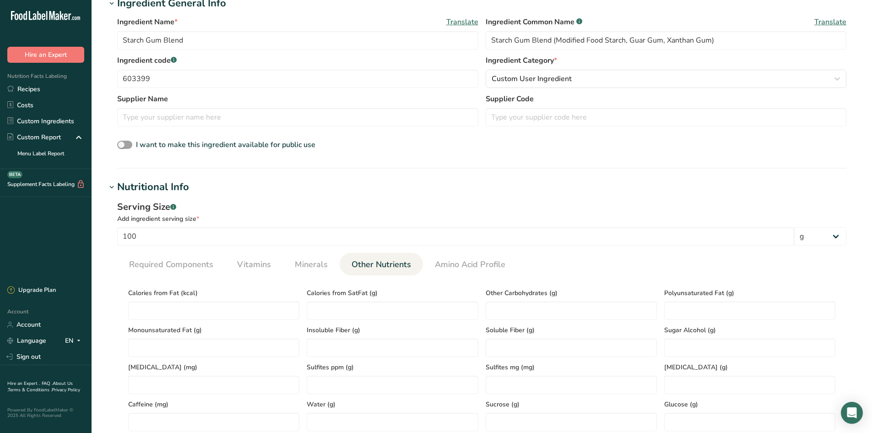
click at [336, 409] on span "Water (g)" at bounding box center [392, 404] width 171 height 10
click at [326, 418] on input "number" at bounding box center [392, 422] width 171 height 18
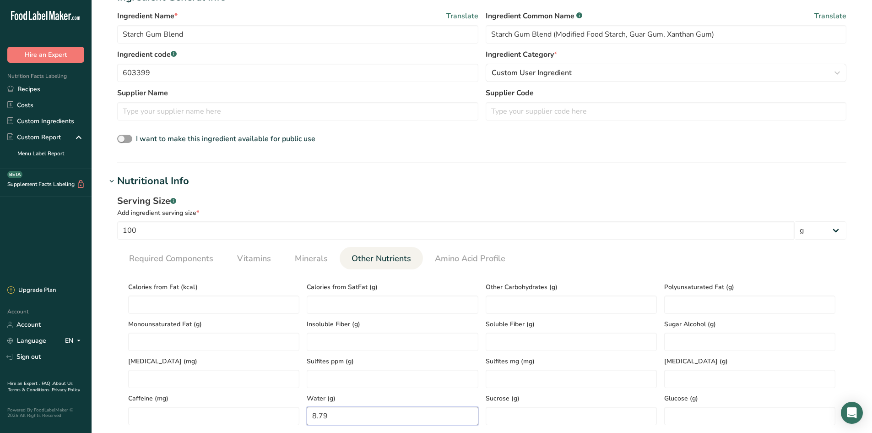
scroll to position [229, 0]
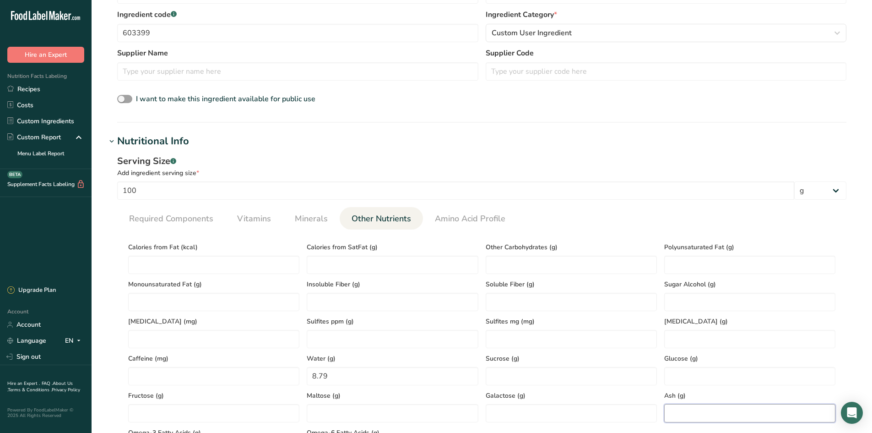
click at [674, 414] on input "number" at bounding box center [749, 413] width 171 height 18
click at [312, 221] on span "Minerals" at bounding box center [311, 218] width 33 height 12
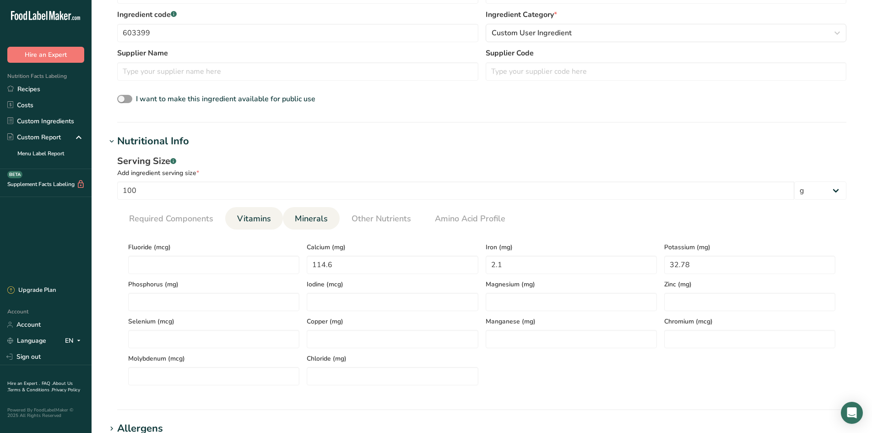
click at [246, 215] on span "Vitamins" at bounding box center [254, 218] width 34 height 12
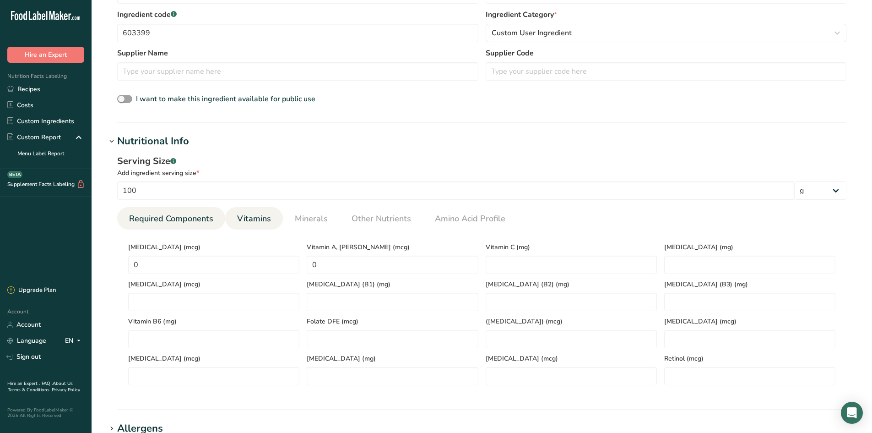
click at [199, 220] on span "Required Components" at bounding box center [171, 218] width 84 height 12
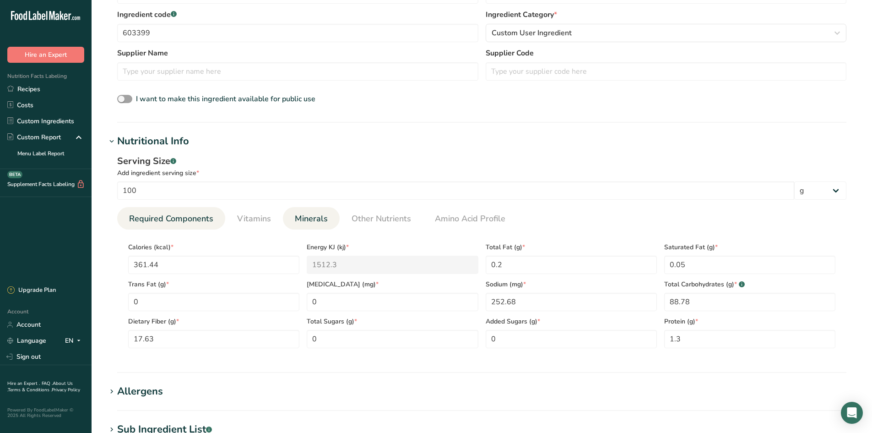
click at [302, 217] on span "Minerals" at bounding box center [311, 218] width 33 height 12
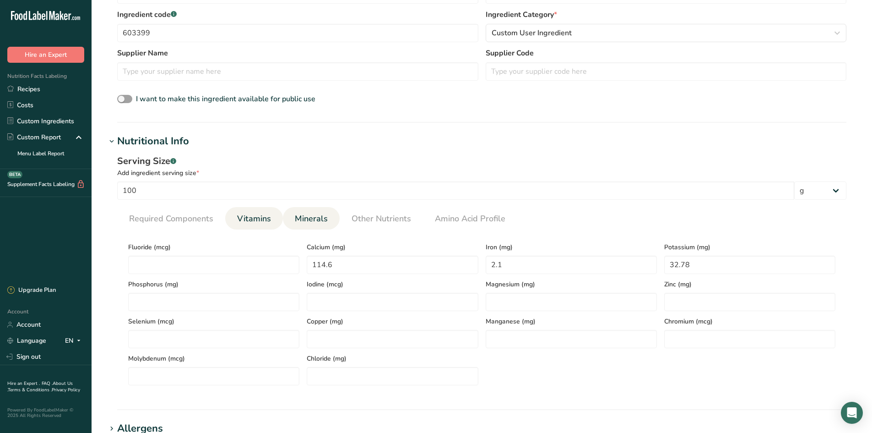
click at [256, 214] on span "Vitamins" at bounding box center [254, 218] width 34 height 12
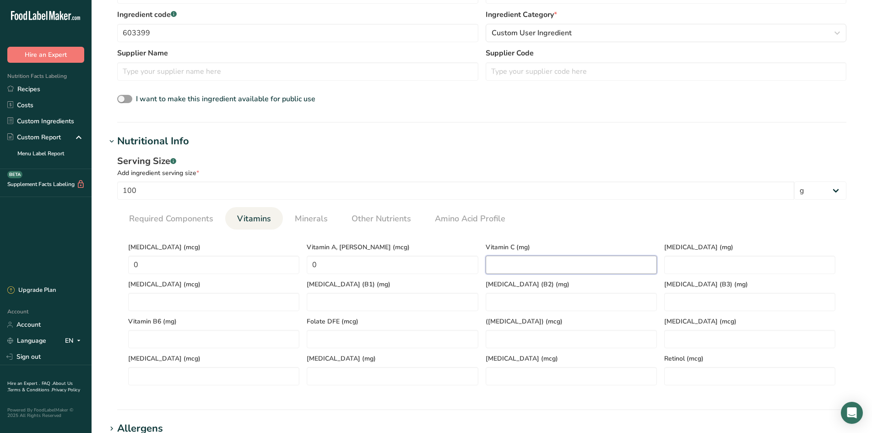
click at [522, 273] on C "number" at bounding box center [571, 265] width 171 height 18
click at [315, 217] on span "Minerals" at bounding box center [311, 218] width 33 height 12
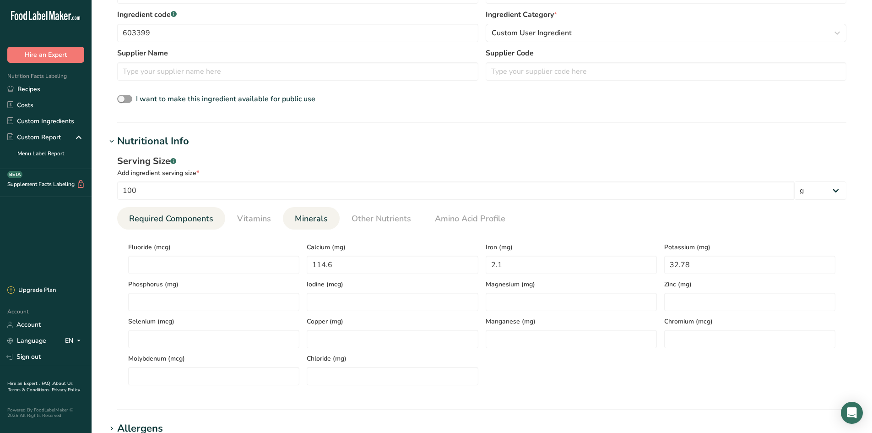
click at [196, 220] on span "Required Components" at bounding box center [171, 218] width 84 height 12
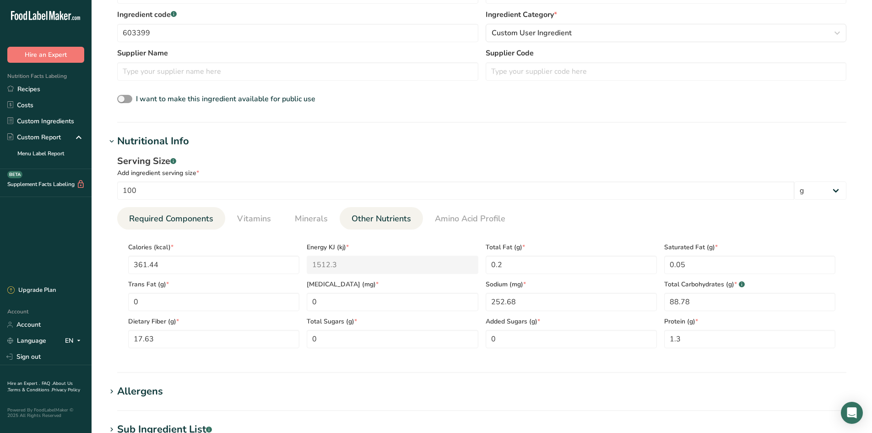
click at [384, 219] on span "Other Nutrients" at bounding box center [382, 218] width 60 height 12
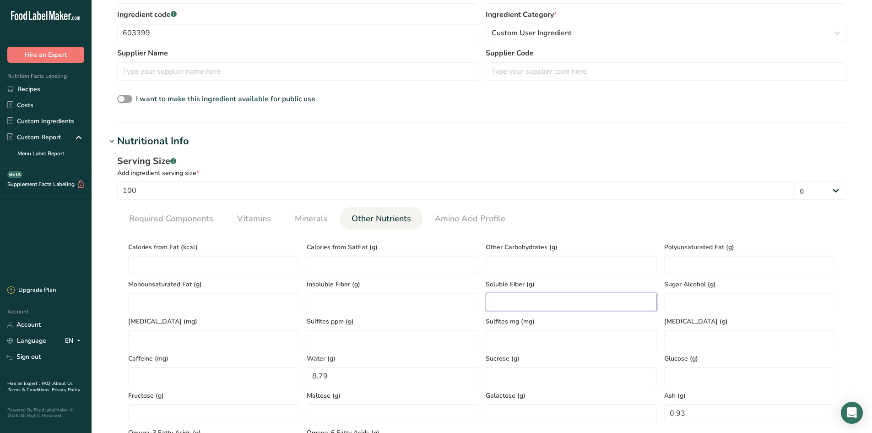
click at [580, 305] on Fiber "number" at bounding box center [571, 302] width 171 height 18
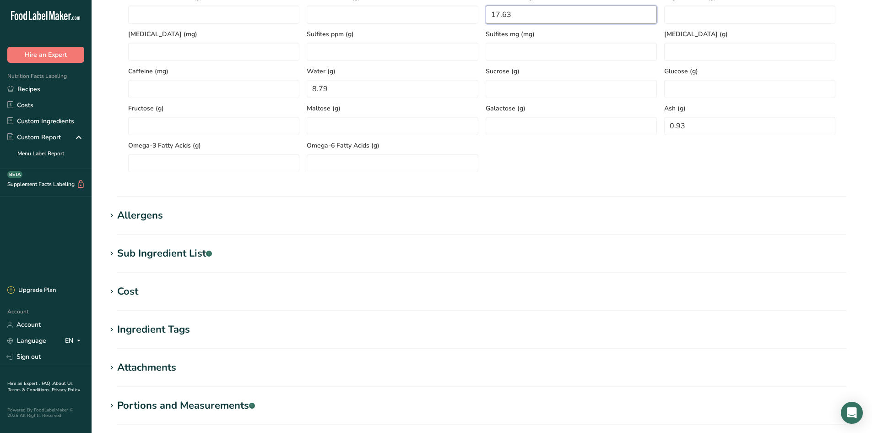
scroll to position [619, 0]
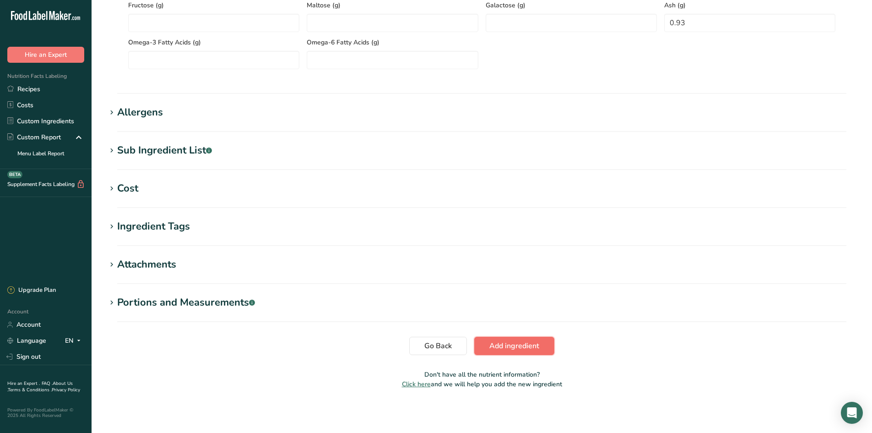
click at [498, 343] on span "Add ingredient" at bounding box center [515, 345] width 50 height 11
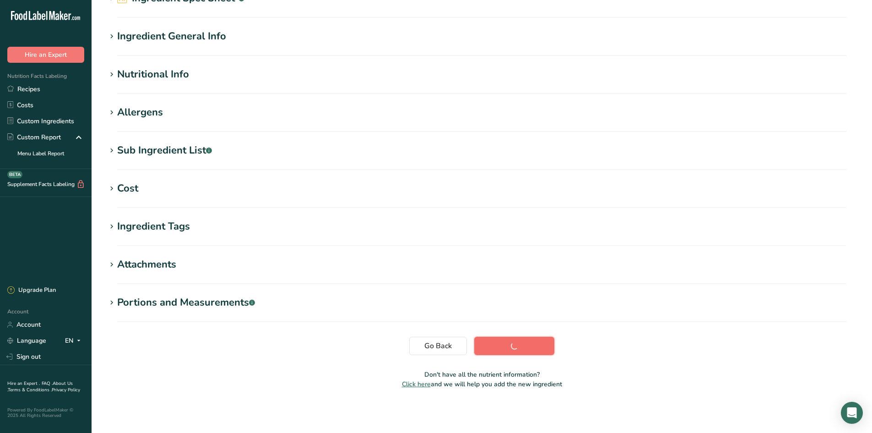
scroll to position [59, 0]
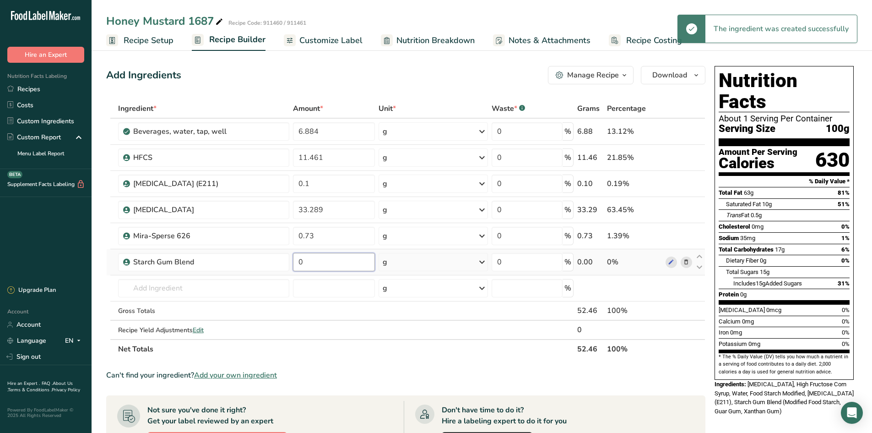
click at [354, 269] on input "0" at bounding box center [334, 262] width 82 height 18
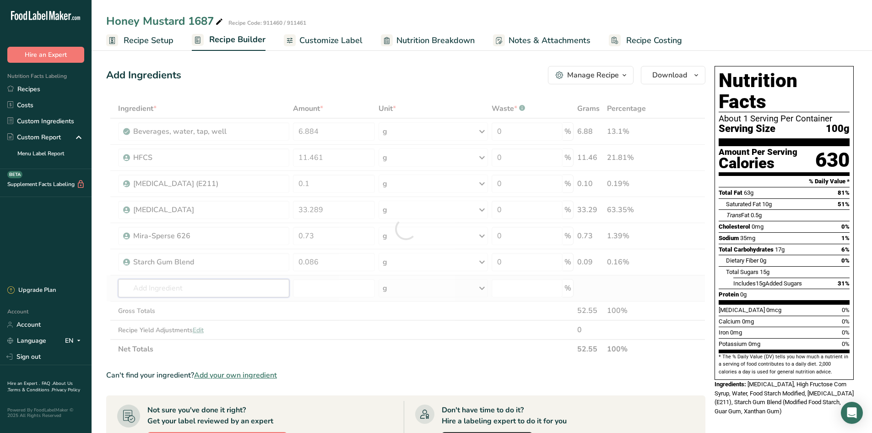
click at [169, 293] on div "Ingredient * Amount * Unit * Waste * .a-a{fill:#347362;}.b-a{fill:#fff;} Grams …" at bounding box center [405, 229] width 599 height 260
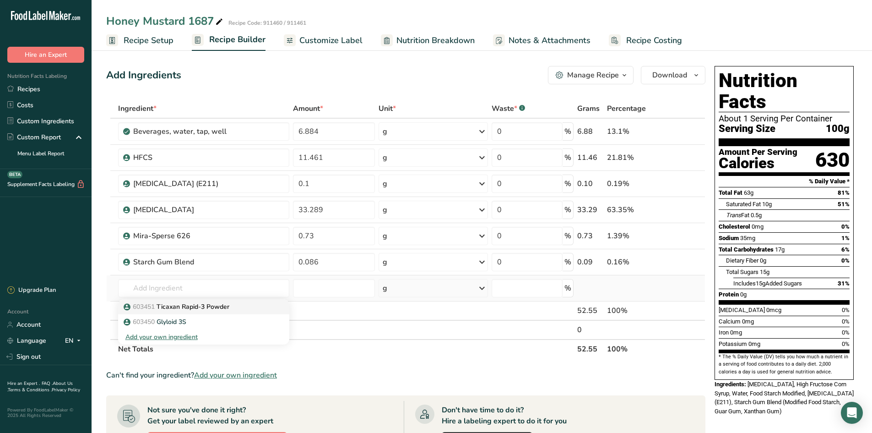
click at [199, 302] on link "603451 Ticaxan Rapid-3 Powder" at bounding box center [203, 306] width 171 height 15
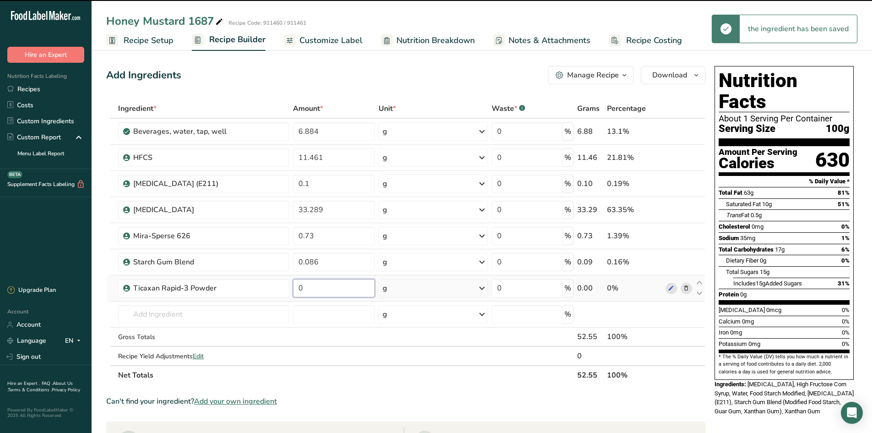
click at [312, 289] on input "0" at bounding box center [334, 288] width 82 height 18
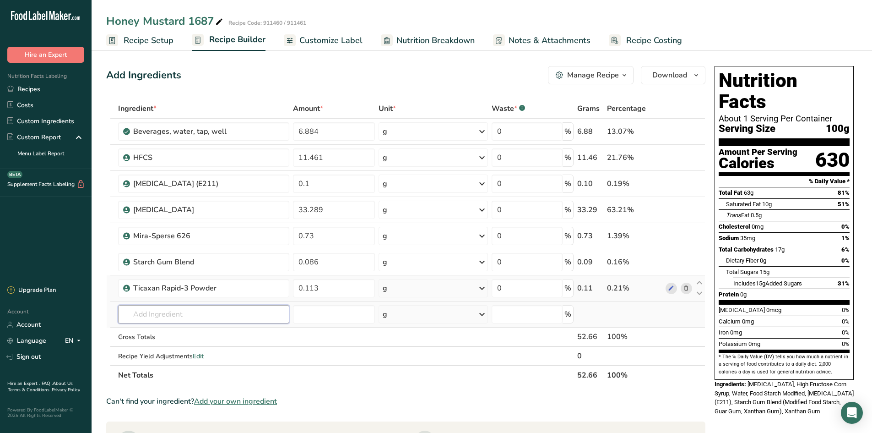
click at [187, 307] on div "Ingredient * Amount * Unit * Waste * .a-a{fill:#347362;}.b-a{fill:#fff;} Grams …" at bounding box center [405, 242] width 599 height 286
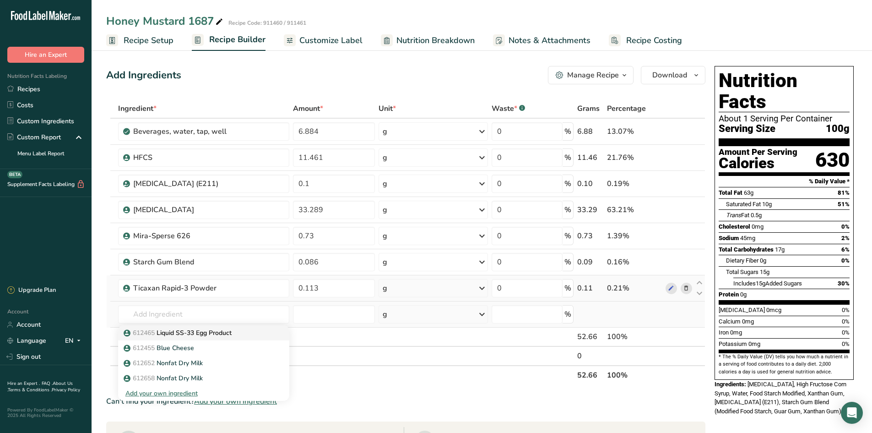
click at [191, 333] on p "612465 Liquid SS-33 Egg Product" at bounding box center [178, 333] width 106 height 10
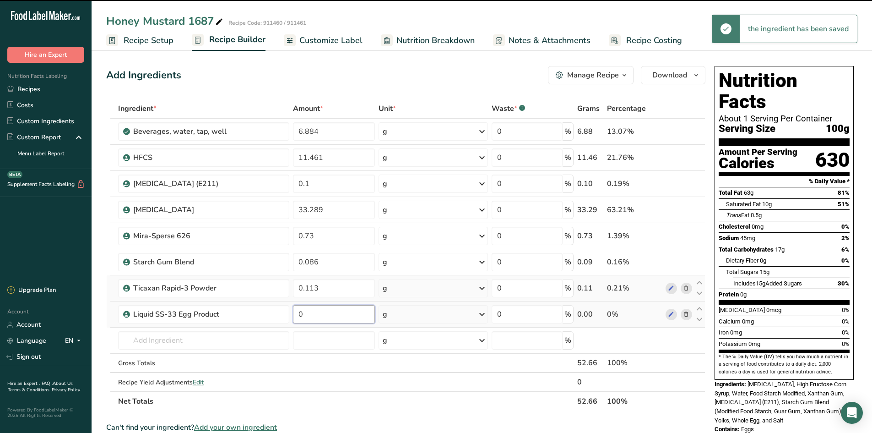
click at [307, 315] on input "0" at bounding box center [334, 314] width 82 height 18
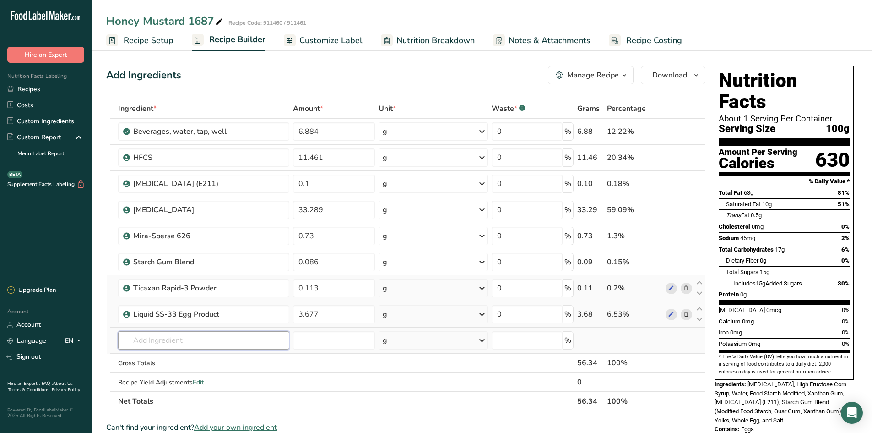
click at [209, 347] on div "Ingredient * Amount * Unit * Waste * .a-a{fill:#347362;}.b-a{fill:#fff;} Grams …" at bounding box center [405, 255] width 599 height 312
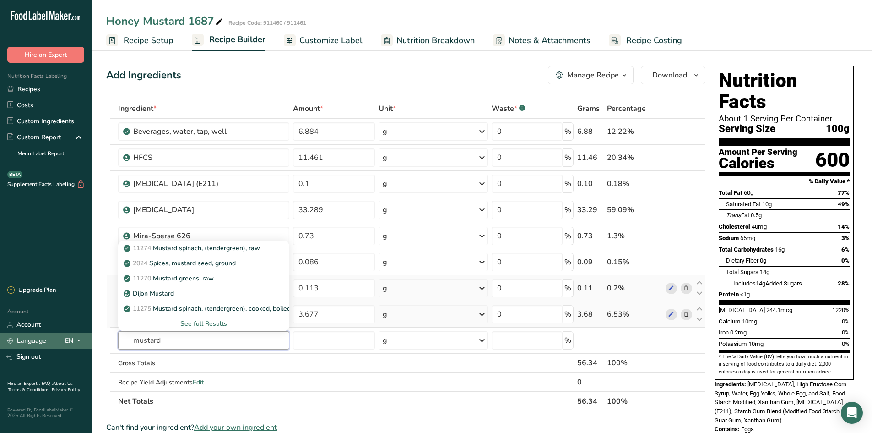
drag, startPoint x: 187, startPoint y: 342, endPoint x: 76, endPoint y: 337, distance: 111.4
click at [76, 337] on div ".a-20{fill:#fff;} Hire an Expert Nutrition Facts Labeling Recipes Costs Custom …" at bounding box center [436, 370] width 872 height 741
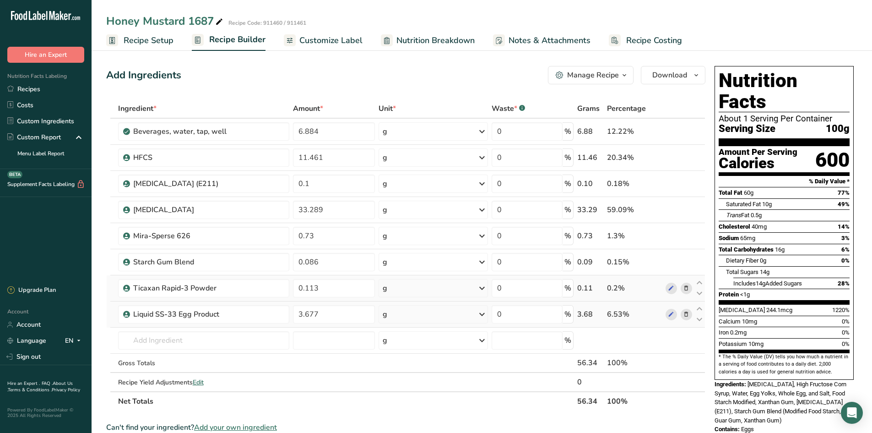
click at [241, 427] on span "Add your own ingredient" at bounding box center [235, 427] width 83 height 11
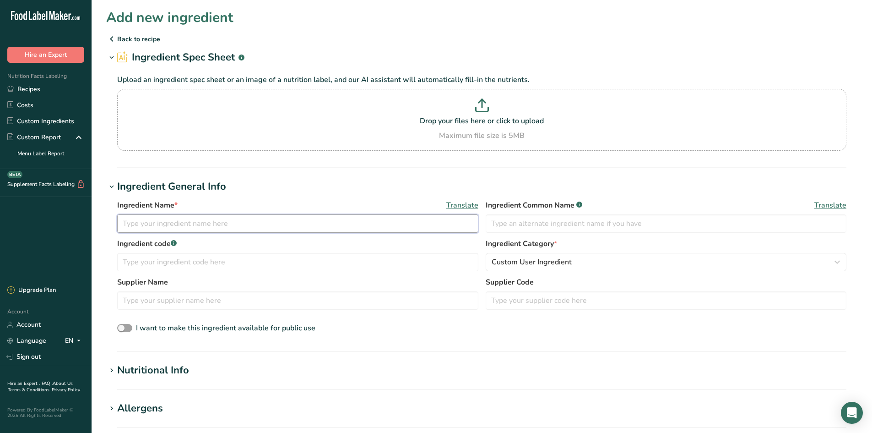
click at [247, 222] on input "text" at bounding box center [297, 223] width 361 height 18
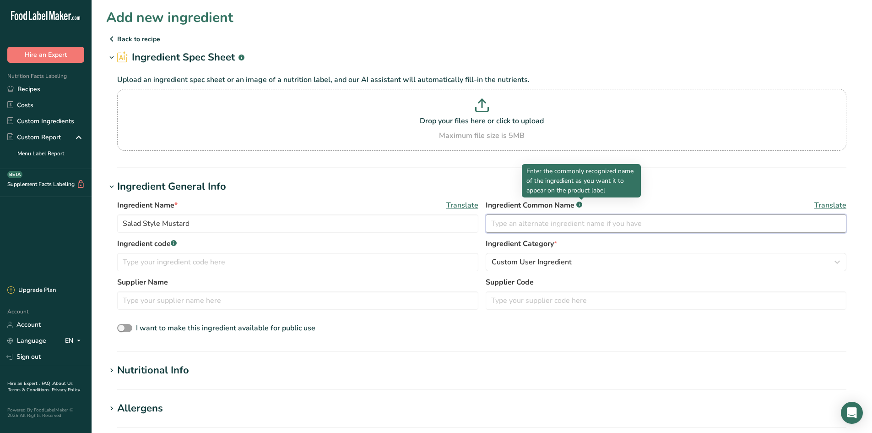
click at [490, 224] on input "text" at bounding box center [666, 223] width 361 height 18
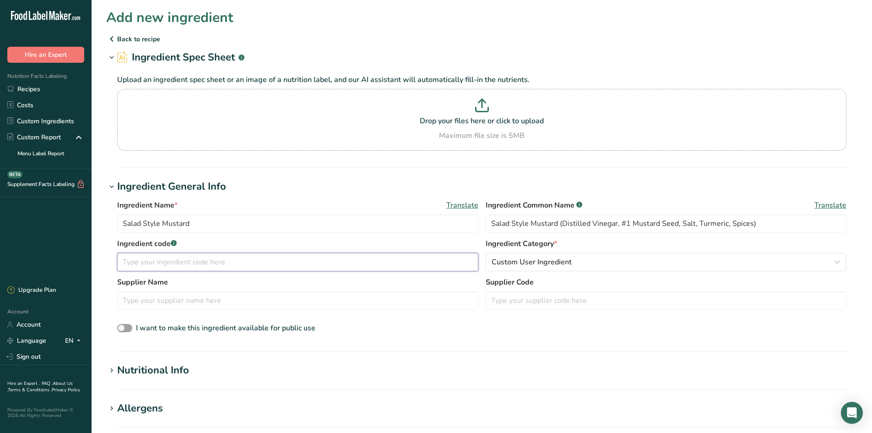
click at [136, 255] on input "text" at bounding box center [297, 262] width 361 height 18
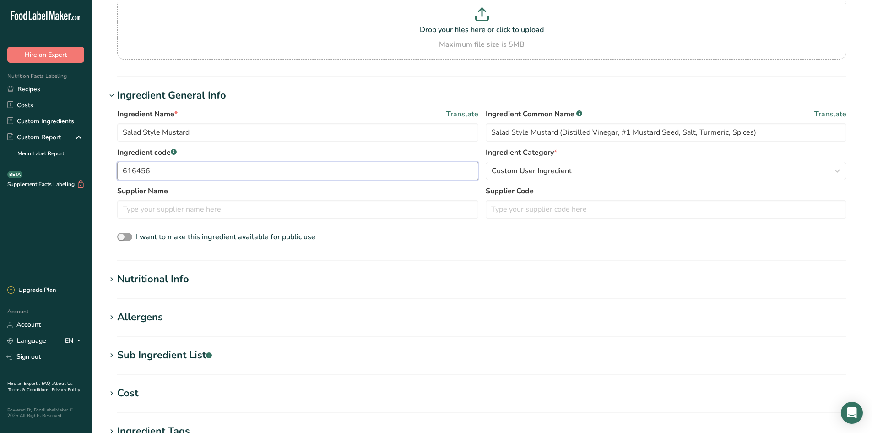
scroll to position [92, 0]
click at [146, 275] on div "Nutritional Info" at bounding box center [153, 278] width 72 height 15
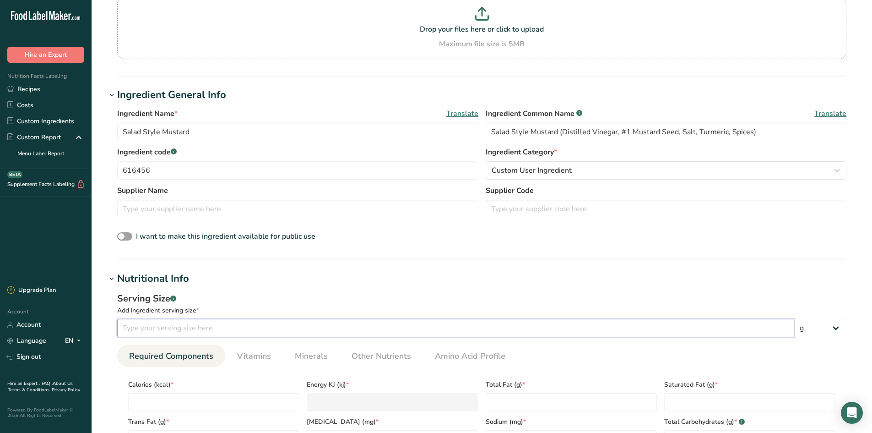
click at [136, 325] on input "number" at bounding box center [455, 328] width 677 height 18
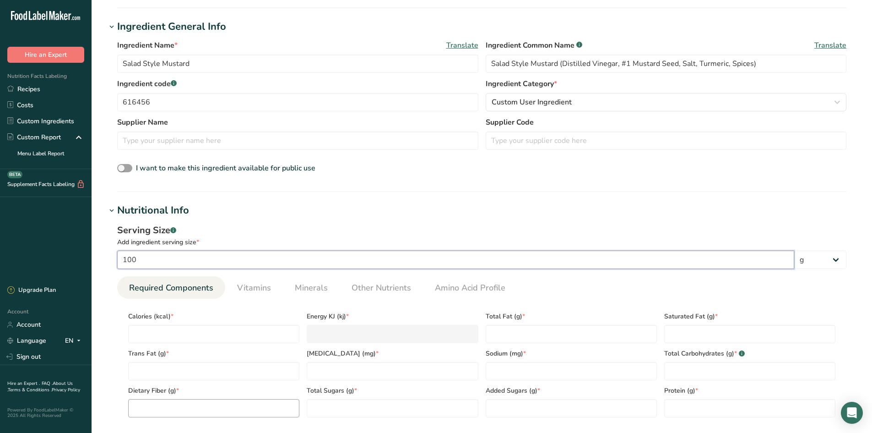
scroll to position [229, 0]
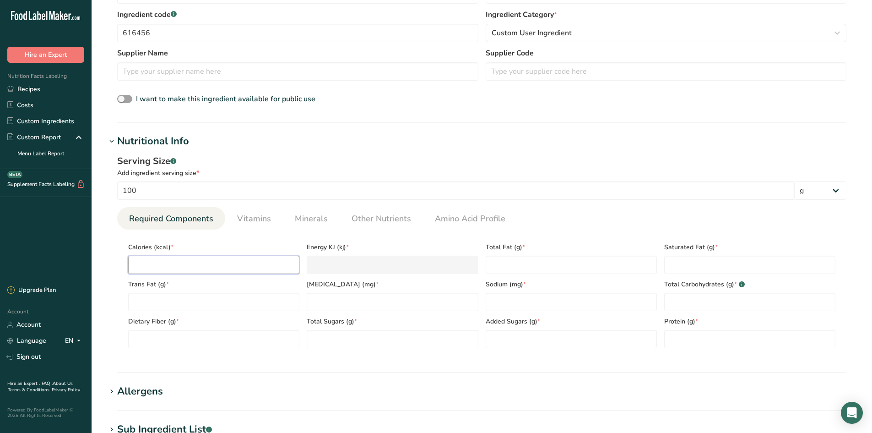
click at [197, 268] on input "number" at bounding box center [213, 265] width 171 height 18
click at [234, 297] on Fat "number" at bounding box center [213, 302] width 171 height 18
click at [536, 304] on input "number" at bounding box center [571, 302] width 171 height 18
click at [178, 332] on Fiber "number" at bounding box center [213, 339] width 171 height 18
click at [244, 228] on link "Vitamins" at bounding box center [254, 218] width 41 height 23
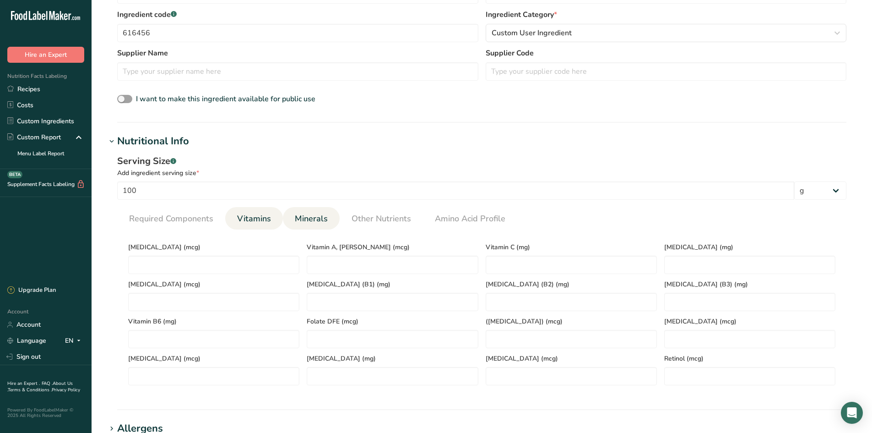
click at [296, 218] on span "Minerals" at bounding box center [311, 218] width 33 height 12
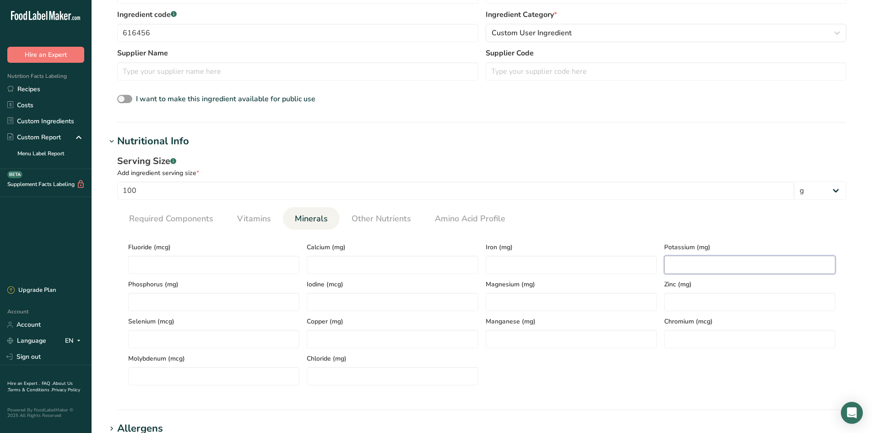
click at [693, 274] on input "number" at bounding box center [749, 265] width 171 height 18
click at [249, 216] on span "Vitamins" at bounding box center [254, 218] width 34 height 12
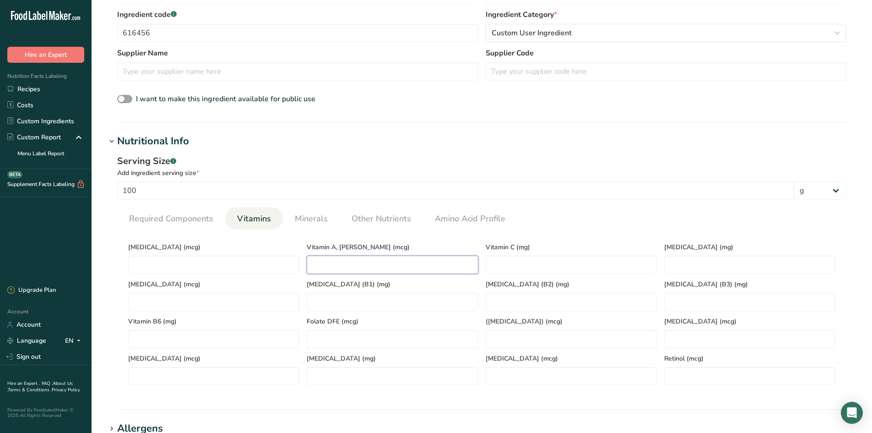
click at [387, 266] on RAE "number" at bounding box center [392, 265] width 171 height 18
click at [228, 267] on D "number" at bounding box center [213, 265] width 171 height 18
click at [299, 224] on span "Minerals" at bounding box center [311, 218] width 33 height 12
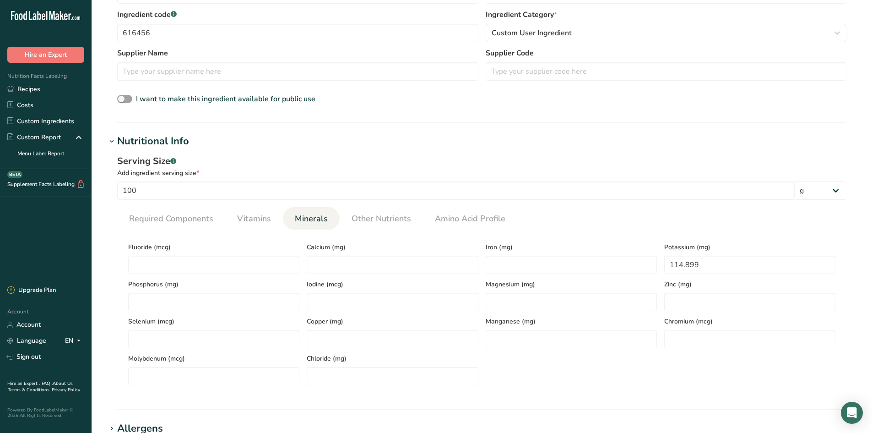
click at [511, 253] on div "Iron (mg)" at bounding box center [571, 255] width 179 height 37
click at [506, 264] on input "number" at bounding box center [571, 265] width 171 height 18
click at [357, 264] on input "number" at bounding box center [392, 265] width 171 height 18
click at [375, 227] on link "Other Nutrients" at bounding box center [381, 218] width 67 height 23
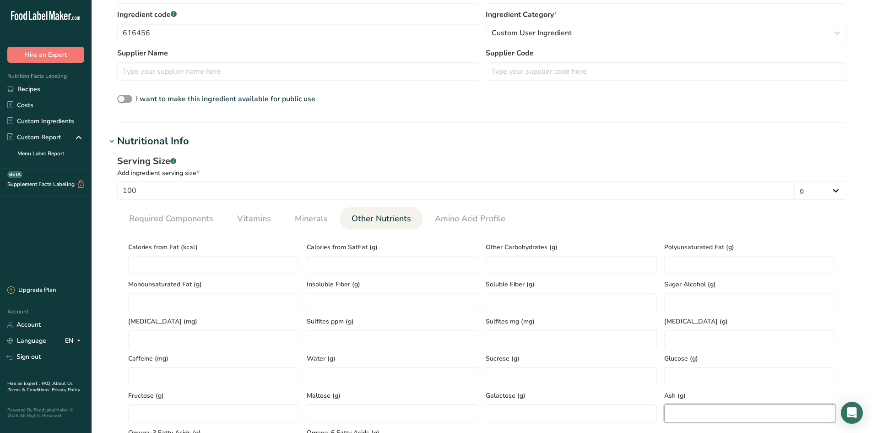
click at [693, 413] on input "number" at bounding box center [749, 413] width 171 height 18
click at [319, 376] on input "number" at bounding box center [392, 376] width 171 height 18
click at [306, 213] on span "Minerals" at bounding box center [311, 218] width 33 height 12
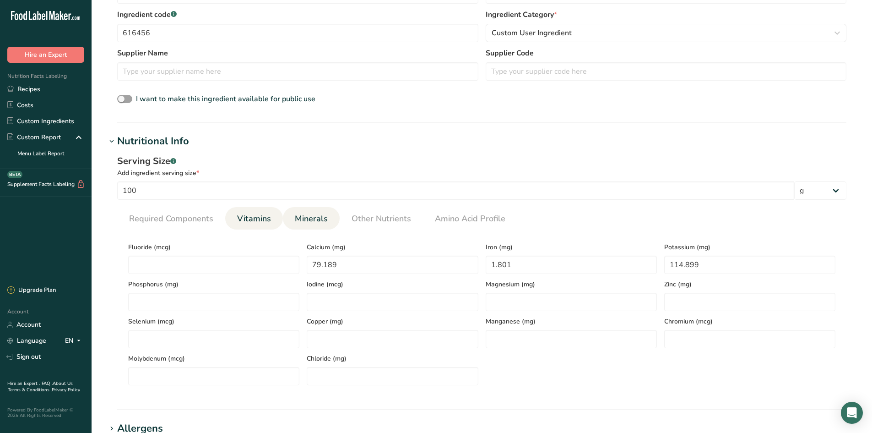
click at [277, 216] on li "Vitamins" at bounding box center [254, 218] width 58 height 22
click at [256, 214] on span "Vitamins" at bounding box center [254, 218] width 34 height 12
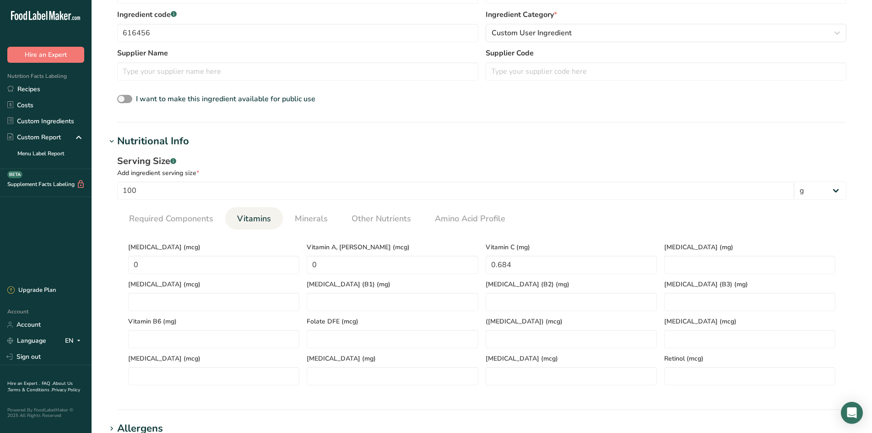
click at [172, 205] on div "Serving Size .a-a{fill:#347362;}.b-a{fill:#fff;} Add ingredient serving size * …" at bounding box center [481, 273] width 751 height 249
click at [167, 224] on span "Required Components" at bounding box center [171, 218] width 84 height 12
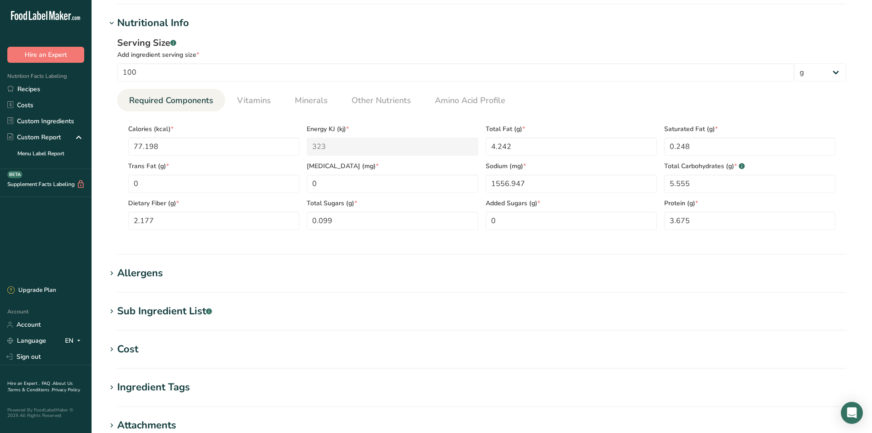
scroll to position [508, 0]
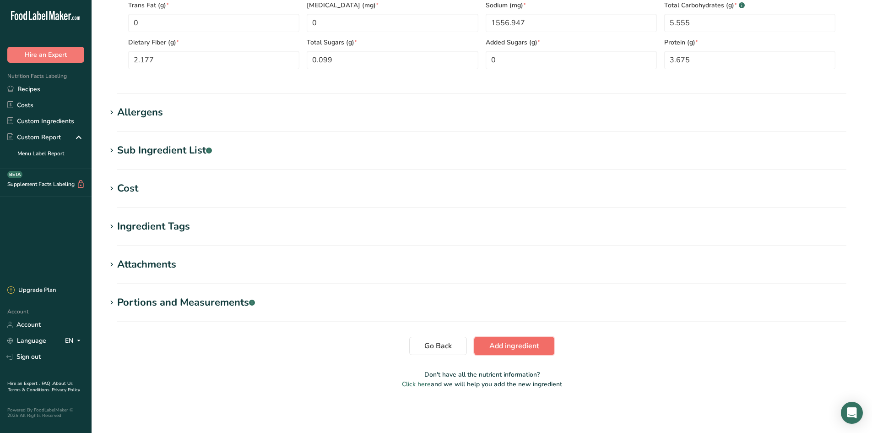
click at [516, 348] on span "Add ingredient" at bounding box center [515, 345] width 50 height 11
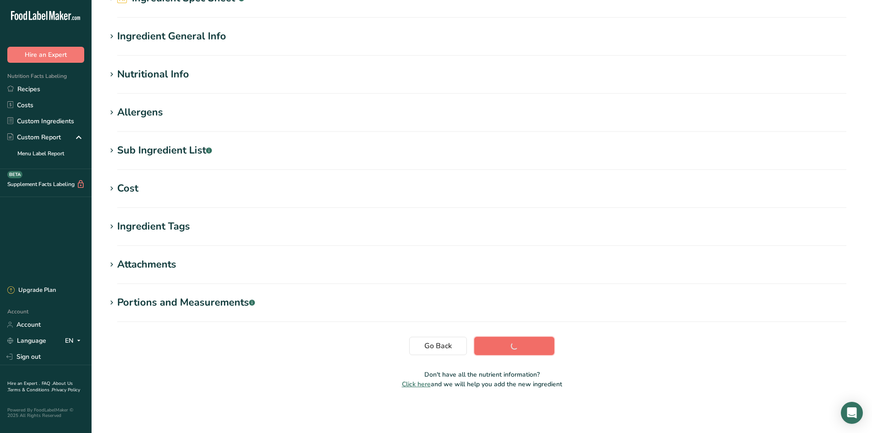
scroll to position [59, 0]
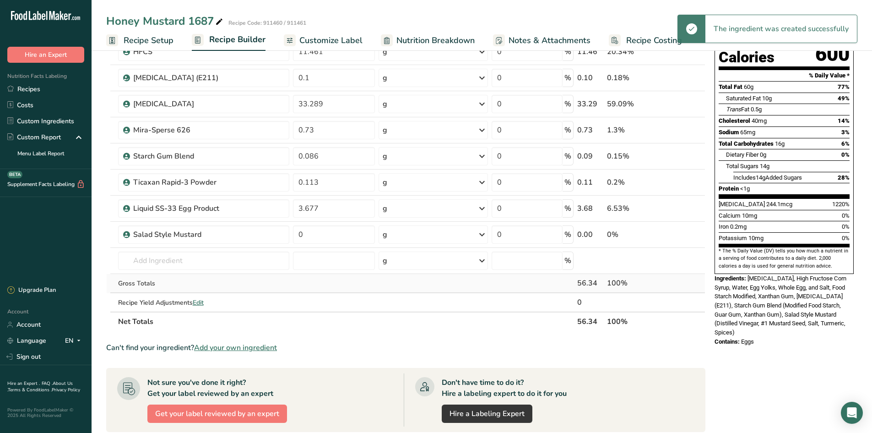
scroll to position [137, 0]
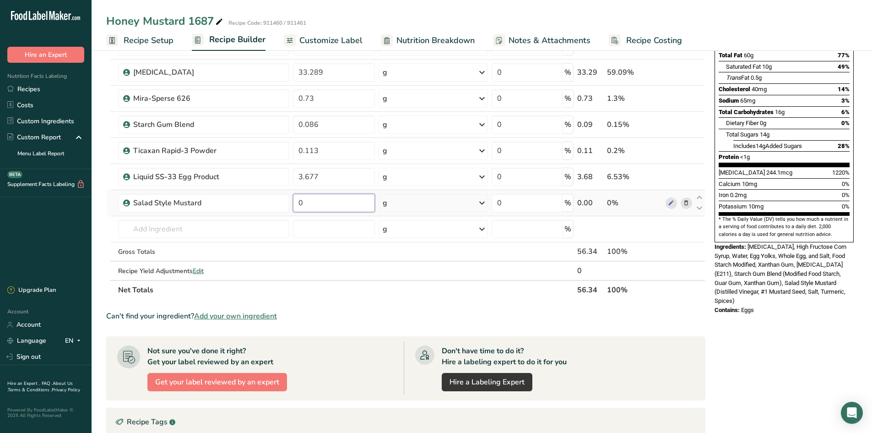
click at [323, 206] on input "0" at bounding box center [334, 203] width 82 height 18
click at [143, 231] on div "Ingredient * Amount * Unit * Waste * .a-a{fill:#347362;}.b-a{fill:#fff;} Grams …" at bounding box center [405, 131] width 599 height 338
click at [162, 232] on input "text" at bounding box center [203, 229] width 171 height 18
click at [248, 321] on span "Add your own ingredient" at bounding box center [235, 315] width 83 height 11
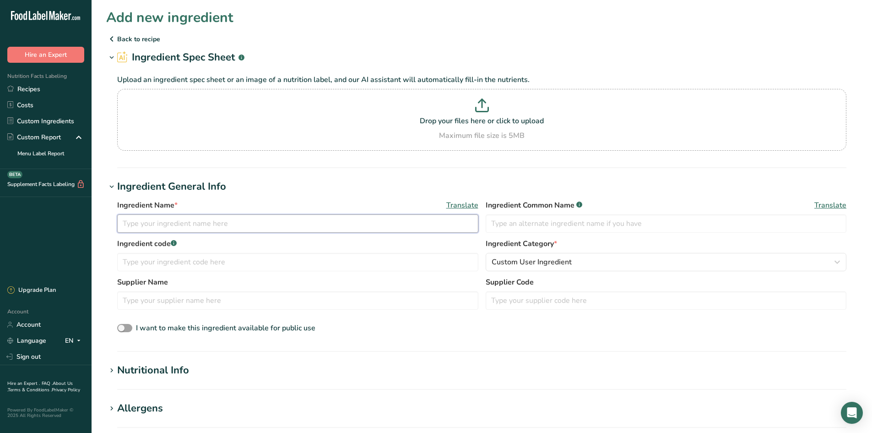
click at [195, 227] on input "text" at bounding box center [297, 223] width 361 height 18
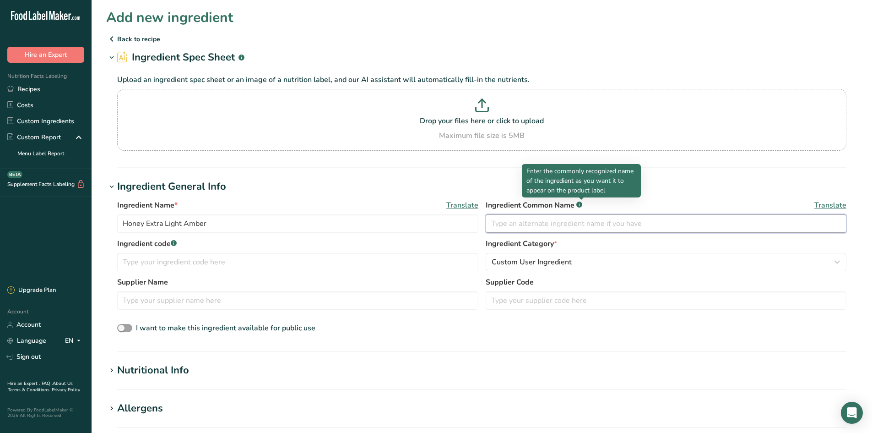
click at [517, 224] on input "text" at bounding box center [666, 223] width 361 height 18
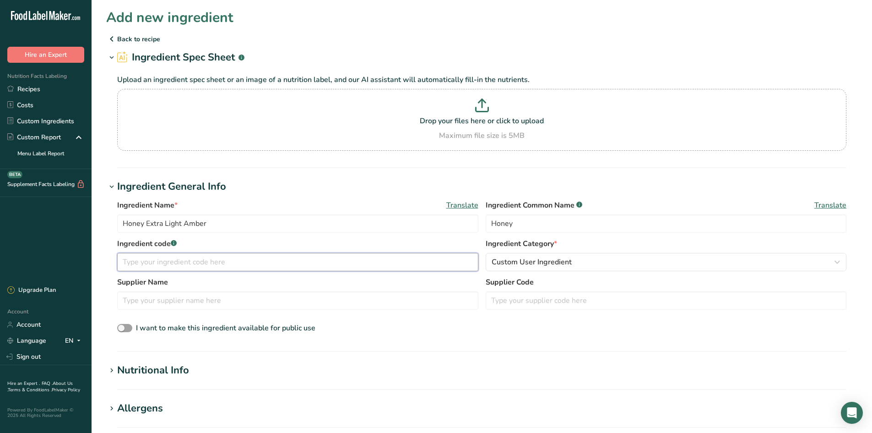
click at [147, 268] on input "text" at bounding box center [297, 262] width 361 height 18
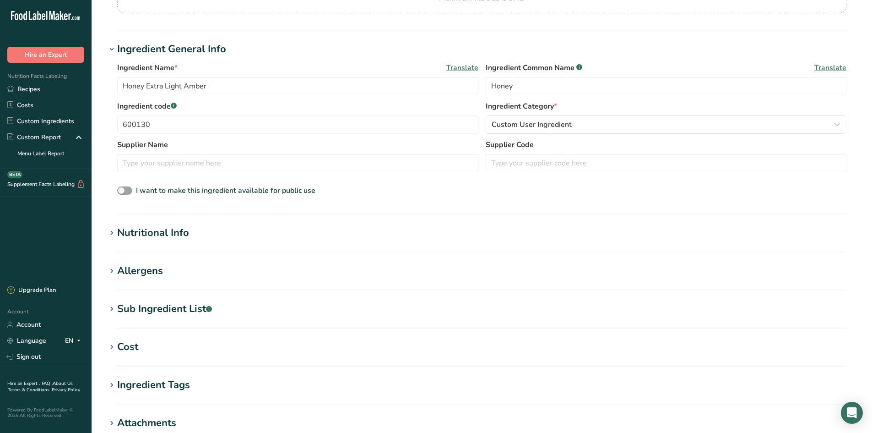
click at [138, 209] on section "Ingredient General Info Ingredient Name * Translate Honey Extra Light Amber Ing…" at bounding box center [481, 128] width 751 height 173
click at [138, 224] on section "Add new ingredient Back to recipe Ingredient Spec Sheet .a-a{fill:#347362;}.b-a…" at bounding box center [482, 212] width 781 height 699
click at [155, 233] on div "Nutritional Info" at bounding box center [153, 232] width 72 height 15
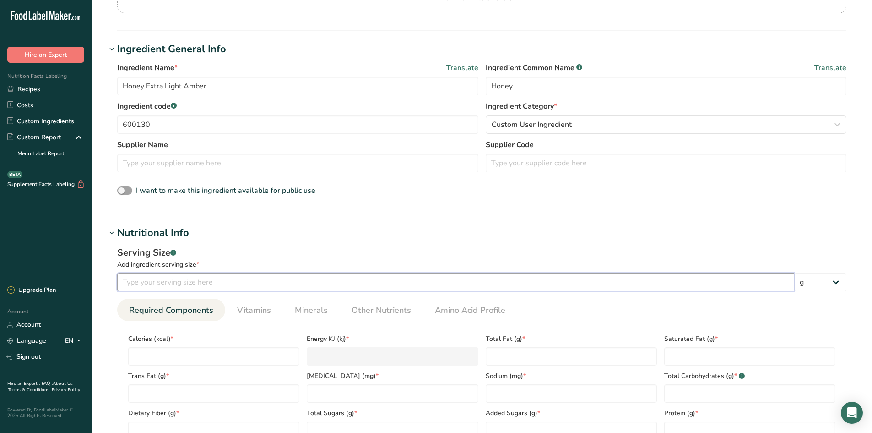
click at [131, 278] on input "number" at bounding box center [455, 282] width 677 height 18
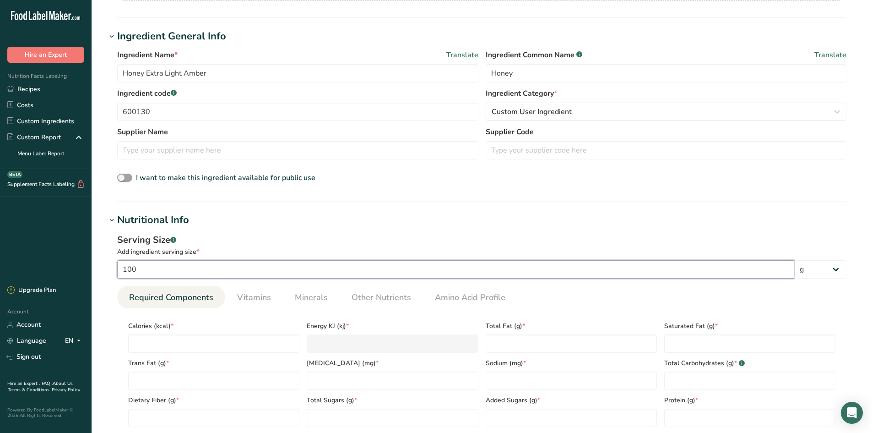
scroll to position [229, 0]
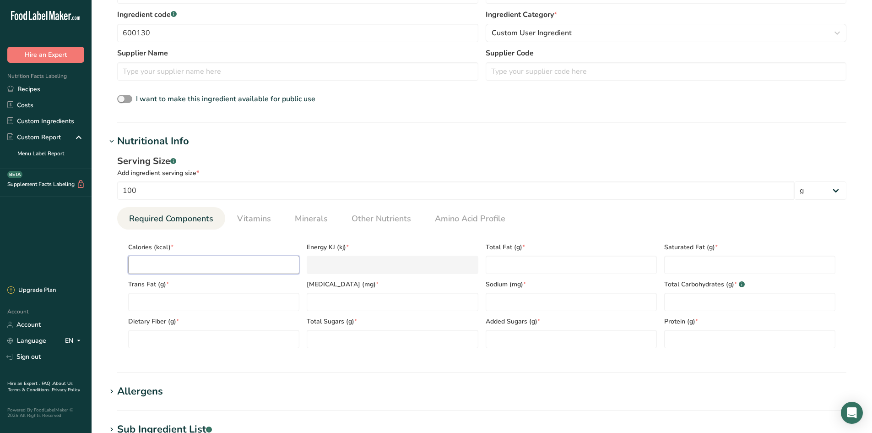
click at [156, 262] on input "number" at bounding box center [213, 265] width 171 height 18
click at [185, 267] on input "number" at bounding box center [213, 265] width 171 height 18
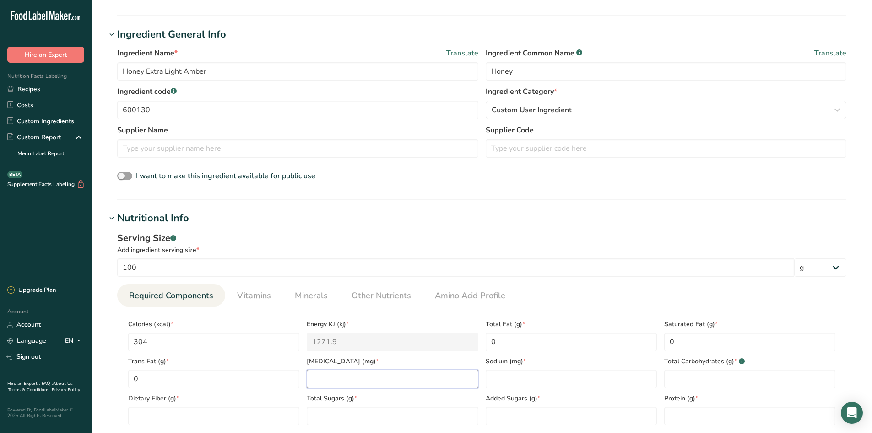
scroll to position [321, 0]
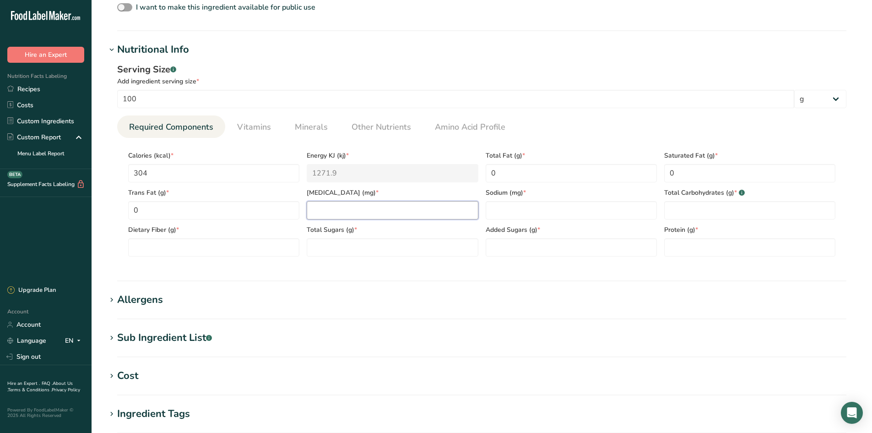
click at [403, 224] on div "Calories (kcal) * 304 Energy KJ (kj) * 1271.9 Total Fat (g) * 0 Saturated Fat (…" at bounding box center [482, 200] width 715 height 111
click at [525, 211] on input "number" at bounding box center [571, 210] width 171 height 18
click at [696, 247] on input "number" at bounding box center [749, 247] width 171 height 18
click at [532, 250] on Sugars "number" at bounding box center [571, 247] width 171 height 18
click at [246, 125] on span "Vitamins" at bounding box center [254, 127] width 34 height 12
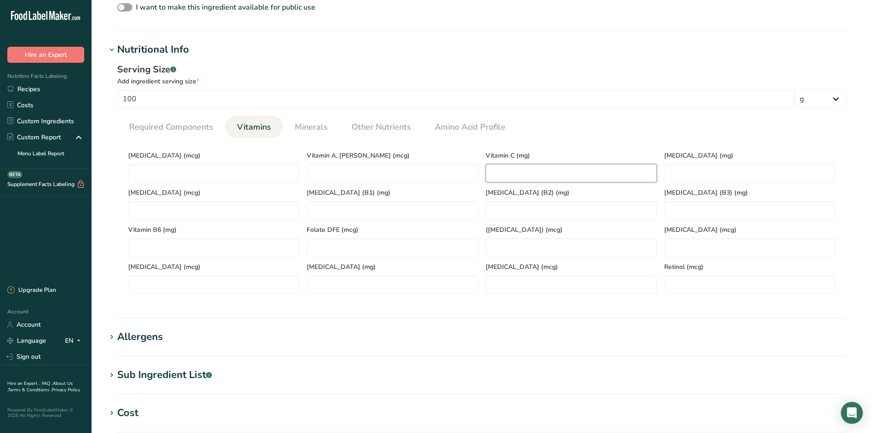
click at [542, 171] on C "number" at bounding box center [571, 173] width 171 height 18
click at [346, 176] on RAE "number" at bounding box center [392, 173] width 171 height 18
click at [208, 174] on D "number" at bounding box center [213, 173] width 171 height 18
click at [322, 133] on link "Minerals" at bounding box center [311, 126] width 40 height 23
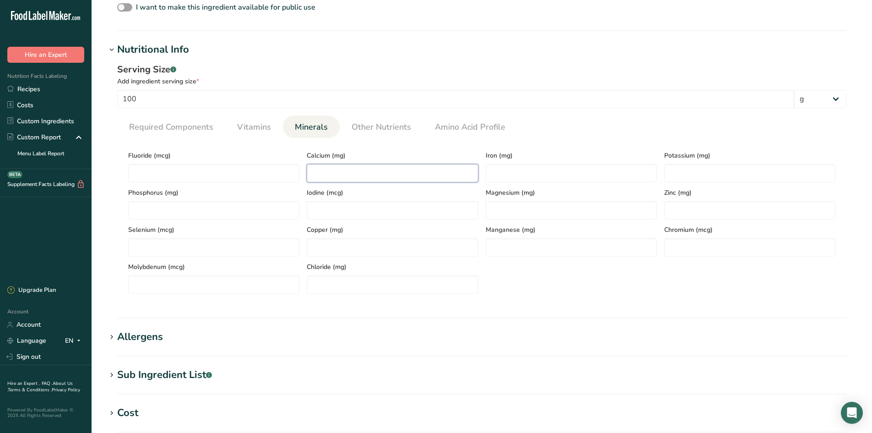
click at [381, 167] on input "number" at bounding box center [392, 173] width 171 height 18
click at [541, 174] on input "number" at bounding box center [571, 173] width 171 height 18
click at [696, 177] on input "number" at bounding box center [749, 173] width 171 height 18
click at [262, 127] on span "Vitamins" at bounding box center [254, 127] width 34 height 12
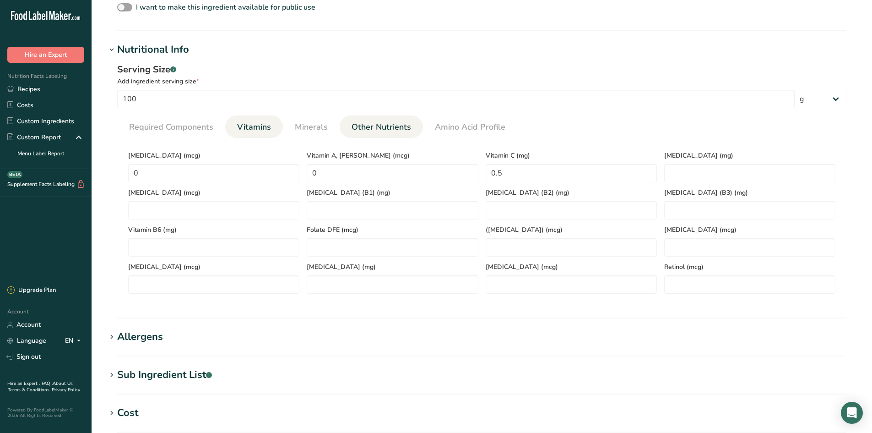
click at [393, 125] on span "Other Nutrients" at bounding box center [382, 127] width 60 height 12
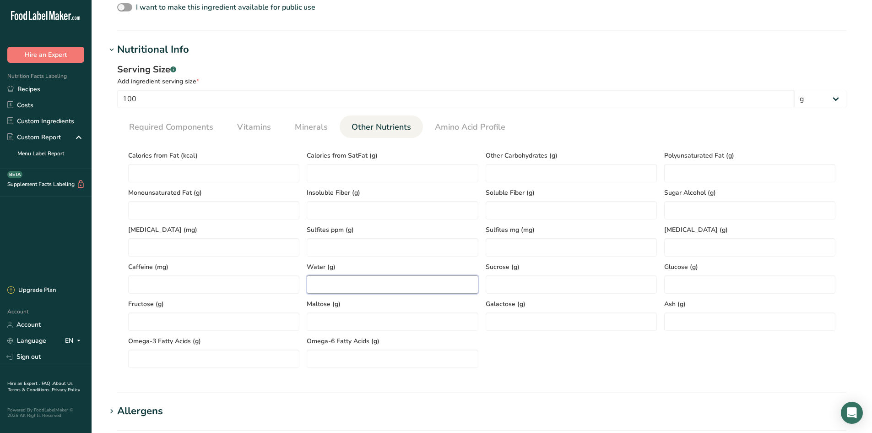
click at [341, 281] on input "number" at bounding box center [392, 284] width 171 height 18
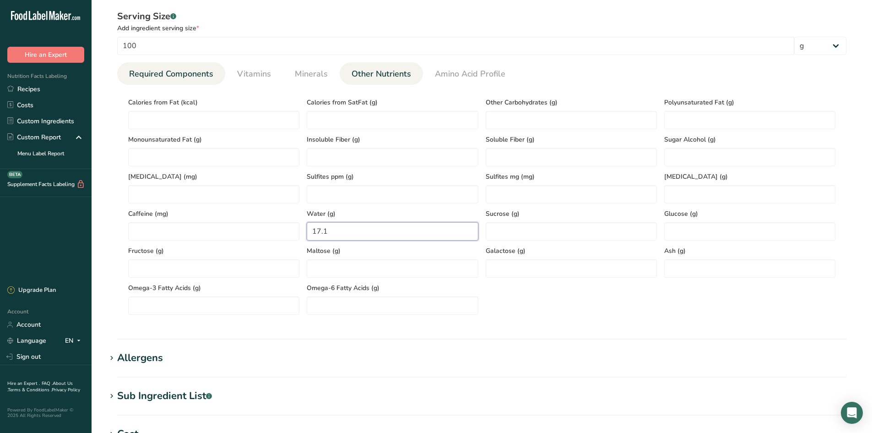
scroll to position [366, 0]
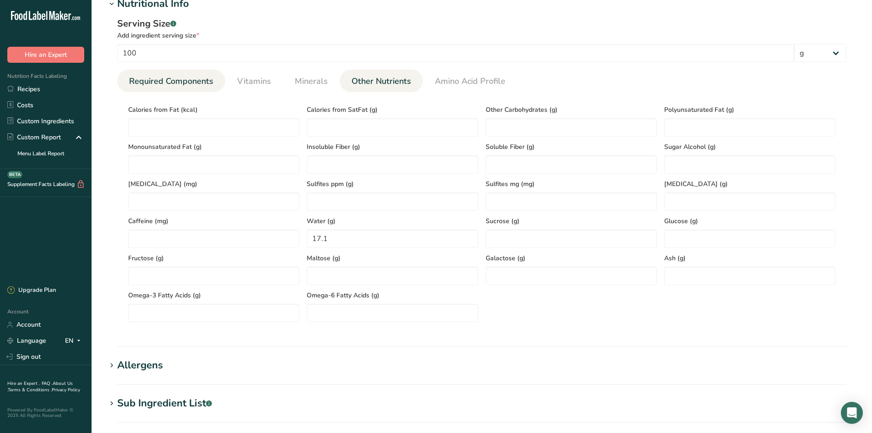
click at [172, 85] on span "Required Components" at bounding box center [171, 81] width 84 height 12
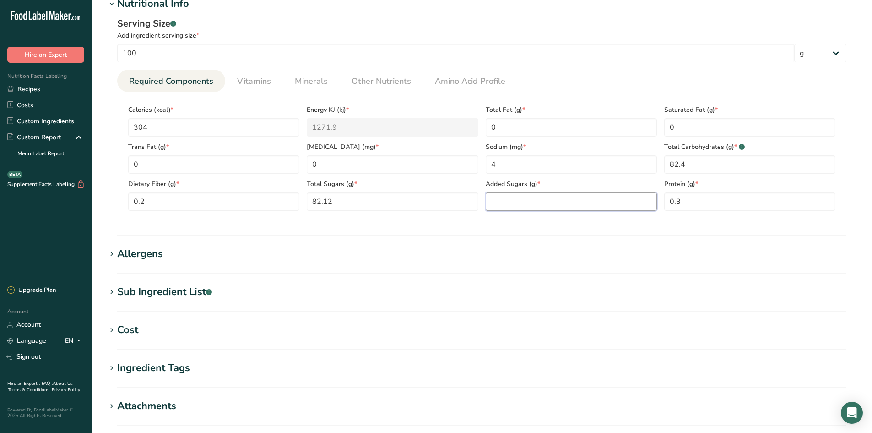
click at [550, 207] on Sugars "number" at bounding box center [571, 201] width 171 height 18
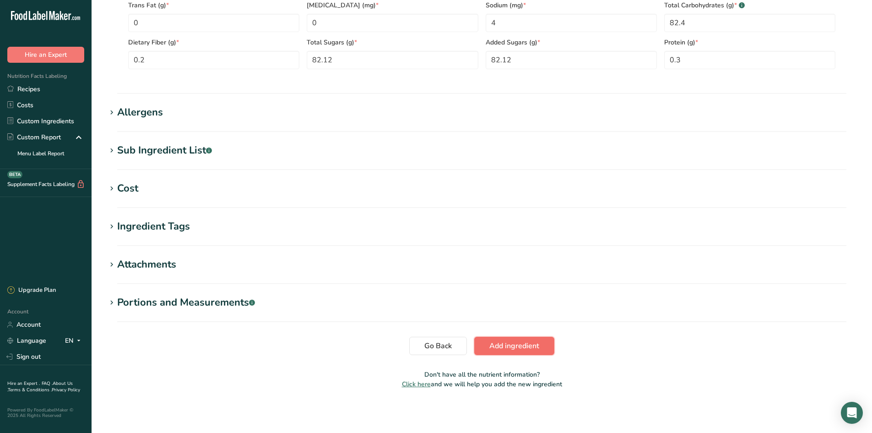
click at [523, 351] on span "Add ingredient" at bounding box center [515, 345] width 50 height 11
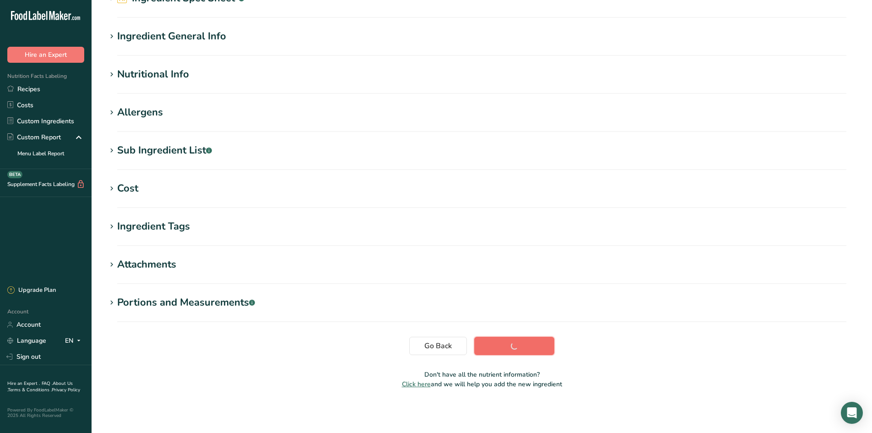
scroll to position [59, 0]
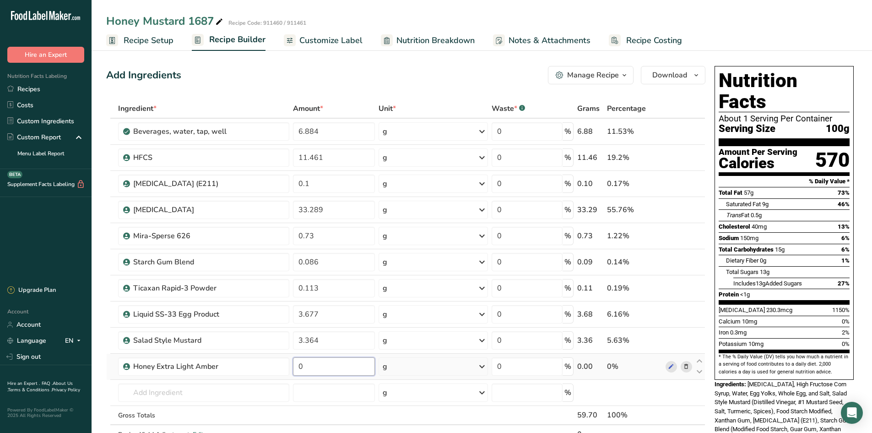
click at [326, 370] on input "0" at bounding box center [334, 366] width 82 height 18
click at [214, 388] on div "Ingredient * Amount * Unit * Waste * .a-a{fill:#347362;}.b-a{fill:#fff;} Grams …" at bounding box center [405, 281] width 599 height 364
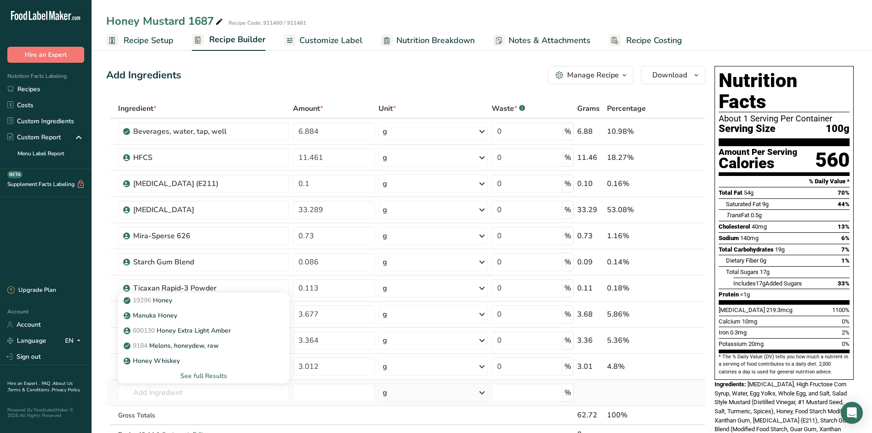
click at [194, 371] on div "See full Results" at bounding box center [203, 375] width 171 height 15
click at [198, 375] on div "See full Results" at bounding box center [203, 376] width 157 height 10
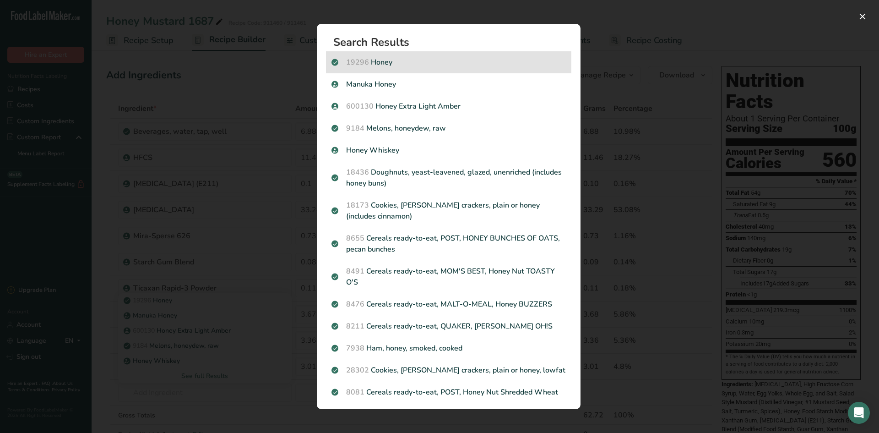
click at [360, 65] on span "19296" at bounding box center [357, 62] width 23 height 10
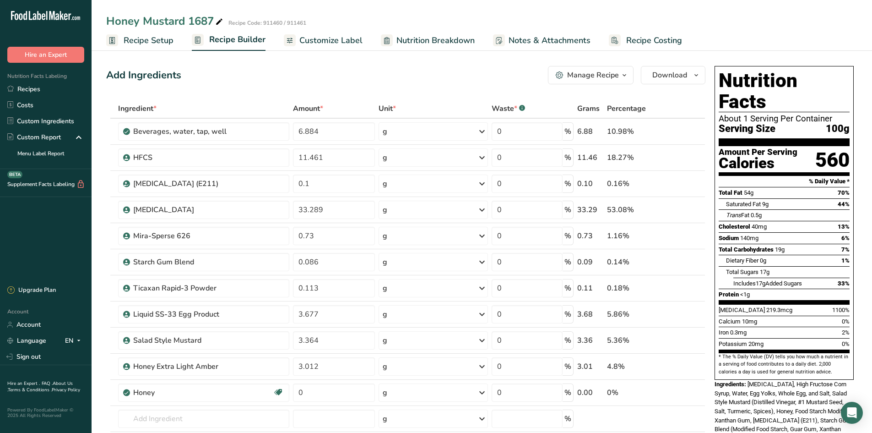
click at [435, 41] on span "Nutrition Breakdown" at bounding box center [436, 40] width 78 height 12
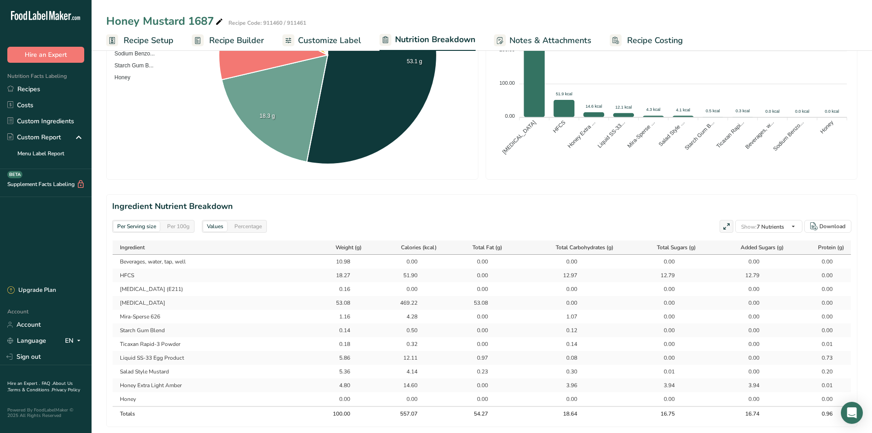
scroll to position [275, 0]
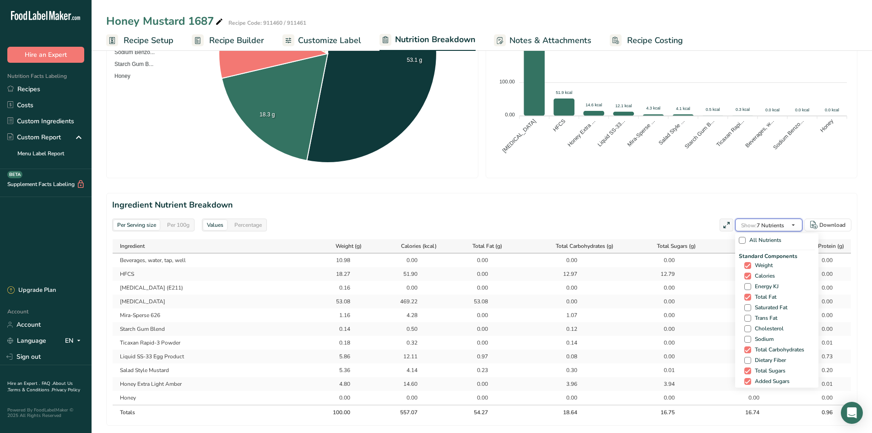
click at [762, 221] on span "Show: 7 Nutrients" at bounding box center [762, 224] width 43 height 11
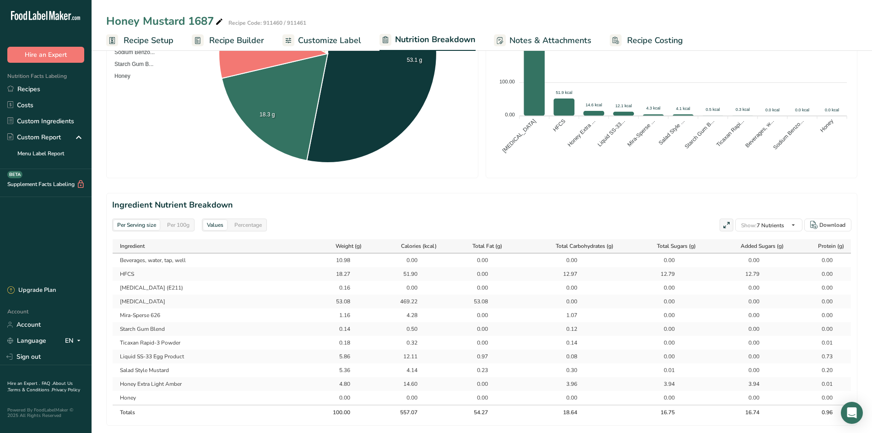
click at [573, 376] on td "0.30" at bounding box center [567, 370] width 114 height 14
drag, startPoint x: 751, startPoint y: 382, endPoint x: 657, endPoint y: 384, distance: 93.4
click at [657, 384] on tr "Honey Extra Light Amber 4.80 14.60 0.00 3.96 3.94 3.94 0.01" at bounding box center [482, 384] width 739 height 14
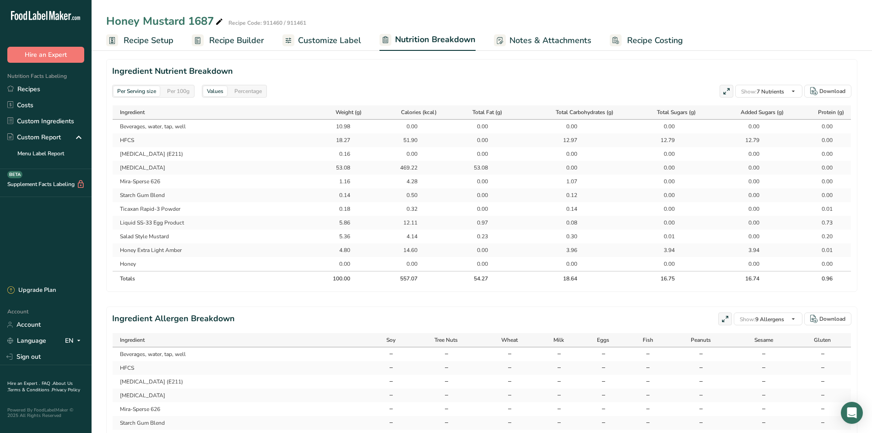
scroll to position [412, 0]
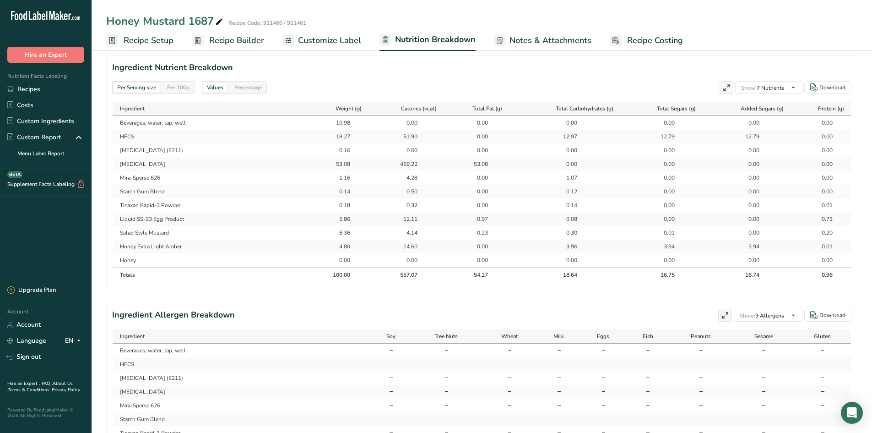
click at [672, 272] on div "16.75" at bounding box center [663, 275] width 23 height 8
click at [689, 255] on td "0.00" at bounding box center [663, 260] width 81 height 14
click at [133, 37] on span "Recipe Setup" at bounding box center [149, 40] width 50 height 12
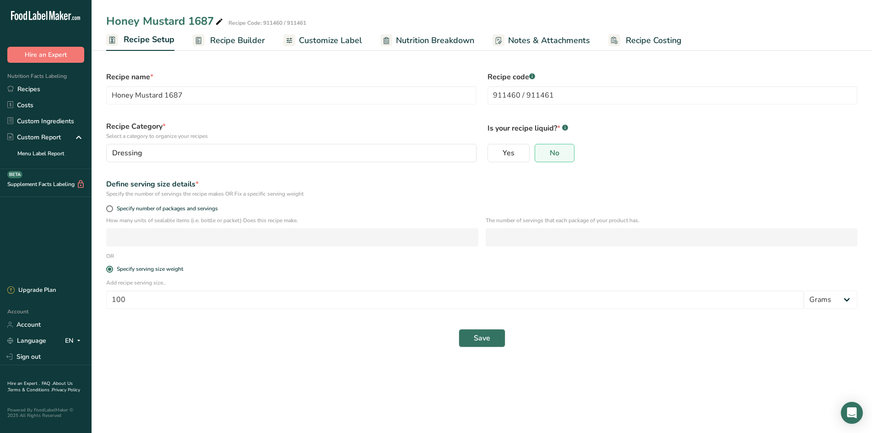
click at [236, 43] on span "Recipe Builder" at bounding box center [237, 40] width 55 height 12
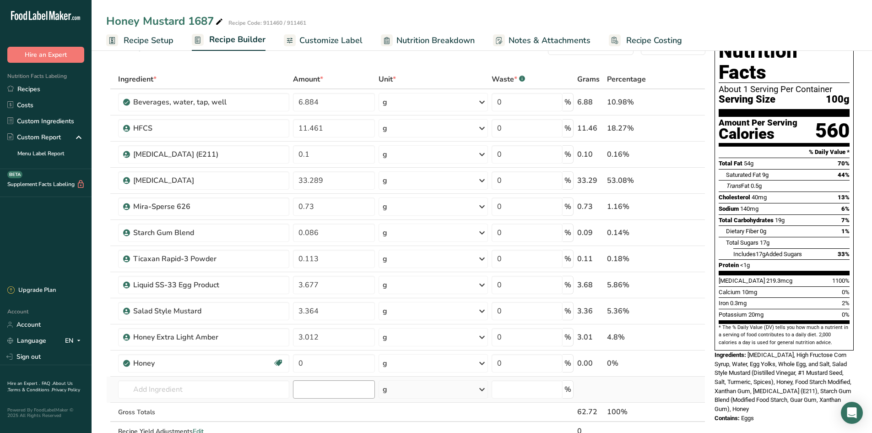
scroll to position [46, 0]
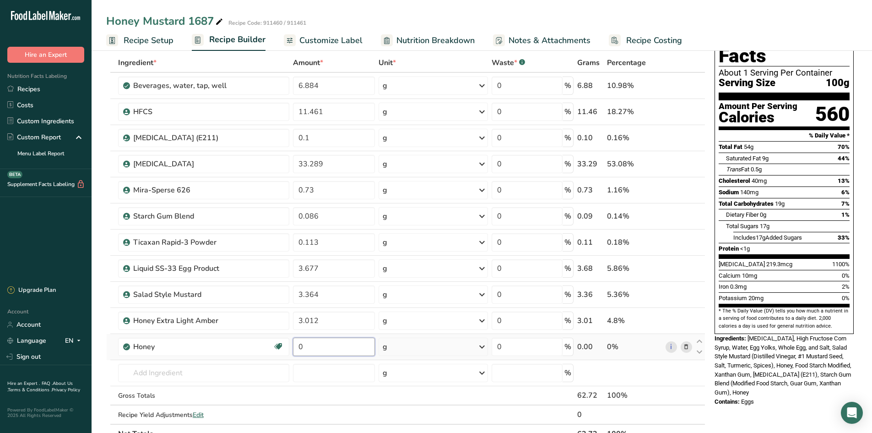
drag, startPoint x: 325, startPoint y: 354, endPoint x: 299, endPoint y: 346, distance: 26.9
click at [299, 346] on input "0" at bounding box center [334, 347] width 82 height 18
click at [404, 36] on span "Nutrition Breakdown" at bounding box center [436, 40] width 78 height 12
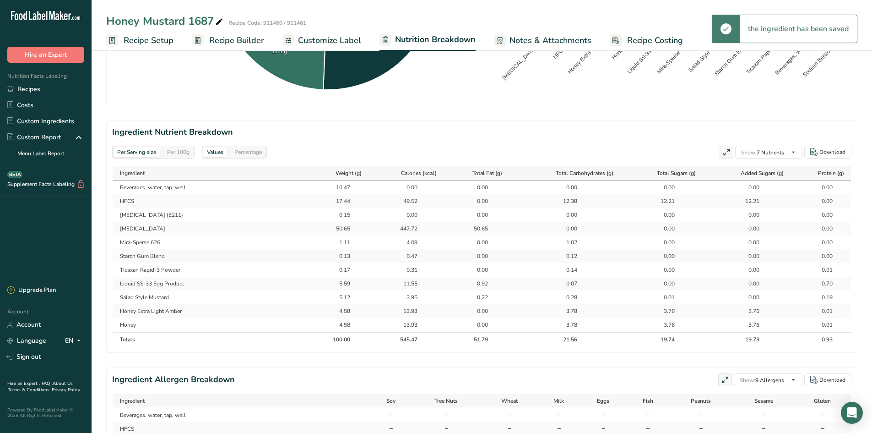
scroll to position [412, 0]
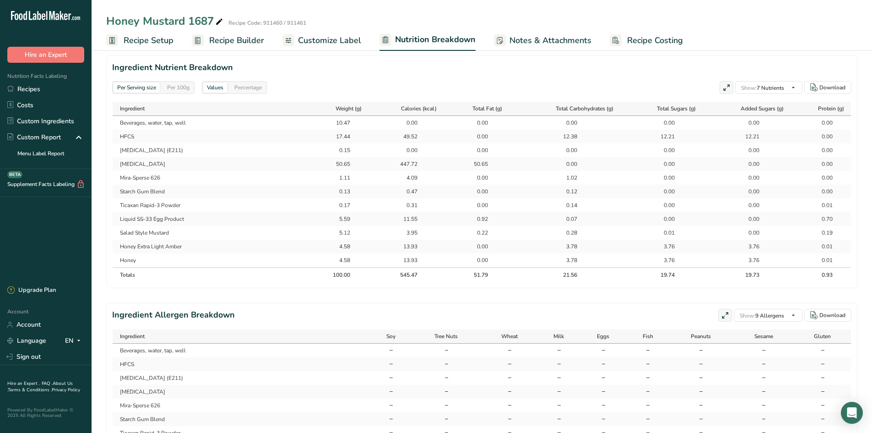
click at [142, 33] on link "Recipe Setup" at bounding box center [139, 40] width 67 height 21
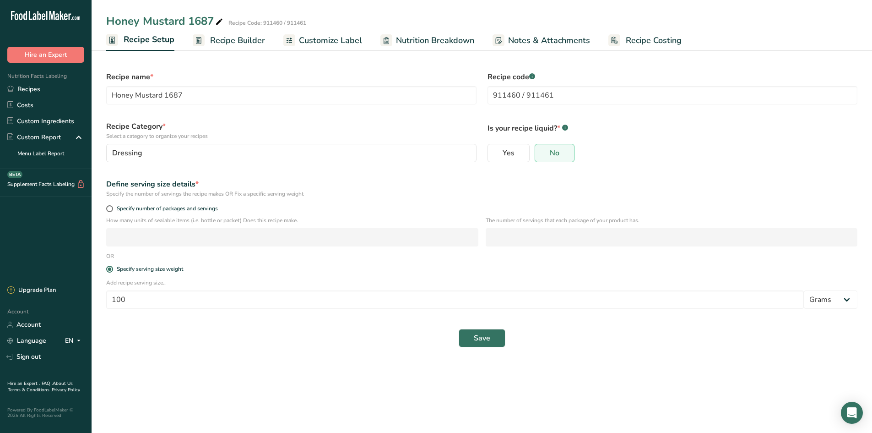
click at [220, 34] on span "Recipe Builder" at bounding box center [237, 40] width 55 height 12
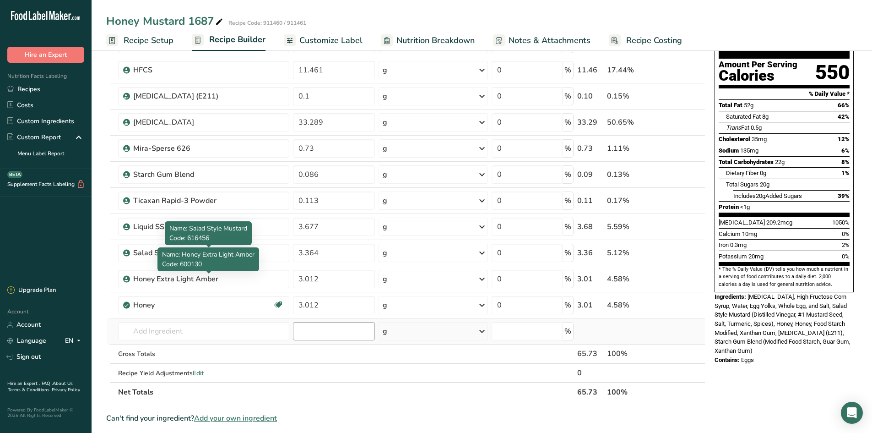
scroll to position [92, 0]
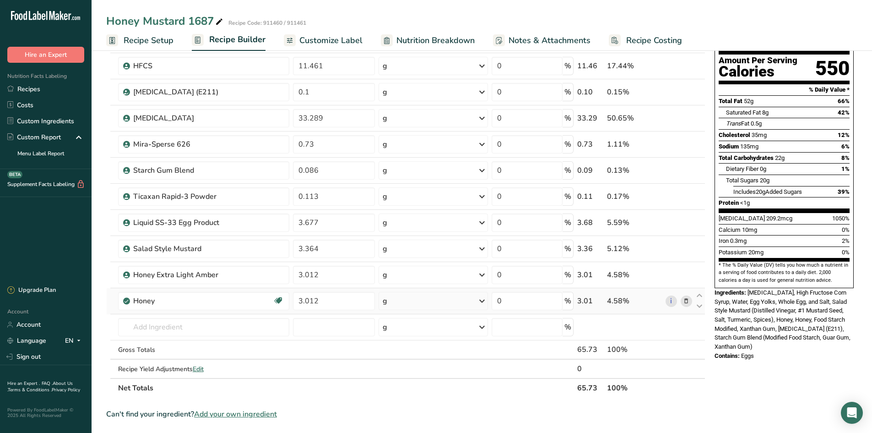
click at [686, 301] on icon at bounding box center [686, 301] width 6 height 10
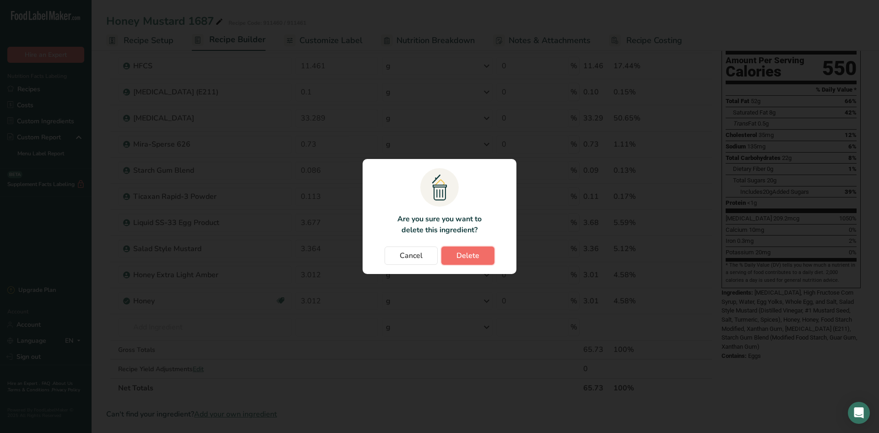
click at [470, 257] on span "Delete" at bounding box center [468, 255] width 23 height 11
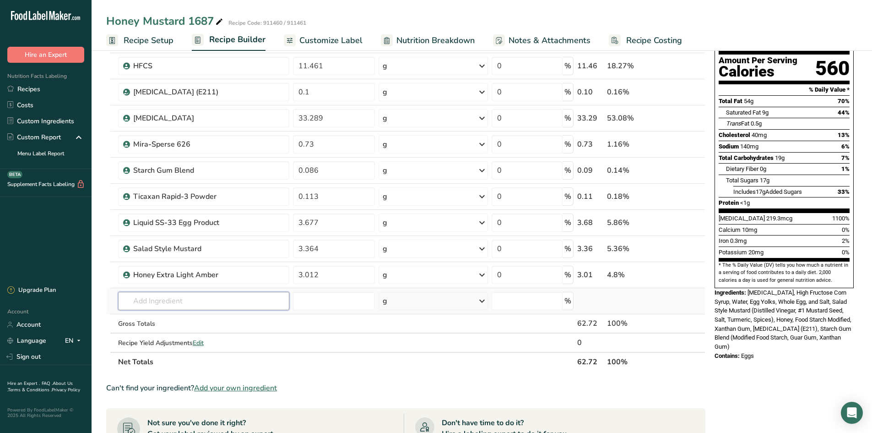
click at [146, 306] on input "text" at bounding box center [203, 301] width 171 height 18
click at [168, 315] on p "602150 Mustard Flour" at bounding box center [161, 320] width 72 height 10
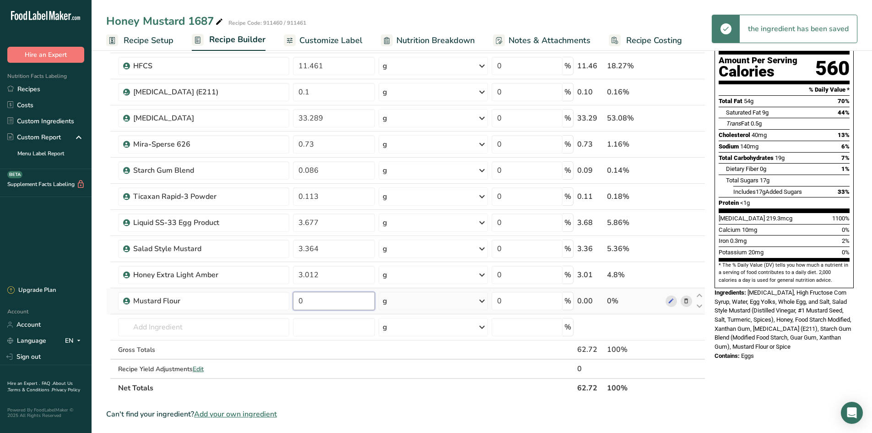
click at [321, 305] on input "0" at bounding box center [334, 301] width 82 height 18
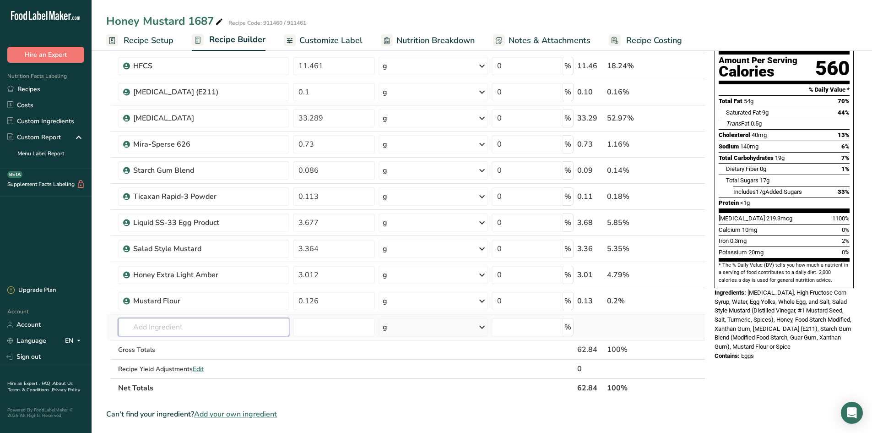
click at [203, 333] on div "Ingredient * Amount * Unit * Waste * .a-a{fill:#347362;}.b-a{fill:#fff;} Grams …" at bounding box center [405, 202] width 599 height 390
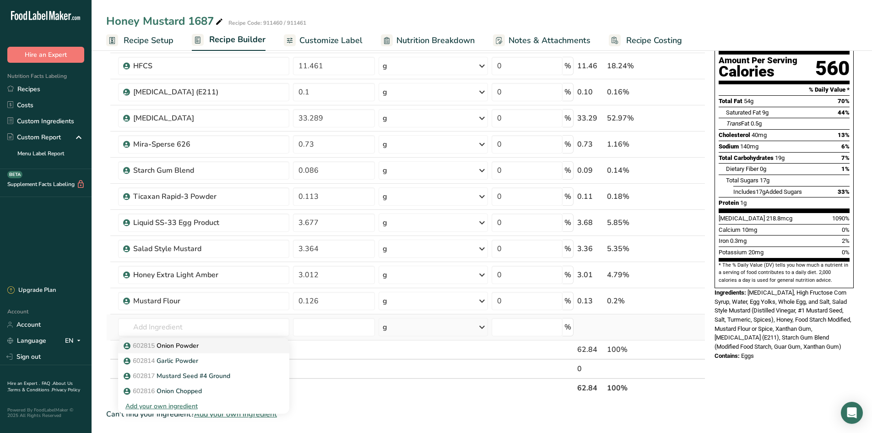
click at [191, 348] on p "602815 Onion Powder" at bounding box center [161, 346] width 73 height 10
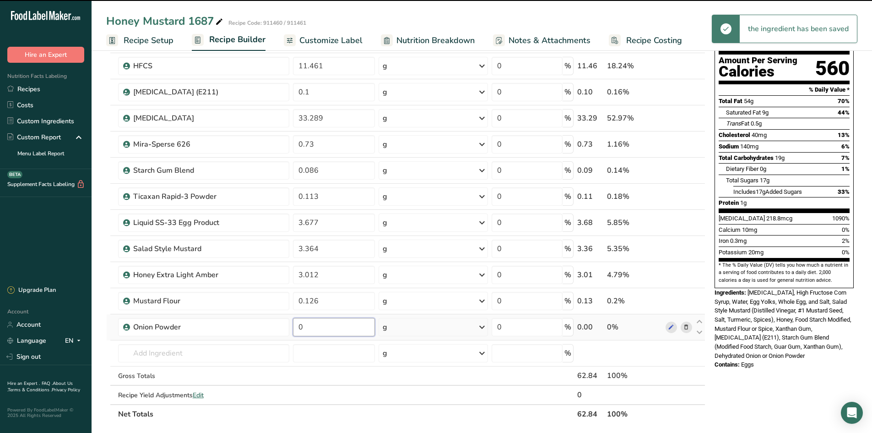
click at [315, 327] on input "0" at bounding box center [334, 327] width 82 height 18
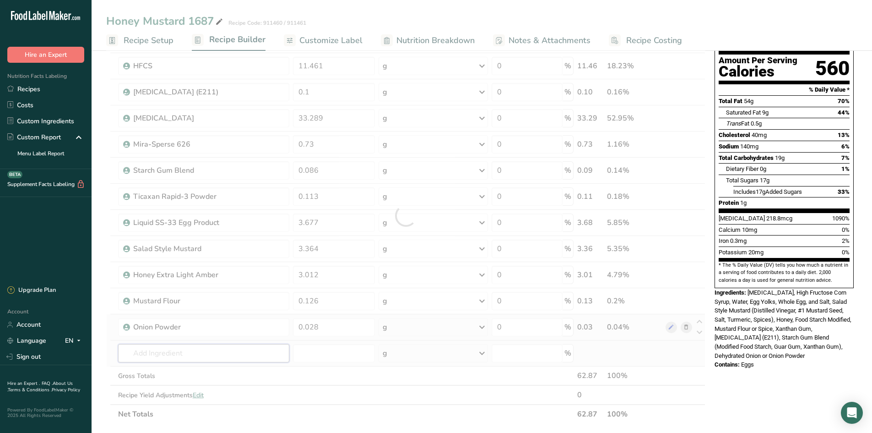
click at [185, 350] on div "Ingredient * Amount * Unit * Waste * .a-a{fill:#347362;}.b-a{fill:#fff;} Grams …" at bounding box center [405, 215] width 599 height 416
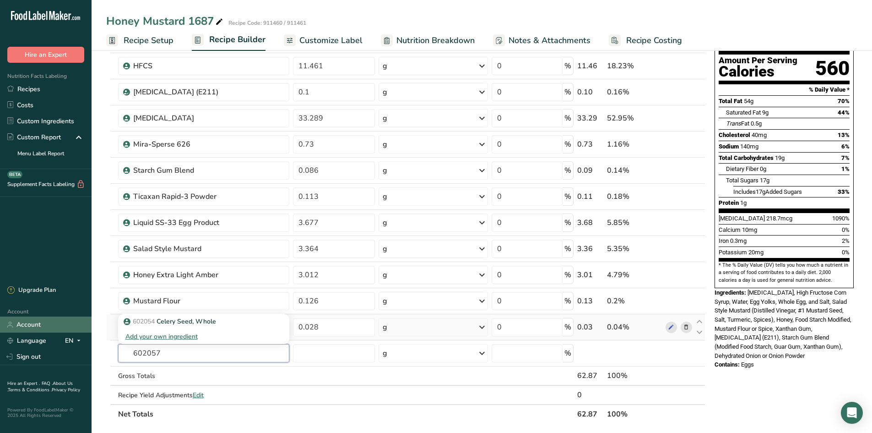
drag, startPoint x: 183, startPoint y: 352, endPoint x: 8, endPoint y: 331, distance: 176.2
click at [9, 331] on div ".a-20{fill:#fff;} Hire an Expert Nutrition Facts Labeling Recipes Costs Custom …" at bounding box center [436, 331] width 872 height 846
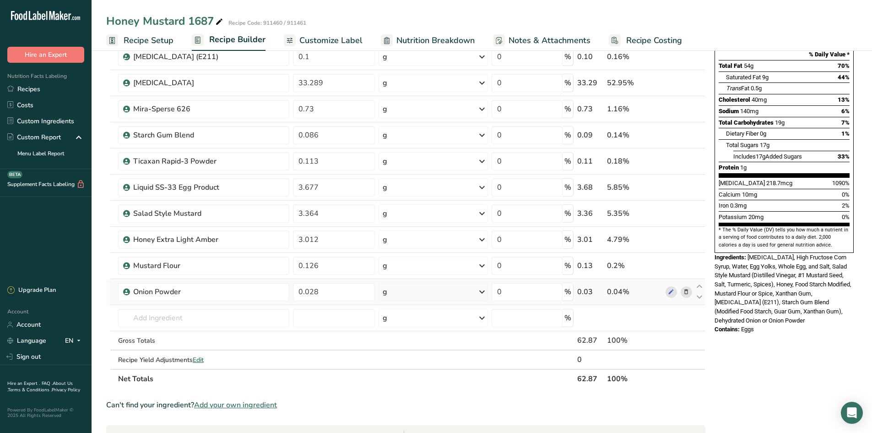
scroll to position [183, 0]
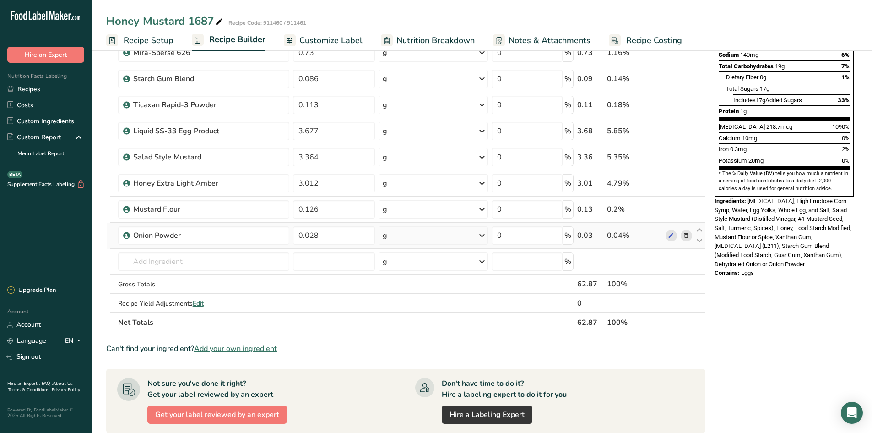
click at [236, 351] on span "Add your own ingredient" at bounding box center [235, 348] width 83 height 11
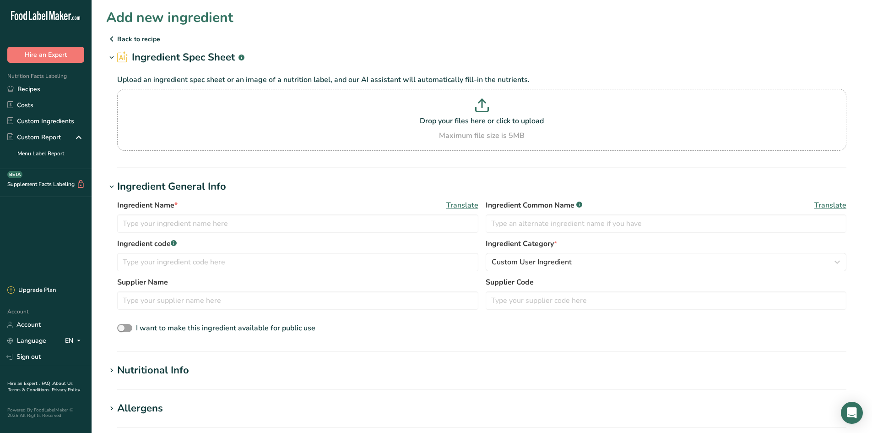
click at [145, 212] on div "Ingredient Name * Translate" at bounding box center [297, 216] width 361 height 33
click at [142, 220] on input "text" at bounding box center [297, 223] width 361 height 18
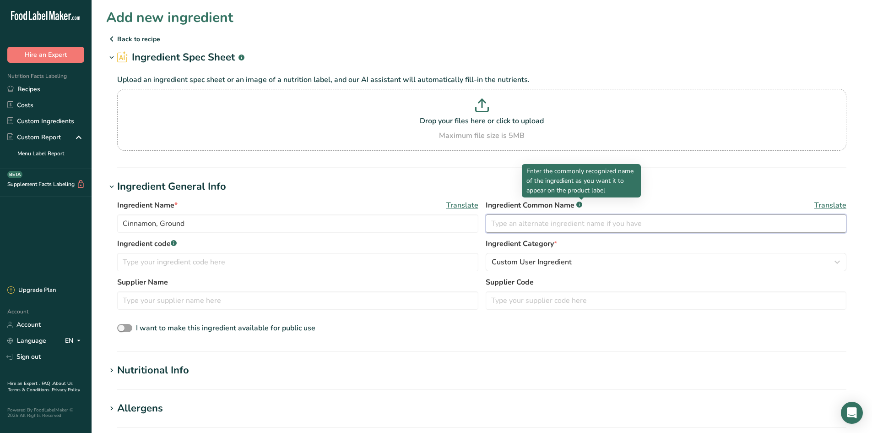
click at [539, 217] on input "text" at bounding box center [666, 223] width 361 height 18
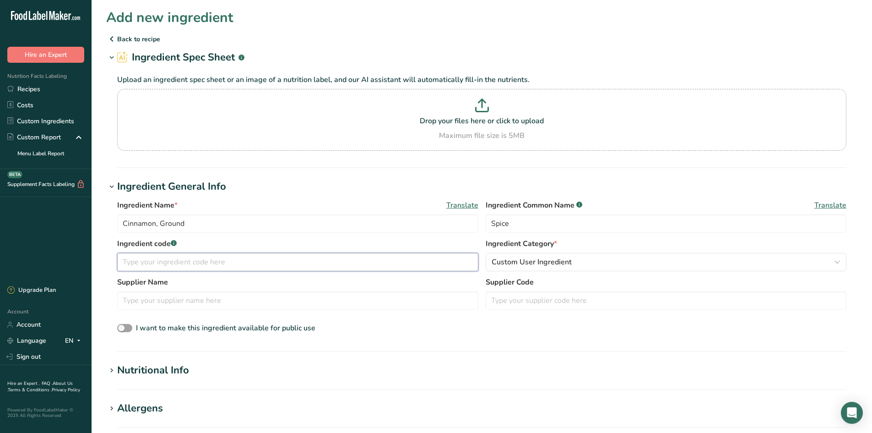
click at [154, 268] on input "text" at bounding box center [297, 262] width 361 height 18
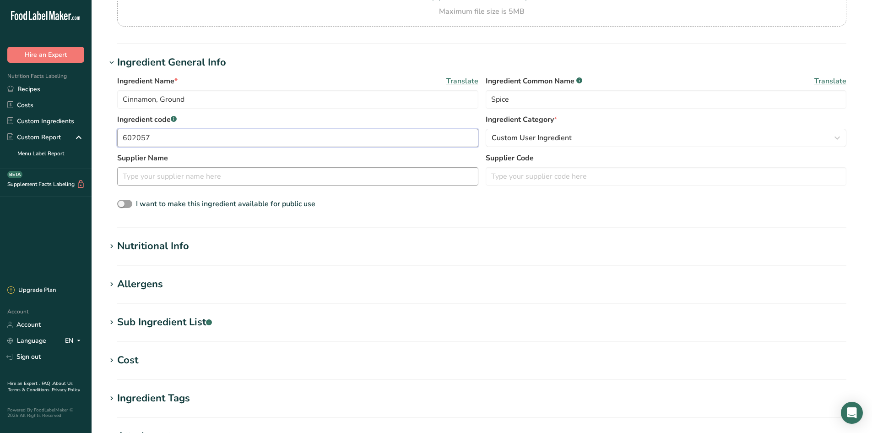
scroll to position [137, 0]
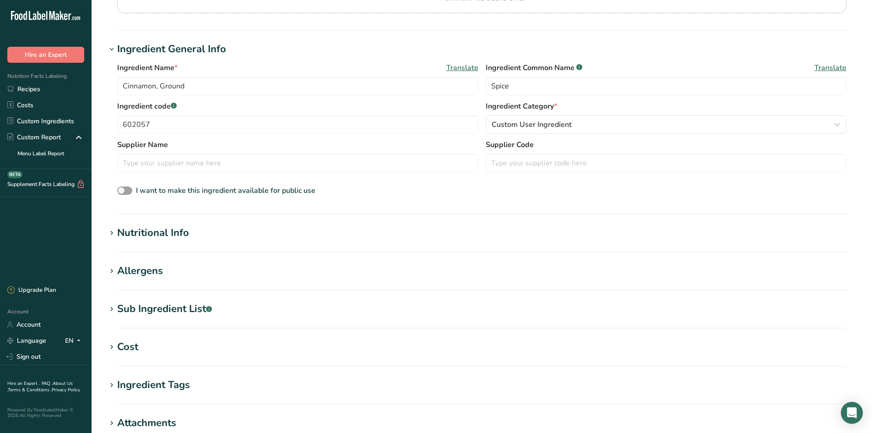
click at [169, 244] on section "Nutritional Info Serving Size .a-a{fill:#347362;}.b-a{fill:#fff;} Add ingredien…" at bounding box center [481, 238] width 751 height 27
click at [162, 225] on div "Nutritional Info" at bounding box center [153, 232] width 72 height 15
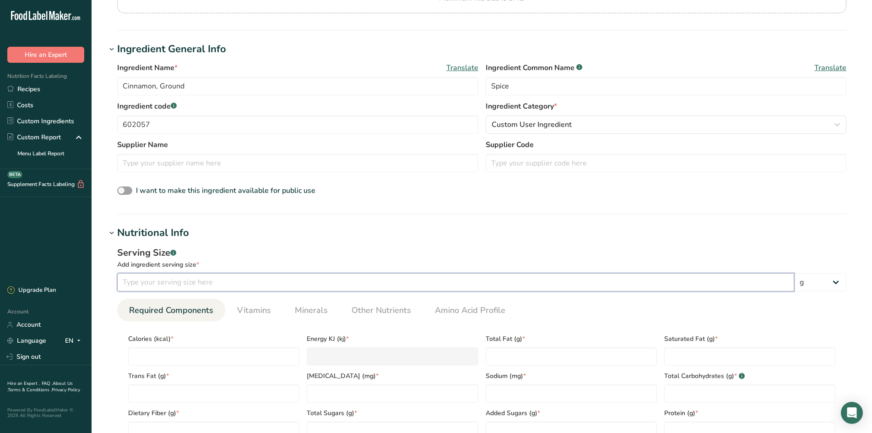
click at [148, 274] on input "number" at bounding box center [455, 282] width 677 height 18
click at [219, 368] on div "Trans Fat (g) *" at bounding box center [214, 383] width 179 height 37
click at [218, 364] on input "number" at bounding box center [213, 356] width 171 height 18
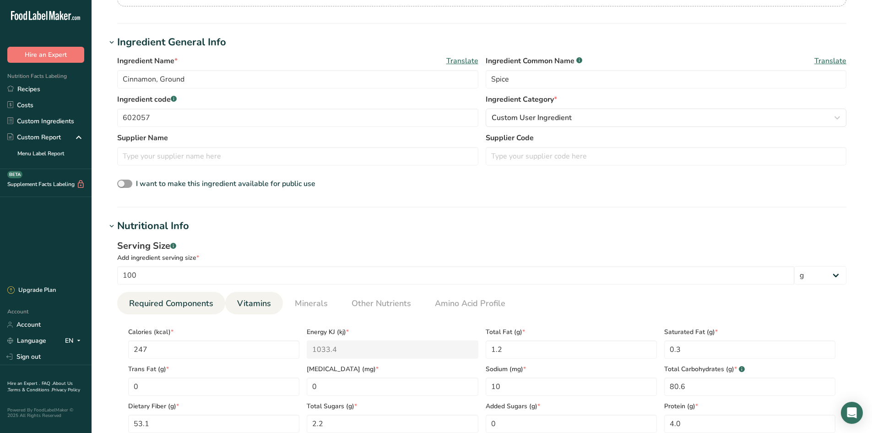
click at [244, 305] on span "Vitamins" at bounding box center [254, 303] width 34 height 12
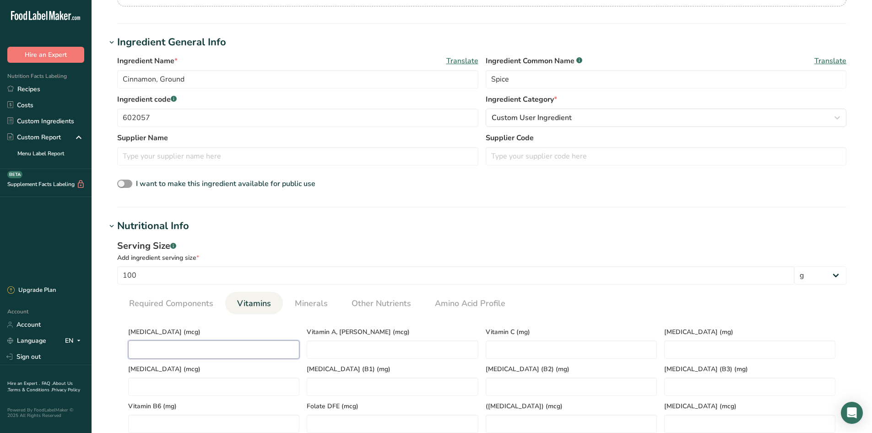
click at [223, 347] on D "number" at bounding box center [213, 349] width 171 height 18
click at [316, 303] on span "Minerals" at bounding box center [311, 303] width 33 height 12
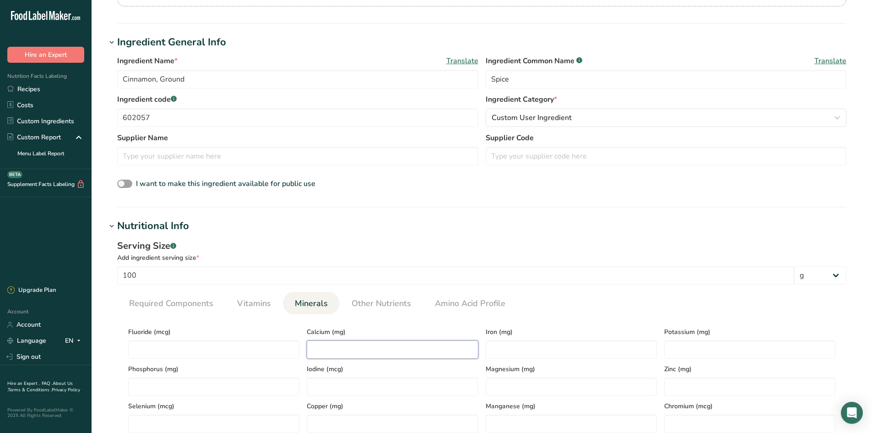
click at [347, 353] on input "number" at bounding box center [392, 349] width 171 height 18
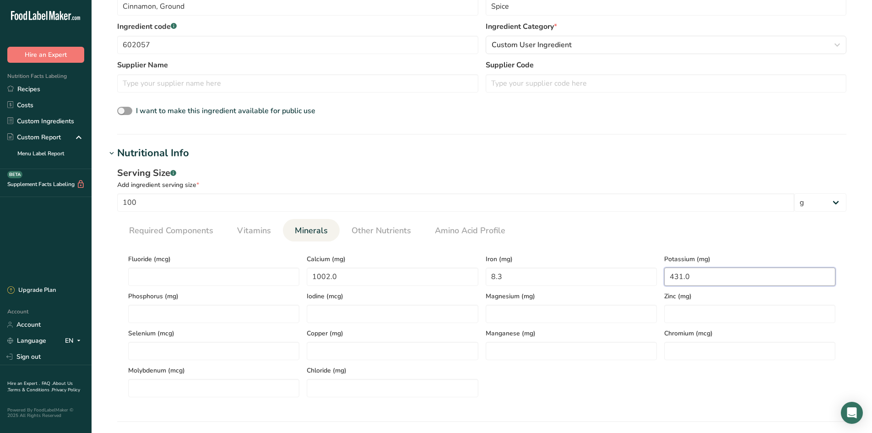
scroll to position [282, 0]
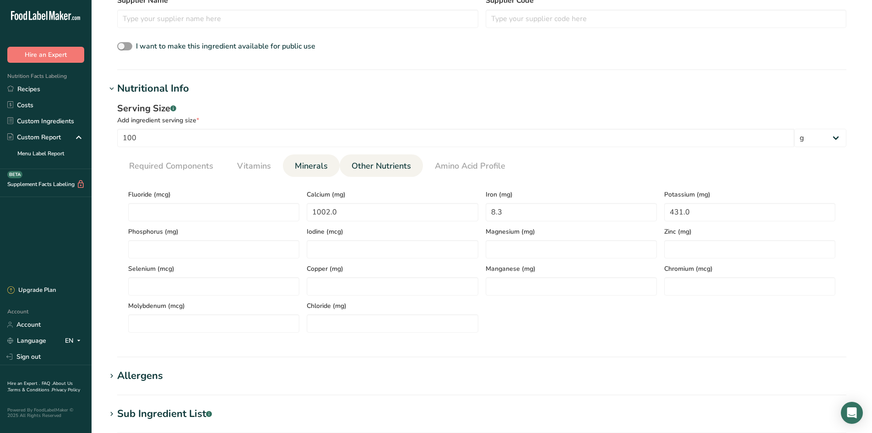
click at [397, 157] on link "Other Nutrients" at bounding box center [381, 165] width 67 height 23
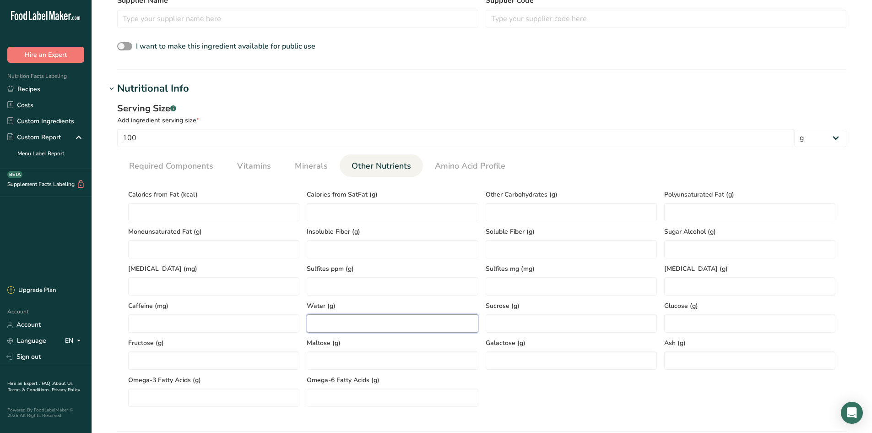
click at [348, 321] on input "number" at bounding box center [392, 323] width 171 height 18
drag, startPoint x: 778, startPoint y: 350, endPoint x: 778, endPoint y: 357, distance: 6.9
click at [778, 350] on div "Ash (g)" at bounding box center [750, 350] width 179 height 37
click at [778, 359] on input "number" at bounding box center [749, 360] width 171 height 18
click at [708, 213] on Fat "number" at bounding box center [749, 212] width 171 height 18
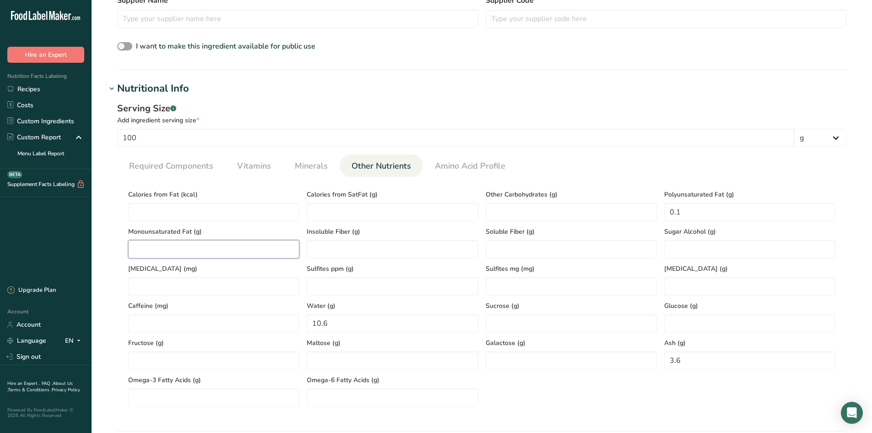
click at [215, 250] on Fat "number" at bounding box center [213, 249] width 171 height 18
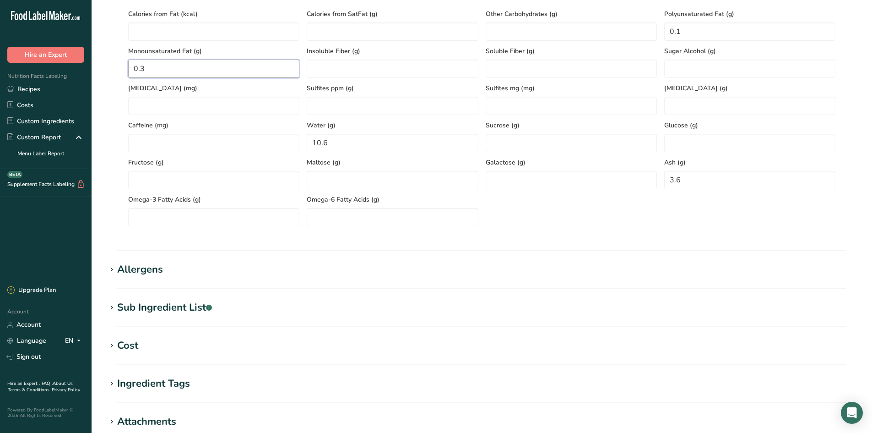
scroll to position [373, 0]
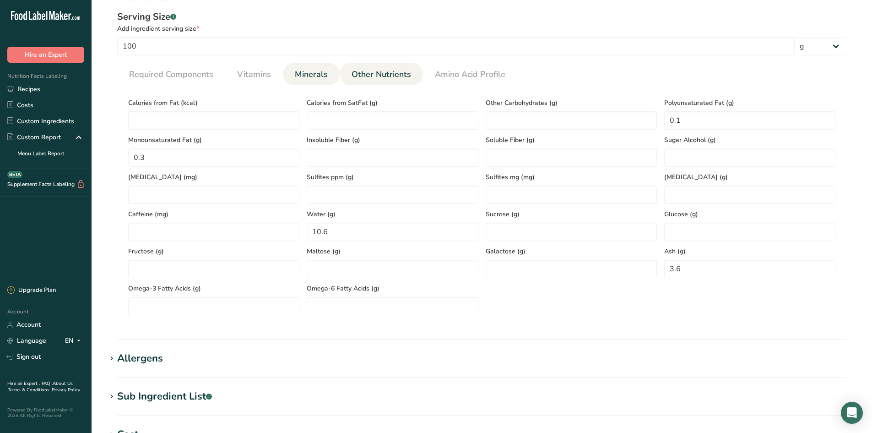
click at [315, 74] on span "Minerals" at bounding box center [311, 74] width 33 height 12
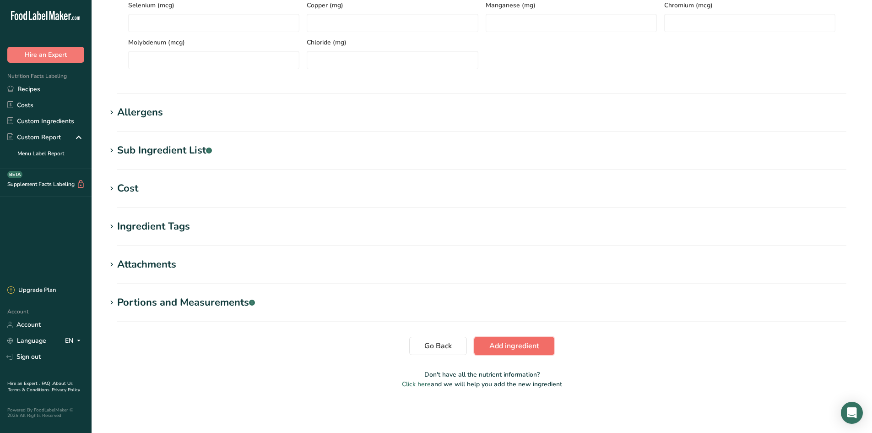
click at [516, 344] on span "Add ingredient" at bounding box center [515, 345] width 50 height 11
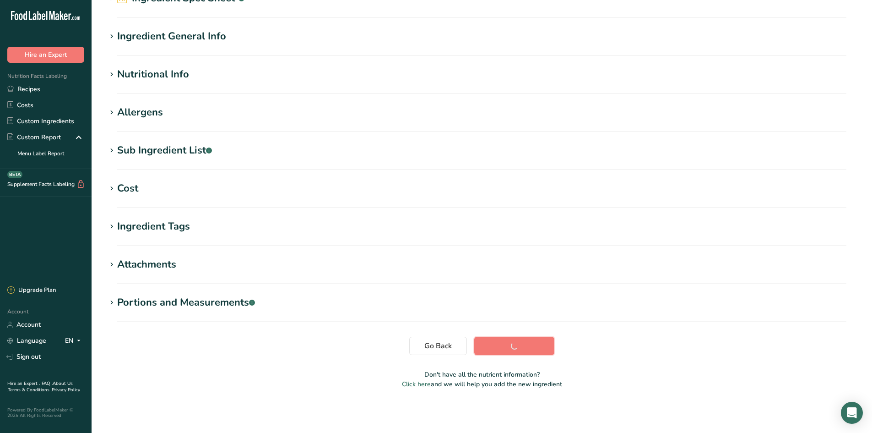
scroll to position [59, 0]
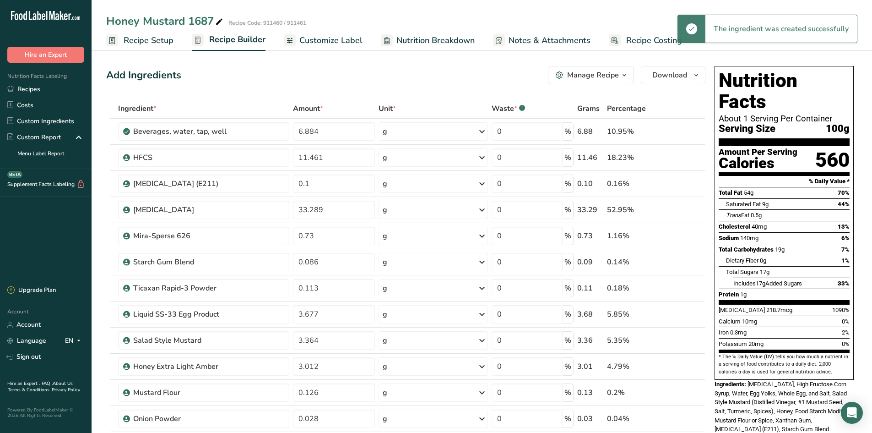
scroll to position [183, 0]
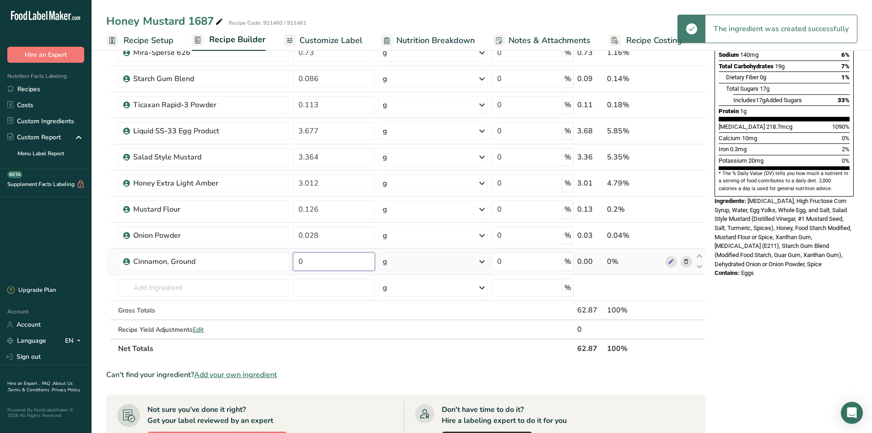
click at [329, 261] on input "0" at bounding box center [334, 261] width 82 height 18
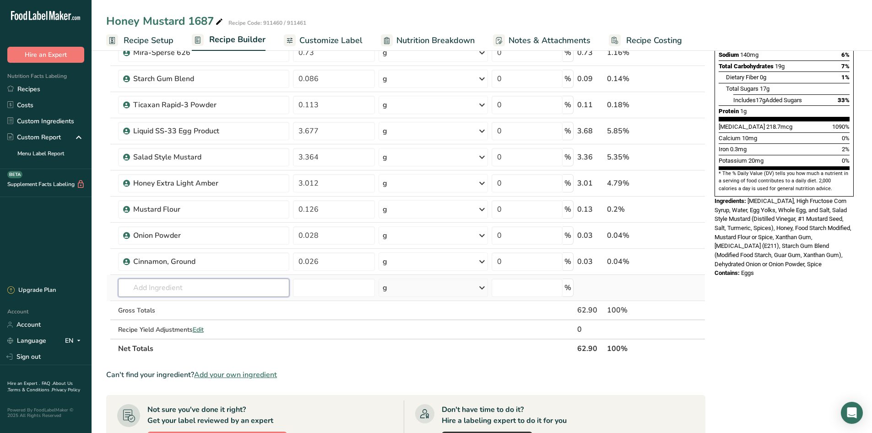
click at [203, 291] on div "Ingredient * Amount * Unit * Waste * .a-a{fill:#347362;}.b-a{fill:#fff;} Grams …" at bounding box center [405, 137] width 599 height 442
click at [202, 291] on input "600011" at bounding box center [203, 287] width 171 height 18
drag, startPoint x: 202, startPoint y: 291, endPoint x: 94, endPoint y: 273, distance: 110.1
click at [113, 283] on tr "600011 600019 Light Brown Sugar Add your own ingredient g Weight Units g kg mg …" at bounding box center [406, 288] width 599 height 26
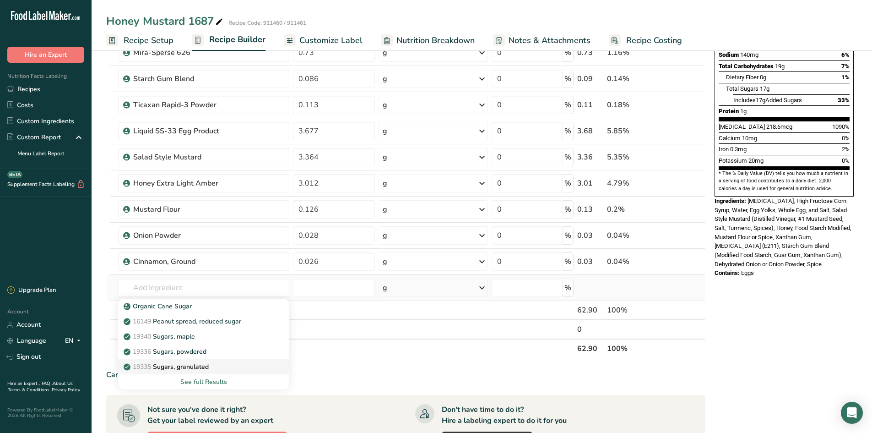
click at [240, 365] on div "19335 [GEOGRAPHIC_DATA], granulated" at bounding box center [196, 367] width 142 height 10
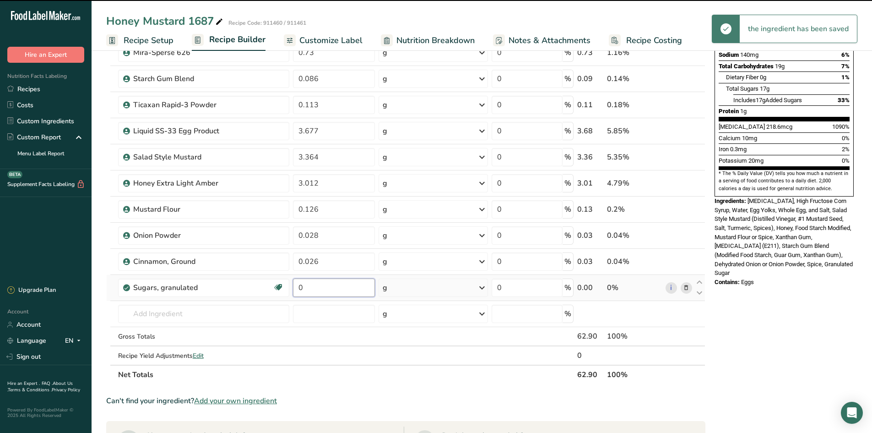
click at [325, 295] on input "0" at bounding box center [334, 287] width 82 height 18
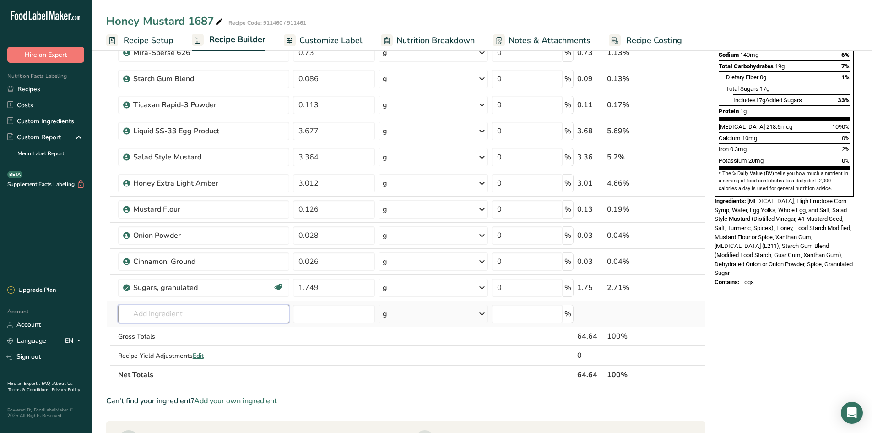
click at [207, 321] on div "Ingredient * Amount * Unit * Waste * .a-a{fill:#347362;}.b-a{fill:#fff;} Grams …" at bounding box center [405, 150] width 599 height 468
click at [195, 334] on div "602660 Salt" at bounding box center [196, 332] width 142 height 10
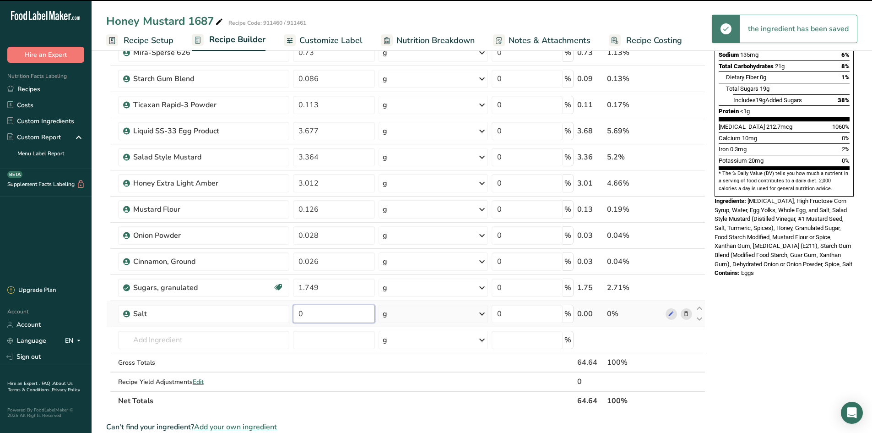
click at [310, 315] on input "0" at bounding box center [334, 314] width 82 height 18
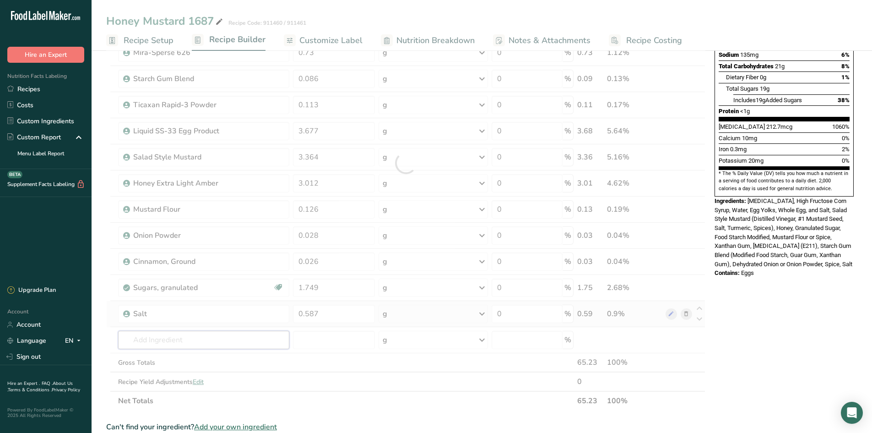
click at [190, 342] on div "Ingredient * Amount * Unit * Waste * .a-a{fill:#347362;}.b-a{fill:#fff;} Grams …" at bounding box center [405, 163] width 599 height 495
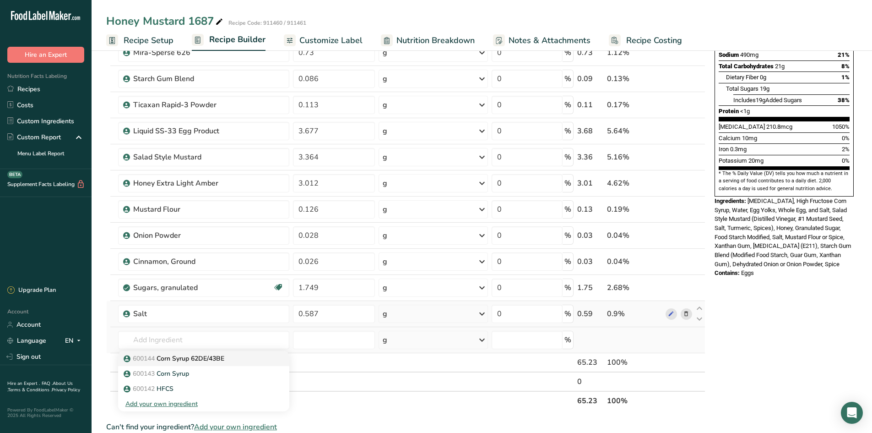
click at [183, 352] on link "600144 Corn Syrup 62DE/43BE" at bounding box center [203, 358] width 171 height 15
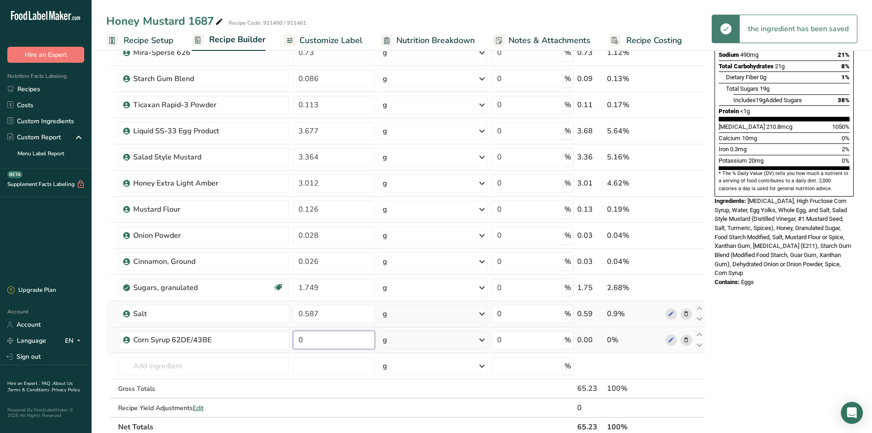
click at [314, 343] on input "0" at bounding box center [334, 340] width 82 height 18
click at [136, 376] on div "Ingredient * Amount * Unit * Waste * .a-a{fill:#347362;}.b-a{fill:#fff;} Grams …" at bounding box center [405, 176] width 599 height 521
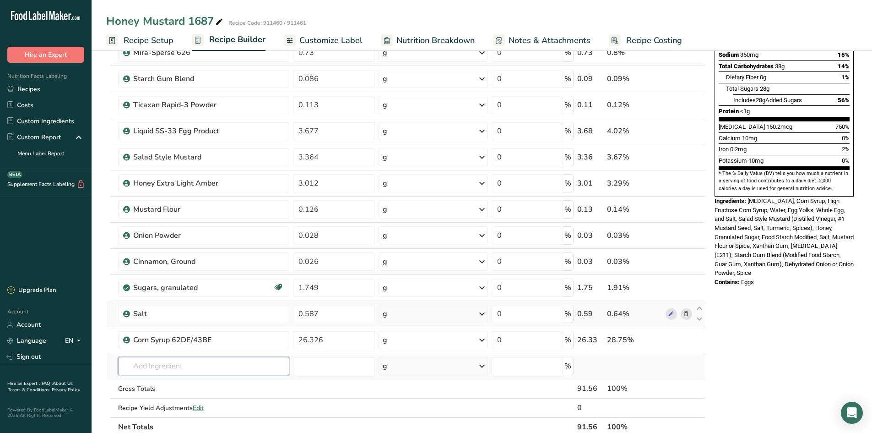
click at [152, 370] on input "text" at bounding box center [203, 366] width 171 height 18
drag, startPoint x: 151, startPoint y: 365, endPoint x: 75, endPoint y: 354, distance: 77.1
click at [75, 354] on div ".a-20{fill:#fff;} Hire an Expert Nutrition Facts Labeling Recipes Costs Custom …" at bounding box center [436, 292] width 872 height 950
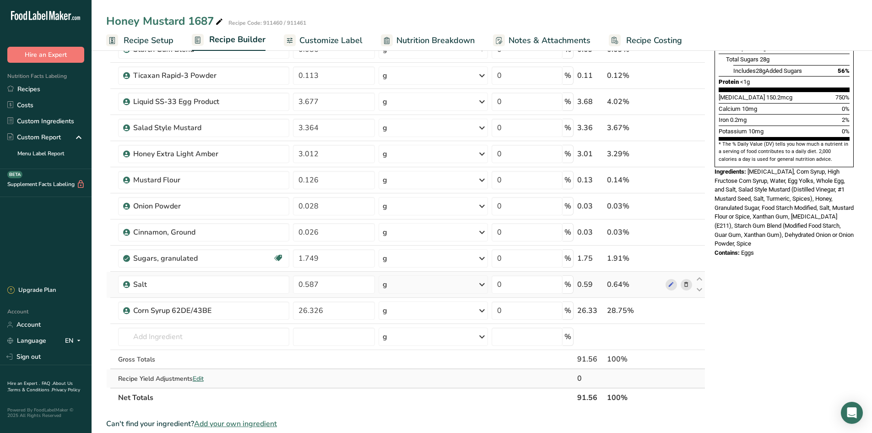
scroll to position [229, 0]
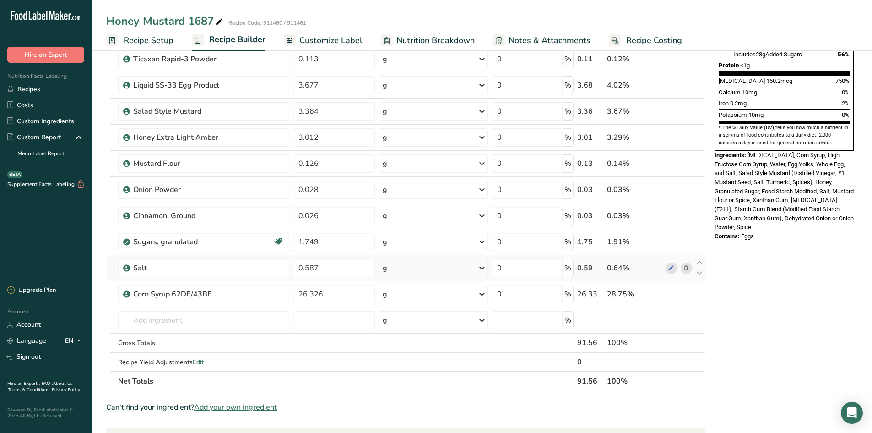
click at [237, 407] on span "Add your own ingredient" at bounding box center [235, 407] width 83 height 11
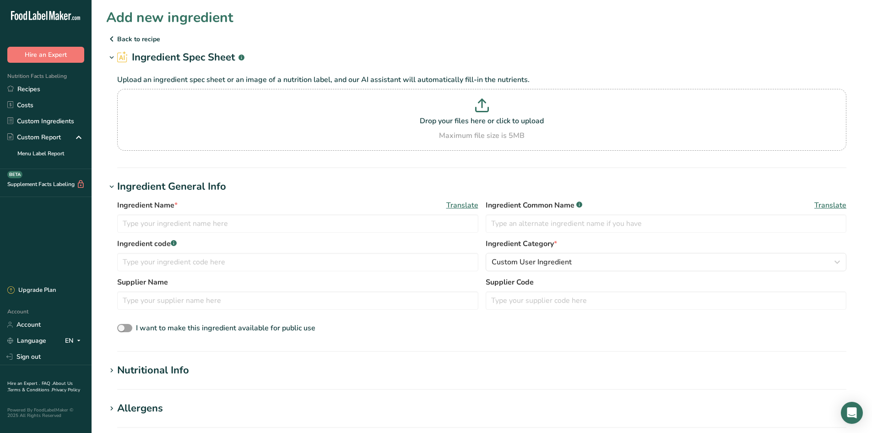
click at [180, 235] on div "Ingredient Name * Translate Ingredient Common Name .a-a{fill:#347362;}.b-a{fill…" at bounding box center [481, 219] width 729 height 38
click at [181, 228] on input "text" at bounding box center [297, 223] width 361 height 18
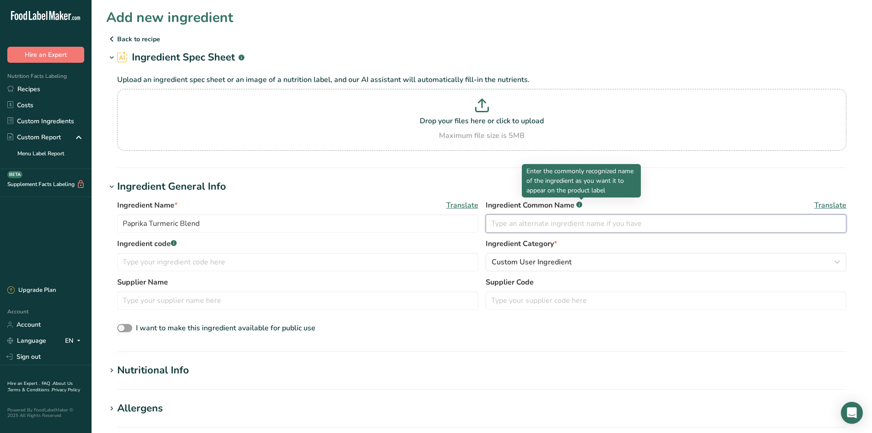
click at [560, 224] on input "text" at bounding box center [666, 223] width 361 height 18
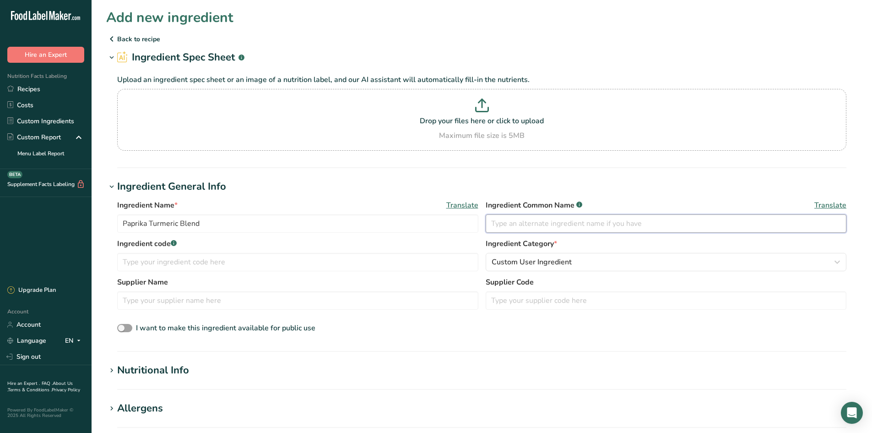
click at [517, 224] on input "text" at bounding box center [666, 223] width 361 height 18
click at [165, 267] on input "text" at bounding box center [297, 262] width 361 height 18
click at [139, 364] on div "Nutritional Info" at bounding box center [153, 370] width 72 height 15
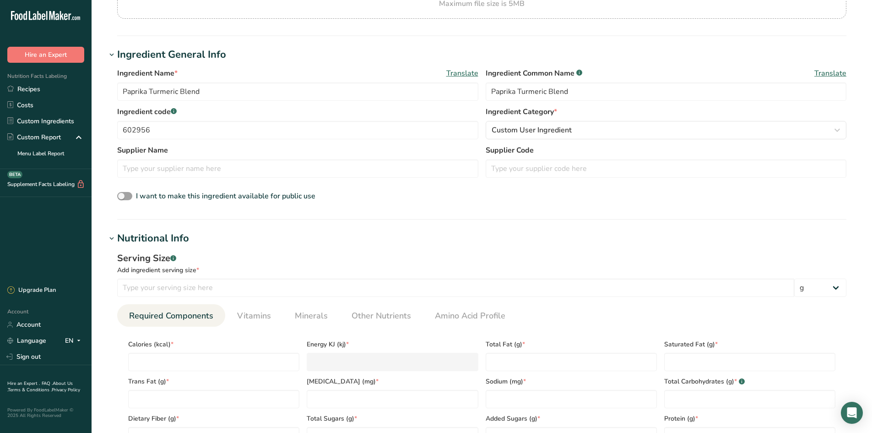
scroll to position [137, 0]
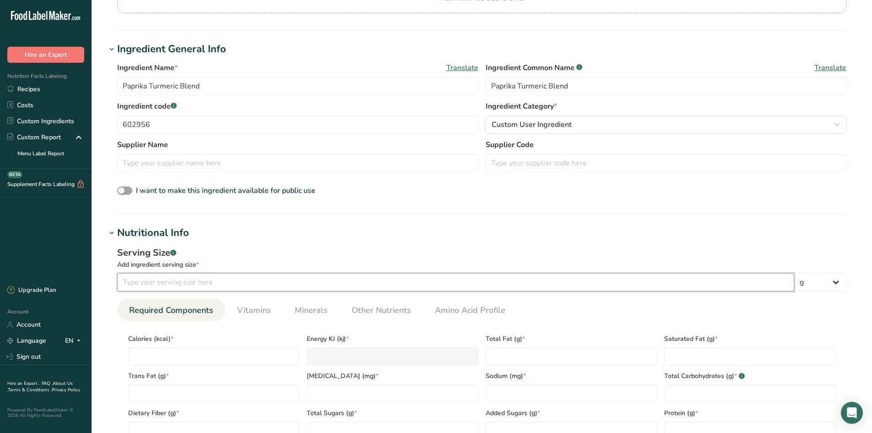
click at [150, 277] on input "number" at bounding box center [455, 282] width 677 height 18
click at [185, 353] on input "number" at bounding box center [213, 356] width 171 height 18
drag, startPoint x: 499, startPoint y: 396, endPoint x: 484, endPoint y: 394, distance: 15.2
click at [486, 395] on input "00" at bounding box center [571, 393] width 171 height 18
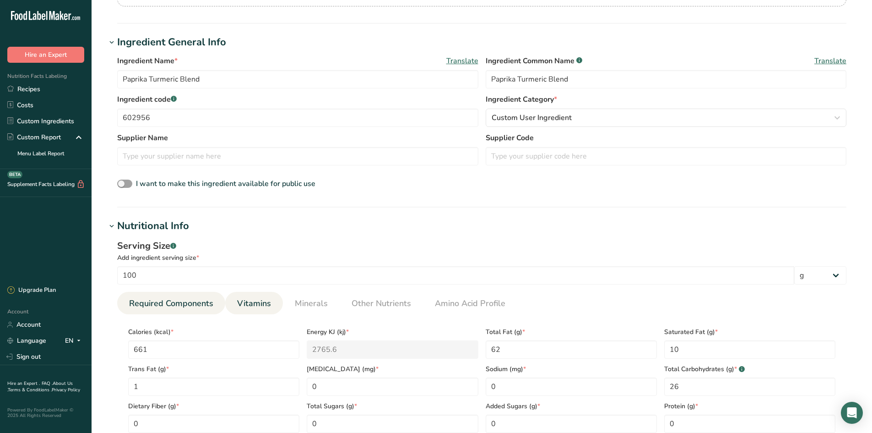
click at [251, 302] on span "Vitamins" at bounding box center [254, 303] width 34 height 12
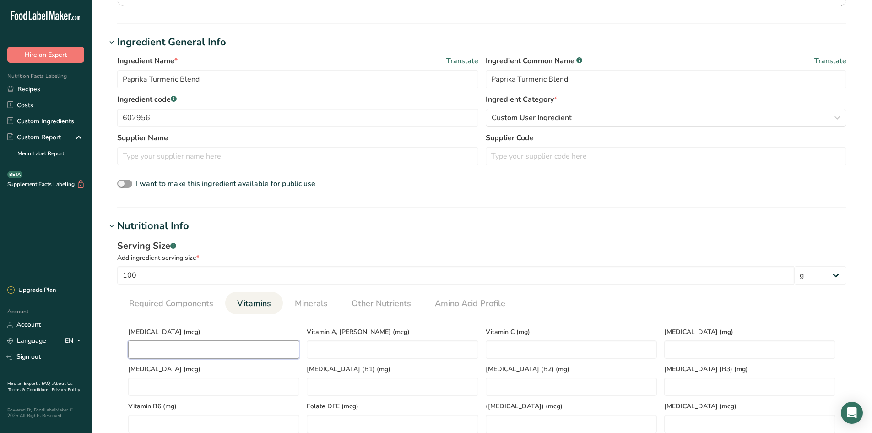
click at [186, 350] on D "number" at bounding box center [213, 349] width 171 height 18
click at [320, 299] on span "Minerals" at bounding box center [311, 303] width 33 height 12
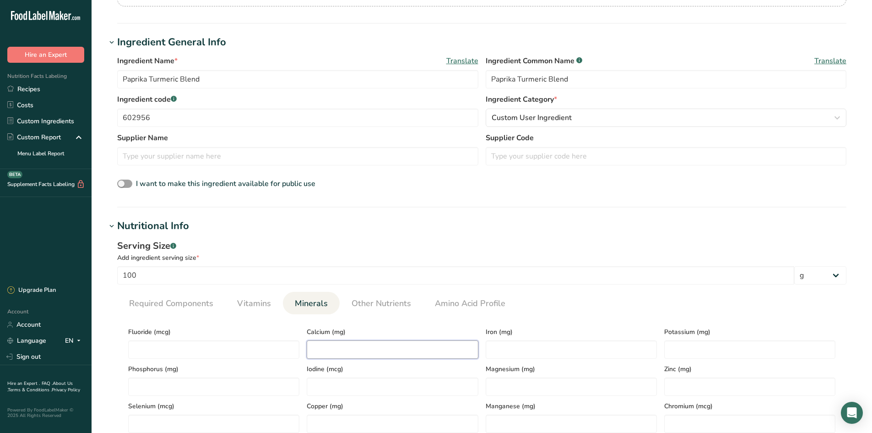
drag, startPoint x: 333, startPoint y: 351, endPoint x: 328, endPoint y: 343, distance: 9.7
click at [333, 346] on input "number" at bounding box center [392, 349] width 171 height 18
click at [361, 299] on span "Other Nutrients" at bounding box center [382, 303] width 60 height 12
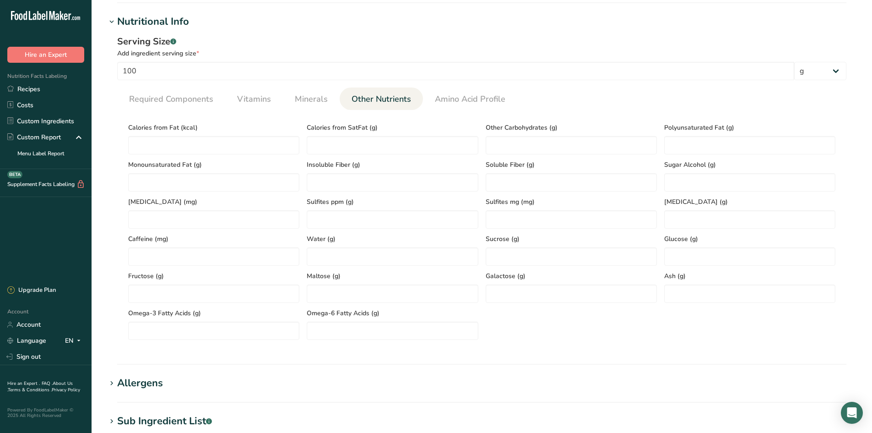
scroll to position [373, 0]
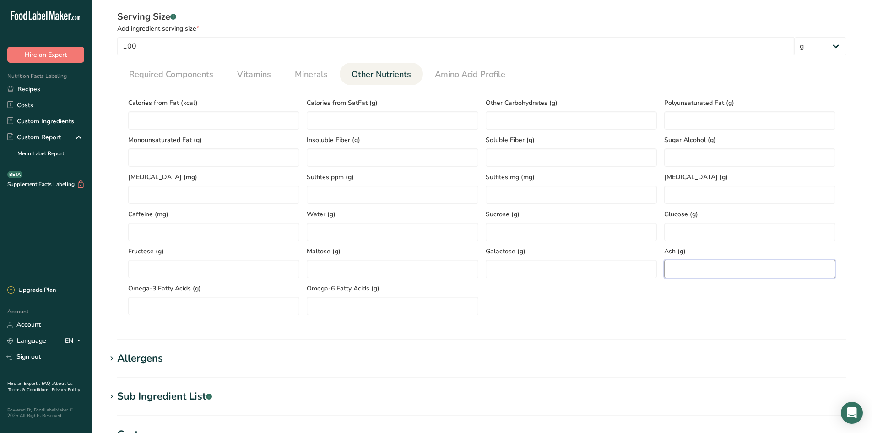
click at [731, 265] on input "number" at bounding box center [749, 269] width 171 height 18
click at [308, 234] on input "number" at bounding box center [392, 232] width 171 height 18
click at [155, 79] on span "Required Components" at bounding box center [171, 74] width 84 height 12
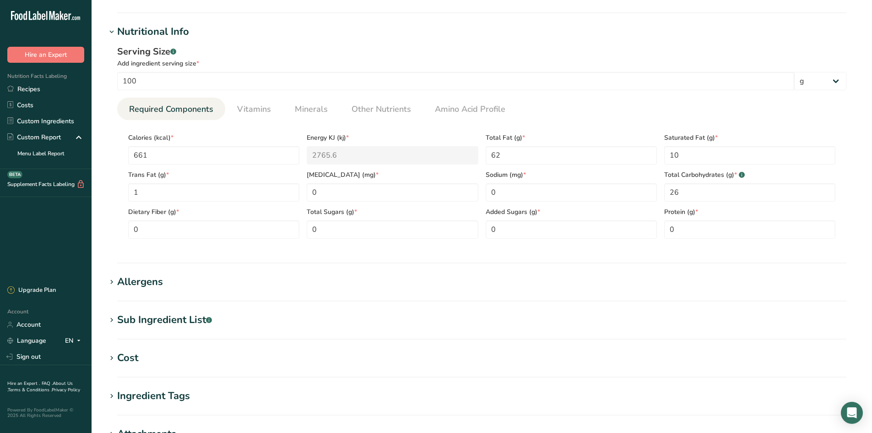
scroll to position [465, 0]
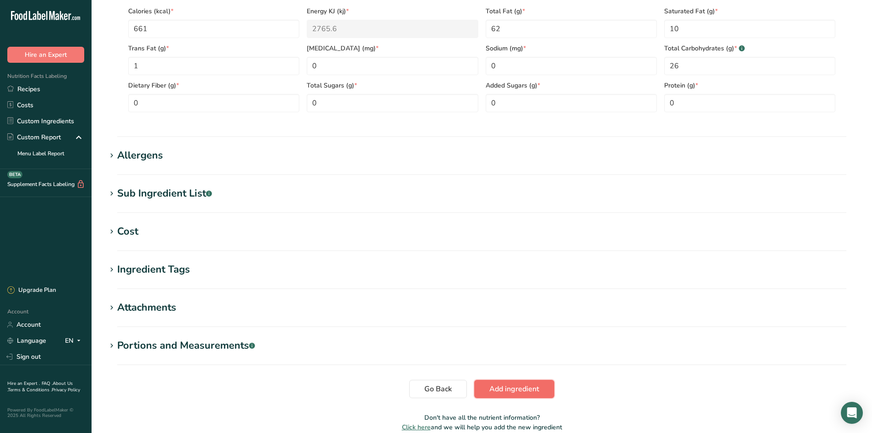
click at [528, 392] on span "Add ingredient" at bounding box center [515, 388] width 50 height 11
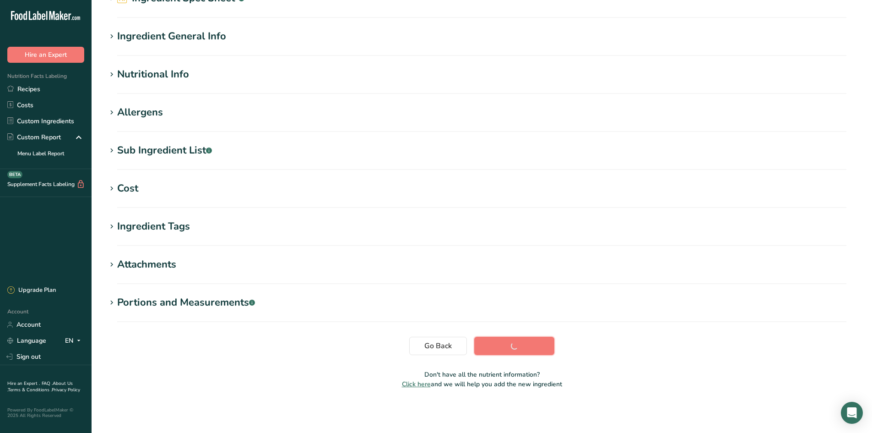
scroll to position [26, 0]
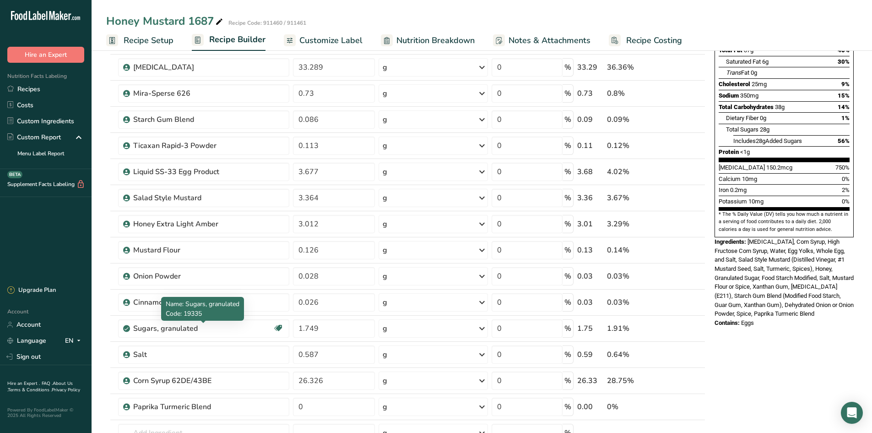
scroll to position [275, 0]
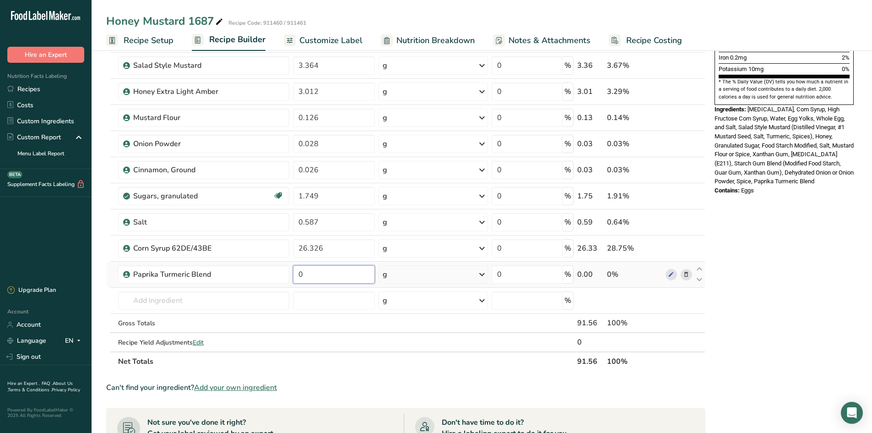
click at [338, 276] on input "0" at bounding box center [334, 274] width 82 height 18
click at [243, 388] on span "Add your own ingredient" at bounding box center [235, 387] width 83 height 11
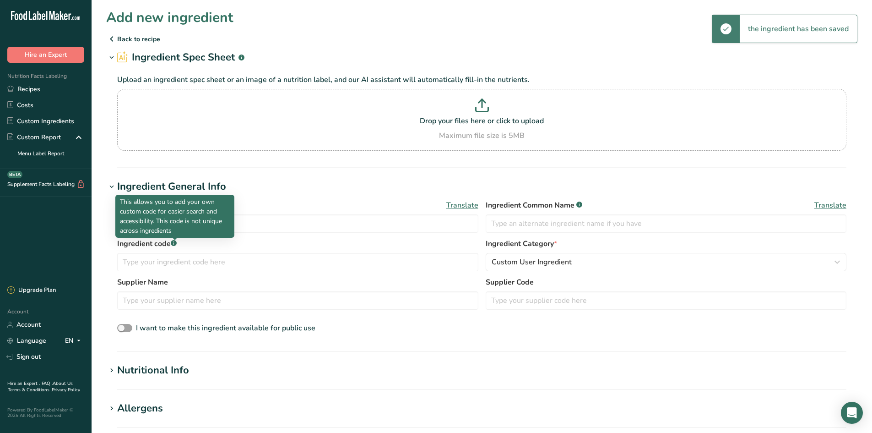
click at [177, 221] on p "This allows you to add your own custom code for easier search and accessibility…" at bounding box center [175, 216] width 110 height 38
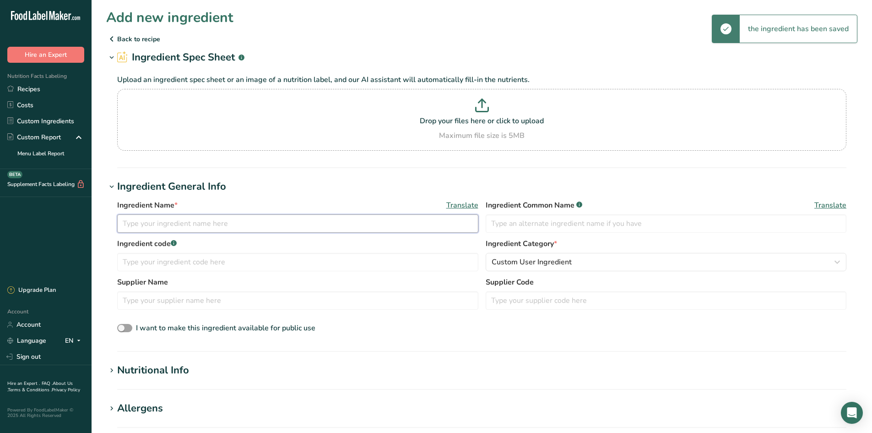
click at [335, 230] on input "text" at bounding box center [297, 223] width 361 height 18
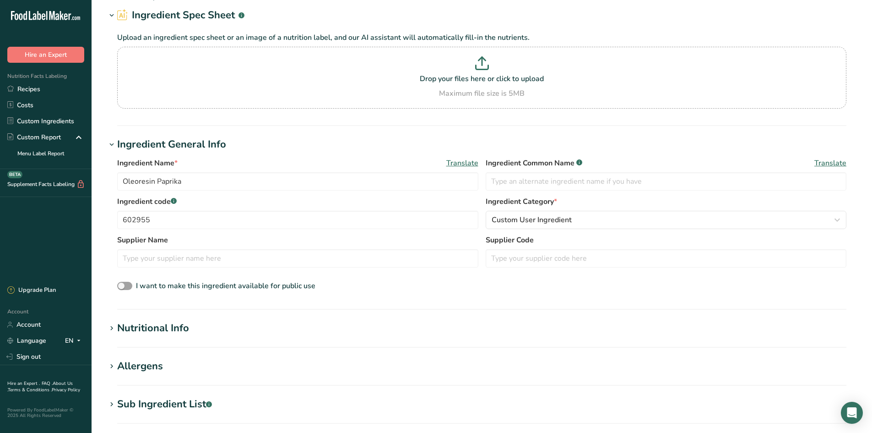
scroll to position [92, 0]
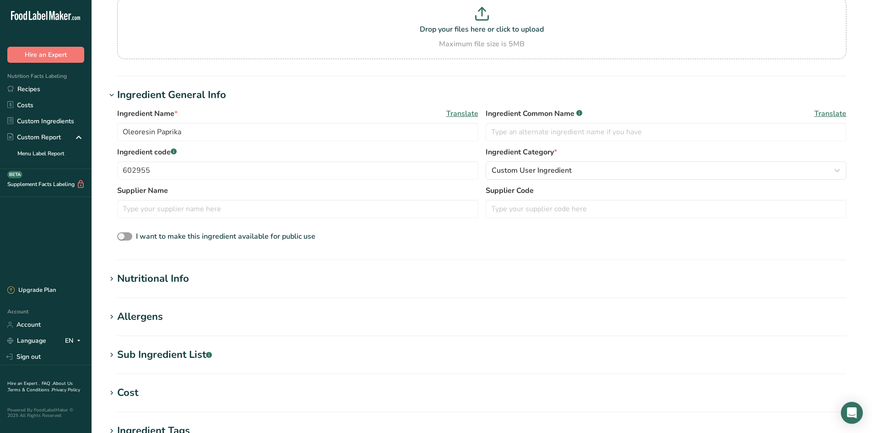
click at [134, 278] on div "Nutritional Info" at bounding box center [153, 278] width 72 height 15
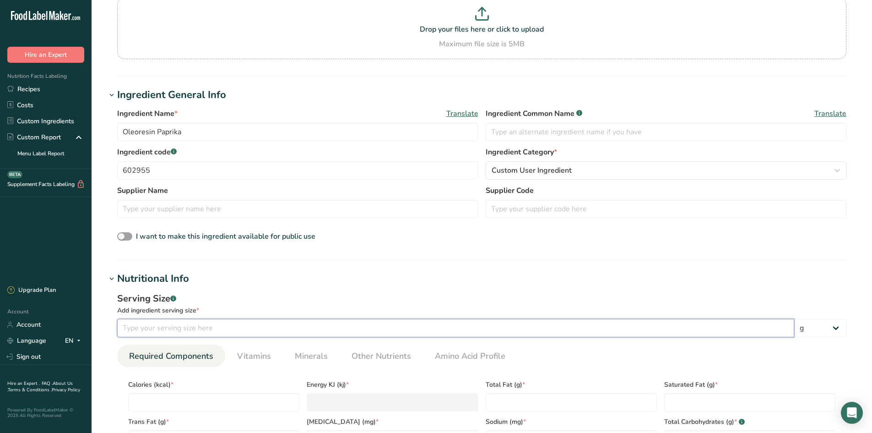
click at [158, 326] on input "number" at bounding box center [455, 328] width 677 height 18
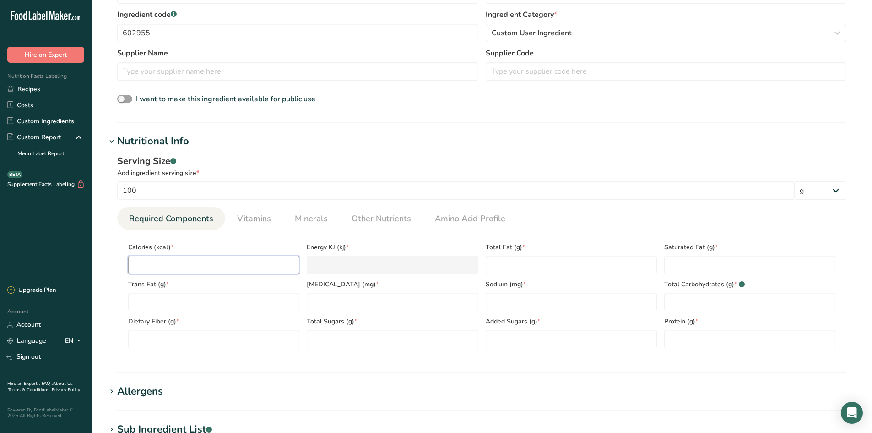
click at [263, 261] on input "number" at bounding box center [213, 265] width 171 height 18
click at [239, 214] on span "Vitamins" at bounding box center [254, 218] width 34 height 12
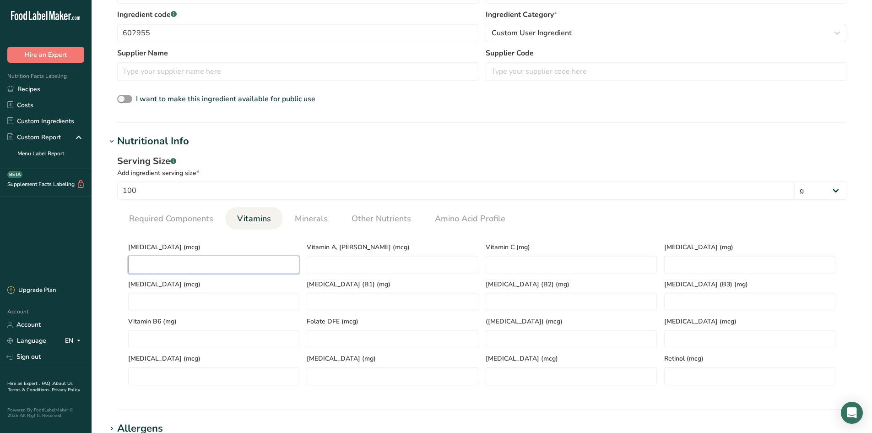
click at [201, 272] on D "number" at bounding box center [213, 265] width 171 height 18
drag, startPoint x: 295, startPoint y: 224, endPoint x: 308, endPoint y: 229, distance: 13.0
click at [295, 223] on span "Minerals" at bounding box center [311, 218] width 33 height 12
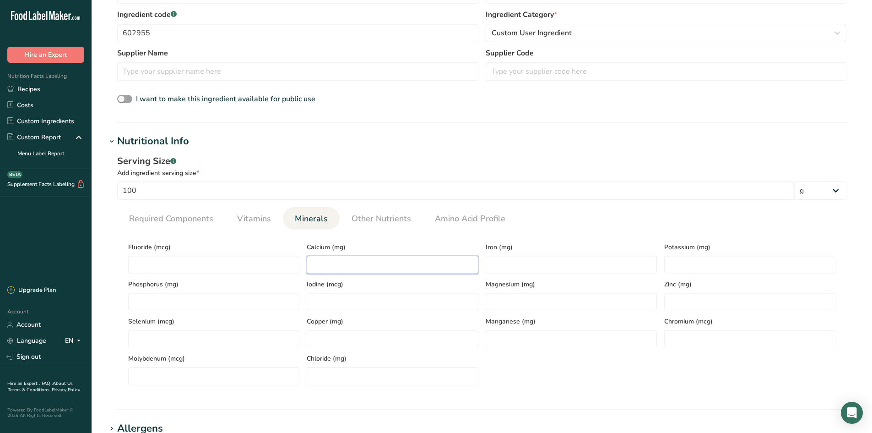
click at [376, 267] on input "number" at bounding box center [392, 265] width 171 height 18
click at [370, 204] on div "Serving Size .a-a{fill:#347362;}.b-a{fill:#fff;} Add ingredient serving size * …" at bounding box center [481, 273] width 751 height 249
click at [372, 212] on link "Other Nutrients" at bounding box center [381, 218] width 67 height 23
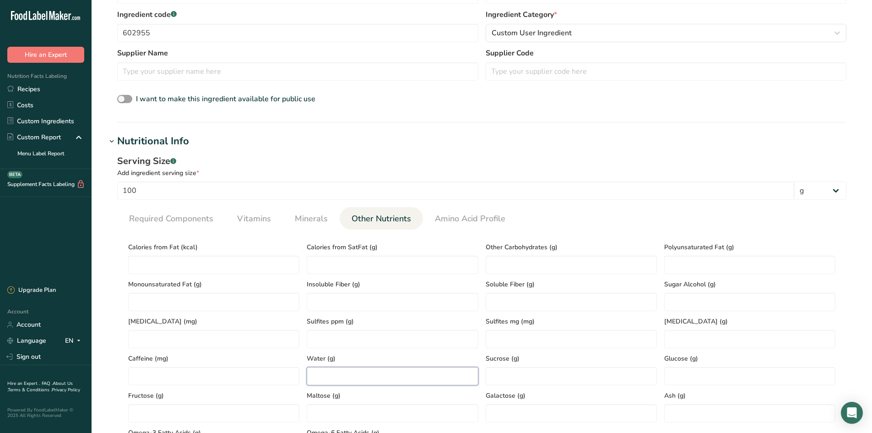
click at [360, 373] on input "number" at bounding box center [392, 376] width 171 height 18
drag, startPoint x: 760, startPoint y: 410, endPoint x: 755, endPoint y: 407, distance: 5.3
click at [760, 410] on input "number" at bounding box center [749, 413] width 171 height 18
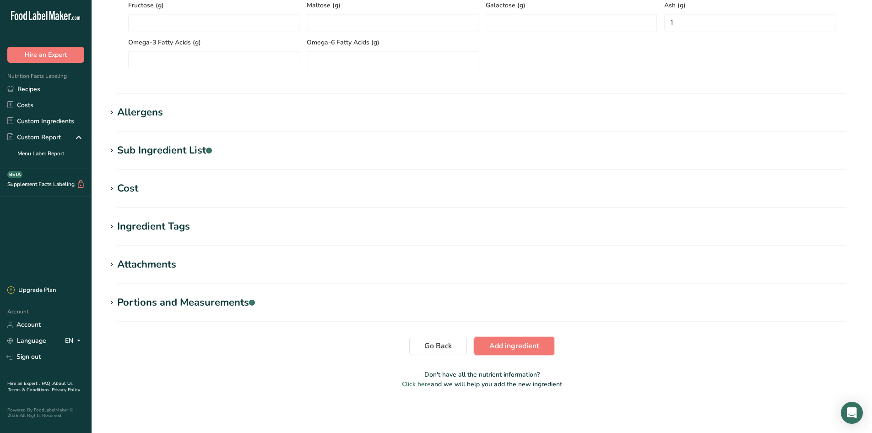
click at [510, 343] on span "Add ingredient" at bounding box center [515, 345] width 50 height 11
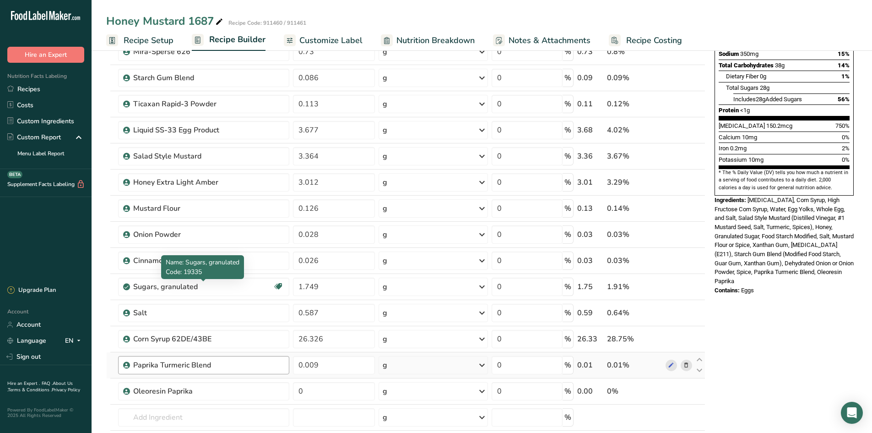
scroll to position [229, 0]
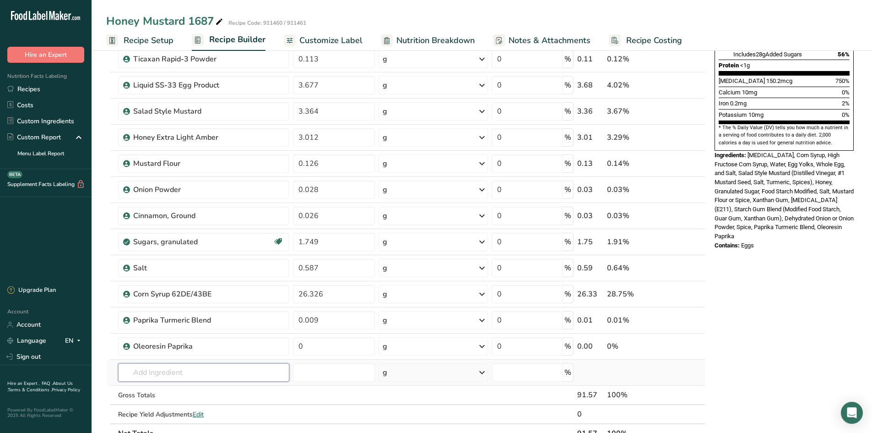
click at [132, 370] on input "text" at bounding box center [203, 372] width 171 height 18
click at [161, 339] on p "652430 Lemon Juice Concentrate" at bounding box center [177, 341] width 105 height 10
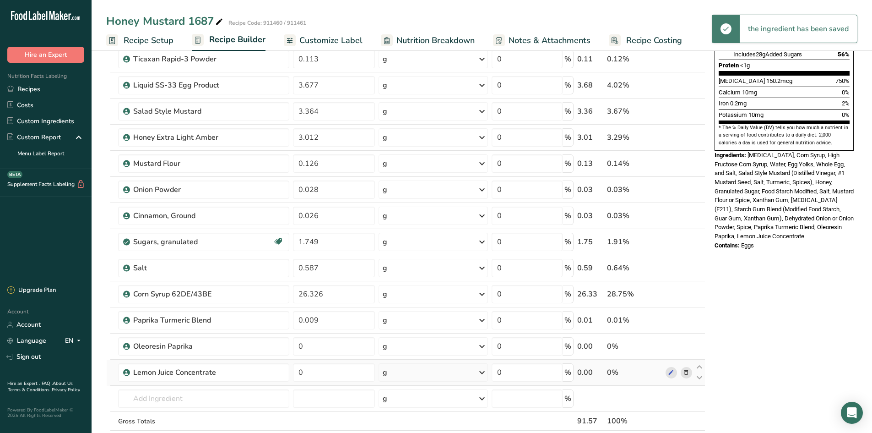
click at [299, 363] on td "0" at bounding box center [334, 372] width 86 height 26
click at [345, 375] on input "0" at bounding box center [334, 372] width 82 height 18
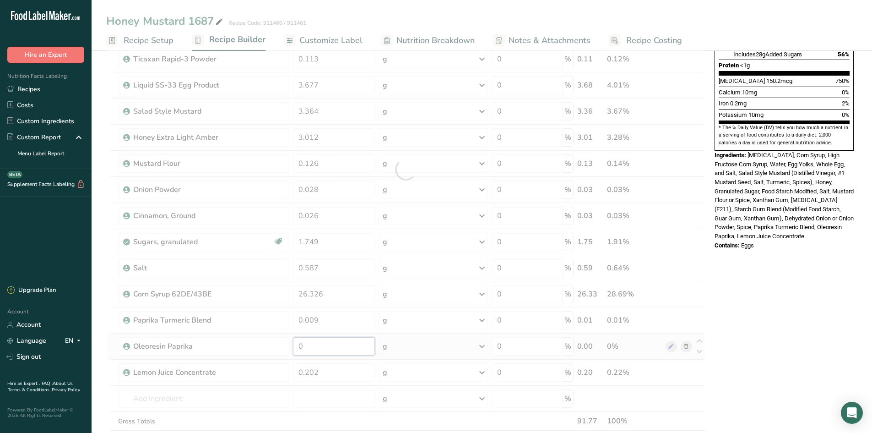
click at [330, 347] on div "Ingredient * Amount * Unit * Waste * .a-a{fill:#347362;}.b-a{fill:#fff;} Grams …" at bounding box center [405, 169] width 599 height 599
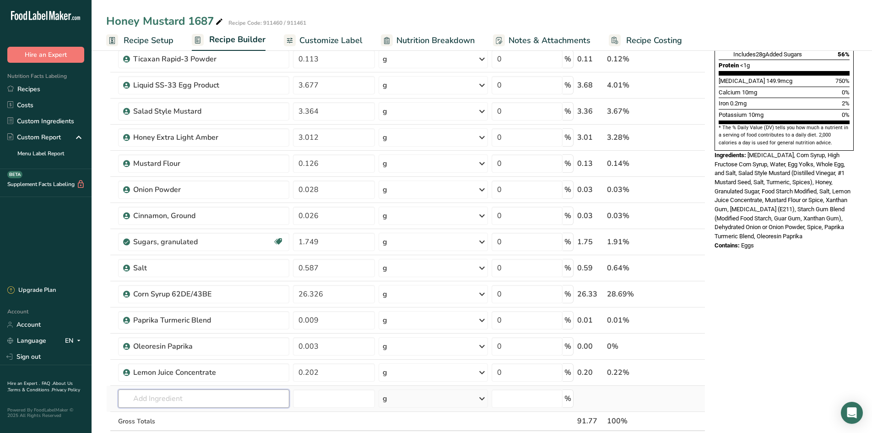
click at [162, 395] on div "Ingredient * Amount * Unit * Waste * .a-a{fill:#347362;}.b-a{fill:#fff;} Grams …" at bounding box center [405, 169] width 599 height 599
click at [173, 370] on p "Apple Cider Vinegar" at bounding box center [158, 367] width 67 height 10
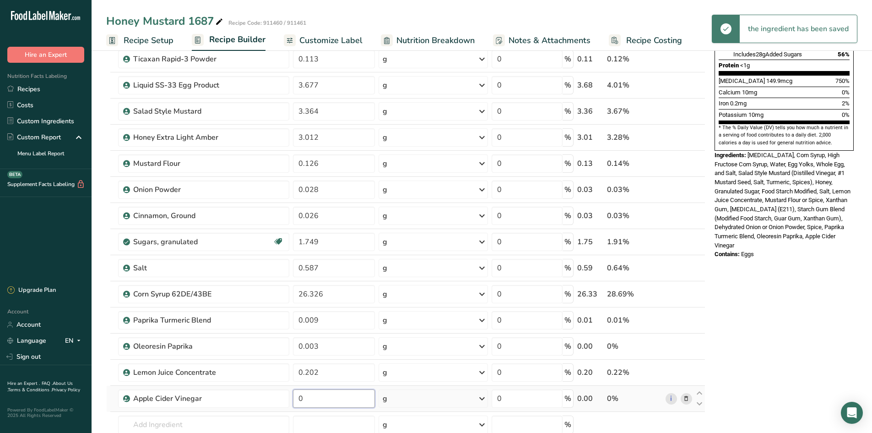
click at [314, 400] on input "0" at bounding box center [334, 398] width 82 height 18
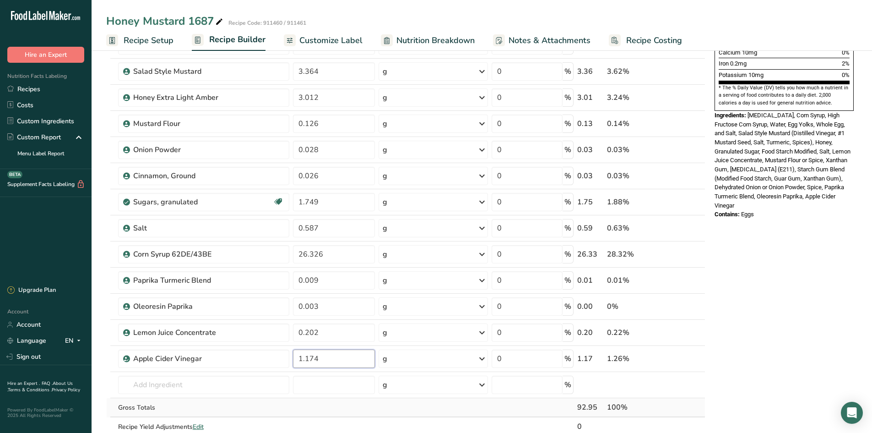
scroll to position [321, 0]
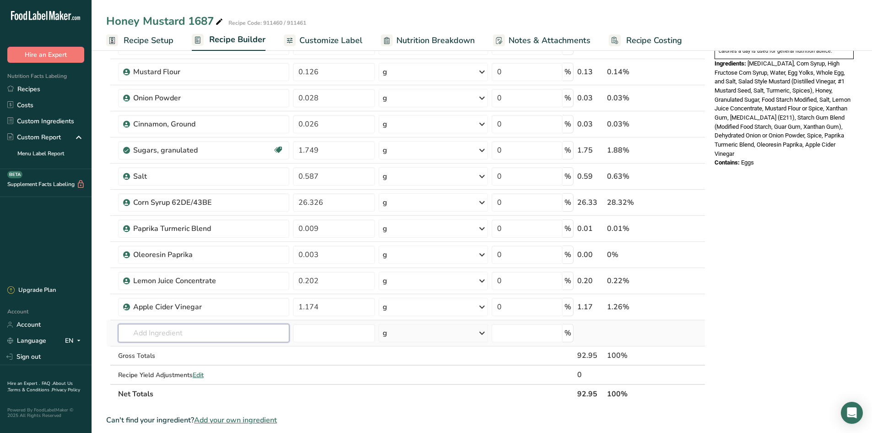
click at [178, 332] on div "Ingredient * Amount * Unit * Waste * .a-a{fill:#347362;}.b-a{fill:#fff;} Grams …" at bounding box center [405, 90] width 599 height 625
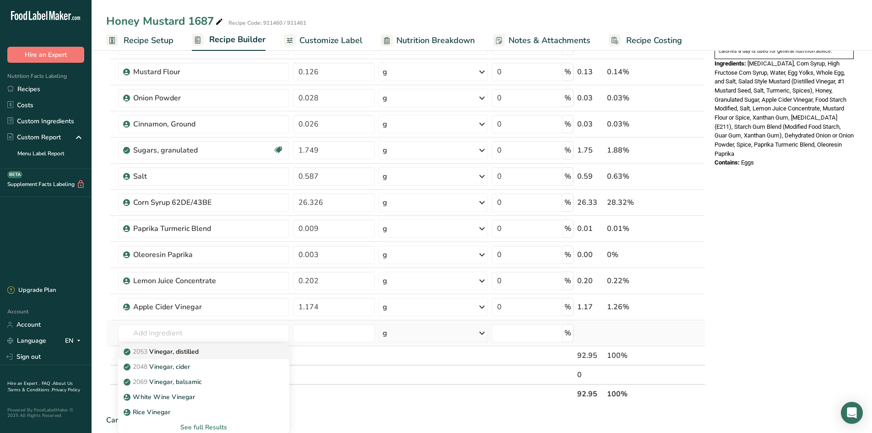
click at [182, 348] on p "2053 Vinegar, distilled" at bounding box center [161, 352] width 73 height 10
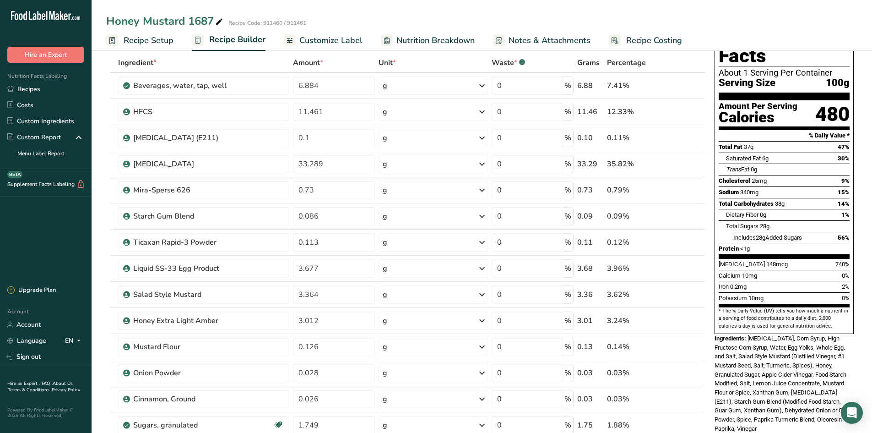
scroll to position [0, 0]
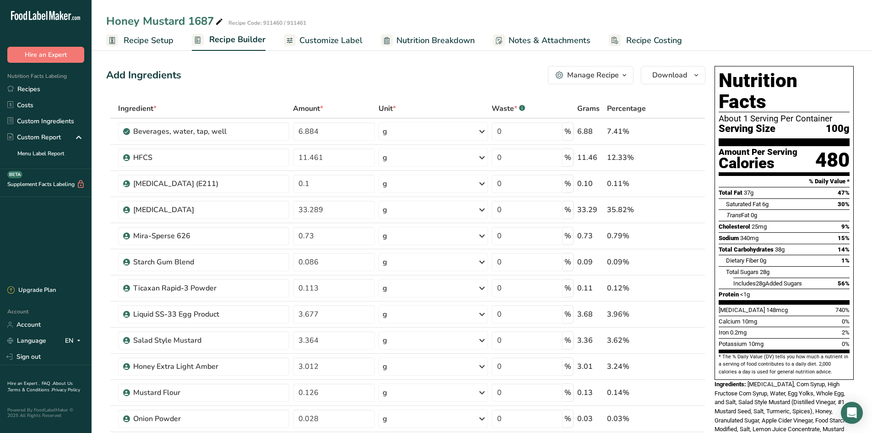
click at [422, 40] on span "Nutrition Breakdown" at bounding box center [436, 40] width 78 height 12
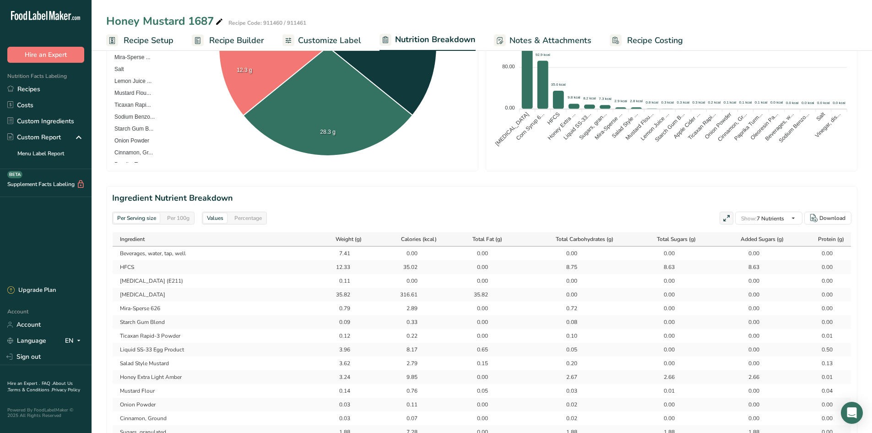
scroll to position [275, 0]
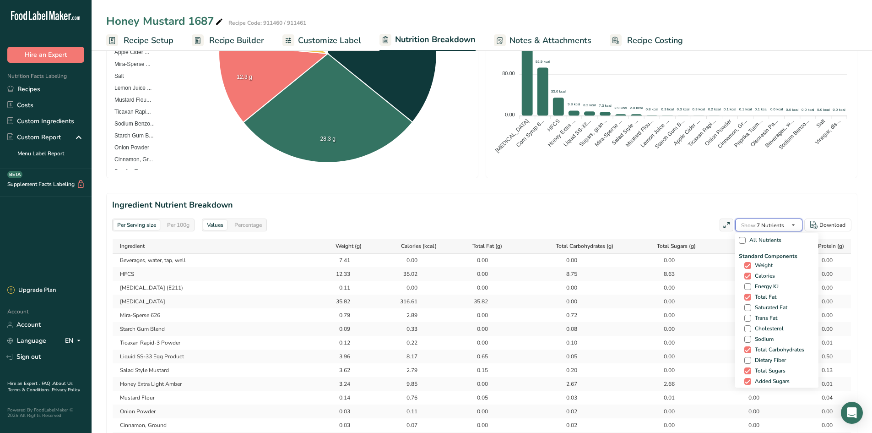
click at [771, 223] on span "Show: 7 Nutrients" at bounding box center [762, 225] width 43 height 7
click at [772, 286] on span "Energy KJ" at bounding box center [764, 286] width 27 height 7
click at [751, 286] on input "Energy KJ" at bounding box center [748, 286] width 6 height 6
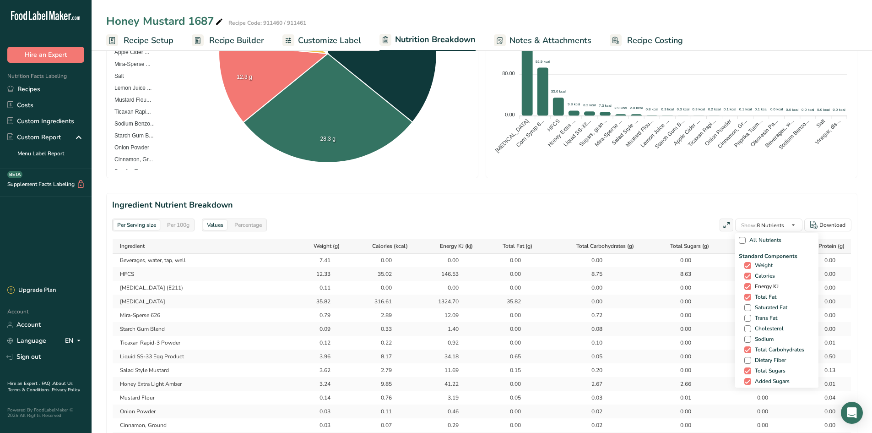
click at [772, 286] on span "Energy KJ" at bounding box center [764, 286] width 27 height 7
click at [751, 286] on input "Energy KJ" at bounding box center [748, 286] width 6 height 6
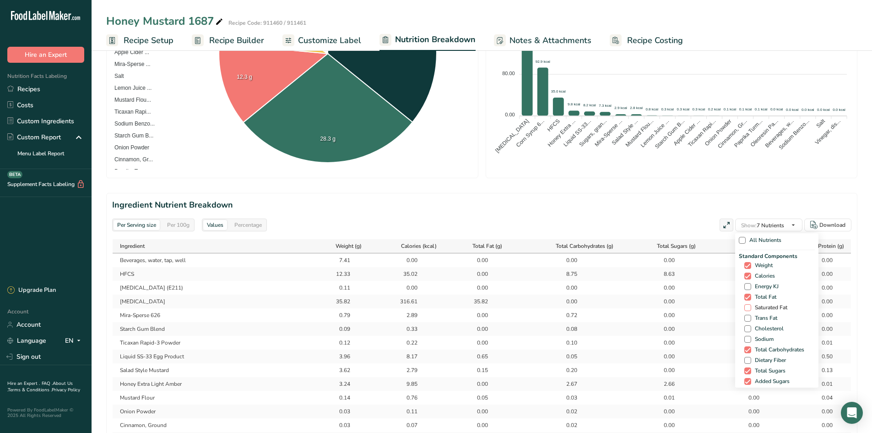
click at [782, 307] on span "Saturated Fat" at bounding box center [769, 307] width 36 height 7
click at [751, 307] on input "Saturated Fat" at bounding box center [748, 308] width 6 height 6
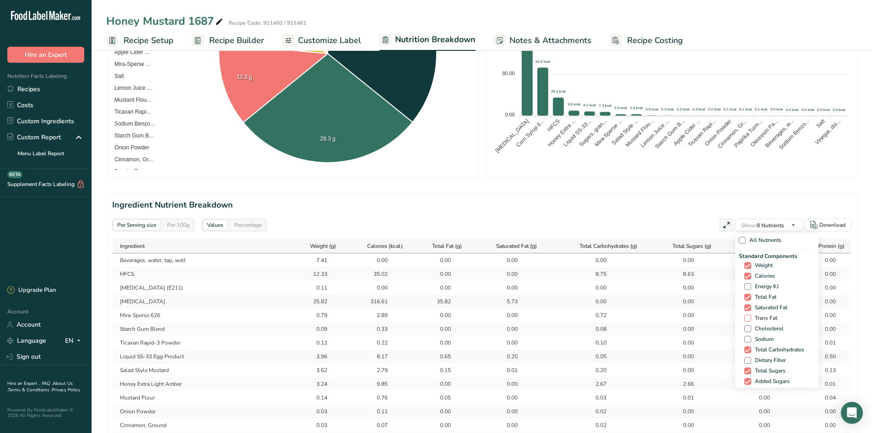
click at [768, 317] on span "Trans Fat" at bounding box center [764, 318] width 26 height 7
click at [751, 317] on input "Trans Fat" at bounding box center [748, 318] width 6 height 6
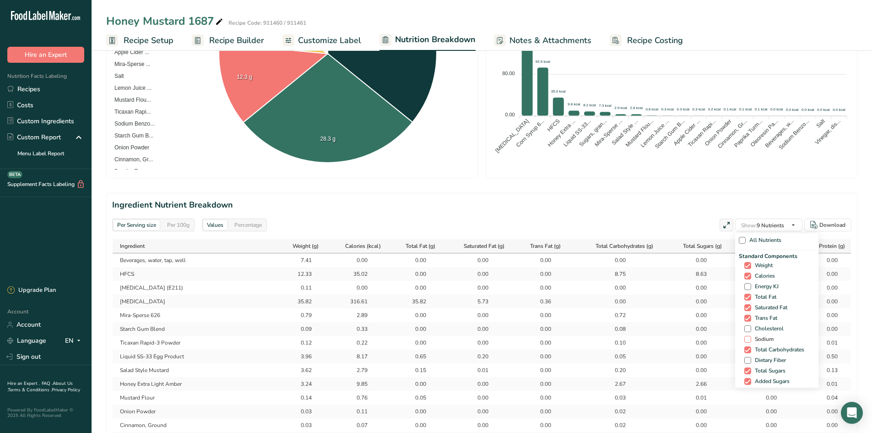
drag, startPoint x: 768, startPoint y: 329, endPoint x: 765, endPoint y: 335, distance: 6.8
click at [767, 329] on span "Cholesterol" at bounding box center [767, 328] width 33 height 7
click at [751, 329] on input "Cholesterol" at bounding box center [748, 329] width 6 height 6
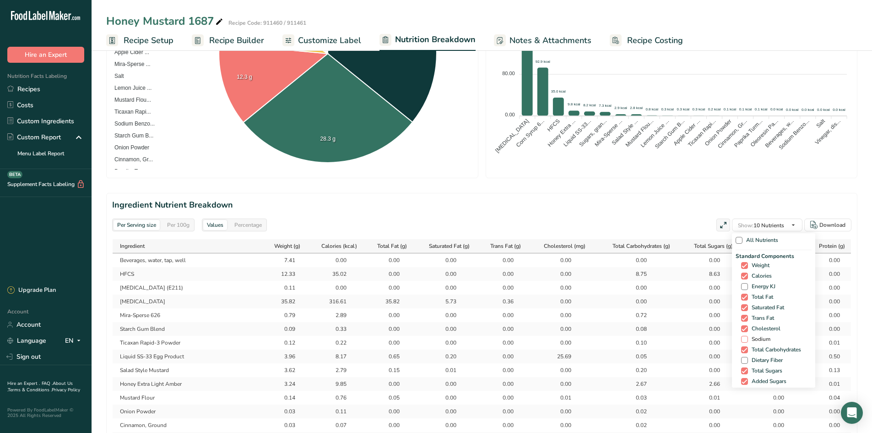
click at [765, 338] on span "Sodium" at bounding box center [759, 339] width 22 height 7
click at [747, 338] on input "Sodium" at bounding box center [744, 339] width 6 height 6
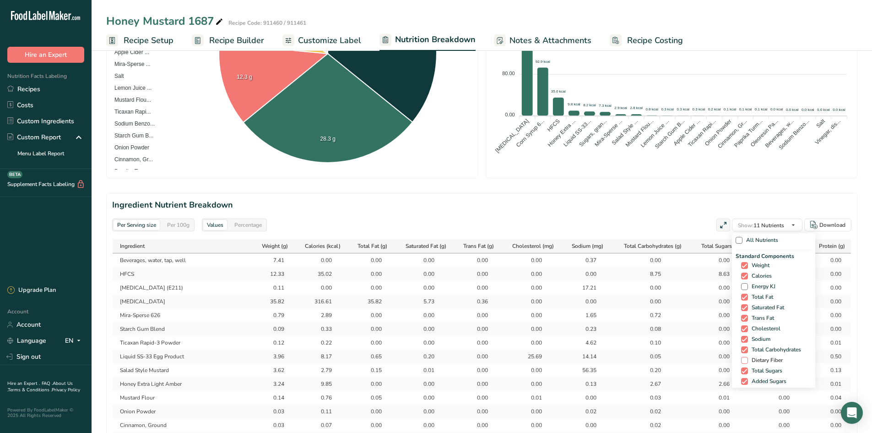
click at [765, 359] on span "Dietary Fiber" at bounding box center [765, 360] width 35 height 7
click at [747, 359] on input "Dietary Fiber" at bounding box center [744, 360] width 6 height 6
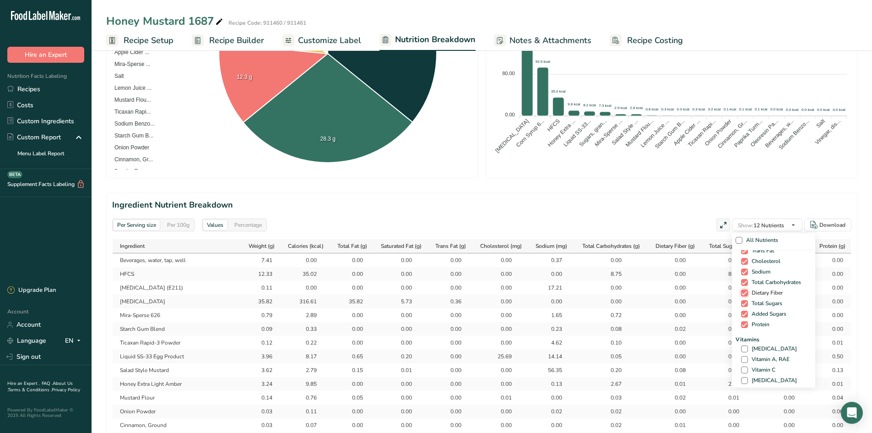
scroll to position [137, 0]
click at [766, 278] on span "[MEDICAL_DATA]" at bounding box center [772, 278] width 49 height 7
click at [747, 278] on input "[MEDICAL_DATA]" at bounding box center [744, 279] width 6 height 6
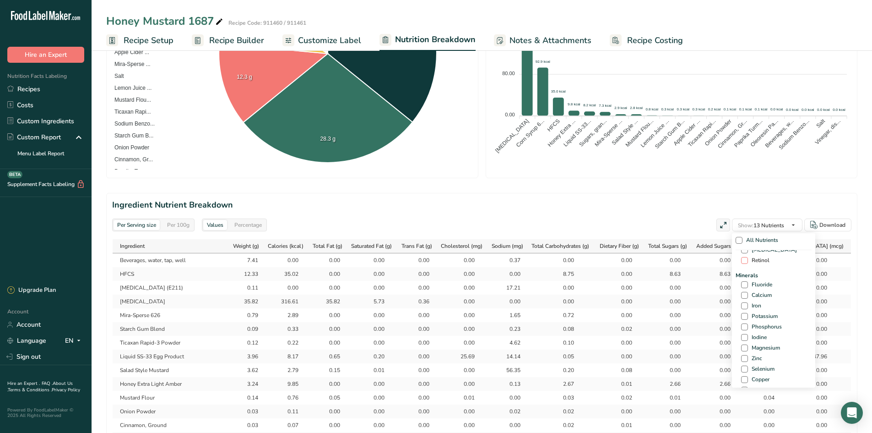
scroll to position [321, 0]
click at [763, 289] on span "Calcium" at bounding box center [760, 288] width 24 height 7
click at [747, 289] on input "Calcium" at bounding box center [744, 288] width 6 height 6
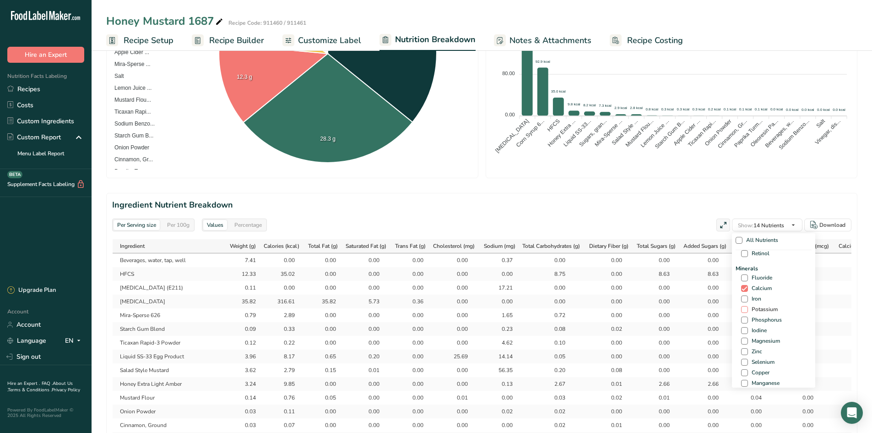
drag, startPoint x: 751, startPoint y: 300, endPoint x: 752, endPoint y: 306, distance: 6.2
click at [750, 300] on span "Iron" at bounding box center [754, 298] width 13 height 7
click at [747, 300] on input "Iron" at bounding box center [744, 299] width 6 height 6
drag, startPoint x: 753, startPoint y: 310, endPoint x: 765, endPoint y: 319, distance: 15.7
click at [752, 310] on span "Potassium" at bounding box center [763, 309] width 30 height 7
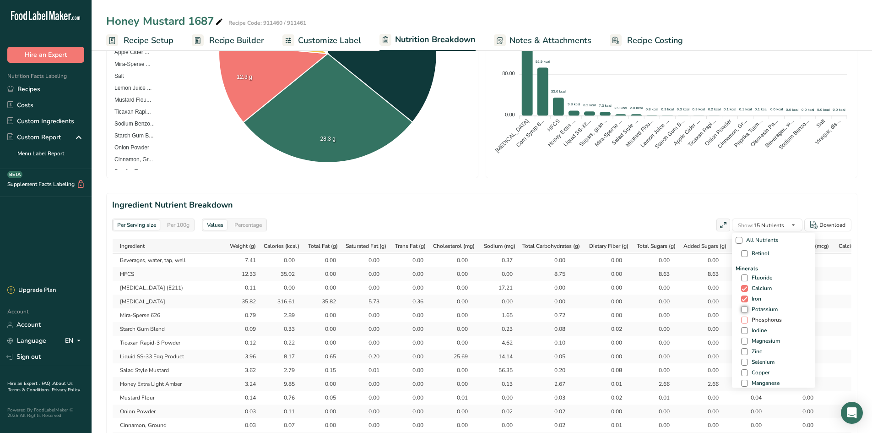
click at [747, 310] on input "Potassium" at bounding box center [744, 309] width 6 height 6
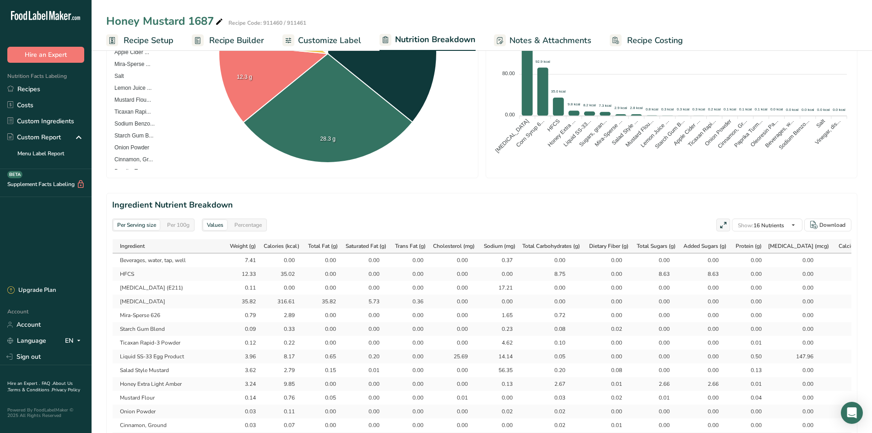
drag, startPoint x: 697, startPoint y: 192, endPoint x: 700, endPoint y: 215, distance: 22.7
click at [697, 192] on div "Per Serving size Per 100g Download Total Calories 477.7 kcal Total Carbs 37.9 g…" at bounding box center [481, 352] width 751 height 1128
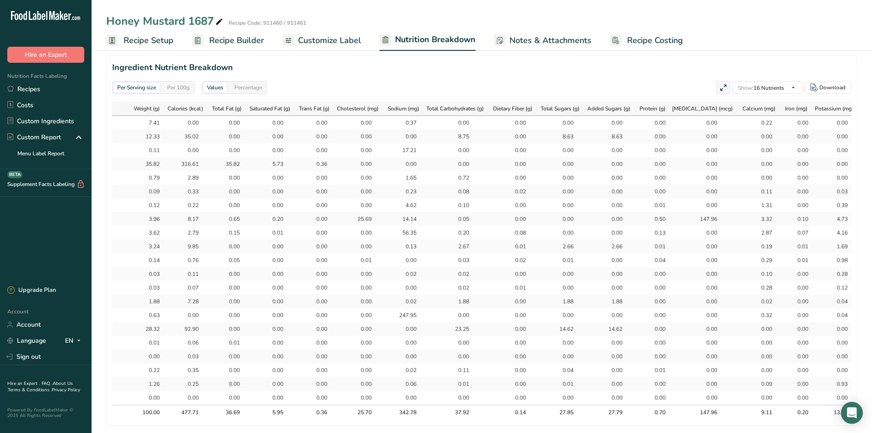
scroll to position [0, 0]
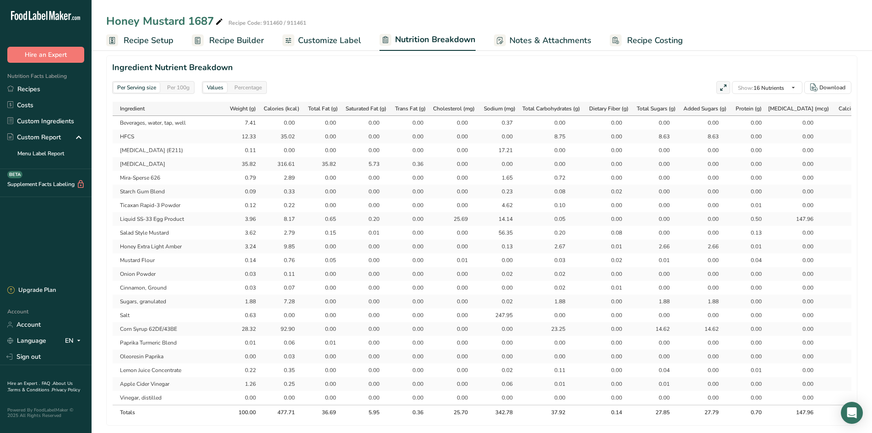
drag, startPoint x: 199, startPoint y: 35, endPoint x: 206, endPoint y: 35, distance: 6.4
click at [199, 35] on rect at bounding box center [198, 40] width 12 height 12
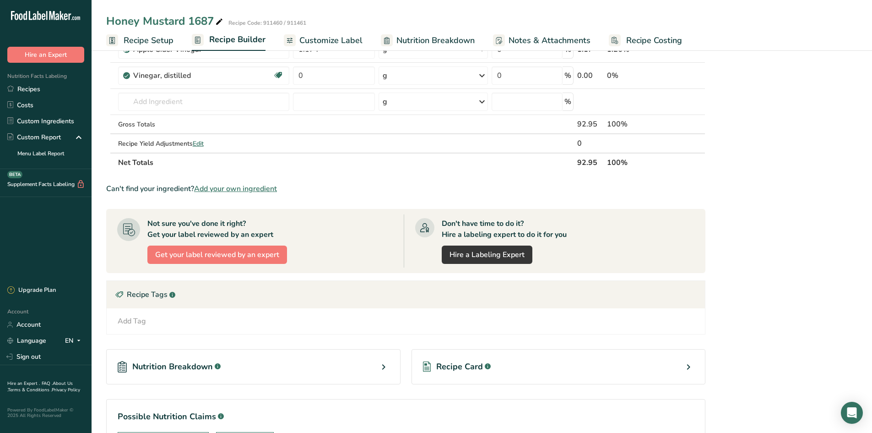
scroll to position [641, 0]
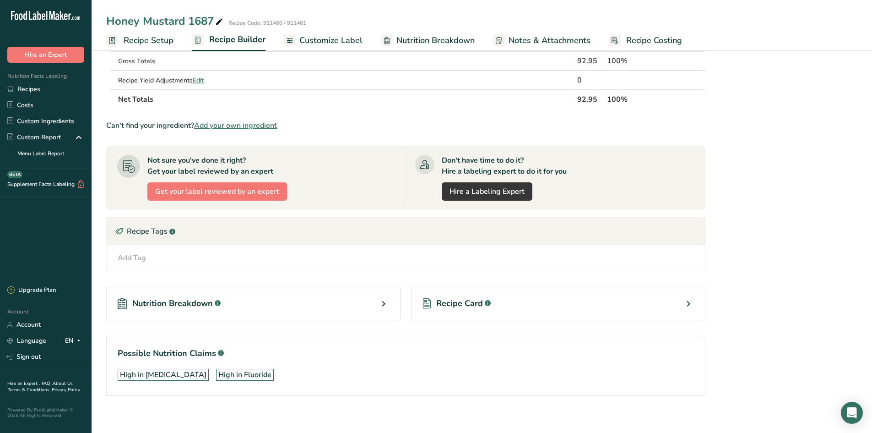
drag, startPoint x: 241, startPoint y: 123, endPoint x: 357, endPoint y: 128, distance: 116.4
click at [240, 123] on span "Add your own ingredient" at bounding box center [235, 125] width 83 height 11
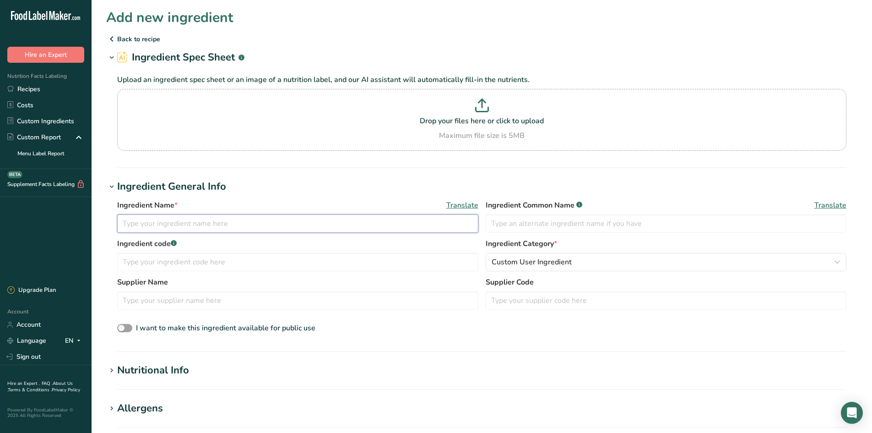
click at [142, 229] on input "text" at bounding box center [297, 223] width 361 height 18
click at [562, 216] on input "text" at bounding box center [666, 223] width 361 height 18
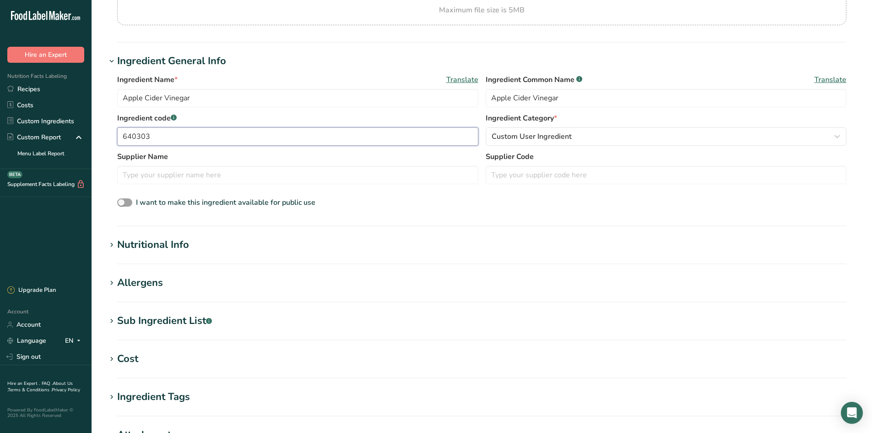
scroll to position [137, 0]
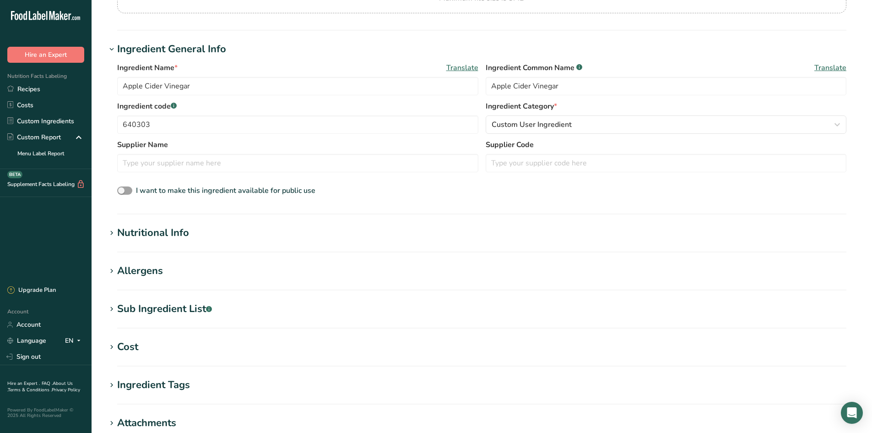
click at [156, 224] on section "Add new ingredient Back to recipe Ingredient Spec Sheet .a-a{fill:#347362;}.b-a…" at bounding box center [482, 212] width 781 height 699
click at [163, 237] on div "Nutritional Info" at bounding box center [153, 232] width 72 height 15
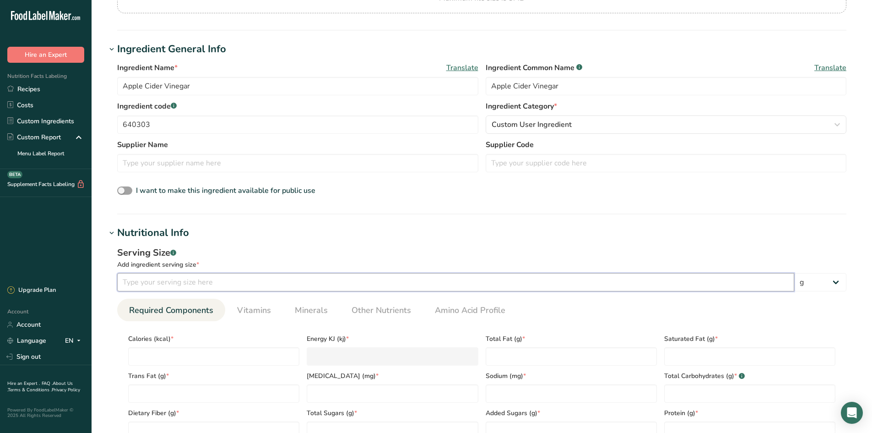
click at [142, 288] on input "number" at bounding box center [455, 282] width 677 height 18
click at [179, 357] on input "number" at bounding box center [213, 356] width 171 height 18
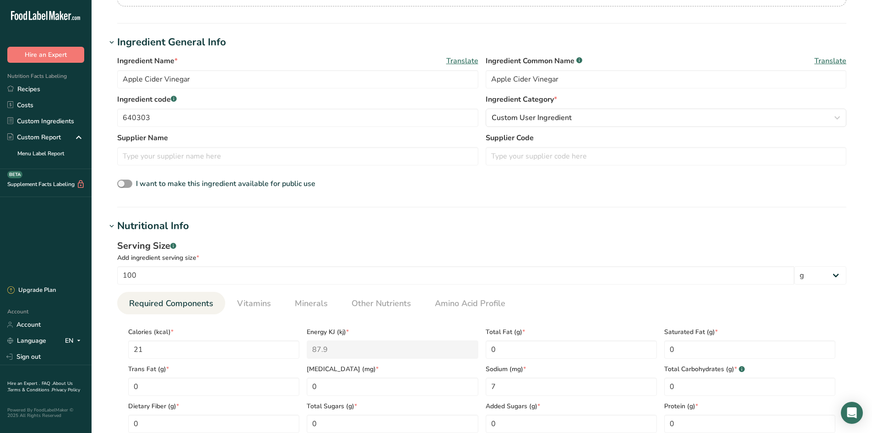
drag, startPoint x: 258, startPoint y: 307, endPoint x: 224, endPoint y: 337, distance: 44.8
click at [257, 307] on span "Vitamins" at bounding box center [254, 303] width 34 height 12
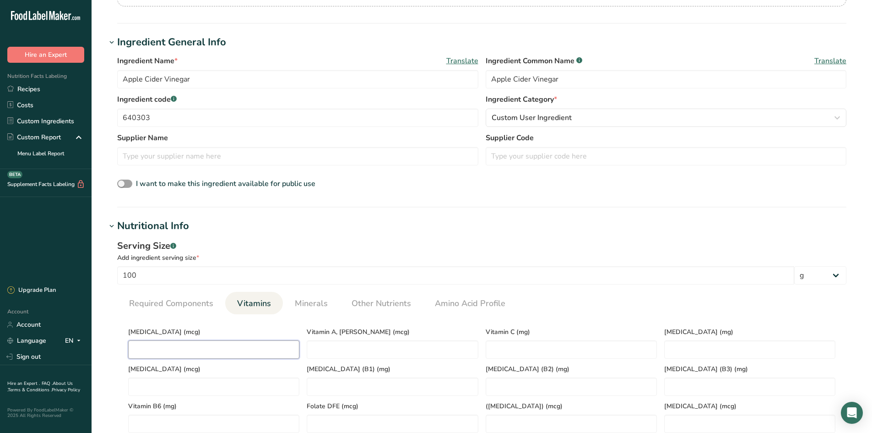
click at [190, 355] on D "number" at bounding box center [213, 349] width 171 height 18
click at [286, 305] on li "Minerals" at bounding box center [311, 303] width 57 height 22
click at [317, 301] on span "Minerals" at bounding box center [311, 303] width 33 height 12
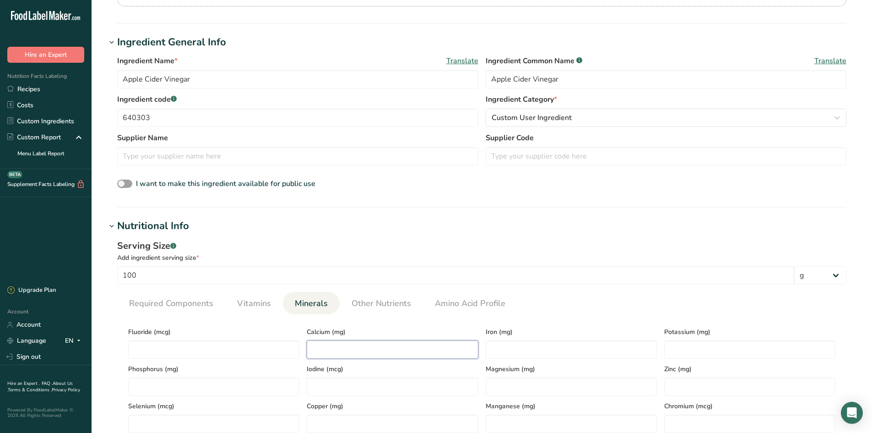
click at [332, 341] on input "number" at bounding box center [392, 349] width 171 height 18
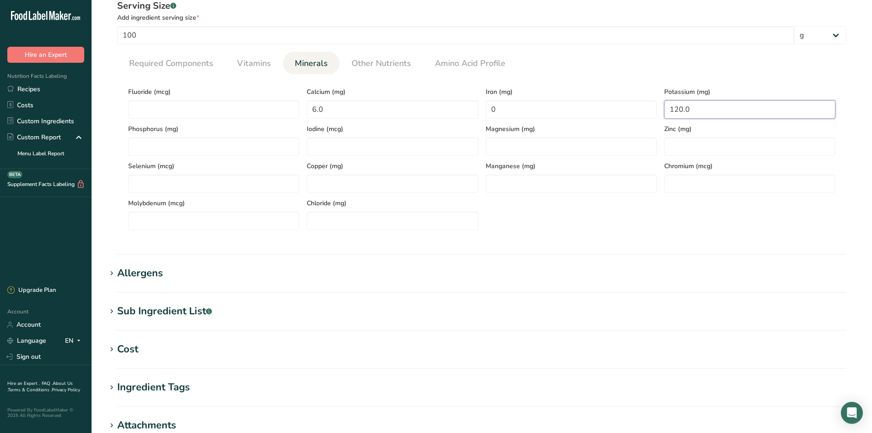
scroll to position [511, 0]
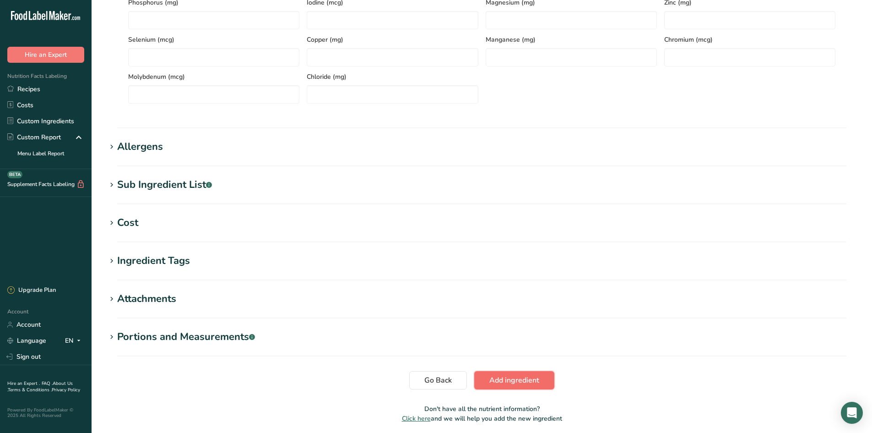
click at [490, 377] on span "Add ingredient" at bounding box center [515, 380] width 50 height 11
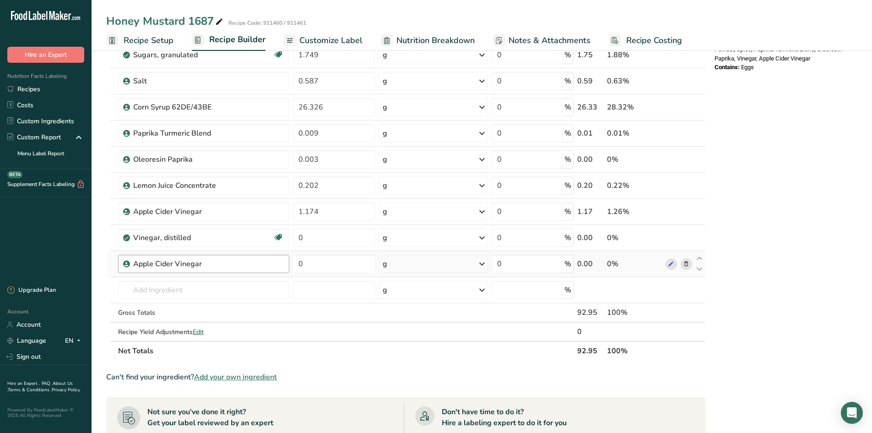
scroll to position [458, 0]
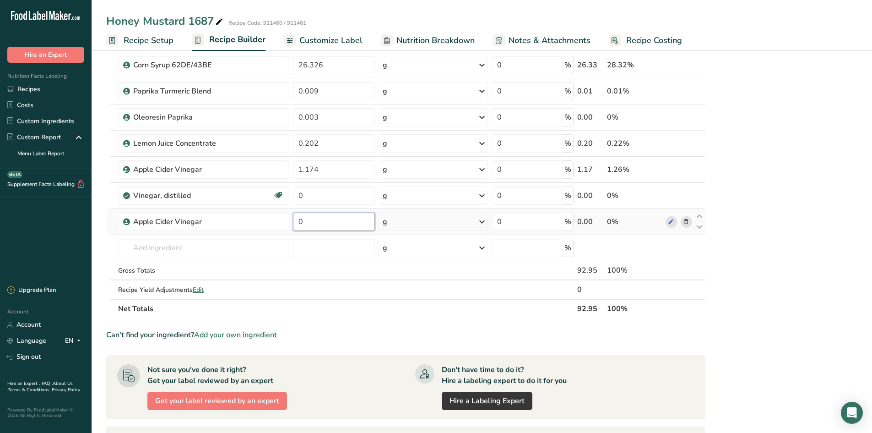
click at [340, 223] on input "0" at bounding box center [334, 221] width 82 height 18
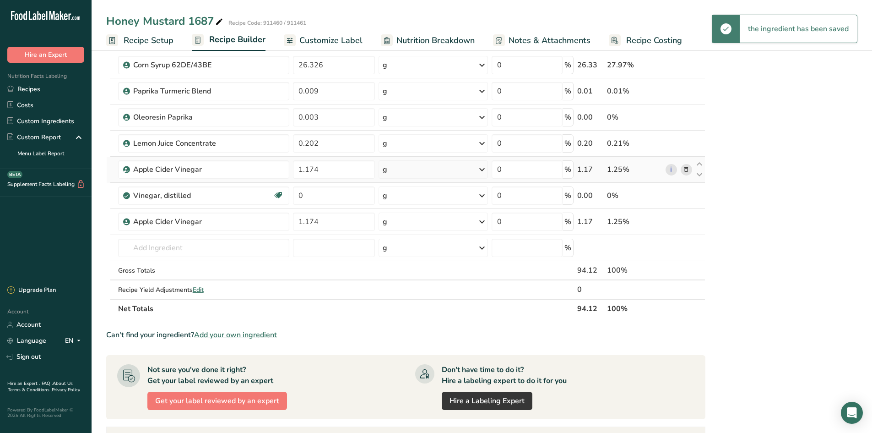
click at [687, 169] on icon at bounding box center [686, 170] width 6 height 10
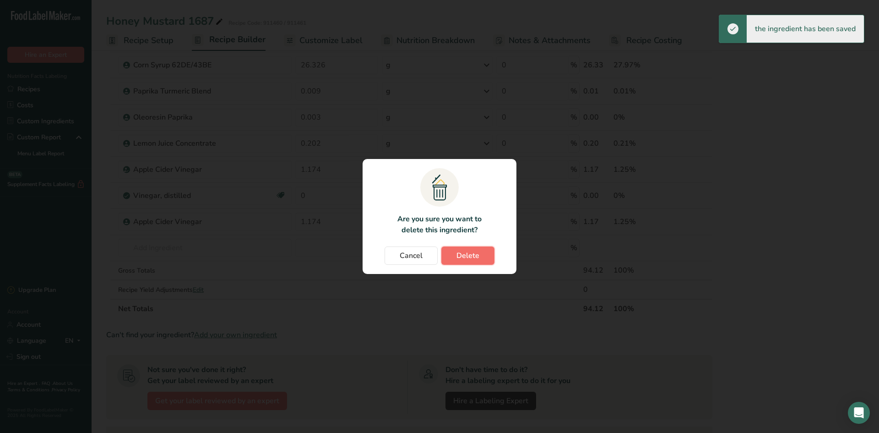
click at [452, 255] on button "Delete" at bounding box center [467, 255] width 53 height 18
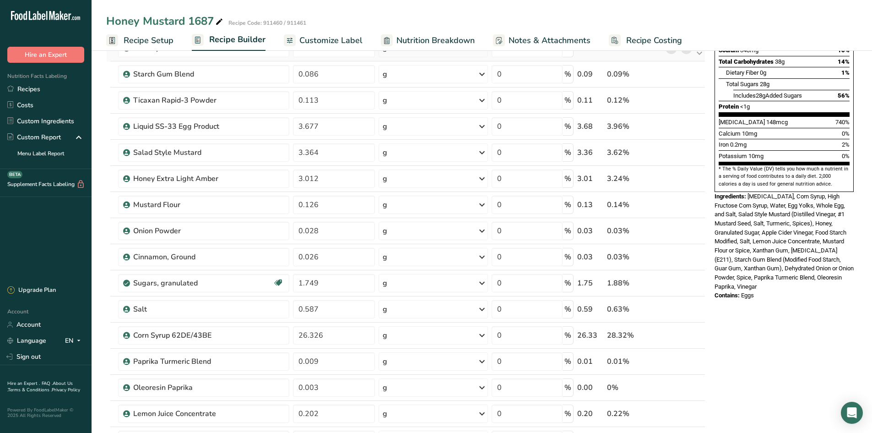
scroll to position [0, 0]
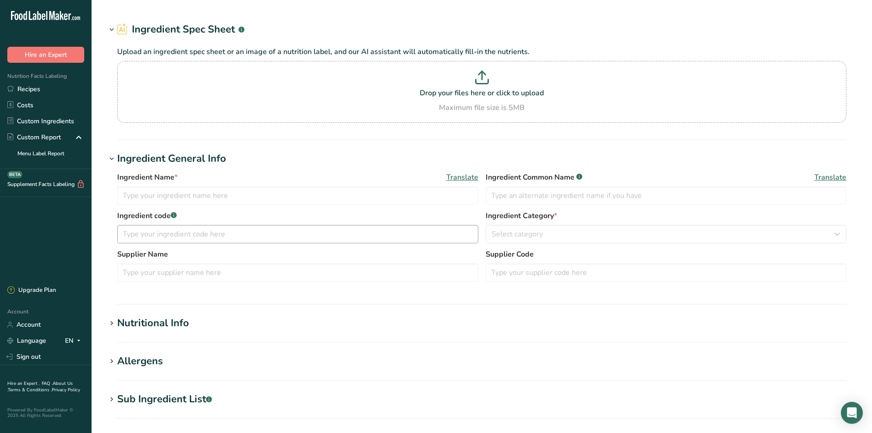
type input "Ground Basil Leaf"
type input "Basil or Spice"
type input "602112"
type input "100"
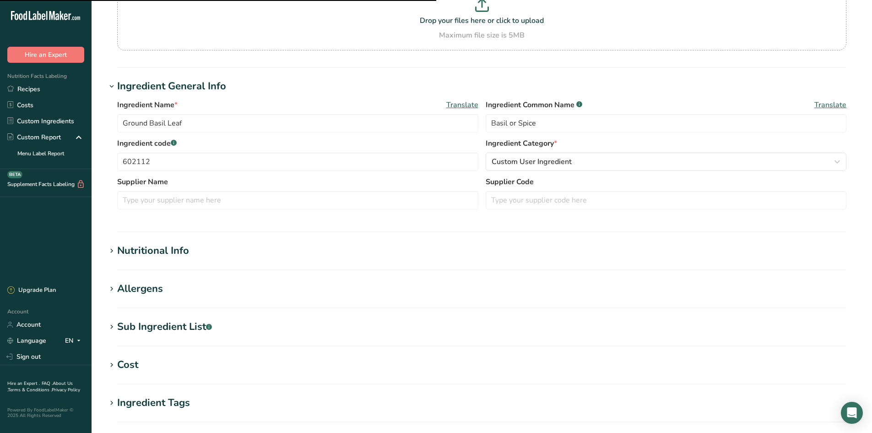
scroll to position [229, 0]
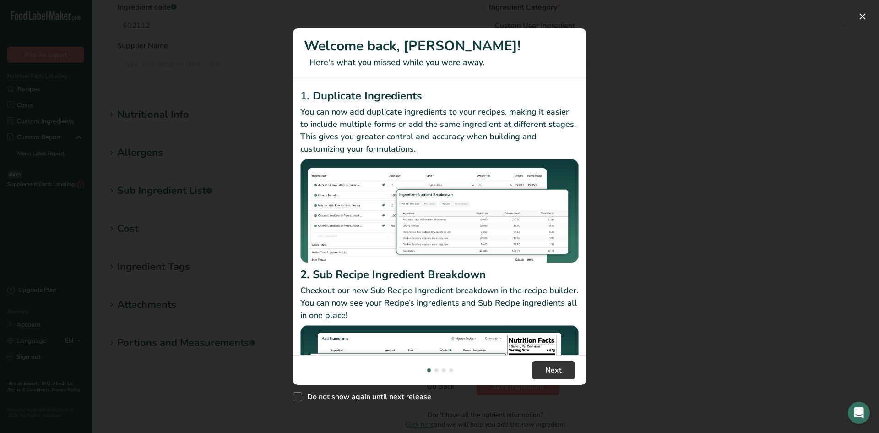
drag, startPoint x: 871, startPoint y: 24, endPoint x: 866, endPoint y: 17, distance: 8.2
click at [870, 23] on div "New Features" at bounding box center [439, 216] width 879 height 433
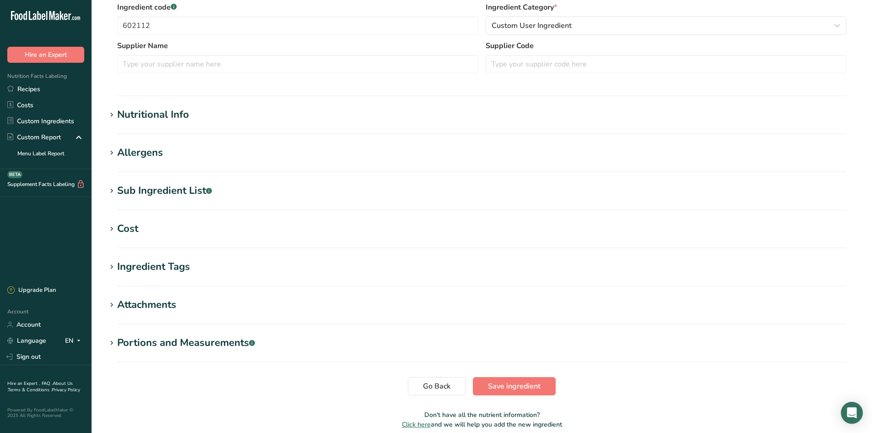
click at [122, 124] on section "Nutritional Info Serving Size .a-a{fill:#347362;}.b-a{fill:#fff;} Add ingredien…" at bounding box center [481, 120] width 751 height 27
click at [167, 120] on div "Nutritional Info" at bounding box center [153, 114] width 72 height 15
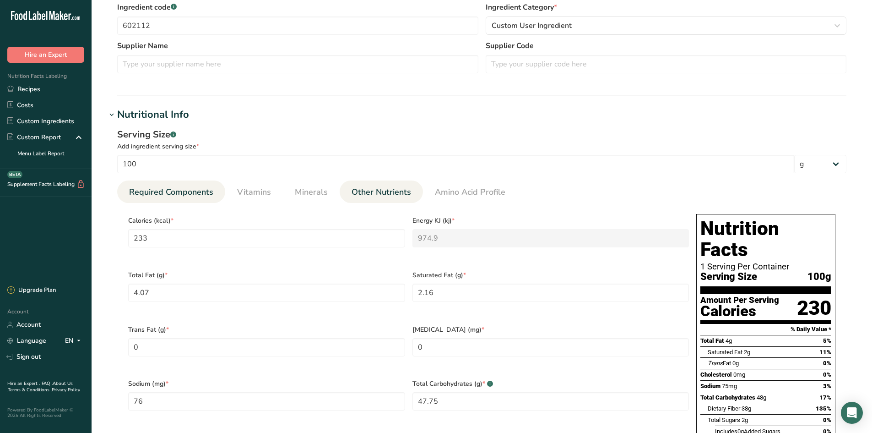
click at [391, 191] on span "Other Nutrients" at bounding box center [382, 192] width 60 height 12
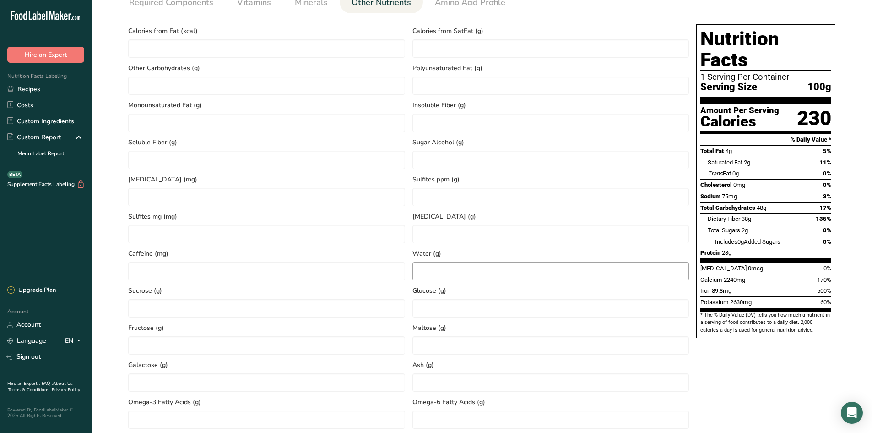
scroll to position [550, 0]
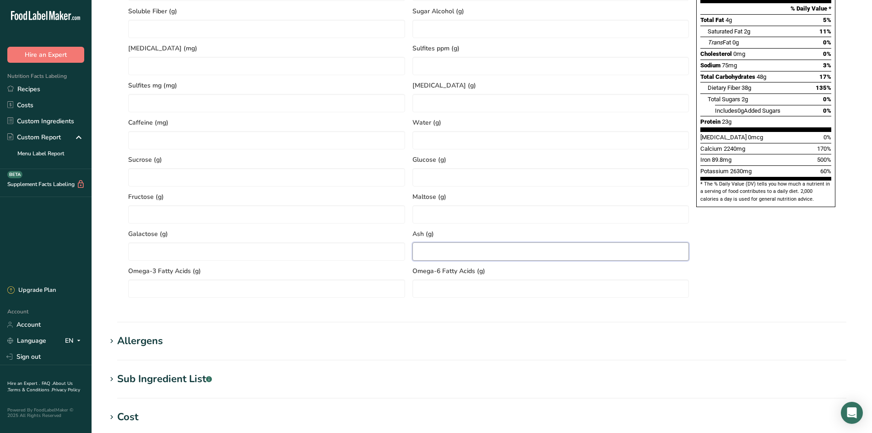
click at [491, 256] on input "number" at bounding box center [551, 251] width 277 height 18
type input "14.85"
click at [467, 132] on input "number" at bounding box center [551, 140] width 277 height 18
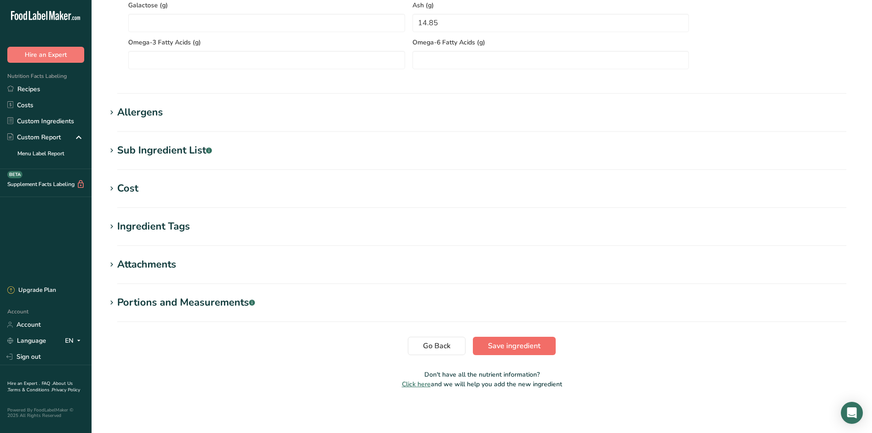
type input "10.35"
drag, startPoint x: 504, startPoint y: 345, endPoint x: 436, endPoint y: 264, distance: 105.9
click at [505, 345] on span "Save ingredient" at bounding box center [514, 345] width 53 height 11
